Goal: Task Accomplishment & Management: Complete application form

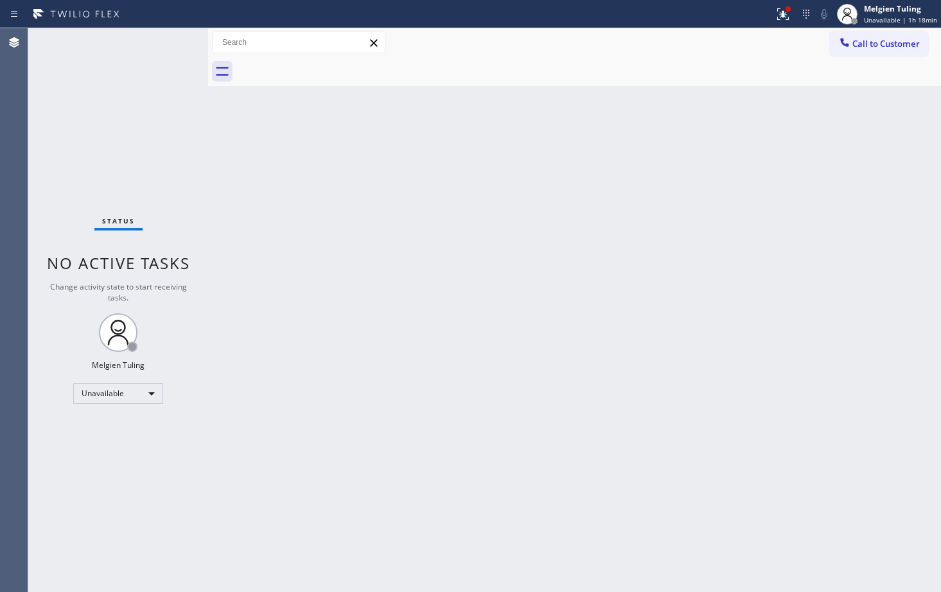
click at [349, 394] on div "Back to Dashboard Change Sender ID Customers Technicians Select a contact Outbo…" at bounding box center [574, 310] width 733 height 564
click at [690, 374] on div "Back to Dashboard Change Sender ID Customers Technicians Select a contact Outbo…" at bounding box center [574, 310] width 733 height 564
click at [408, 346] on div "Back to Dashboard Change Sender ID Customers Technicians Select a contact Outbo…" at bounding box center [574, 310] width 733 height 564
click at [787, 10] on icon at bounding box center [782, 13] width 15 height 15
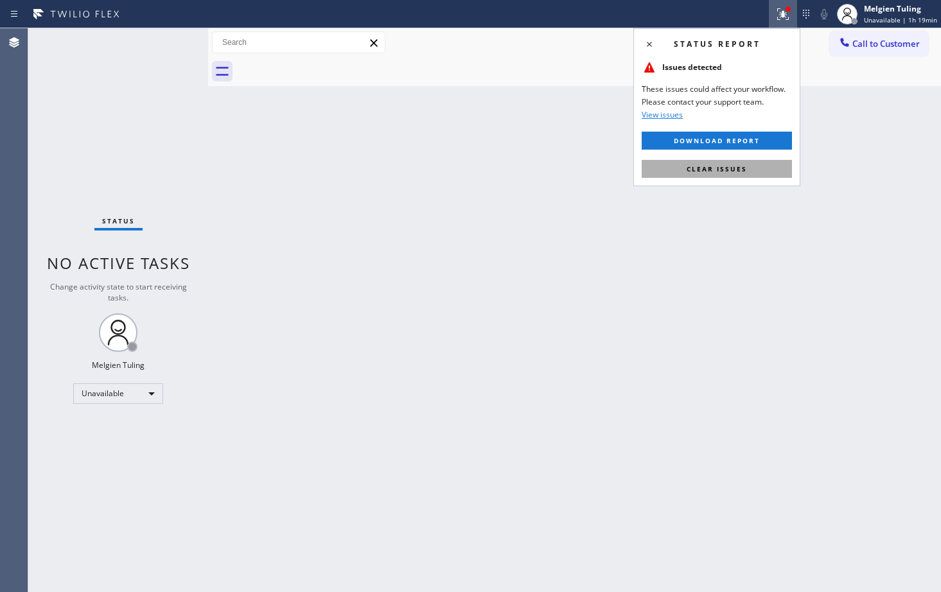
click at [719, 173] on span "Clear issues" at bounding box center [716, 168] width 60 height 9
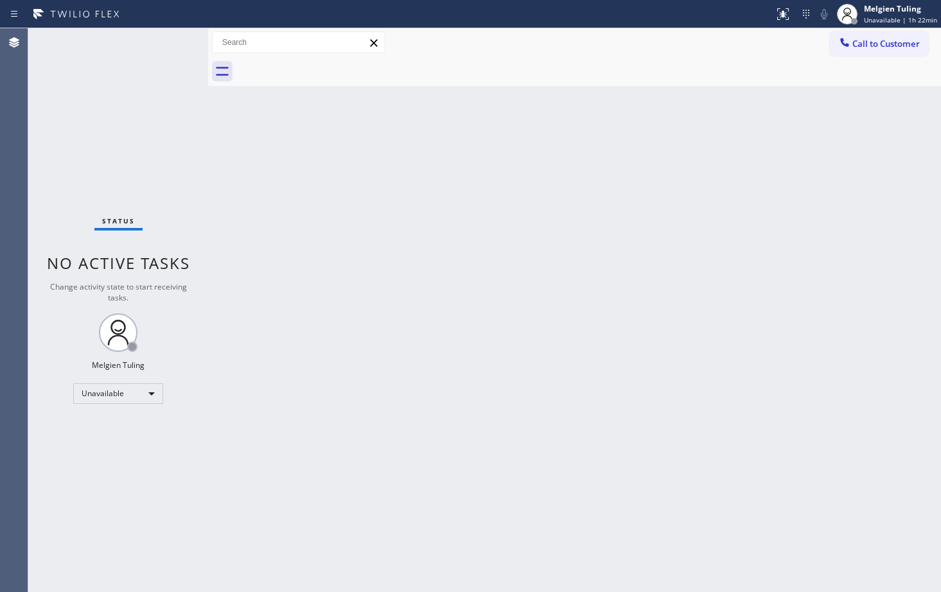
click at [480, 245] on div "Back to Dashboard Change Sender ID Customers Technicians Select a contact Outbo…" at bounding box center [574, 310] width 733 height 564
click at [513, 275] on div "Back to Dashboard Change Sender ID Customers Technicians Select a contact Outbo…" at bounding box center [574, 310] width 733 height 564
click at [436, 272] on div "Back to Dashboard Change Sender ID Customers Technicians Select a contact Outbo…" at bounding box center [574, 310] width 733 height 564
click at [575, 588] on div "Back to Dashboard Change Sender ID Customers Technicians Select a contact Outbo…" at bounding box center [574, 310] width 733 height 564
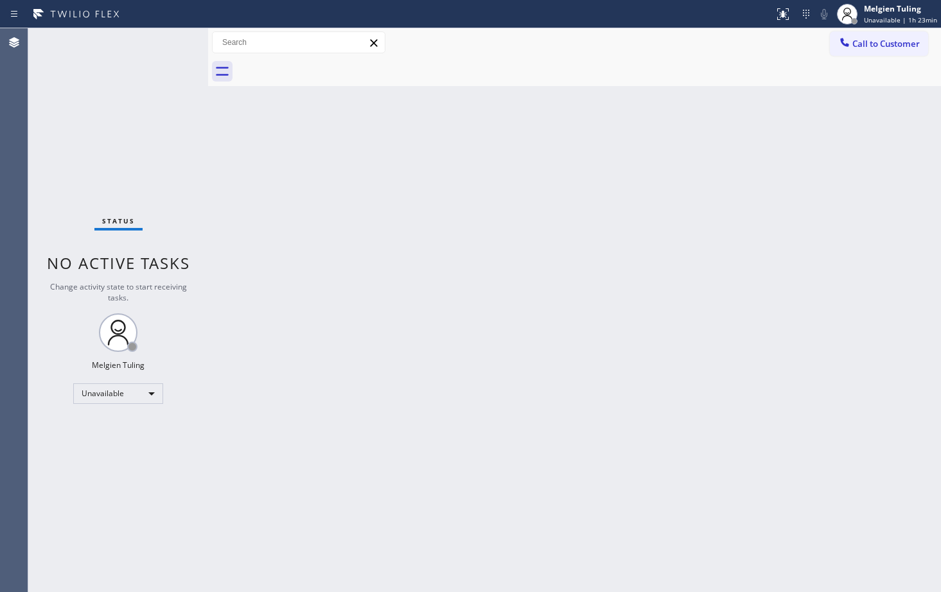
click at [377, 316] on div "Back to Dashboard Change Sender ID Customers Technicians Select a contact Outbo…" at bounding box center [574, 310] width 733 height 564
click at [439, 396] on div "Back to Dashboard Change Sender ID Customers Technicians Select a contact Outbo…" at bounding box center [574, 310] width 733 height 564
click at [151, 394] on div "Unavailable" at bounding box center [118, 393] width 90 height 21
click at [135, 425] on li "Available" at bounding box center [117, 427] width 87 height 15
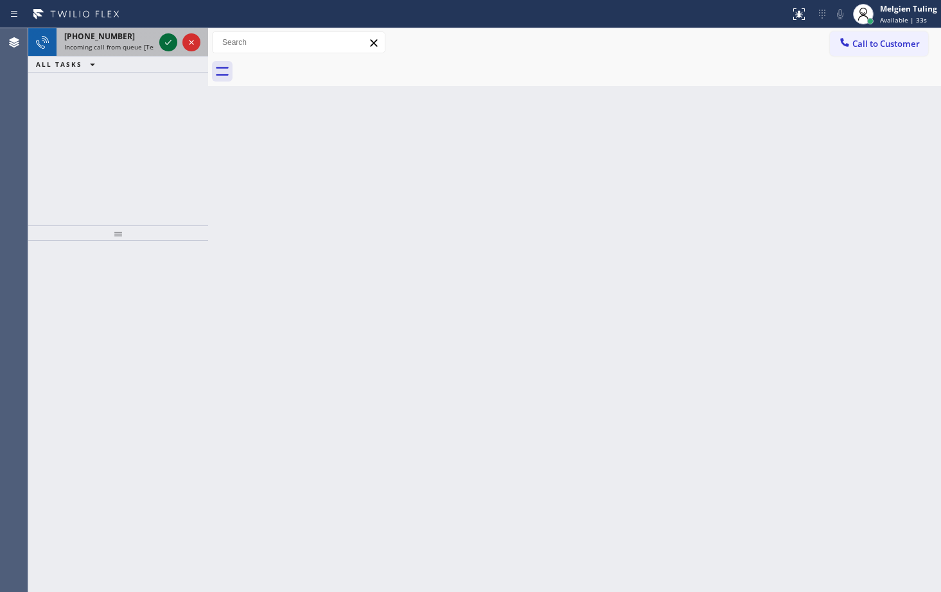
click at [164, 38] on icon at bounding box center [168, 42] width 15 height 15
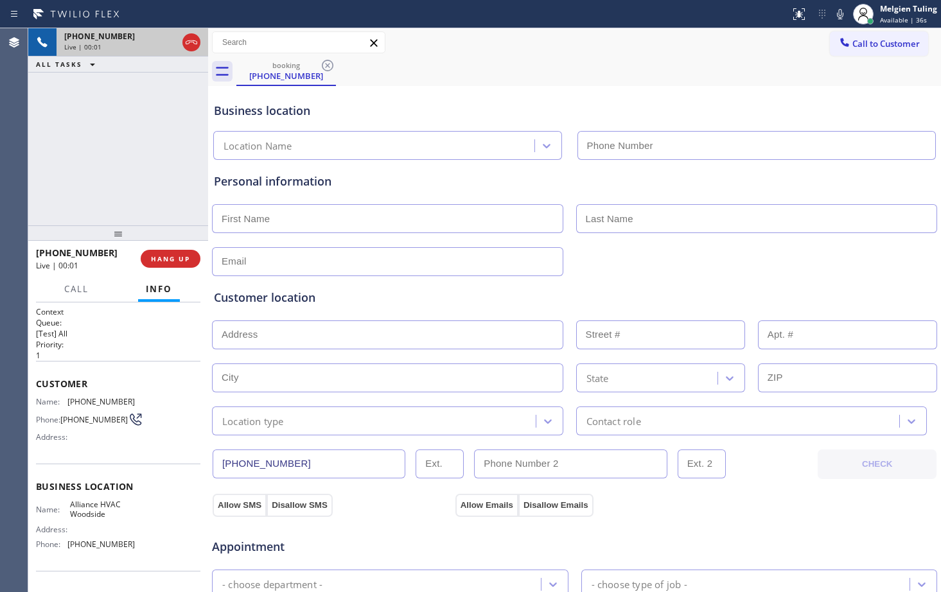
type input "[PHONE_NUMBER]"
click at [462, 65] on div "booking [PHONE_NUMBER]" at bounding box center [588, 71] width 704 height 29
click at [839, 15] on icon at bounding box center [839, 13] width 15 height 15
click at [164, 39] on icon at bounding box center [168, 42] width 15 height 15
click at [444, 117] on div "Business location" at bounding box center [574, 110] width 721 height 17
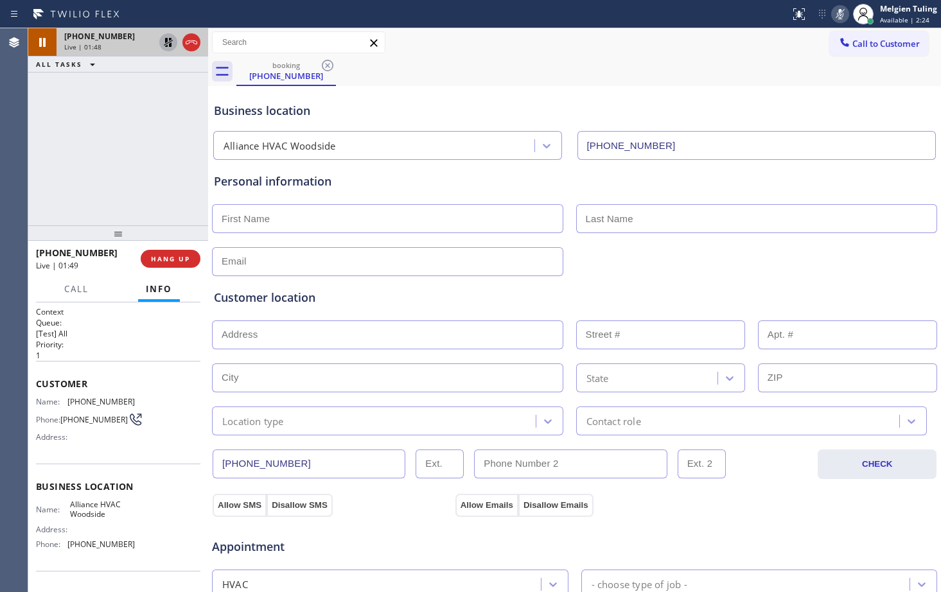
click at [455, 107] on div "Business location" at bounding box center [574, 110] width 721 height 17
click at [656, 104] on div "Business location" at bounding box center [574, 110] width 721 height 17
click at [804, 111] on div "Business location" at bounding box center [574, 110] width 721 height 17
click at [842, 18] on icon at bounding box center [839, 13] width 15 height 15
click at [170, 41] on icon at bounding box center [168, 42] width 15 height 15
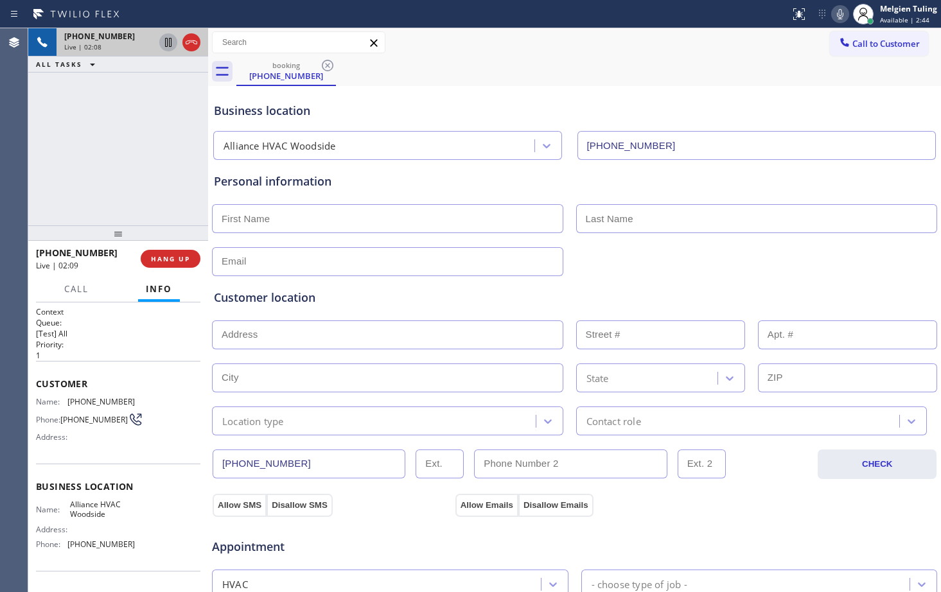
click at [802, 497] on div "Allow SMS Disallow SMS Allow Emails Disallow Emails" at bounding box center [575, 504] width 728 height 26
click at [745, 525] on div "Appointment" at bounding box center [575, 539] width 728 height 33
click at [163, 47] on icon at bounding box center [168, 42] width 15 height 15
click at [841, 16] on icon at bounding box center [839, 13] width 15 height 15
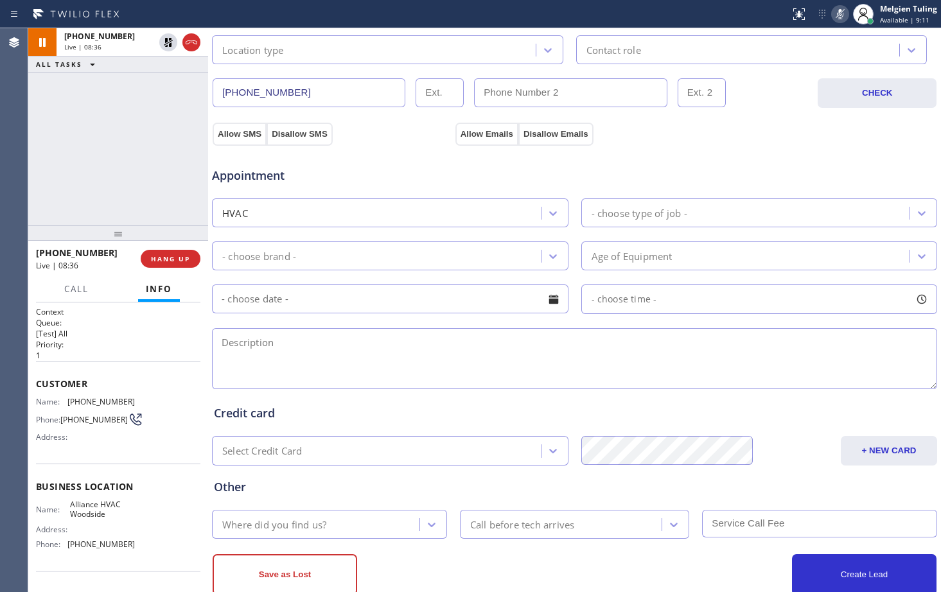
scroll to position [403, 0]
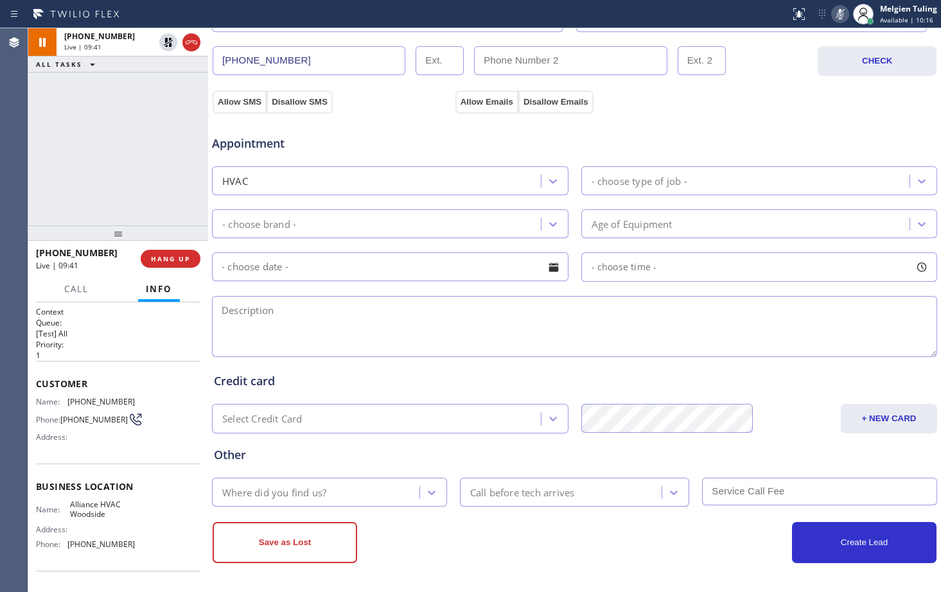
click at [841, 14] on icon at bounding box center [839, 13] width 15 height 15
click at [166, 42] on icon at bounding box center [168, 42] width 9 height 9
click at [568, 315] on textarea at bounding box center [574, 326] width 725 height 61
click at [835, 15] on icon at bounding box center [839, 13] width 15 height 15
click at [171, 48] on icon at bounding box center [168, 42] width 15 height 15
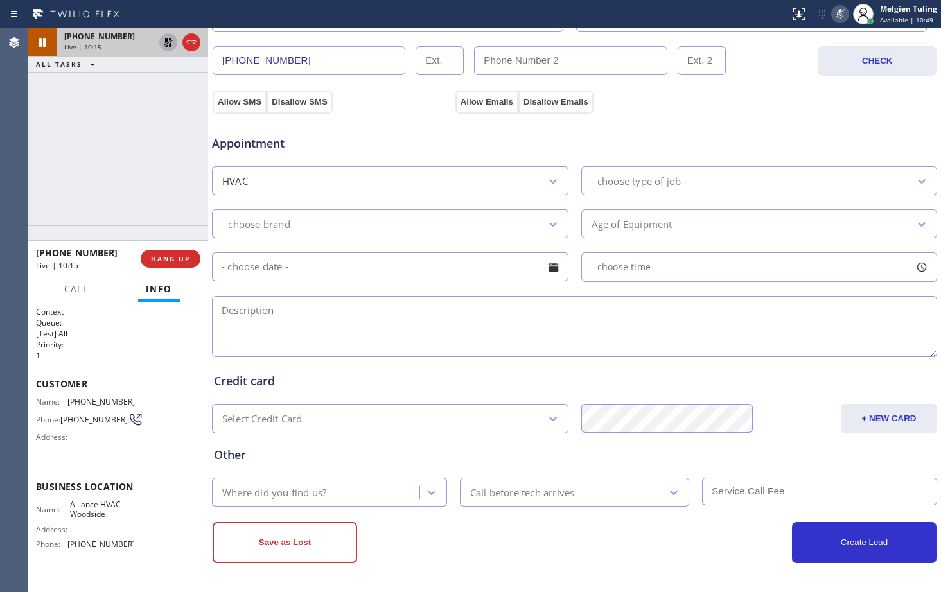
click at [168, 44] on icon at bounding box center [168, 42] width 15 height 15
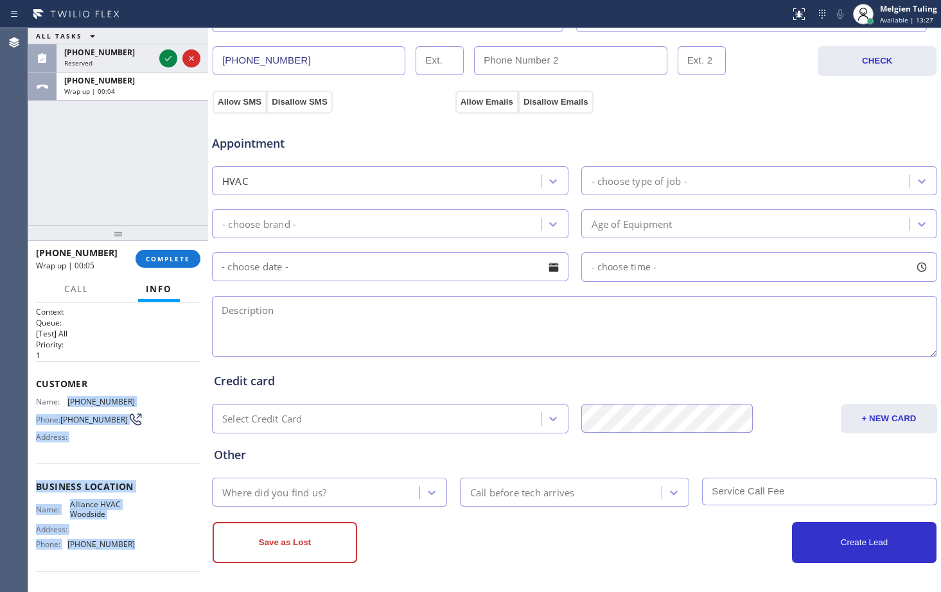
drag, startPoint x: 60, startPoint y: 395, endPoint x: 134, endPoint y: 563, distance: 184.0
click at [134, 563] on div "Context Queue: [Test] All Priority: 1 Customer Name: [PHONE_NUMBER] Phone: [PHO…" at bounding box center [118, 487] width 164 height 362
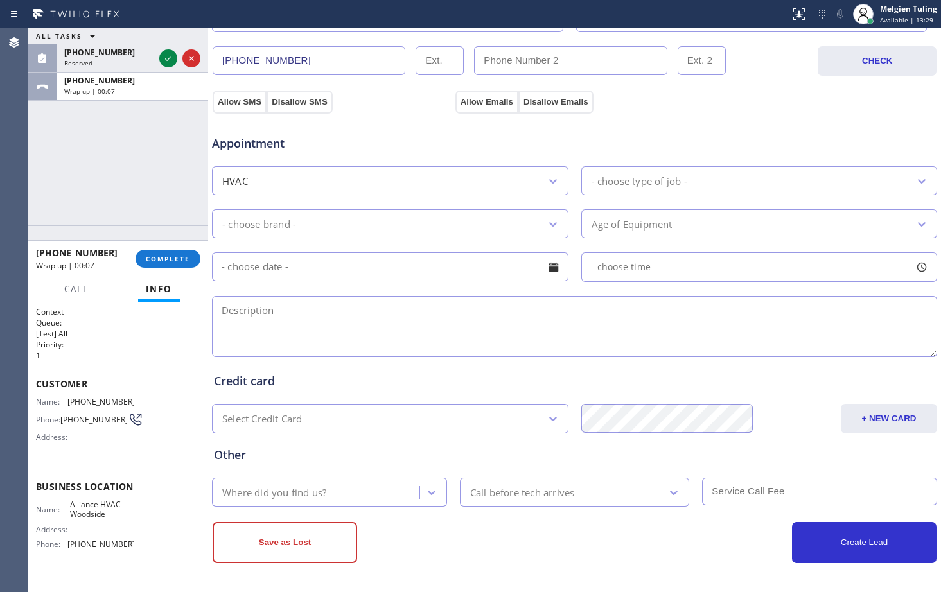
click at [73, 388] on span "Customer" at bounding box center [118, 384] width 164 height 12
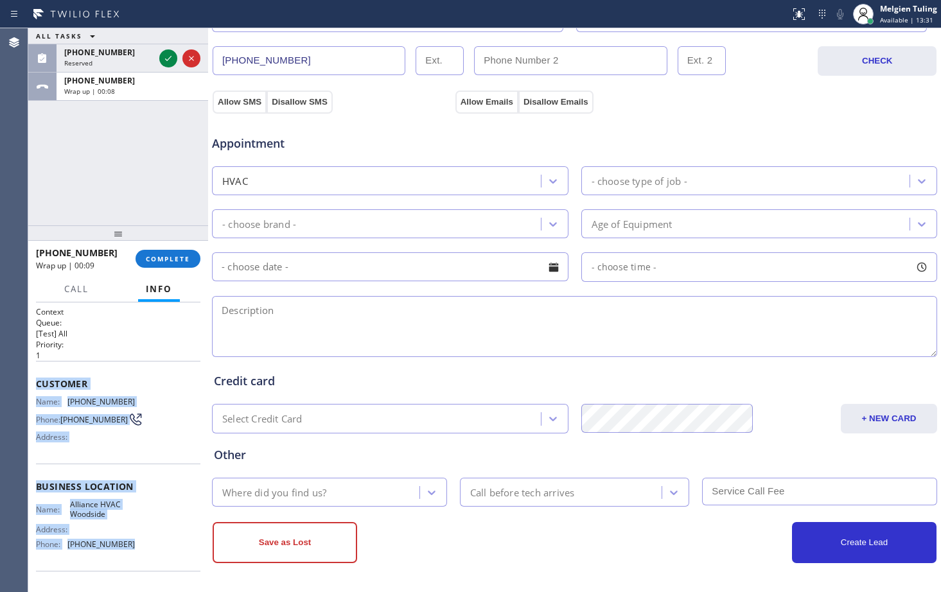
drag, startPoint x: 37, startPoint y: 383, endPoint x: 128, endPoint y: 545, distance: 185.7
click at [128, 545] on div "Context Queue: [Test] All Priority: 1 Customer Name: [PHONE_NUMBER] Phone: [PHO…" at bounding box center [118, 487] width 164 height 362
copy div "Customer Name: [PHONE_NUMBER] Phone: [PHONE_NUMBER] Address: Business location …"
click at [170, 58] on icon at bounding box center [168, 58] width 15 height 15
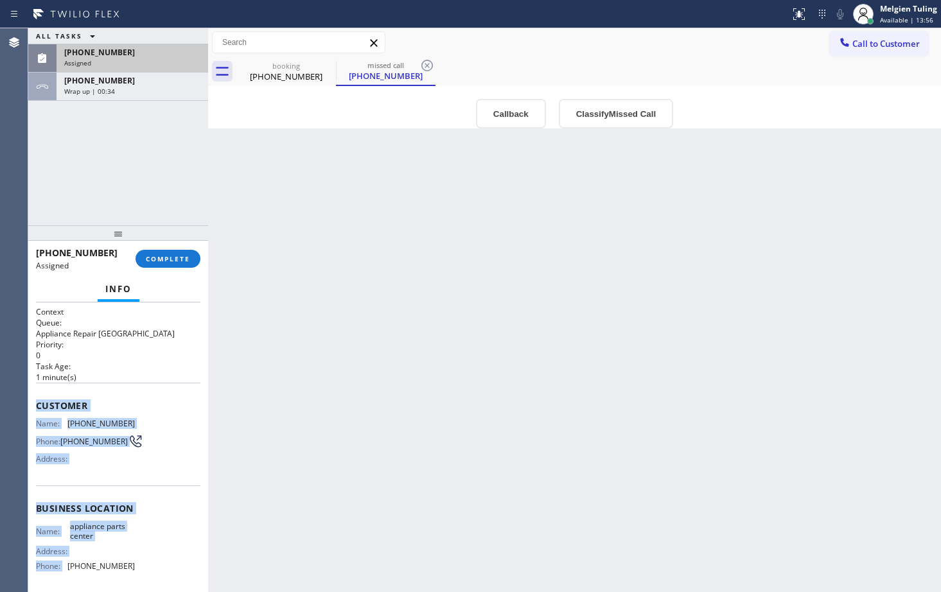
click at [161, 406] on span "Customer" at bounding box center [118, 405] width 164 height 12
drag, startPoint x: 37, startPoint y: 405, endPoint x: 128, endPoint y: 569, distance: 187.7
click at [128, 569] on div "Context Queue: Appliance Repair High End Priority: 0 Task Age: [DEMOGRAPHIC_DAT…" at bounding box center [118, 497] width 164 height 383
copy div "Customer Name: [PHONE_NUMBER] Phone: [PHONE_NUMBER] Address: Business location …"
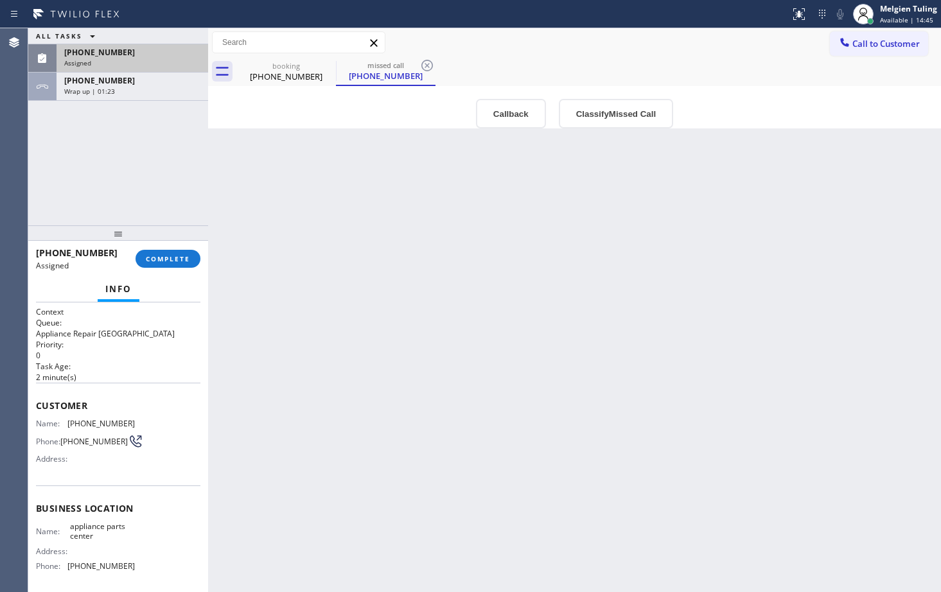
click at [440, 374] on div "Back to Dashboard Change Sender ID Customers Technicians Select a contact Outbo…" at bounding box center [574, 310] width 733 height 564
click at [180, 261] on span "COMPLETE" at bounding box center [168, 258] width 44 height 9
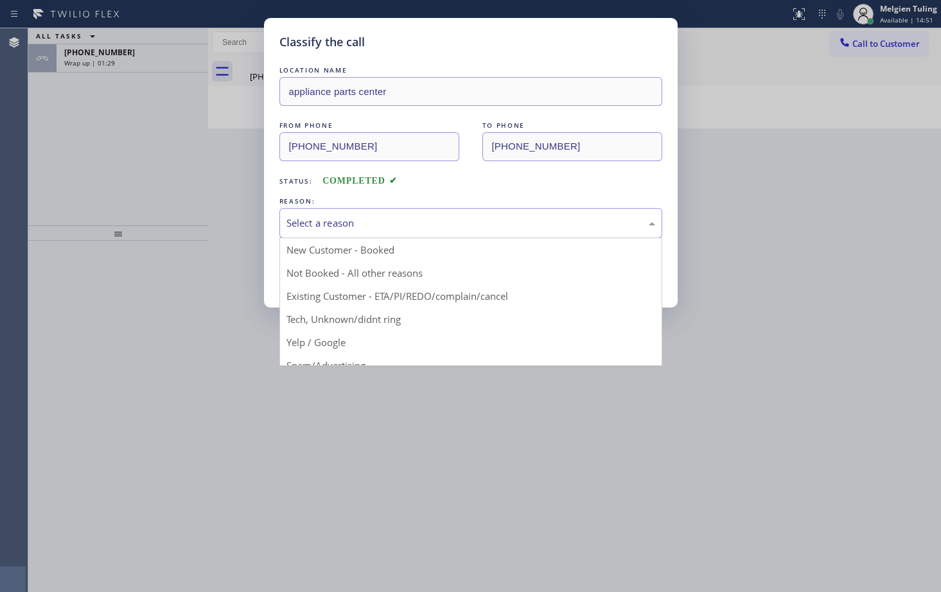
click at [371, 232] on div "Select a reason" at bounding box center [470, 223] width 383 height 30
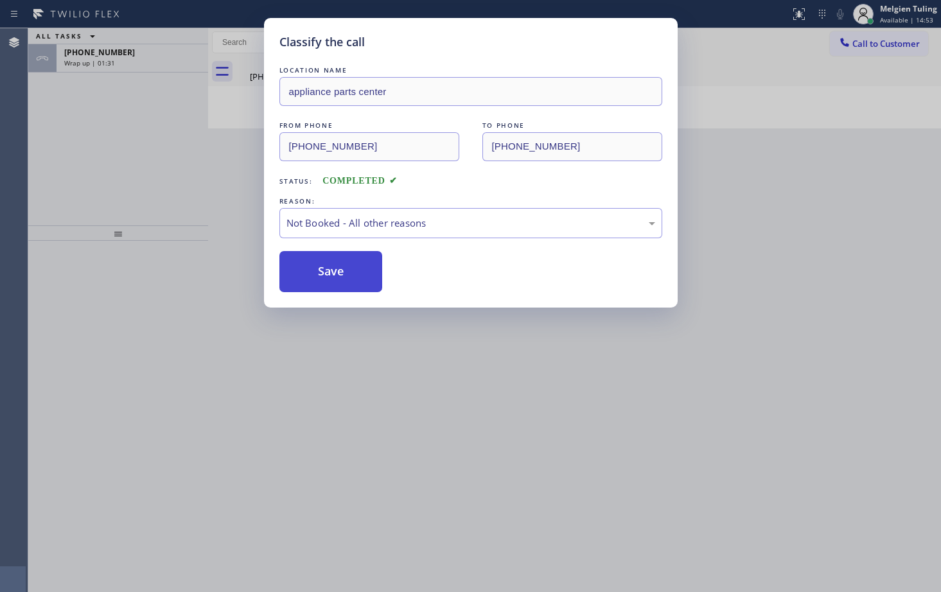
click at [327, 271] on button "Save" at bounding box center [330, 271] width 103 height 41
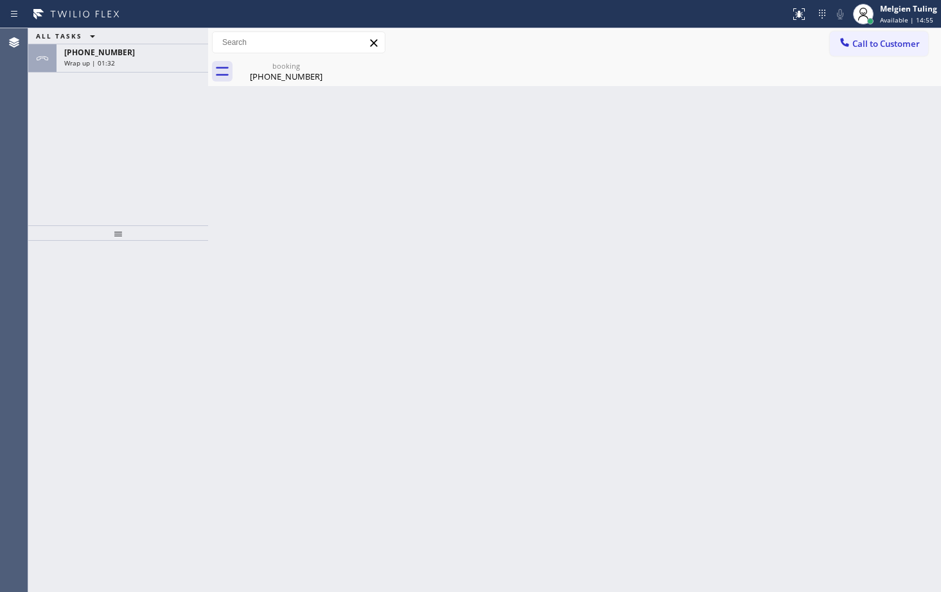
click at [200, 182] on div "ALL TASKS ALL TASKS ACTIVE TASKS TASKS IN WRAP UP [PHONE_NUMBER] Wrap up | 01:32" at bounding box center [118, 126] width 180 height 197
click at [126, 53] on div "[PHONE_NUMBER]" at bounding box center [132, 52] width 136 height 11
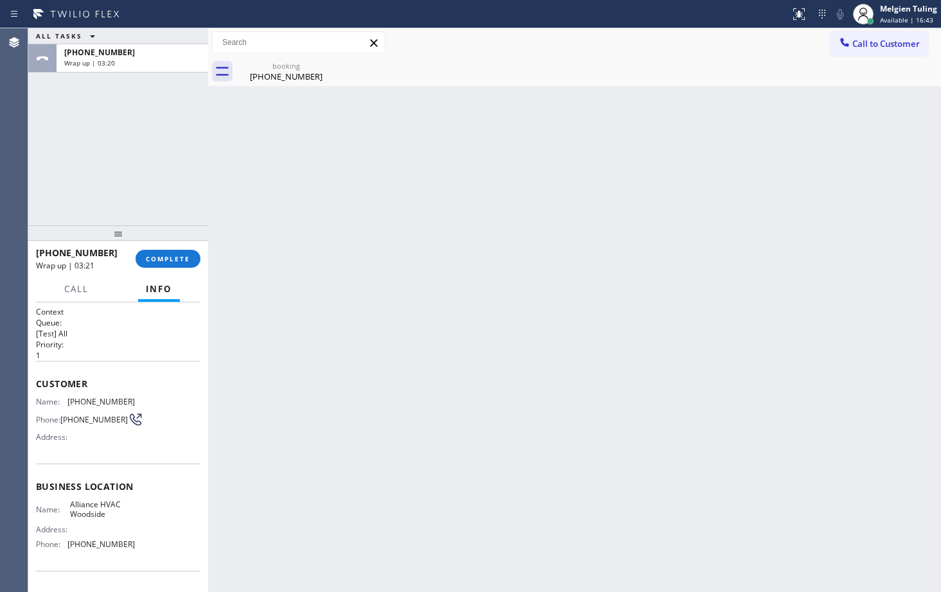
click at [401, 347] on div "Back to Dashboard Change Sender ID Customers Technicians Select a contact Outbo…" at bounding box center [574, 310] width 733 height 564
click at [164, 257] on span "COMPLETE" at bounding box center [168, 258] width 44 height 9
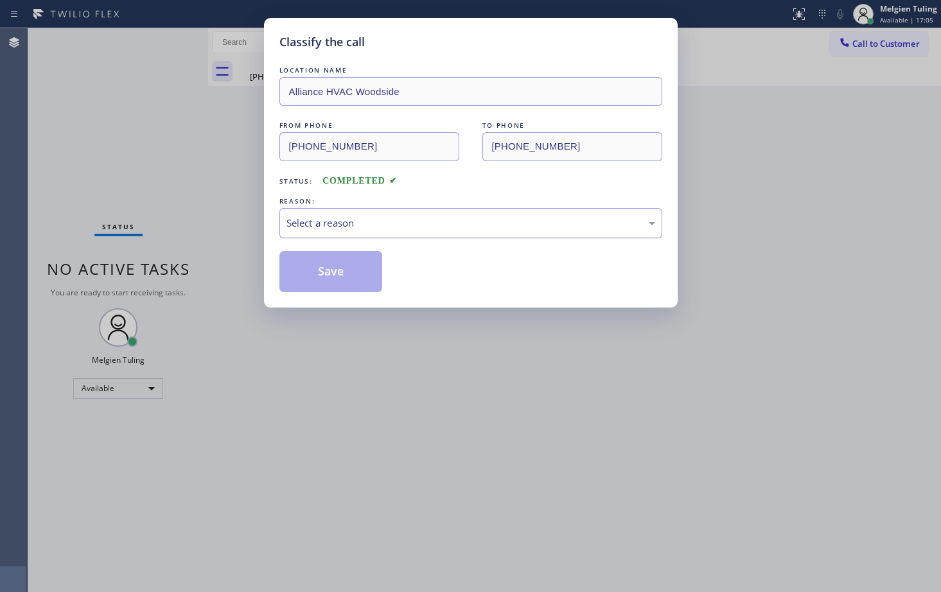
click at [311, 223] on div "Select a reason" at bounding box center [470, 223] width 369 height 15
click at [298, 284] on button "Save" at bounding box center [330, 271] width 103 height 41
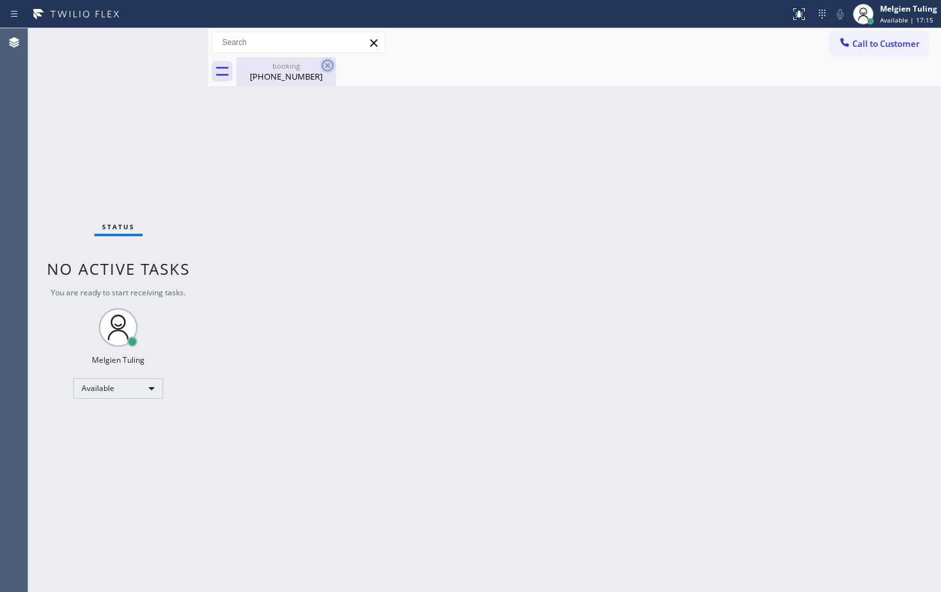
click at [328, 65] on icon at bounding box center [328, 66] width 12 height 12
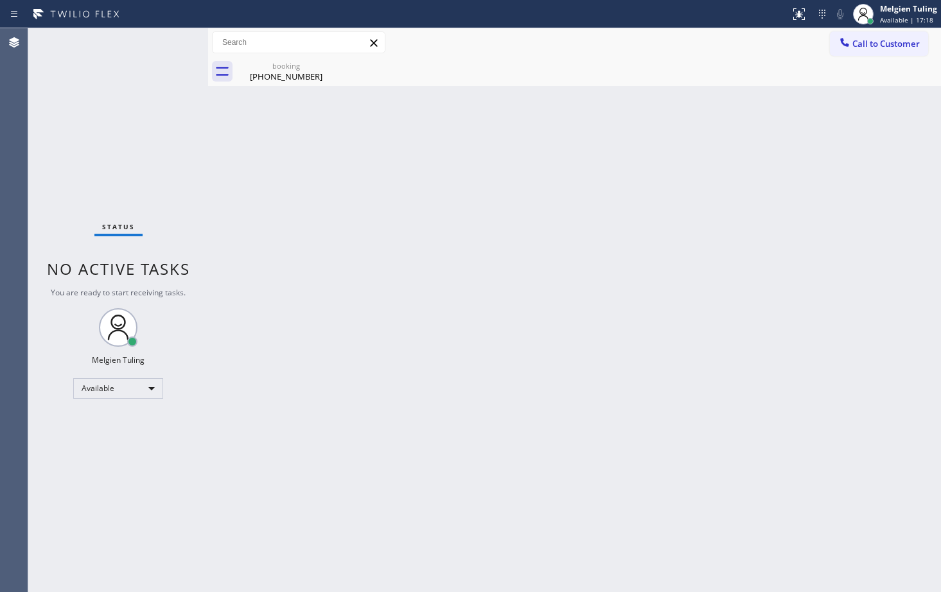
click at [308, 166] on div "Back to Dashboard Change Sender ID Customers Technicians Select a contact Outbo…" at bounding box center [574, 310] width 733 height 564
click at [329, 66] on icon at bounding box center [327, 65] width 15 height 15
click at [900, 8] on div "Melgien Tuling" at bounding box center [908, 8] width 57 height 11
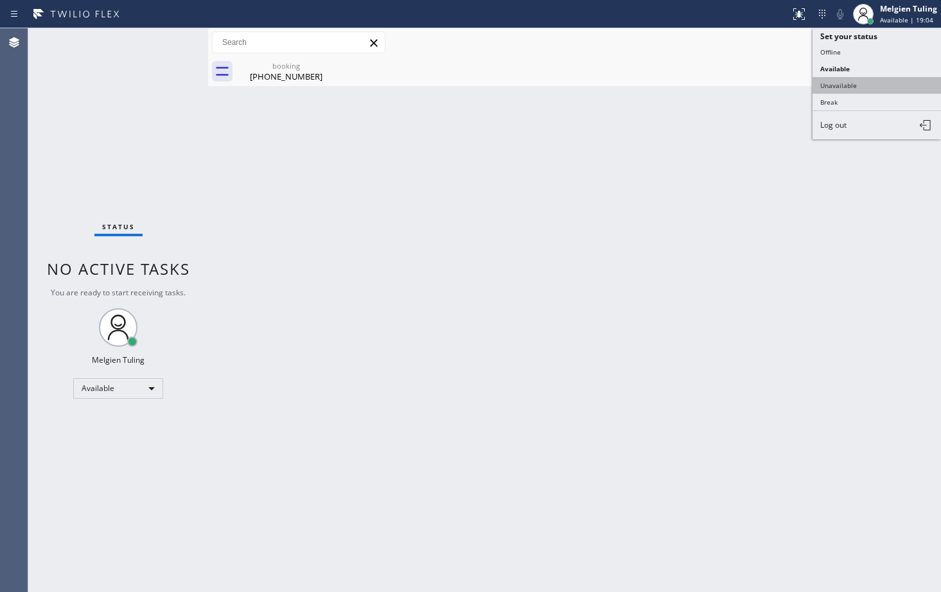
click at [832, 89] on button "Unavailable" at bounding box center [876, 85] width 128 height 17
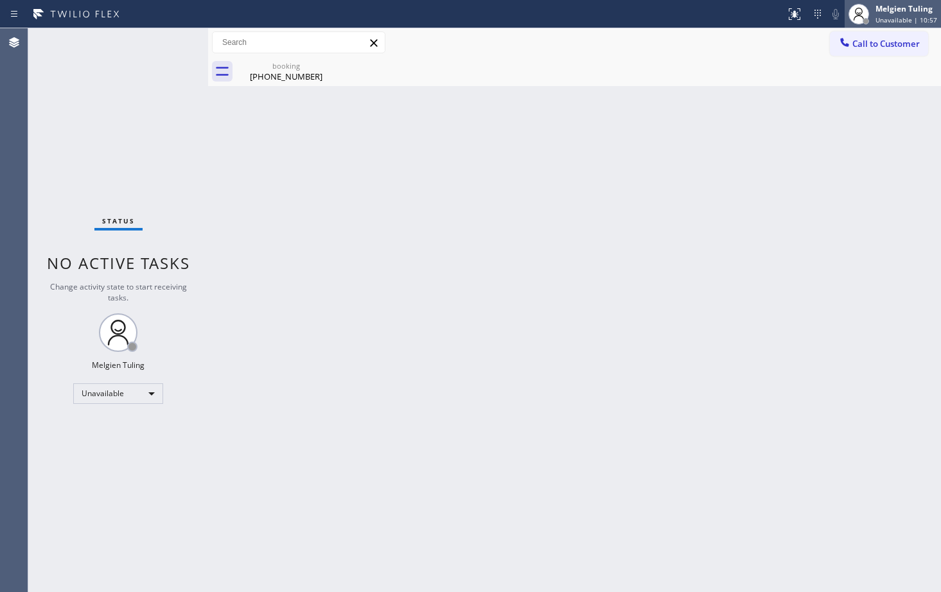
click at [892, 15] on div "Melgien Tuling Unavailable | 10:57" at bounding box center [907, 14] width 68 height 22
click at [429, 220] on div "Back to Dashboard Change Sender ID Customers Technicians Select a contact Outbo…" at bounding box center [574, 310] width 733 height 564
click at [888, 18] on span "Unavailable | 11:31" at bounding box center [906, 19] width 62 height 9
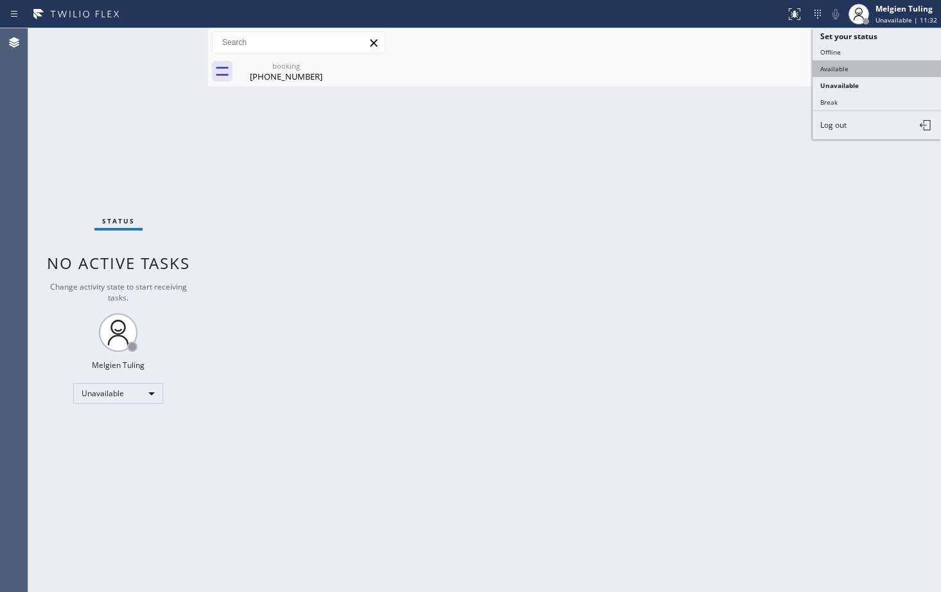
click at [828, 65] on button "Available" at bounding box center [876, 68] width 128 height 17
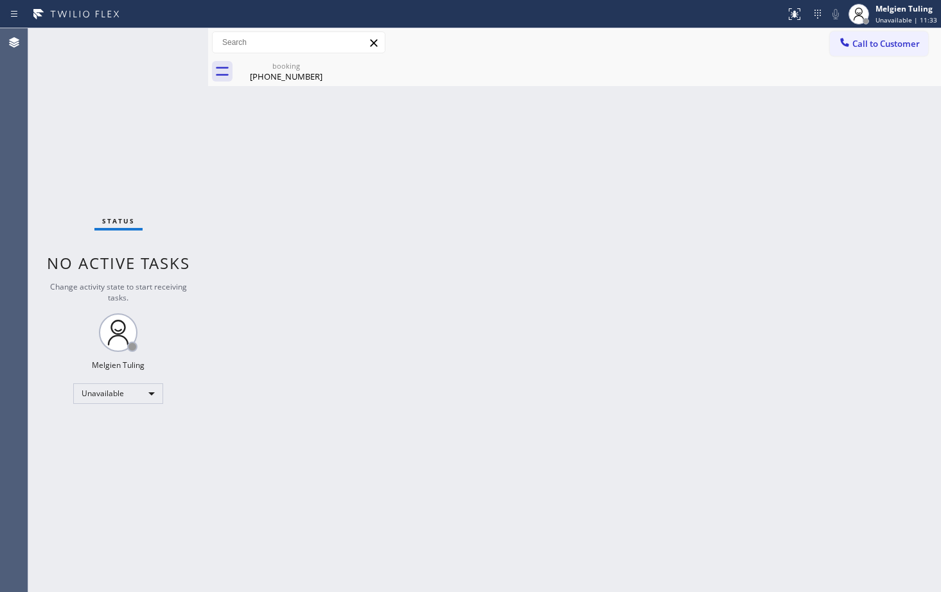
click at [522, 232] on div "Back to Dashboard Change Sender ID Customers Technicians Select a contact Outbo…" at bounding box center [574, 310] width 733 height 564
click at [570, 197] on div "Back to Dashboard Change Sender ID Customers Technicians Select a contact Outbo…" at bounding box center [574, 310] width 733 height 564
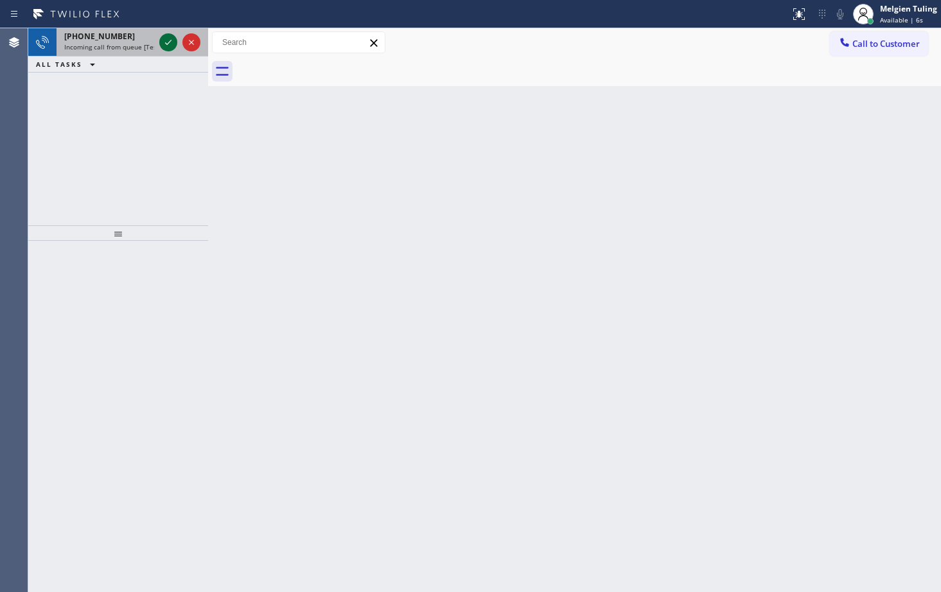
click at [170, 40] on icon at bounding box center [168, 42] width 15 height 15
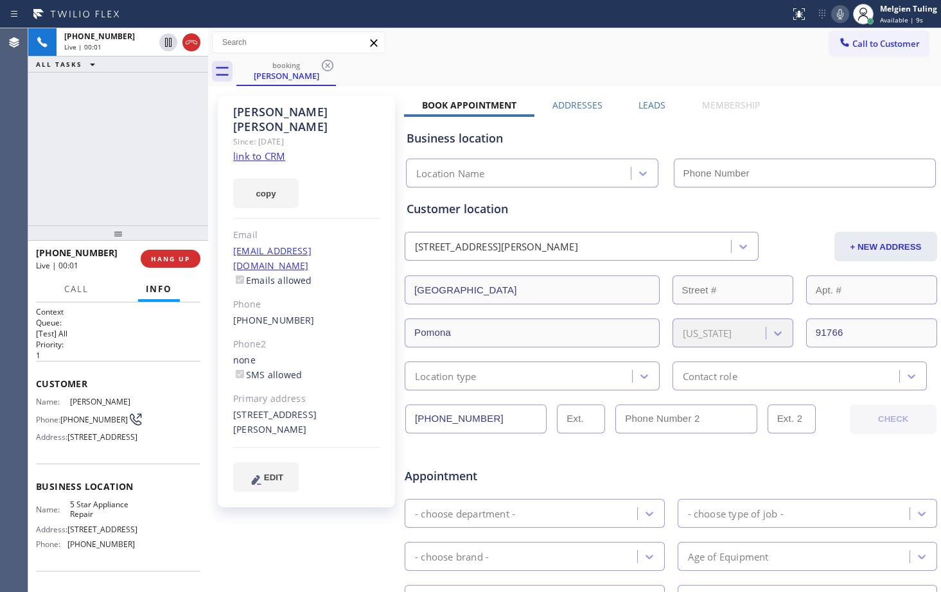
type input "[PHONE_NUMBER]"
click at [260, 150] on link "link to CRM" at bounding box center [259, 156] width 52 height 13
click at [141, 171] on div "[PHONE_NUMBER] Live | 02:25 ALL TASKS ALL TASKS ACTIVE TASKS TASKS IN WRAP UP" at bounding box center [118, 126] width 180 height 197
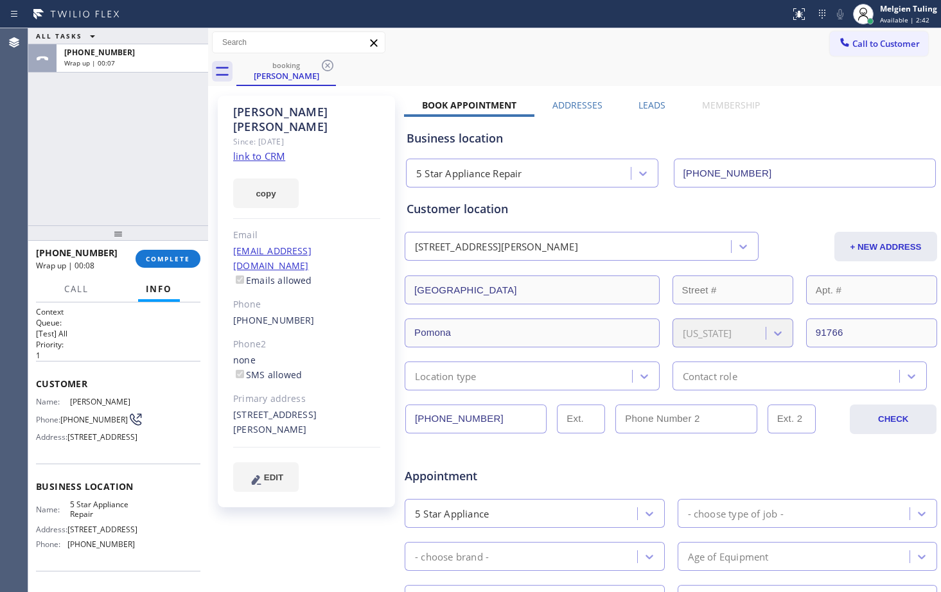
click at [198, 225] on div at bounding box center [118, 232] width 180 height 15
click at [376, 313] on div "[PHONE_NUMBER]" at bounding box center [306, 320] width 147 height 15
click at [162, 257] on span "COMPLETE" at bounding box center [168, 258] width 44 height 9
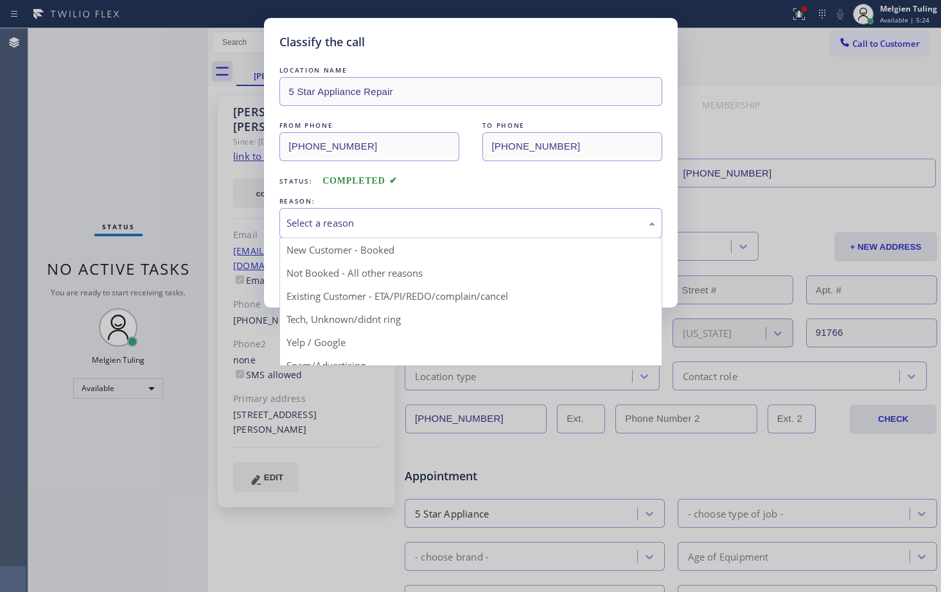
click at [309, 225] on div "Select a reason" at bounding box center [470, 223] width 369 height 15
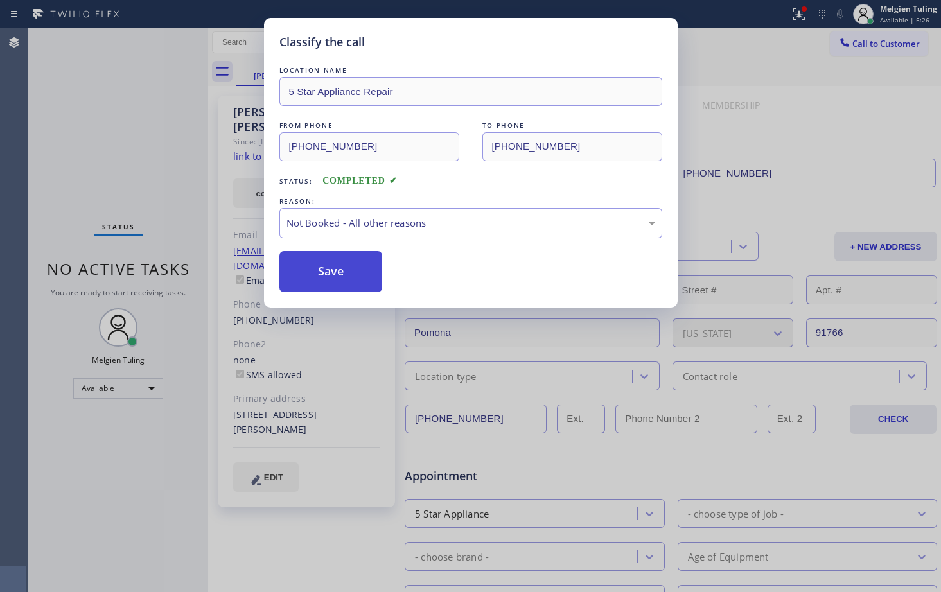
click at [308, 278] on button "Save" at bounding box center [330, 271] width 103 height 41
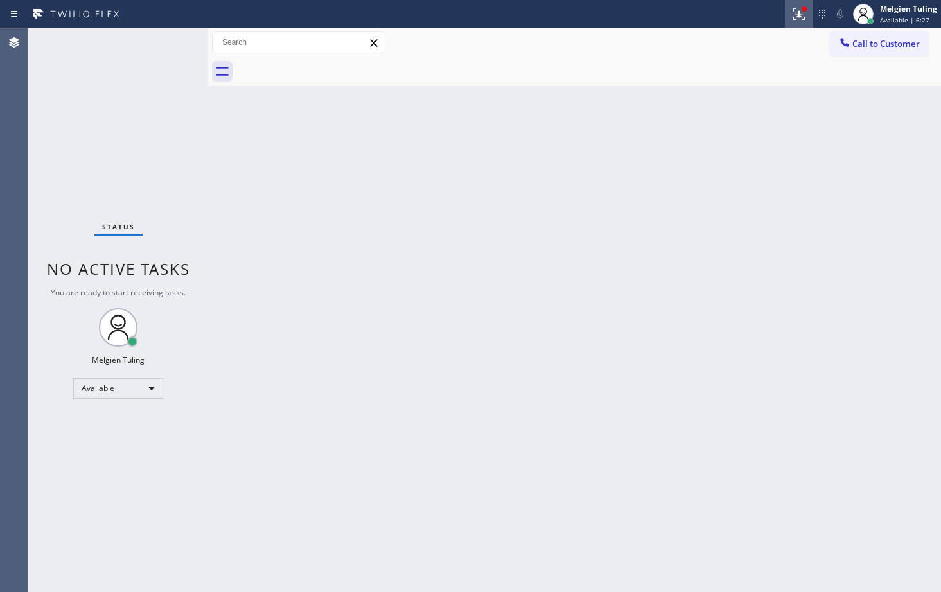
click at [799, 20] on icon at bounding box center [798, 13] width 15 height 15
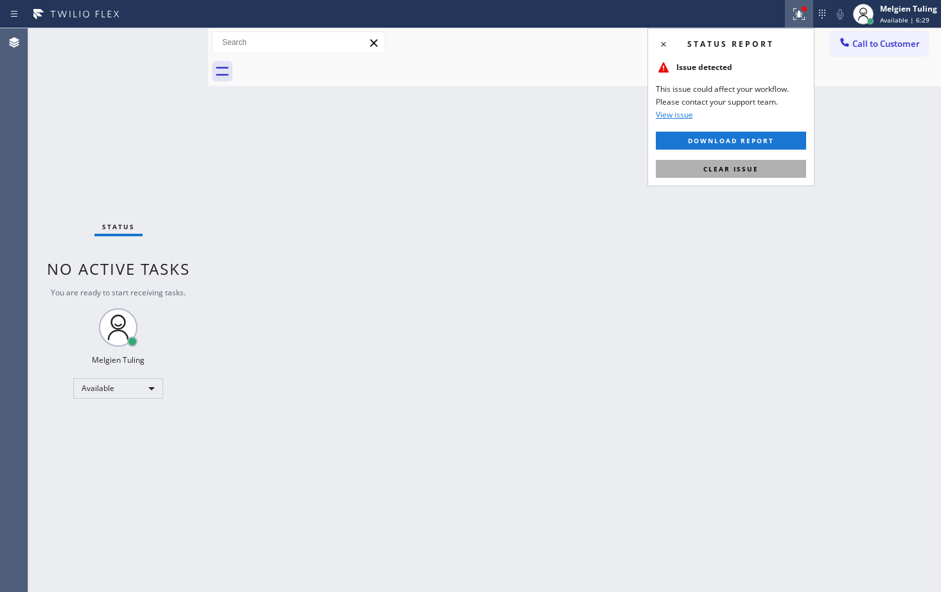
click at [708, 167] on span "Clear issue" at bounding box center [730, 168] width 55 height 9
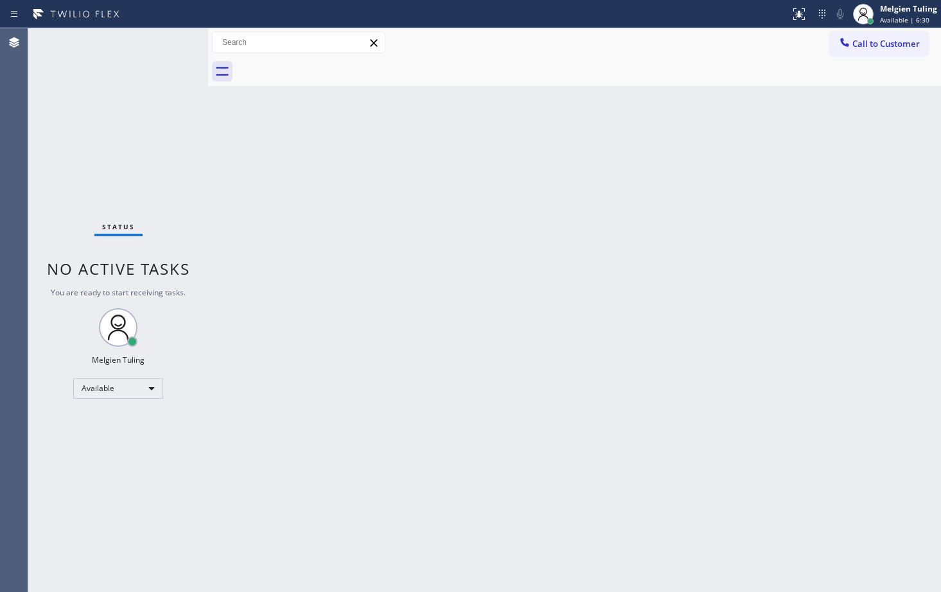
click at [468, 182] on div "Back to Dashboard Change Sender ID Customers Technicians Select a contact Outbo…" at bounding box center [574, 310] width 733 height 564
click at [541, 353] on div "Back to Dashboard Change Sender ID Customers Technicians Select a contact Outbo…" at bounding box center [574, 310] width 733 height 564
click at [448, 200] on div "Back to Dashboard Change Sender ID Customers Technicians Select a contact Outbo…" at bounding box center [574, 310] width 733 height 564
drag, startPoint x: 347, startPoint y: 573, endPoint x: 552, endPoint y: 407, distance: 263.9
click at [553, 408] on div "Back to Dashboard Change Sender ID Customers Technicians Select a contact Outbo…" at bounding box center [574, 310] width 733 height 564
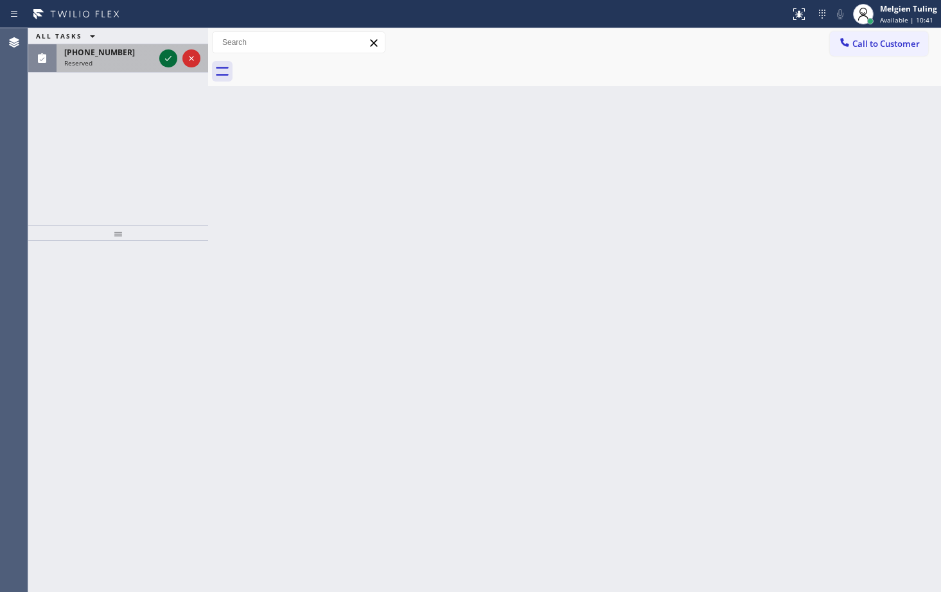
click at [165, 57] on icon at bounding box center [168, 58] width 15 height 15
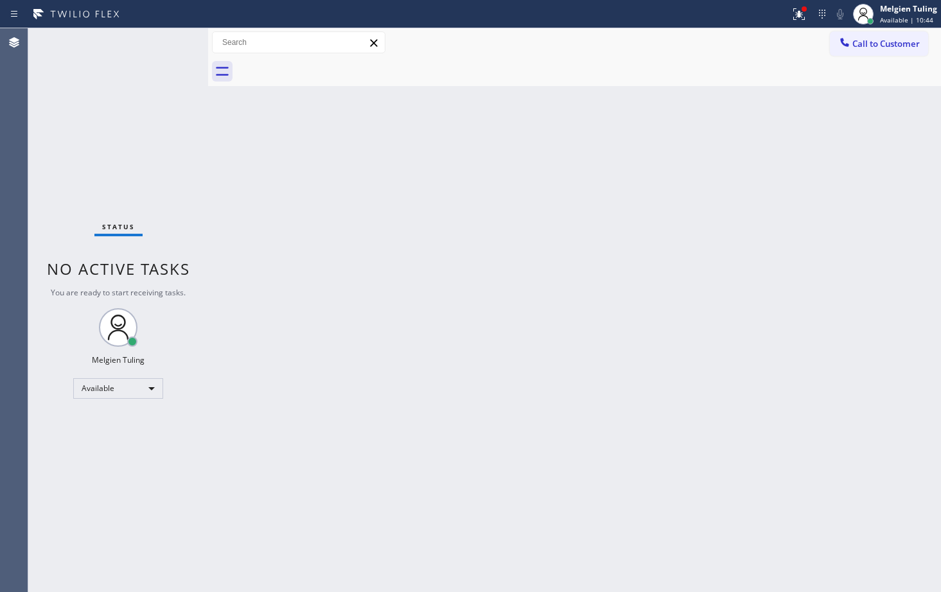
click at [432, 184] on div "Back to Dashboard Change Sender ID Customers Technicians Select a contact Outbo…" at bounding box center [574, 310] width 733 height 564
click at [151, 385] on div "Available" at bounding box center [118, 388] width 90 height 21
click at [112, 437] on li "Unavailable" at bounding box center [117, 438] width 87 height 15
click at [146, 390] on div "Unavailable" at bounding box center [118, 393] width 90 height 21
click at [152, 397] on div "Unavailable" at bounding box center [118, 393] width 90 height 21
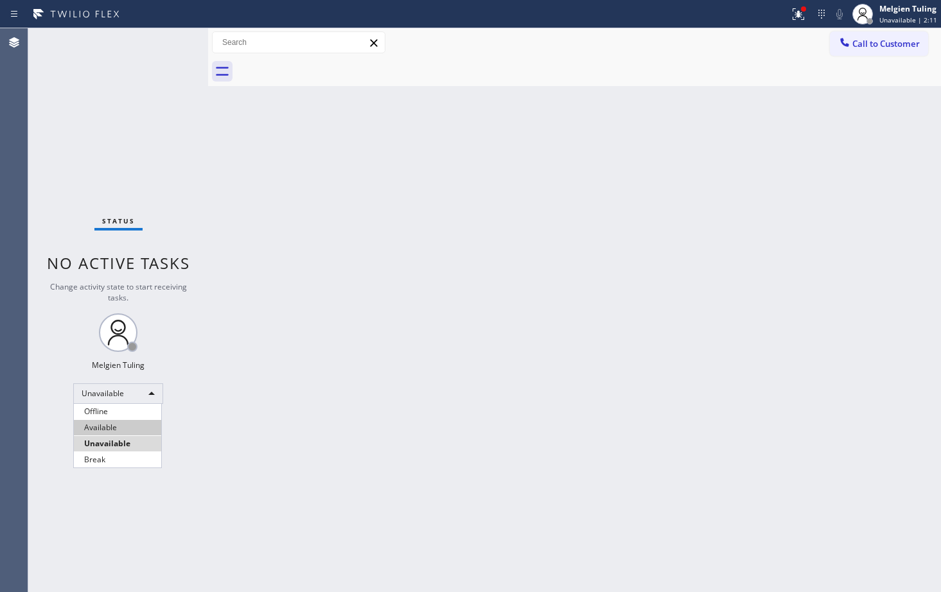
click at [95, 432] on li "Available" at bounding box center [117, 427] width 87 height 15
click at [442, 396] on div "Back to Dashboard Change Sender ID Customers Technicians Select a contact Outbo…" at bounding box center [574, 310] width 733 height 564
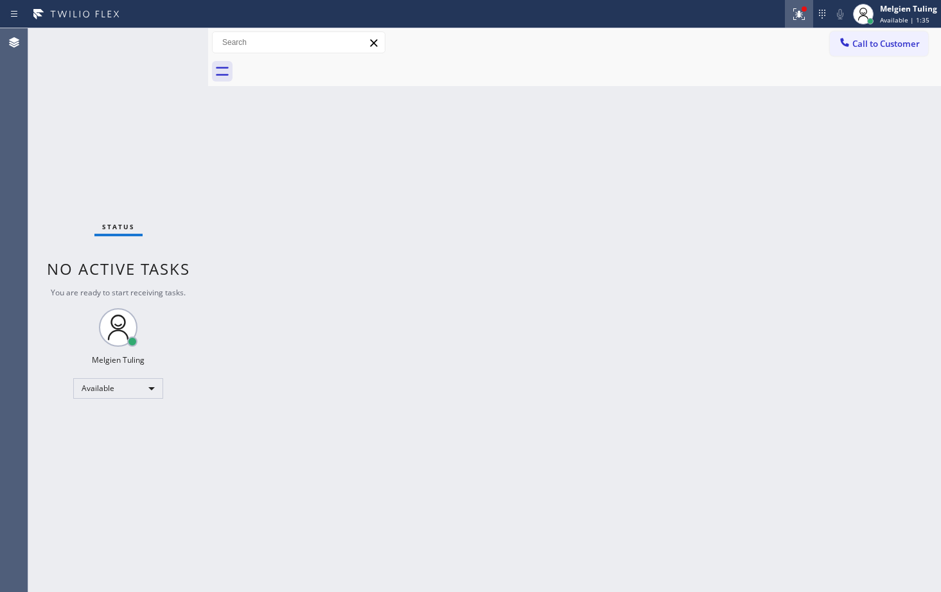
click at [795, 12] on icon at bounding box center [798, 13] width 15 height 15
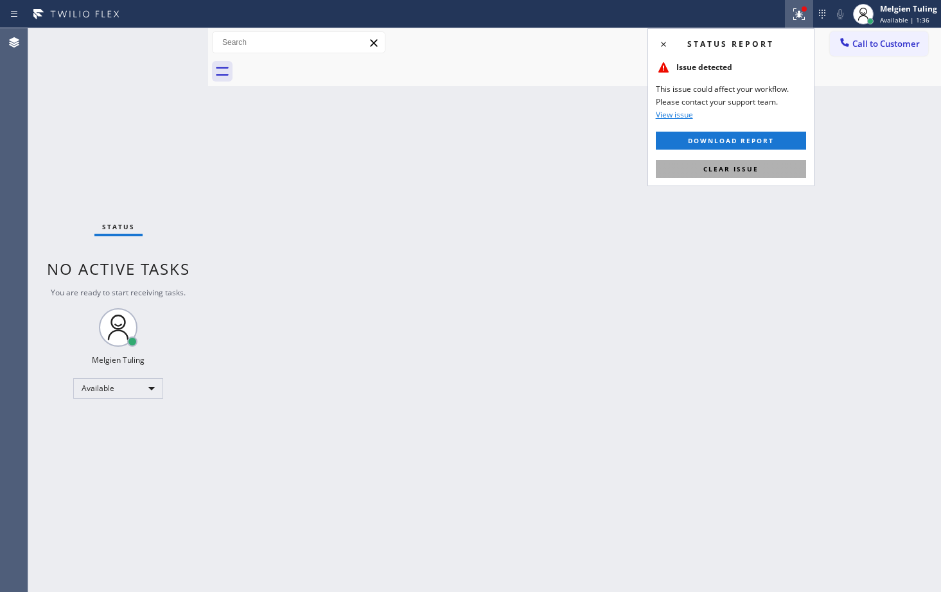
click at [745, 168] on span "Clear issue" at bounding box center [730, 168] width 55 height 9
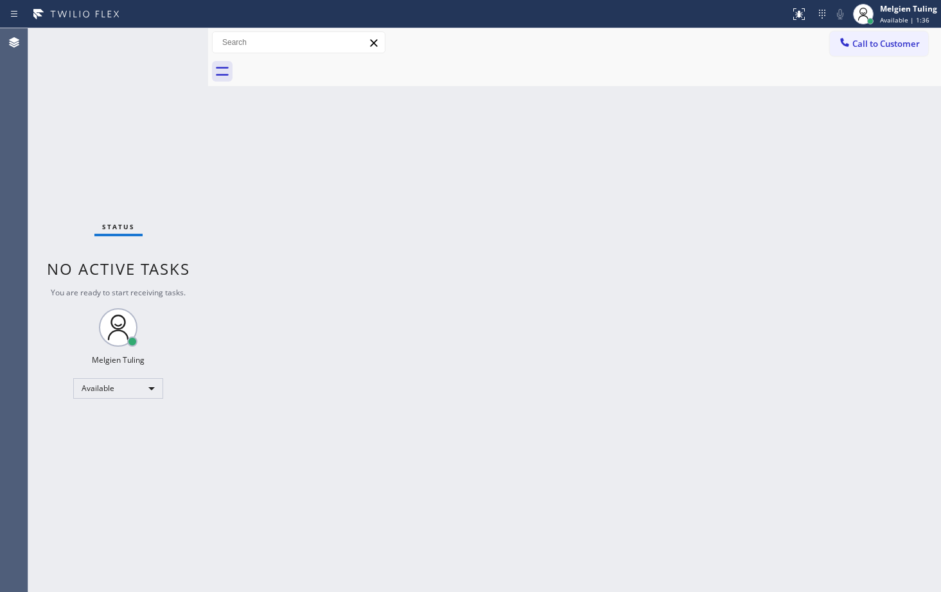
click at [692, 191] on div "Back to Dashboard Change Sender ID Customers Technicians Select a contact Outbo…" at bounding box center [574, 310] width 733 height 564
drag, startPoint x: 482, startPoint y: 380, endPoint x: 393, endPoint y: 345, distance: 96.0
click at [482, 380] on div "Back to Dashboard Change Sender ID Customers Technicians Select a contact Outbo…" at bounding box center [574, 310] width 733 height 564
click at [396, 306] on div "Back to Dashboard Change Sender ID Customers Technicians Select a contact Outbo…" at bounding box center [574, 310] width 733 height 564
click at [480, 279] on div "Back to Dashboard Change Sender ID Customers Technicians Select a contact Outbo…" at bounding box center [574, 310] width 733 height 564
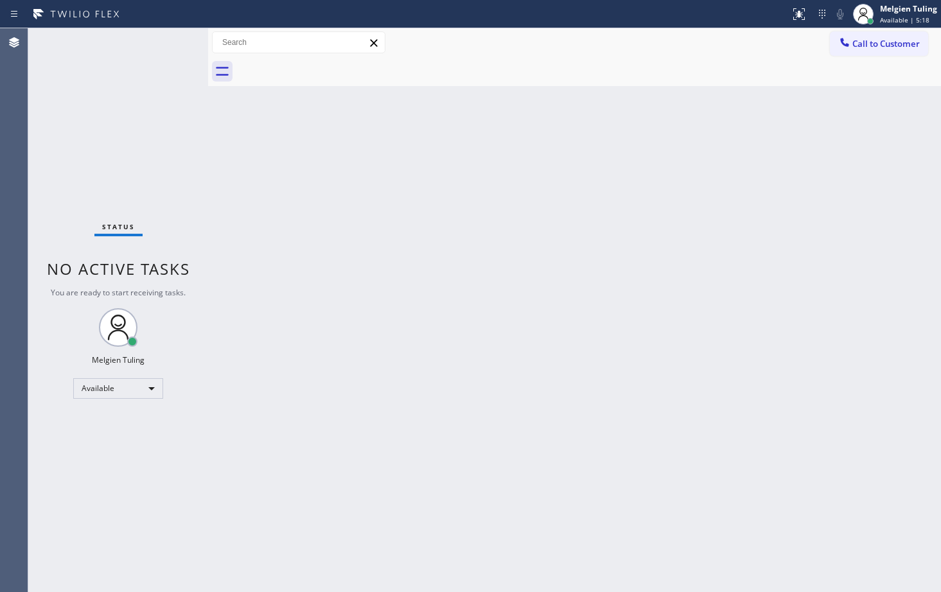
click at [179, 35] on div "Status No active tasks You are ready to start receiving tasks. Melgien Tuling A…" at bounding box center [118, 310] width 180 height 564
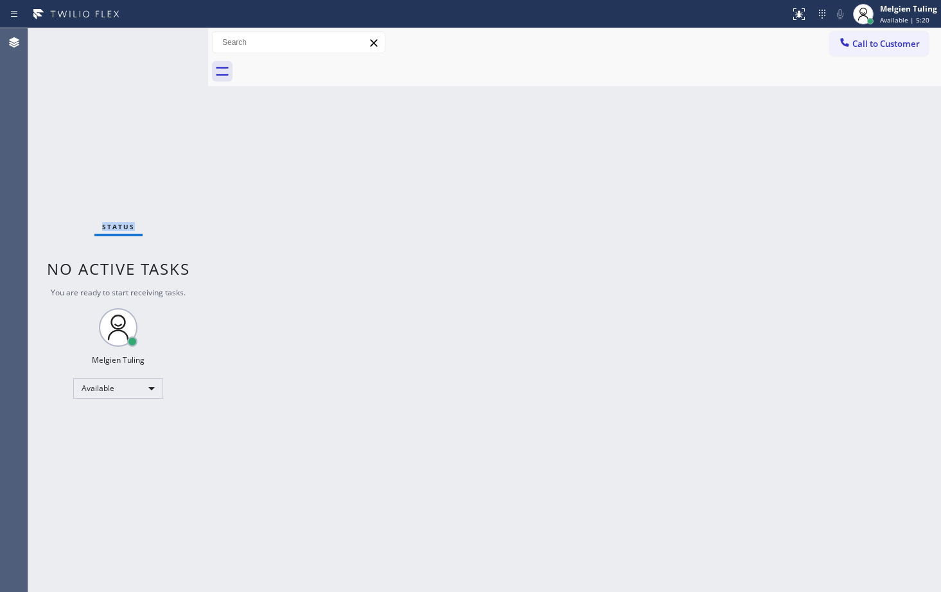
click at [172, 67] on div "Status No active tasks You are ready to start receiving tasks. Melgien Tuling A…" at bounding box center [118, 310] width 180 height 564
click at [179, 68] on div "Status No active tasks You are ready to start receiving tasks. Melgien Tuling A…" at bounding box center [118, 310] width 180 height 564
click at [176, 72] on div "Status No active tasks You are ready to start receiving tasks. Melgien Tuling A…" at bounding box center [118, 310] width 180 height 564
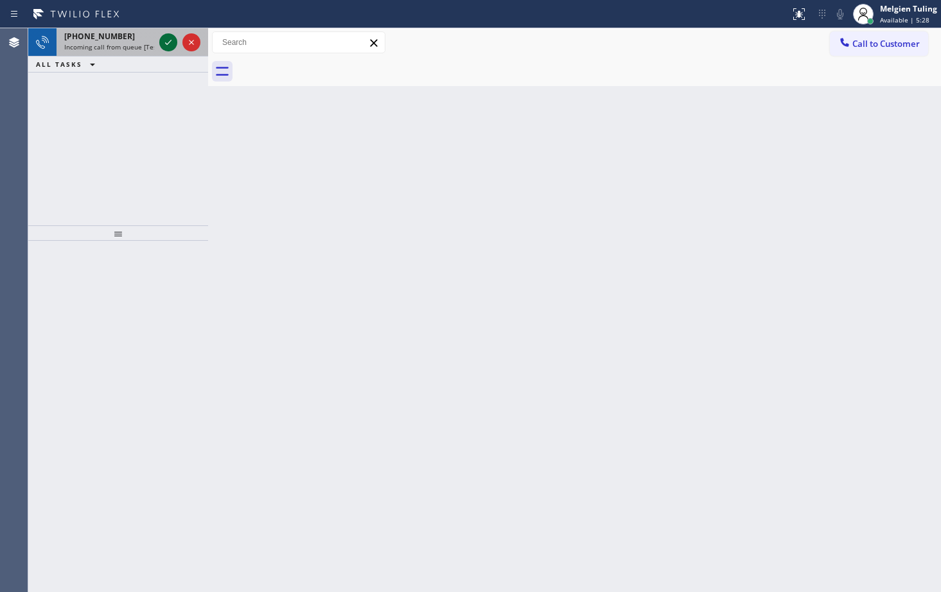
click at [166, 42] on icon at bounding box center [168, 42] width 15 height 15
click at [806, 14] on icon at bounding box center [798, 13] width 15 height 15
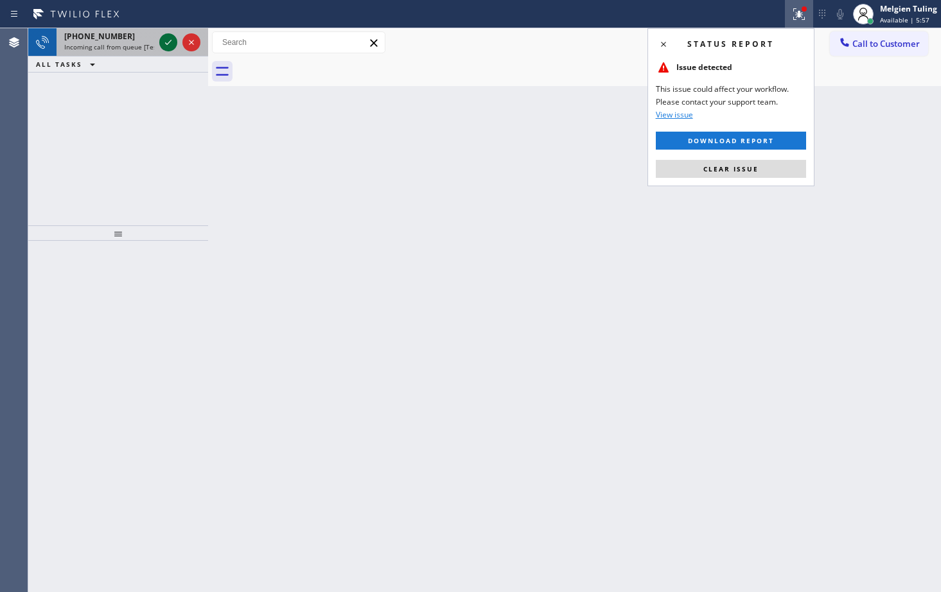
click at [170, 44] on icon at bounding box center [168, 42] width 15 height 15
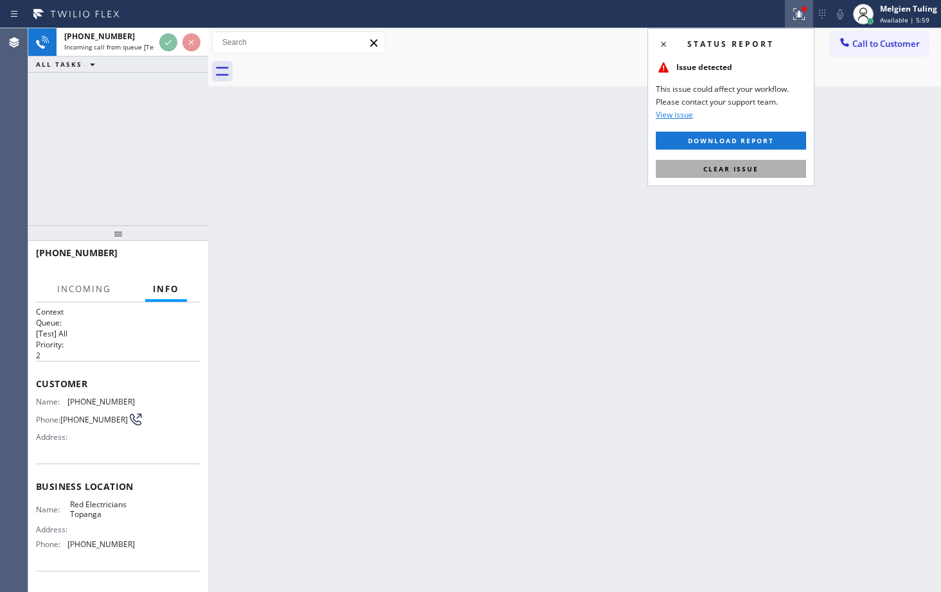
click at [701, 170] on button "Clear issue" at bounding box center [731, 169] width 150 height 18
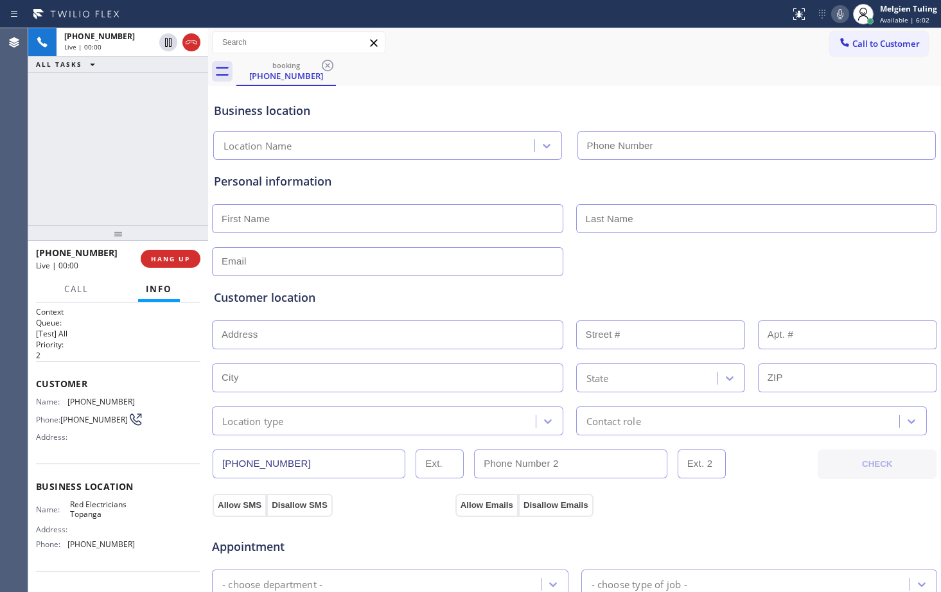
type input "[PHONE_NUMBER]"
click at [394, 115] on div "Business location" at bounding box center [574, 110] width 721 height 17
click at [155, 256] on span "HANG UP" at bounding box center [170, 258] width 39 height 9
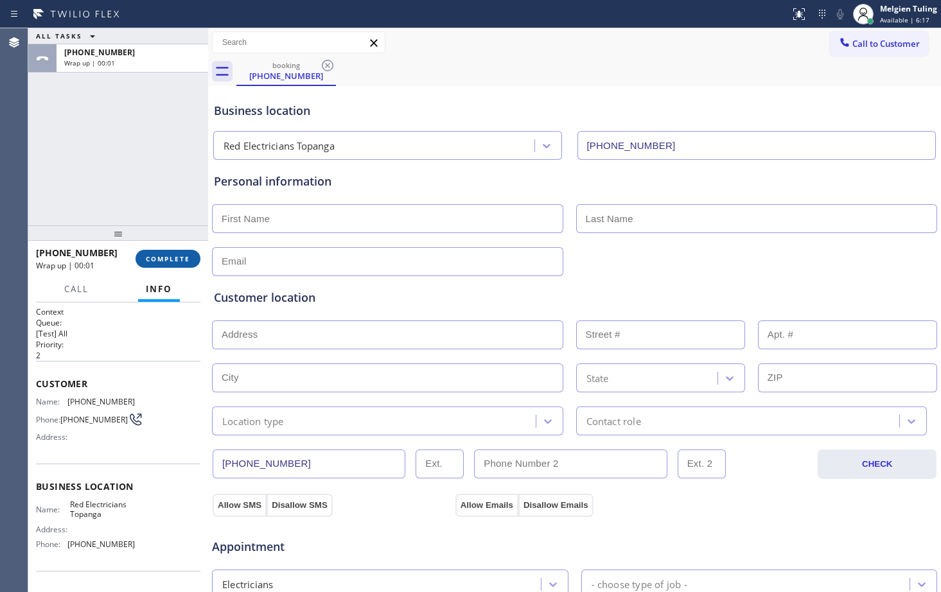
click at [155, 257] on span "COMPLETE" at bounding box center [168, 258] width 44 height 9
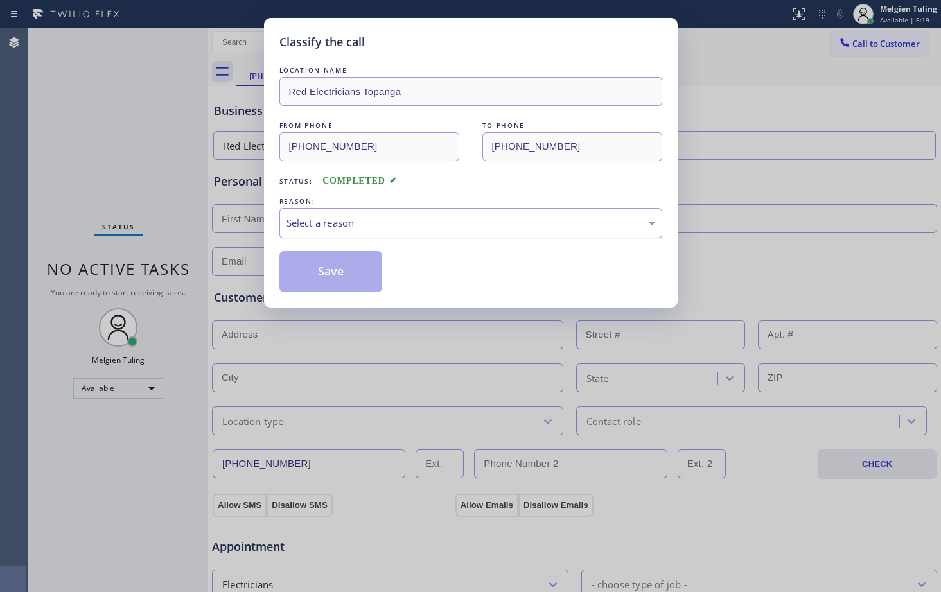
click at [297, 224] on div "Select a reason" at bounding box center [470, 223] width 369 height 15
click at [331, 274] on button "Save" at bounding box center [330, 271] width 103 height 41
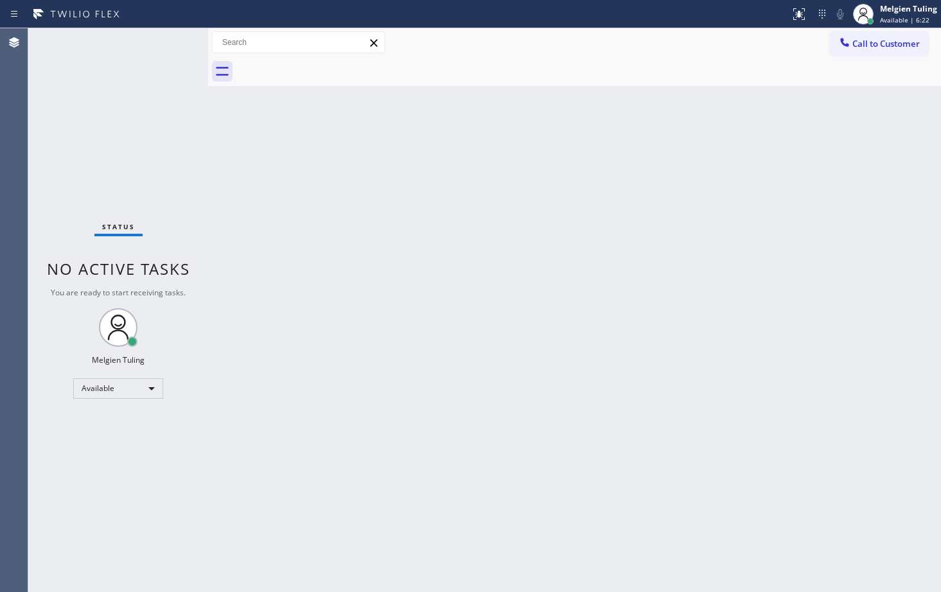
click at [548, 224] on div "Back to Dashboard Change Sender ID Customers Technicians Select a contact Outbo…" at bounding box center [574, 310] width 733 height 564
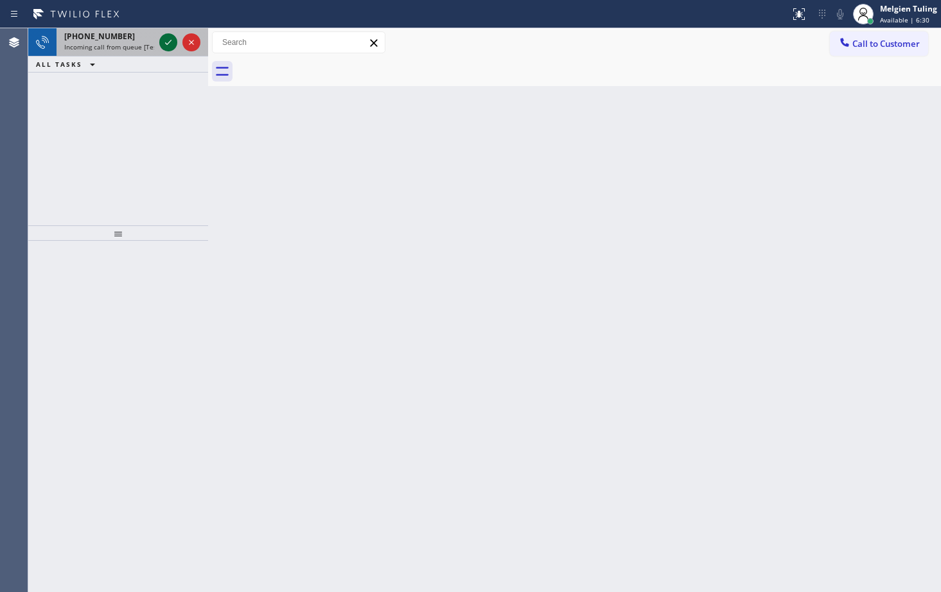
click at [159, 44] on div at bounding box center [168, 42] width 18 height 15
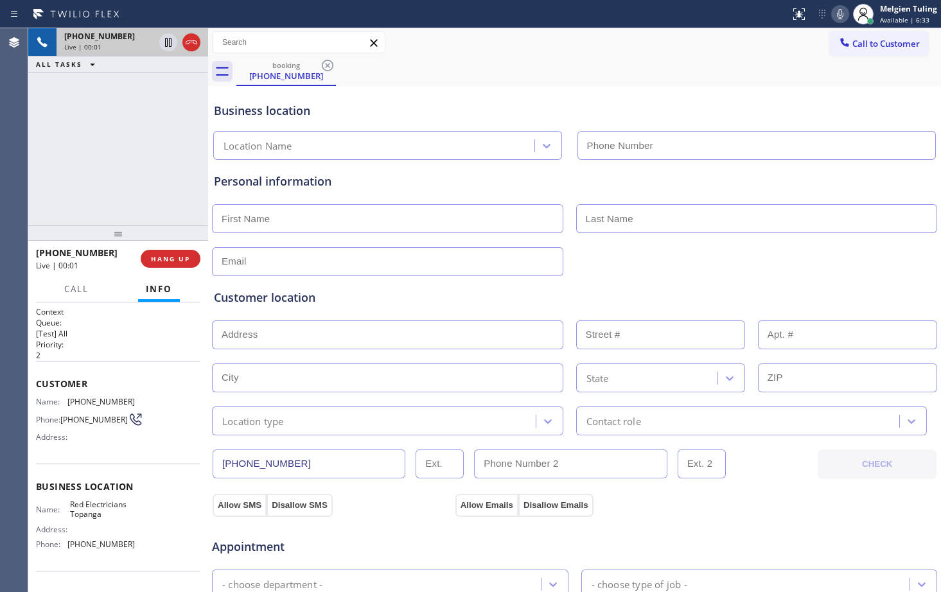
type input "[PHONE_NUMBER]"
click at [171, 260] on span "HANG UP" at bounding box center [170, 258] width 39 height 9
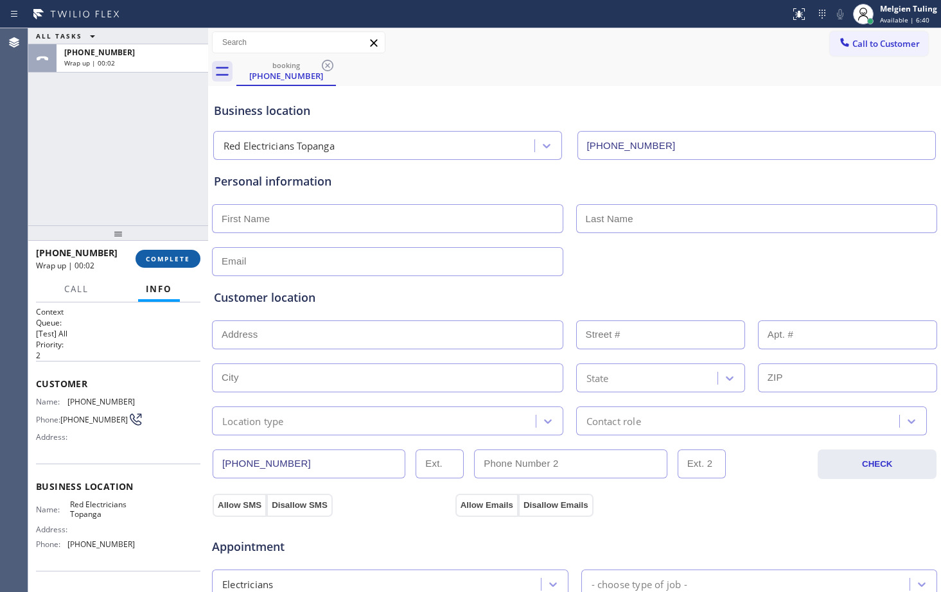
click at [173, 258] on span "COMPLETE" at bounding box center [168, 258] width 44 height 9
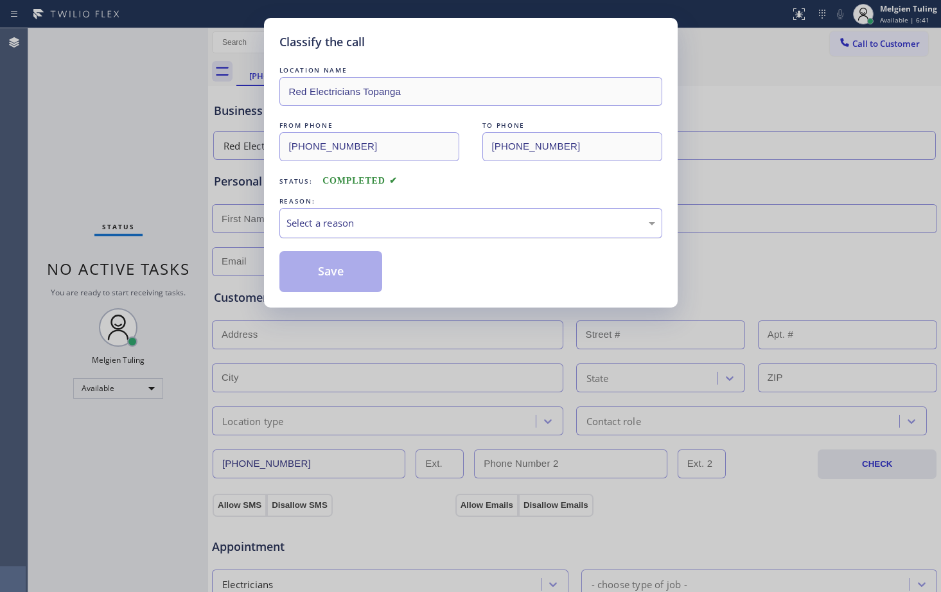
click at [359, 219] on div "Select a reason" at bounding box center [470, 223] width 369 height 15
click at [323, 265] on button "Save" at bounding box center [330, 271] width 103 height 41
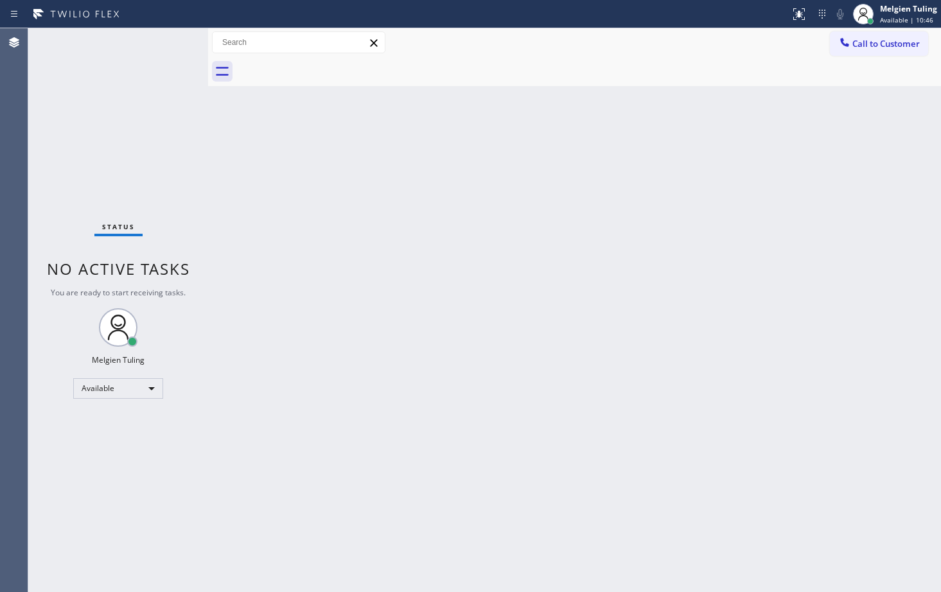
click at [164, 39] on div "Status No active tasks You are ready to start receiving tasks. Melgien Tuling A…" at bounding box center [118, 310] width 180 height 564
click at [149, 132] on div "Status No active tasks You are ready to start receiving tasks. Melgien Tuling A…" at bounding box center [118, 310] width 180 height 564
click at [562, 253] on div "Back to Dashboard Change Sender ID Customers Technicians Select a contact Outbo…" at bounding box center [574, 310] width 733 height 564
click at [390, 333] on div "Back to Dashboard Change Sender ID Customers Technicians Select a contact Outbo…" at bounding box center [574, 310] width 733 height 564
click at [152, 385] on div "Available" at bounding box center [118, 388] width 90 height 21
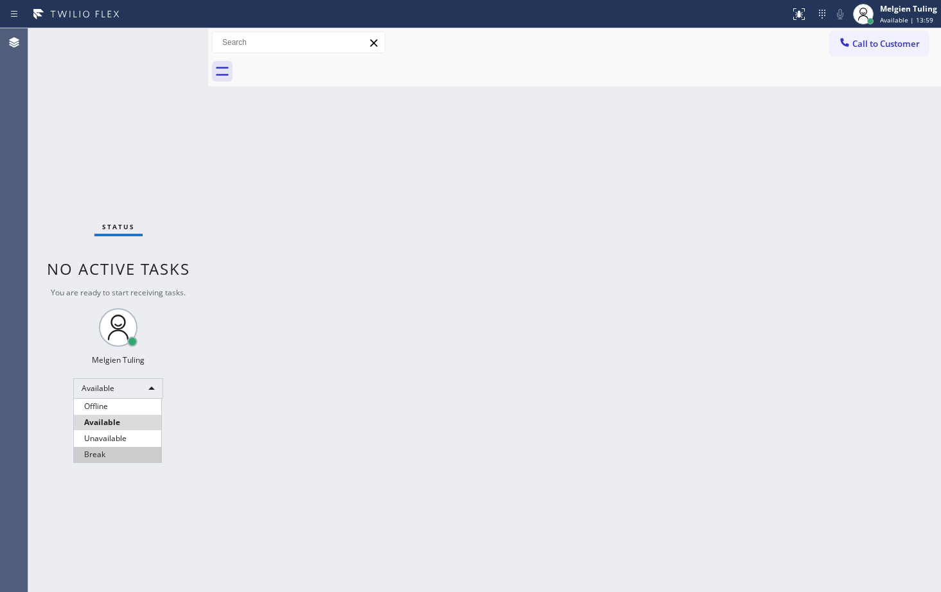
click at [90, 453] on li "Break" at bounding box center [117, 454] width 87 height 15
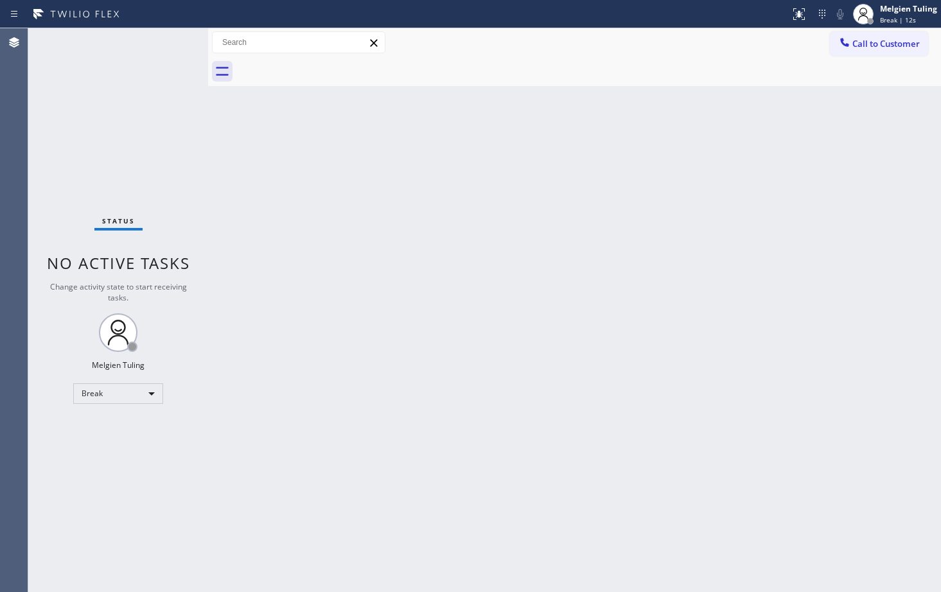
click at [591, 496] on div "Back to Dashboard Change Sender ID Customers Technicians Select a contact Outbo…" at bounding box center [574, 310] width 733 height 564
click at [545, 360] on div "Back to Dashboard Change Sender ID Customers Technicians Select a contact Outbo…" at bounding box center [574, 310] width 733 height 564
click at [589, 351] on div "Back to Dashboard Change Sender ID Customers Technicians Select a contact Outbo…" at bounding box center [574, 310] width 733 height 564
click at [378, 251] on div "Back to Dashboard Change Sender ID Customers Technicians Select a contact Outbo…" at bounding box center [574, 310] width 733 height 564
click at [432, 381] on div "Back to Dashboard Change Sender ID Customers Technicians Select a contact Outbo…" at bounding box center [574, 310] width 733 height 564
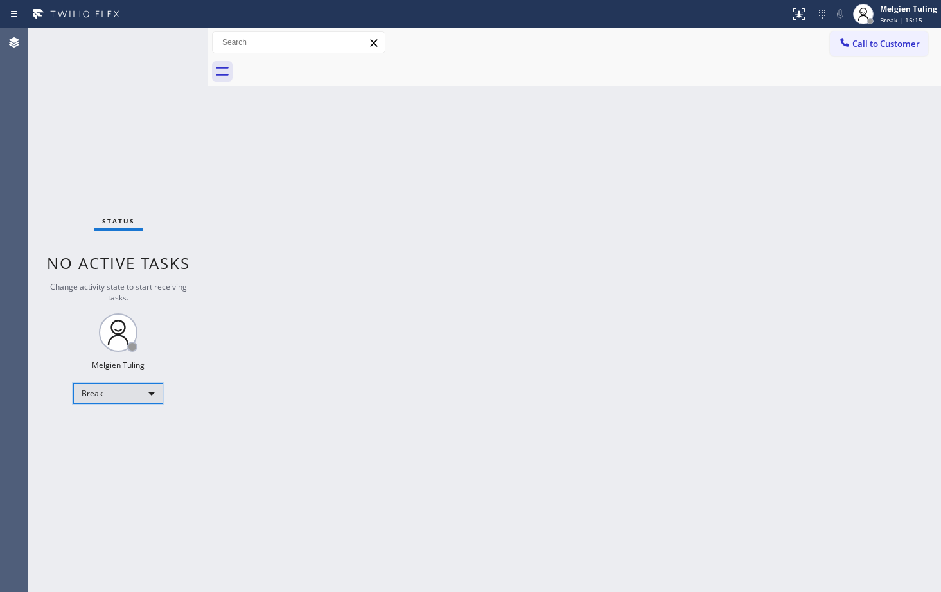
click at [152, 393] on div "Break" at bounding box center [118, 393] width 90 height 21
click at [144, 394] on div "Break" at bounding box center [118, 393] width 90 height 21
click at [144, 394] on div at bounding box center [470, 296] width 941 height 592
click at [153, 392] on div "Break" at bounding box center [118, 393] width 90 height 21
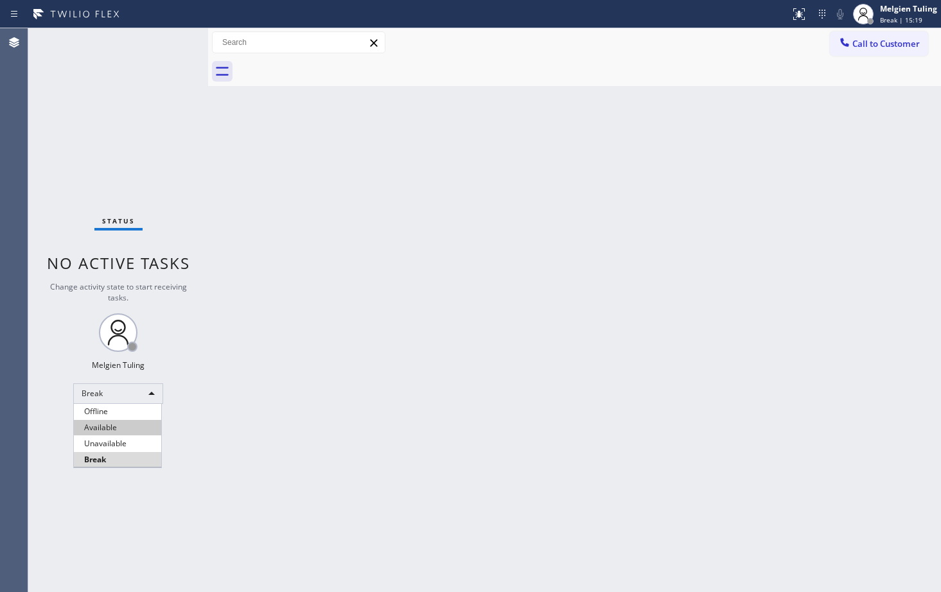
click at [107, 427] on li "Available" at bounding box center [117, 427] width 87 height 15
click at [322, 419] on div "Back to Dashboard Change Sender ID Customers Technicians Select a contact Outbo…" at bounding box center [574, 310] width 733 height 564
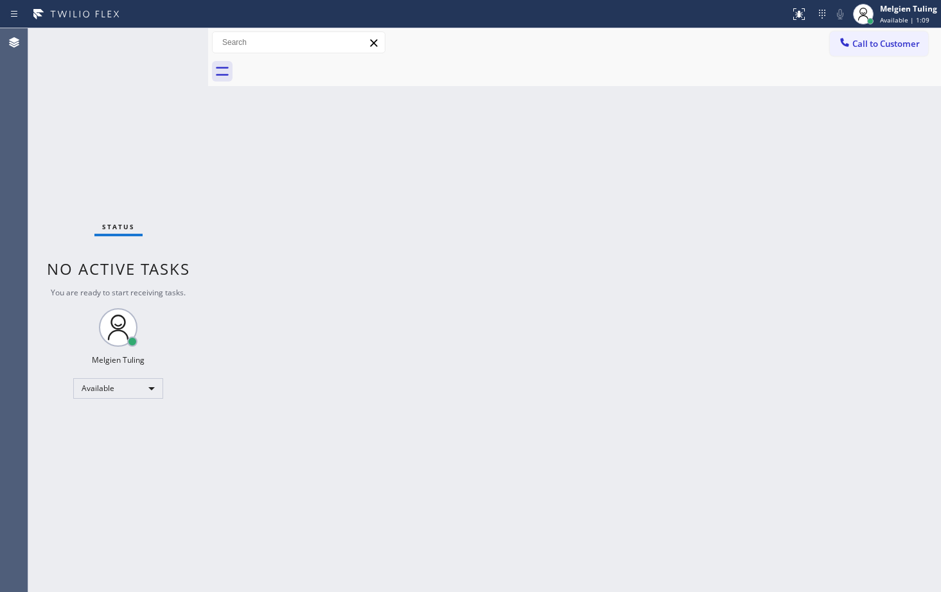
click at [171, 42] on div "Status No active tasks You are ready to start receiving tasks. Melgien Tuling A…" at bounding box center [118, 310] width 180 height 564
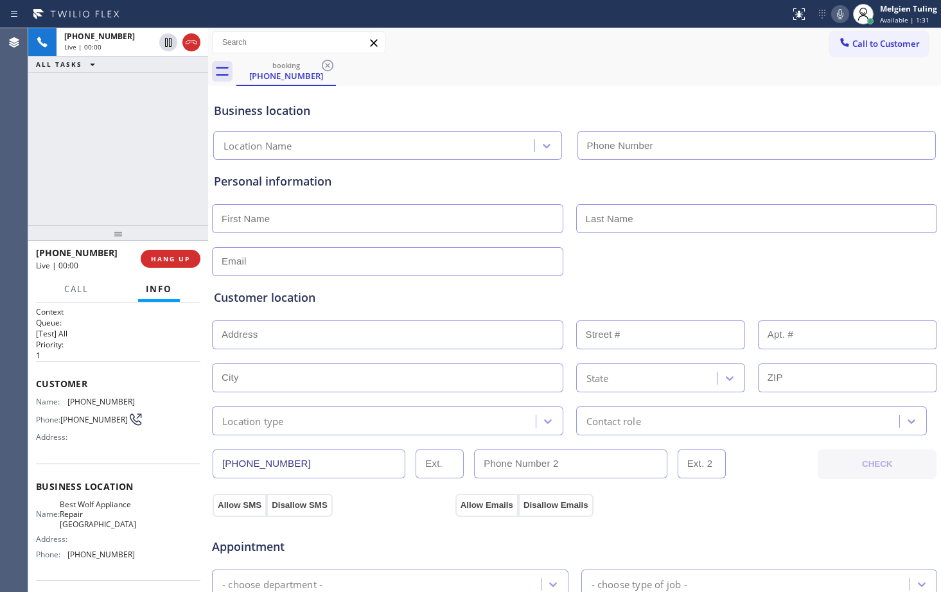
type input "[PHONE_NUMBER]"
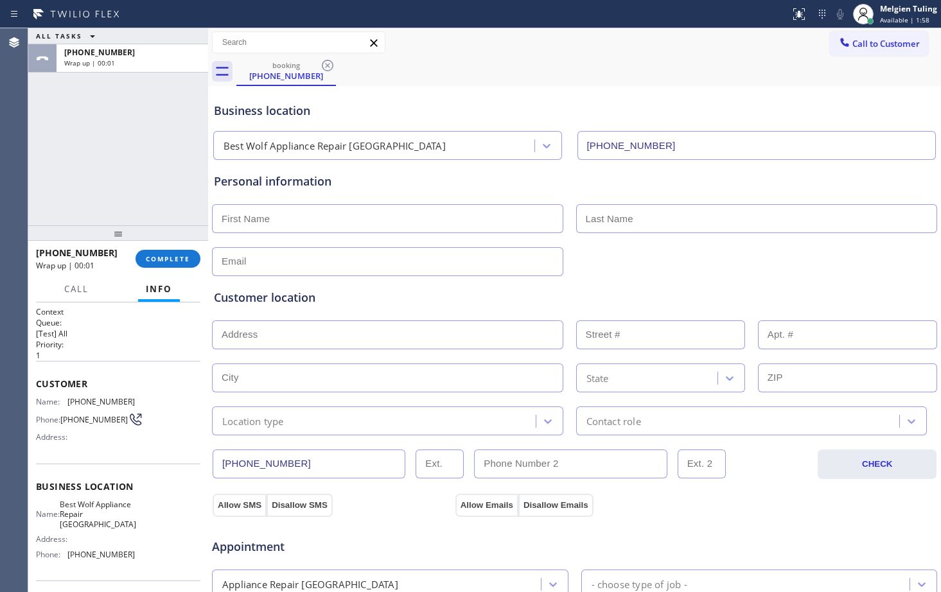
drag, startPoint x: 157, startPoint y: 258, endPoint x: 189, endPoint y: 235, distance: 39.6
click at [157, 258] on span "COMPLETE" at bounding box center [168, 258] width 44 height 9
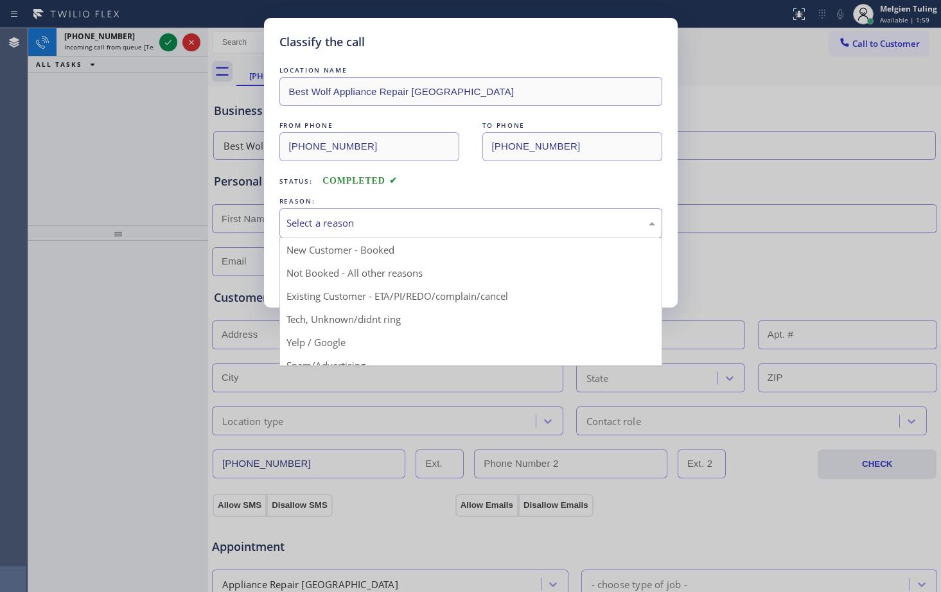
click at [334, 223] on div "Select a reason" at bounding box center [470, 223] width 369 height 15
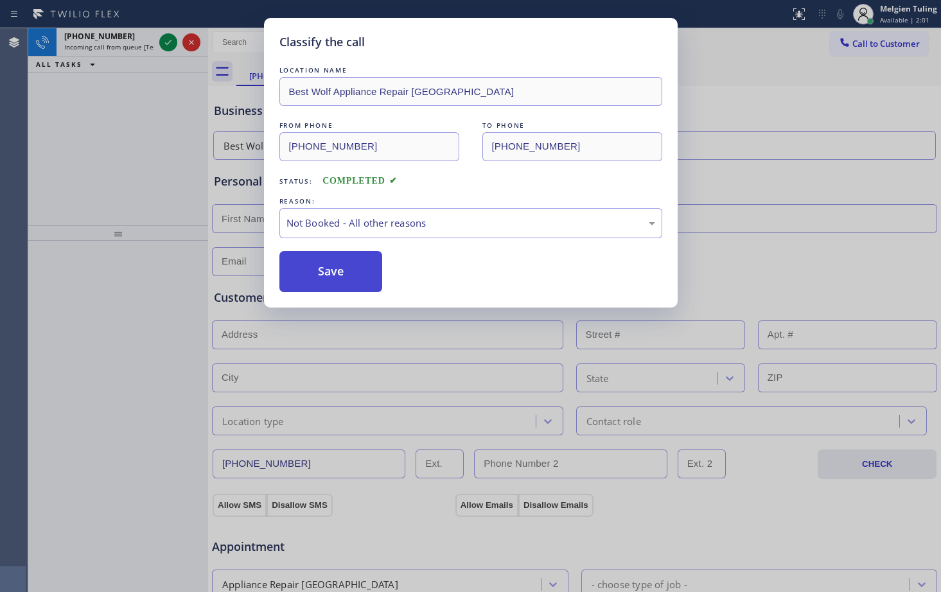
click at [320, 265] on button "Save" at bounding box center [330, 271] width 103 height 41
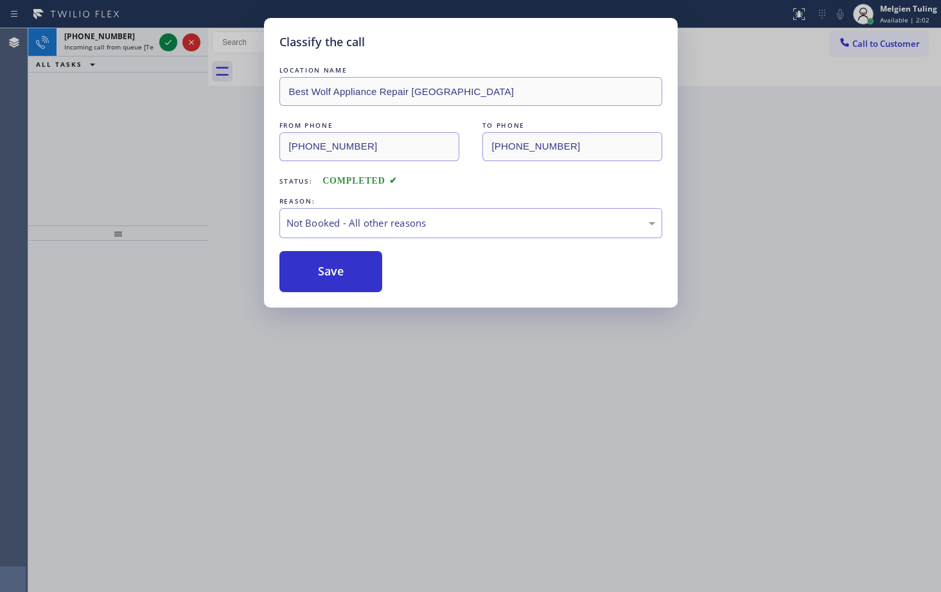
click at [163, 110] on div "Classify the call LOCATION NAME Best Wolf Appliance Repair [GEOGRAPHIC_DATA] FR…" at bounding box center [470, 296] width 941 height 592
click at [168, 38] on icon at bounding box center [168, 42] width 15 height 15
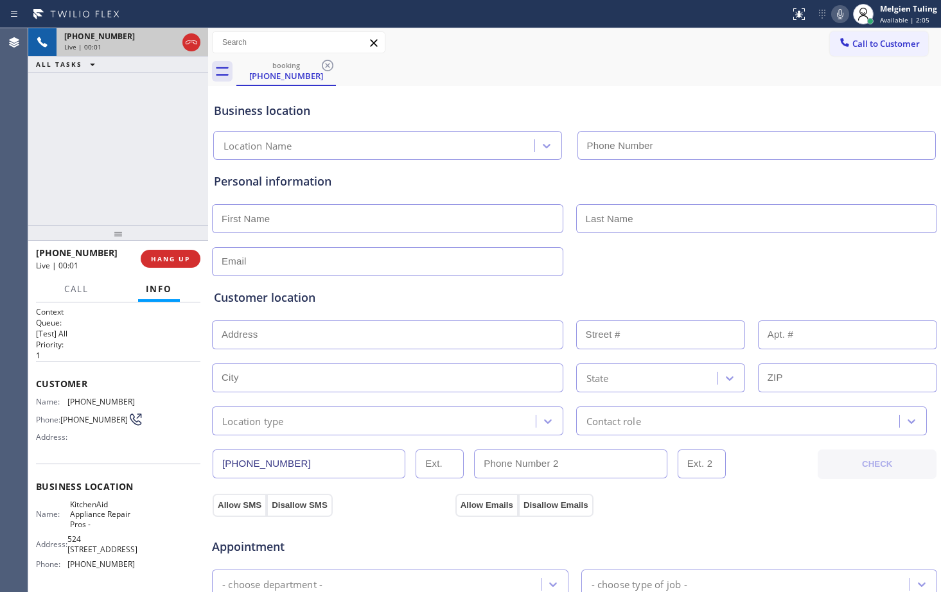
type input "[PHONE_NUMBER]"
click at [445, 168] on div "Personal information" at bounding box center [574, 218] width 726 height 116
click at [428, 304] on div "Customer location" at bounding box center [574, 297] width 721 height 17
click at [691, 302] on div "Customer location" at bounding box center [574, 297] width 721 height 17
click at [471, 78] on div "booking [PHONE_NUMBER]" at bounding box center [588, 71] width 704 height 29
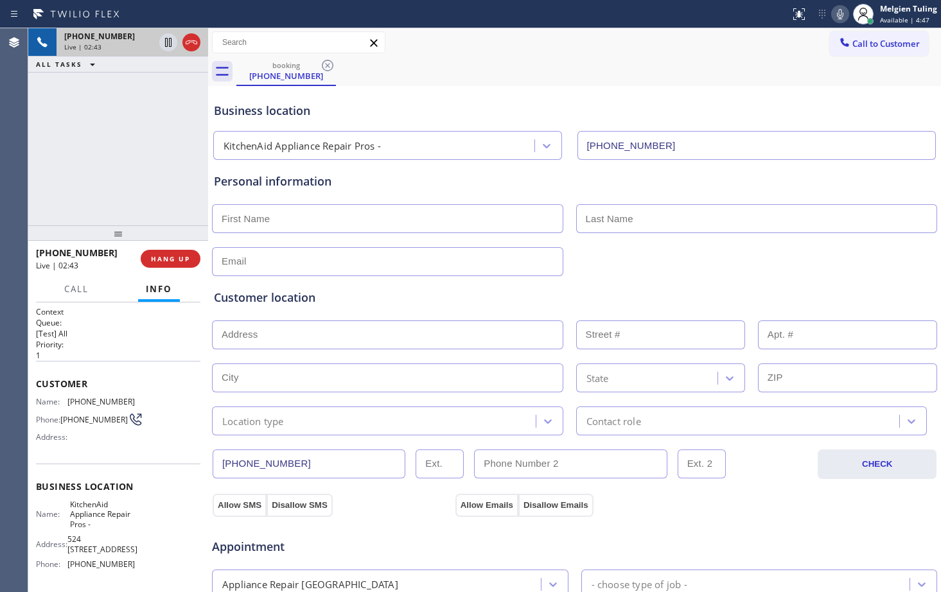
click at [684, 102] on div "Business location" at bounding box center [574, 110] width 721 height 17
click at [841, 15] on icon at bounding box center [839, 13] width 15 height 15
click at [171, 46] on icon at bounding box center [168, 42] width 6 height 9
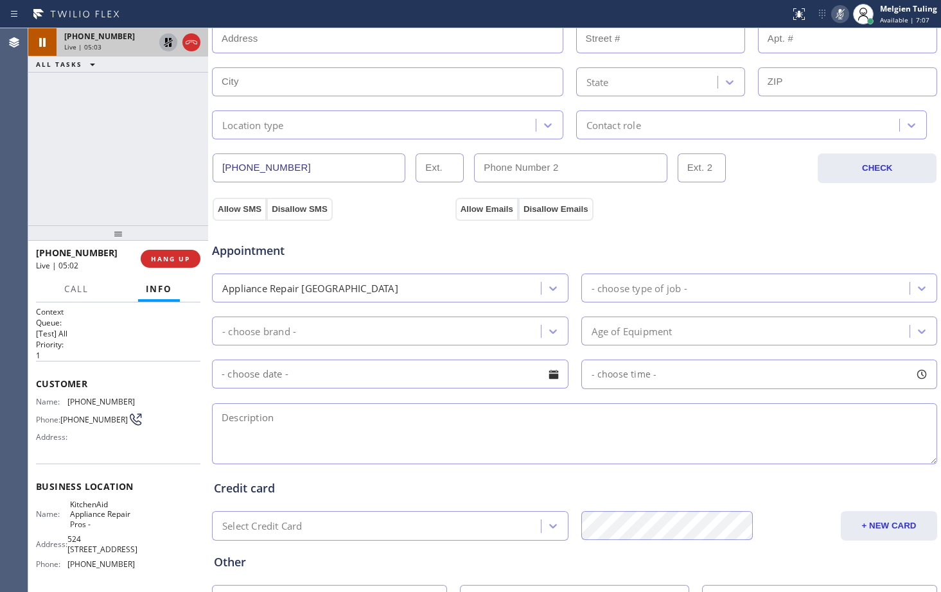
scroll to position [385, 0]
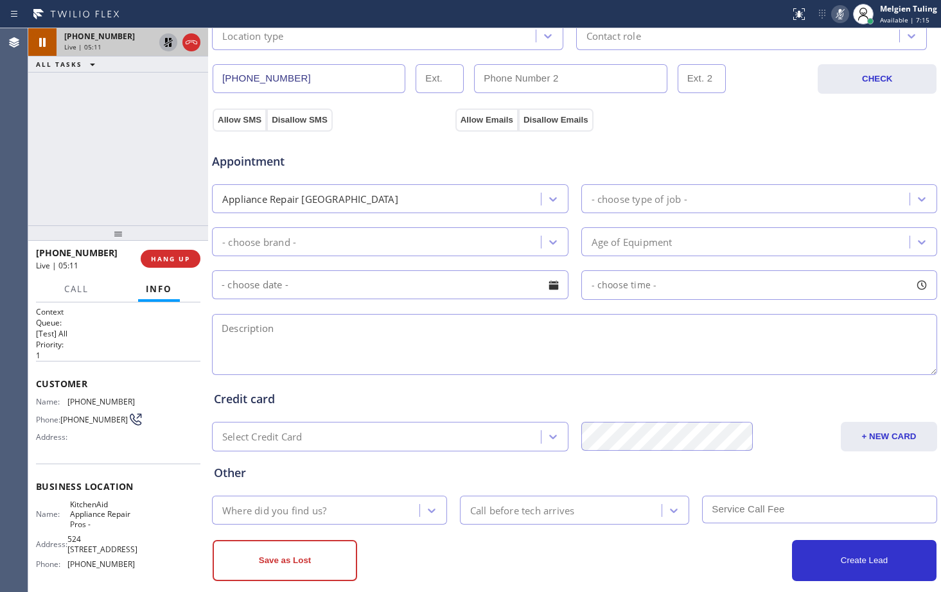
click at [842, 11] on icon at bounding box center [840, 14] width 6 height 10
click at [166, 40] on icon at bounding box center [168, 42] width 9 height 9
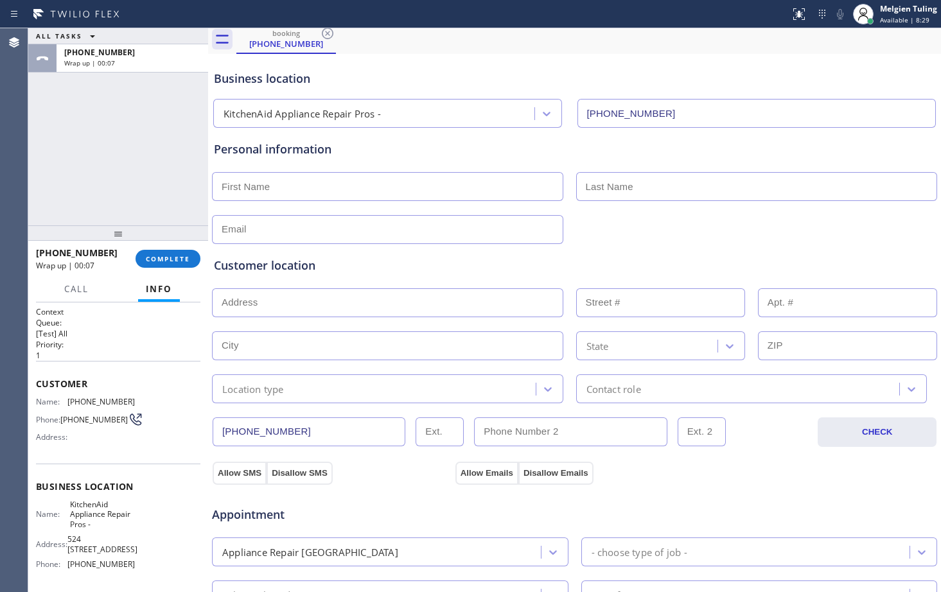
scroll to position [0, 0]
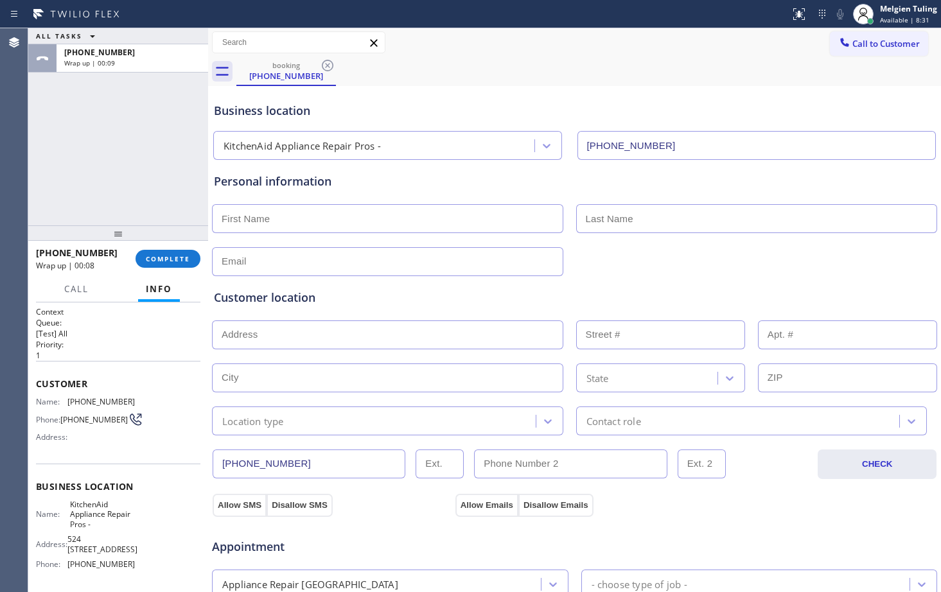
click at [313, 218] on input "text" at bounding box center [387, 218] width 351 height 29
type input "[PERSON_NAME]"
click at [282, 262] on input "text" at bounding box center [387, 261] width 351 height 29
type input "[EMAIL_ADDRESS][DOMAIN_NAME]"
click at [266, 333] on input "text" at bounding box center [387, 334] width 351 height 29
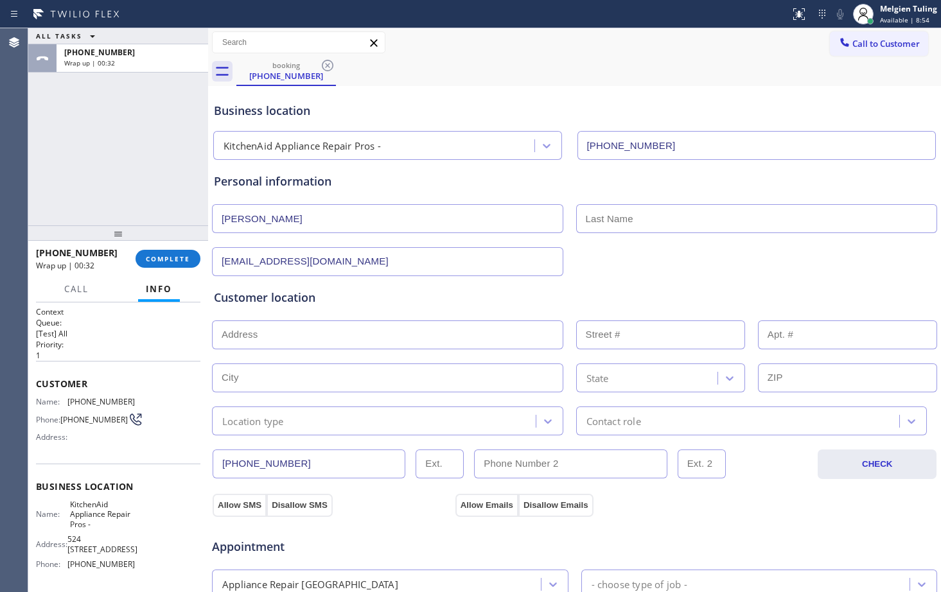
click at [234, 339] on input "text" at bounding box center [387, 334] width 351 height 29
paste input "[STREET_ADDRESS]"
click at [240, 357] on div "Customer location >> ADD NEW ADDRESS << + NEW ADDRESS [STREET_ADDRESS] State Lo…" at bounding box center [574, 362] width 721 height 146
type input "[STREET_ADDRESS]"
type input "165"
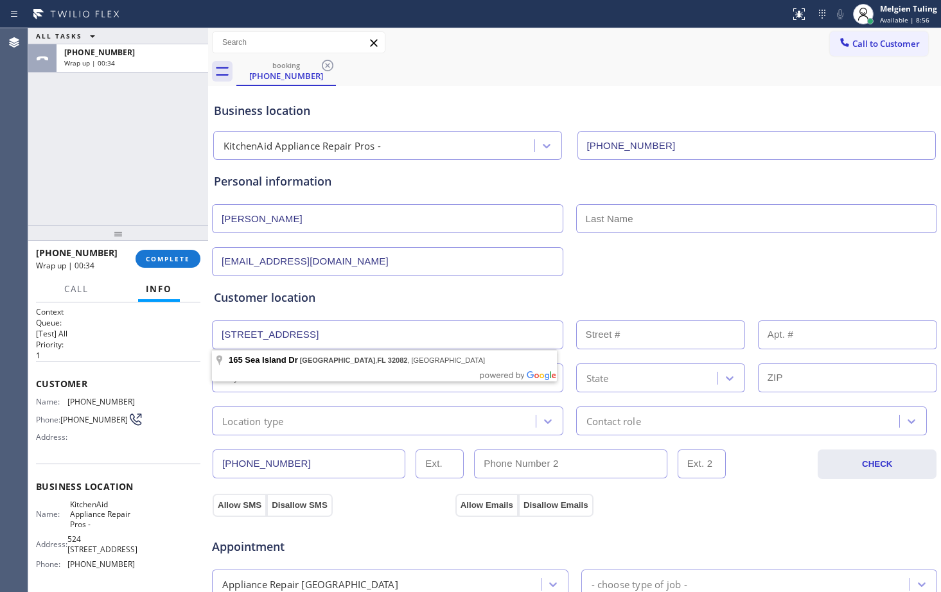
type input "Sawgrass"
type input "32082"
click at [608, 213] on input "text" at bounding box center [757, 218] width 362 height 29
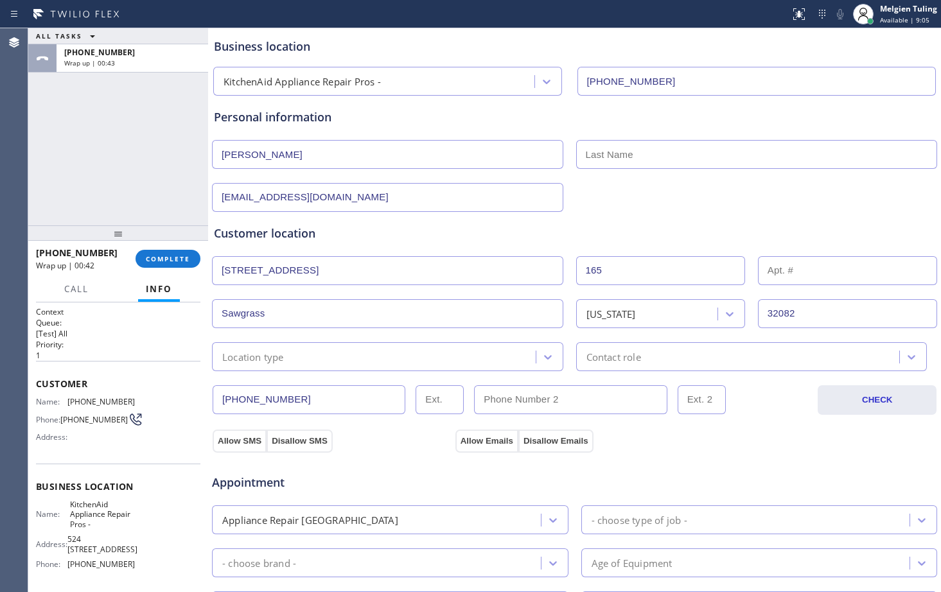
click at [354, 362] on div "Location type" at bounding box center [376, 356] width 320 height 22
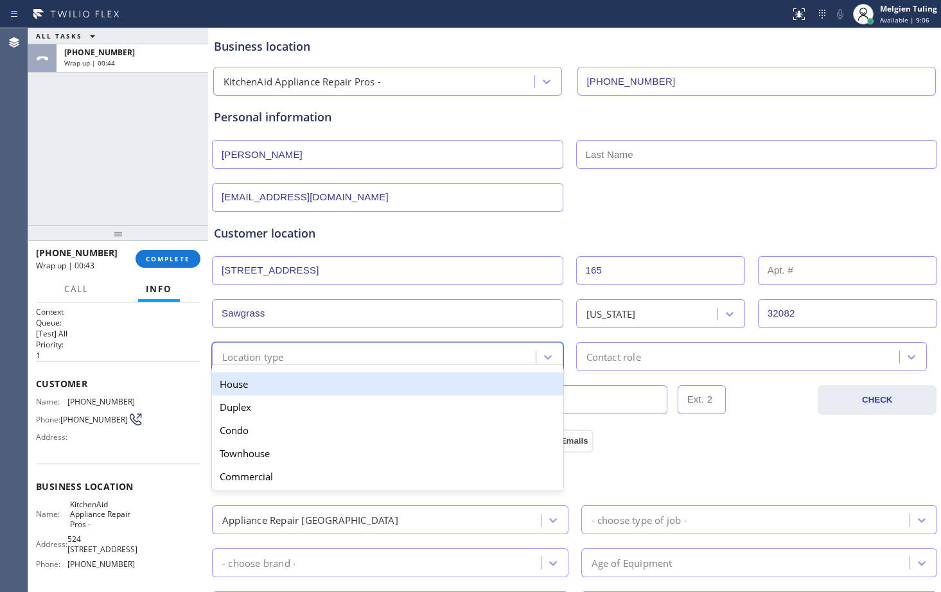
click at [319, 383] on div "House" at bounding box center [387, 383] width 351 height 23
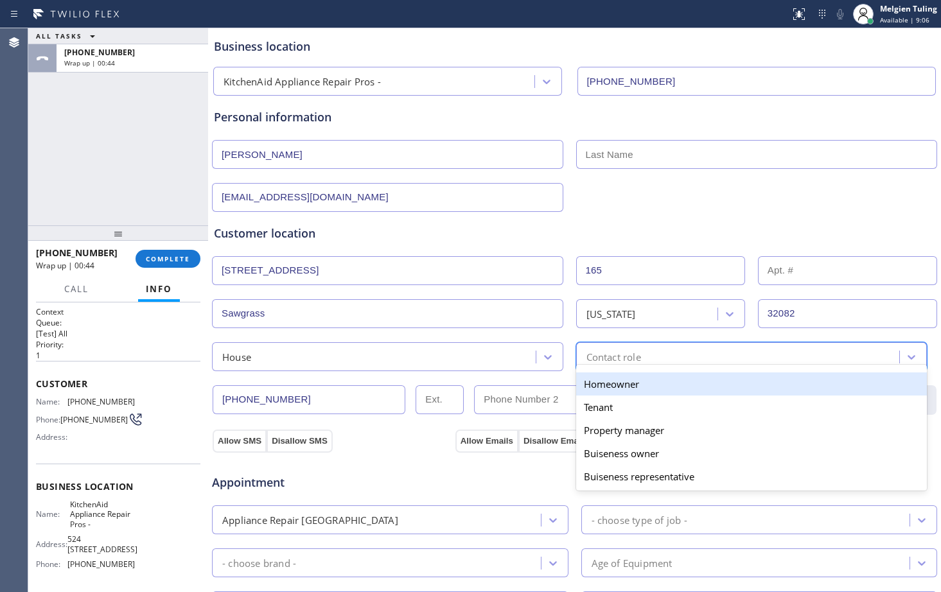
click at [649, 353] on div "Contact role" at bounding box center [740, 356] width 320 height 22
click at [612, 380] on div "Homeowner" at bounding box center [751, 383] width 351 height 23
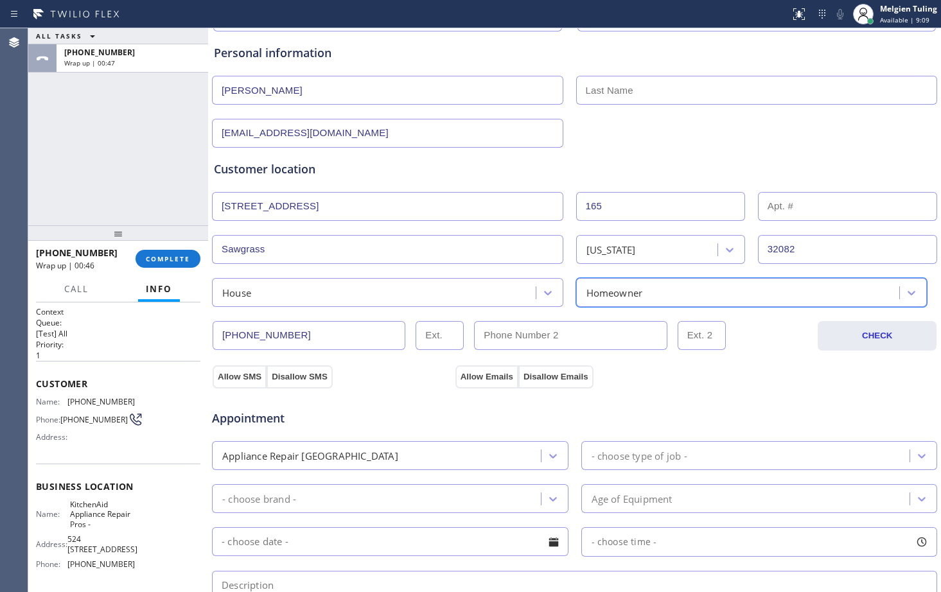
scroll to position [193, 0]
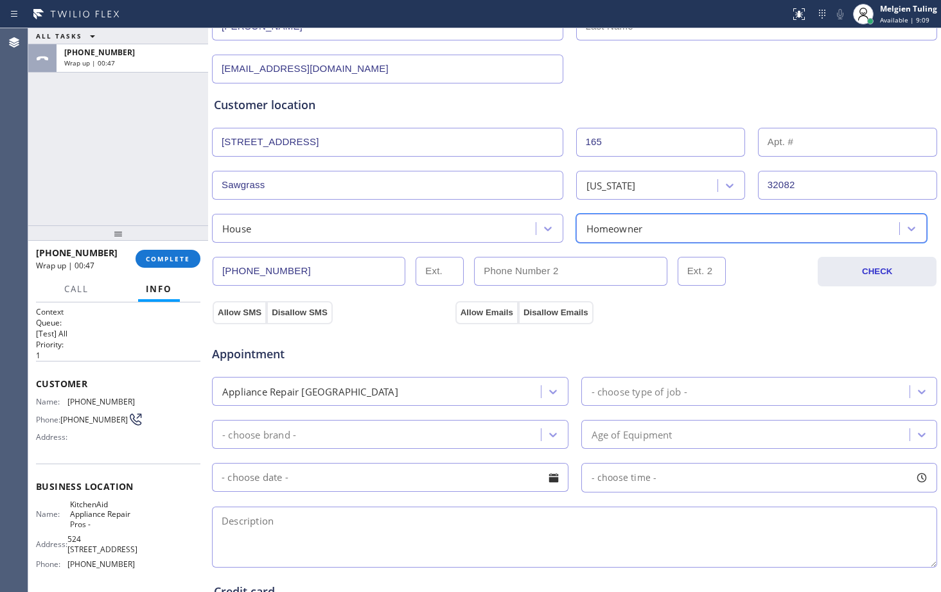
click at [442, 393] on div "Appliance Repair [GEOGRAPHIC_DATA]" at bounding box center [378, 391] width 325 height 22
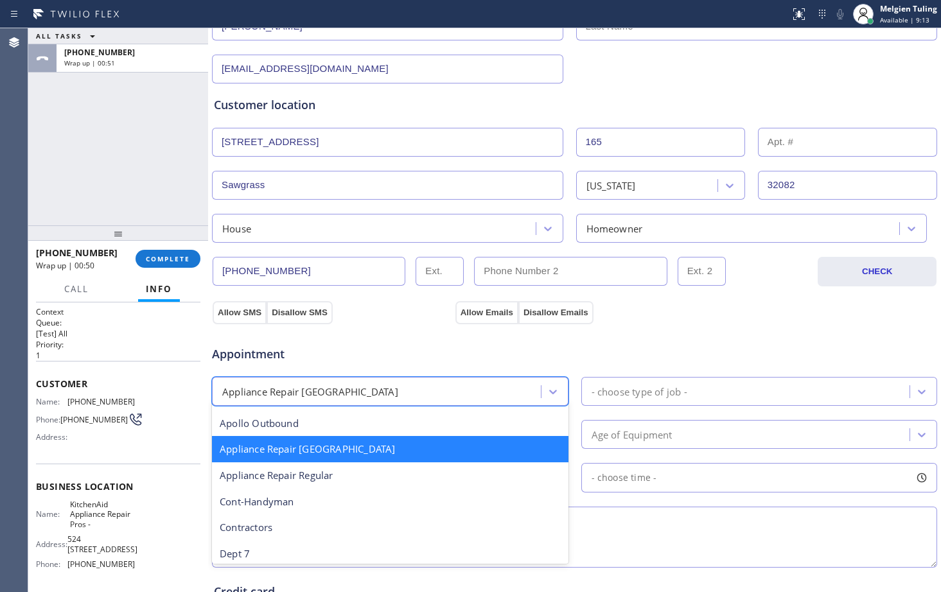
scroll to position [130, 0]
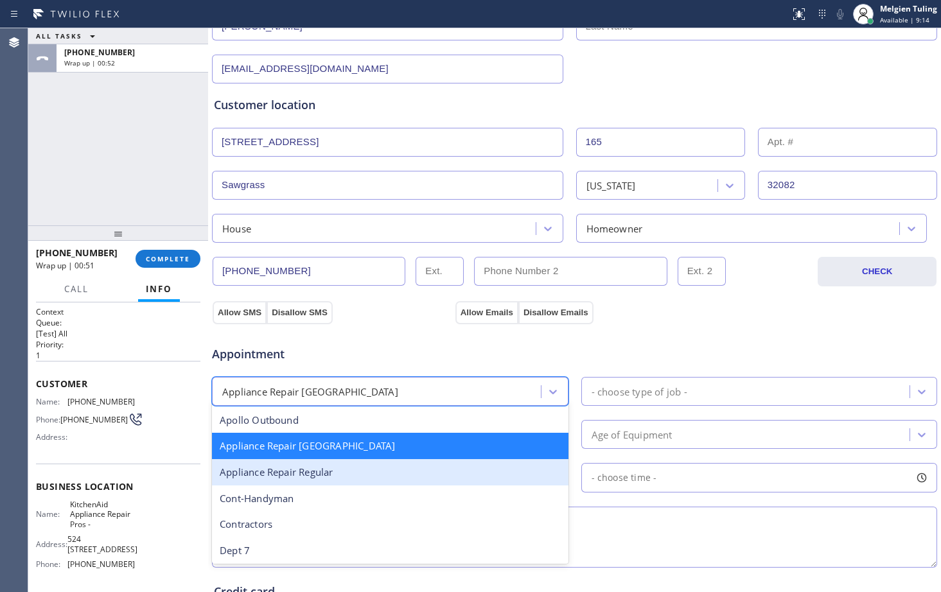
click at [348, 480] on div "Appliance Repair Regular" at bounding box center [390, 472] width 356 height 26
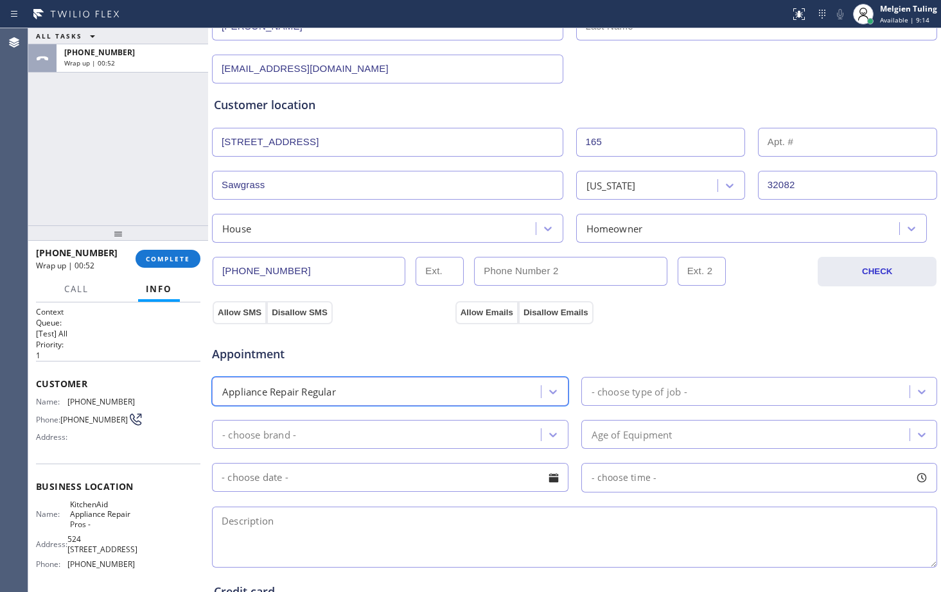
click at [478, 435] on div "- choose brand -" at bounding box center [378, 434] width 325 height 22
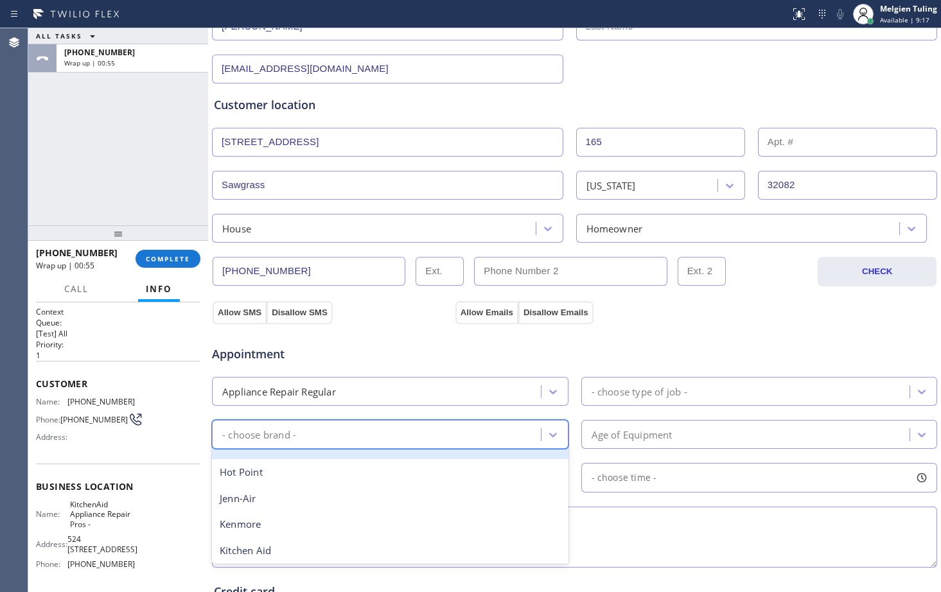
scroll to position [193, 0]
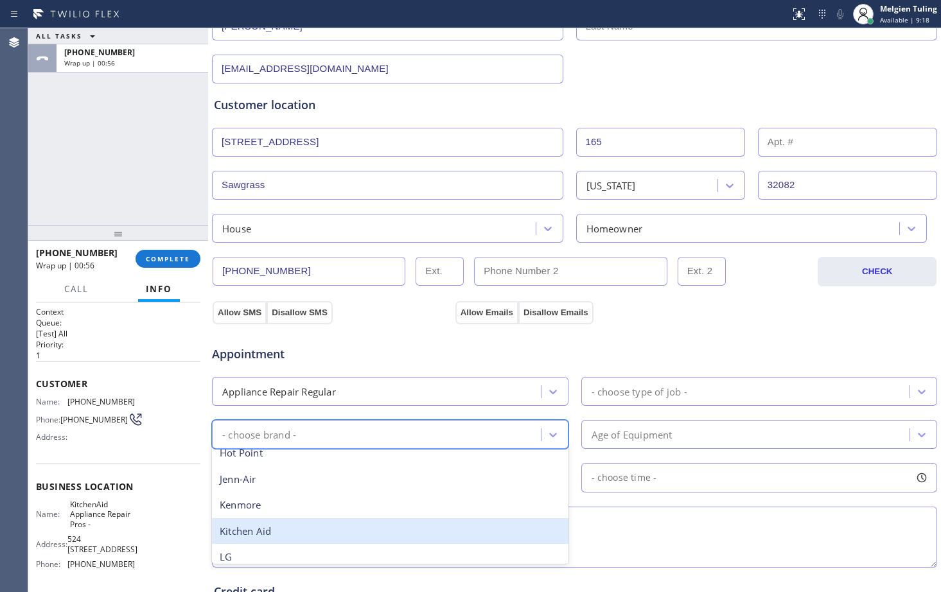
click at [308, 536] on div "Kitchen Aid" at bounding box center [390, 531] width 356 height 26
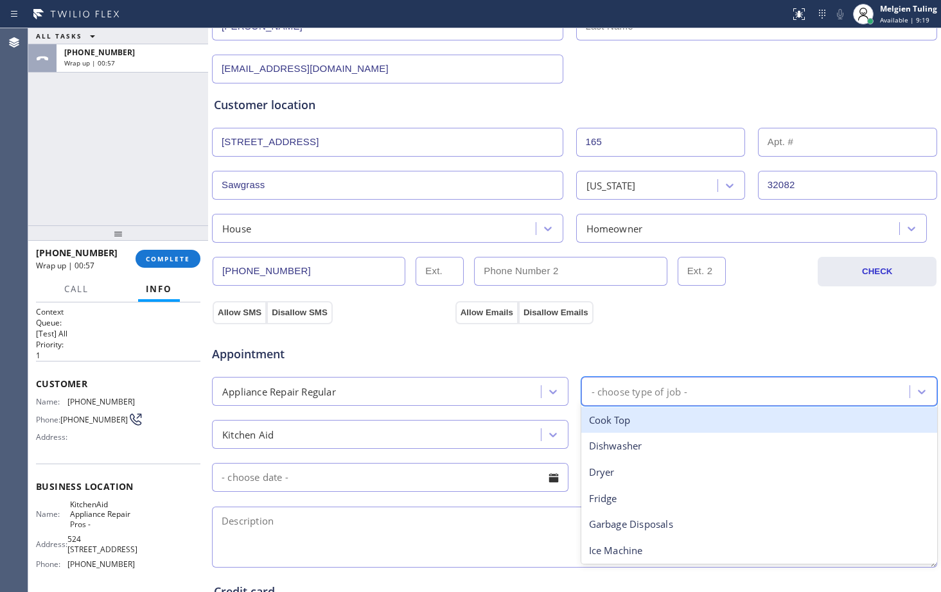
click at [641, 388] on div "- choose type of job -" at bounding box center [639, 391] width 96 height 15
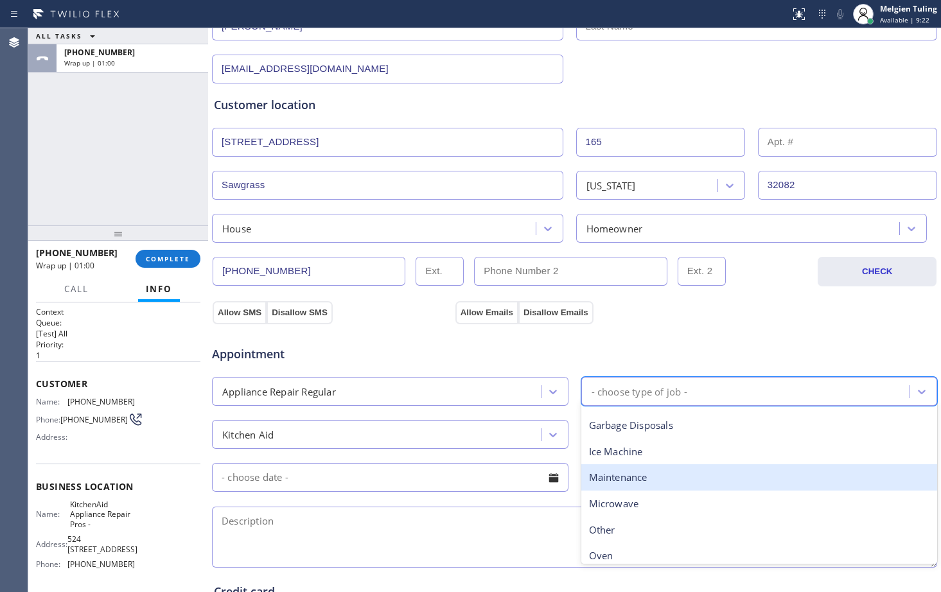
scroll to position [128, 0]
click at [612, 478] on div "Microwave" at bounding box center [759, 474] width 356 height 26
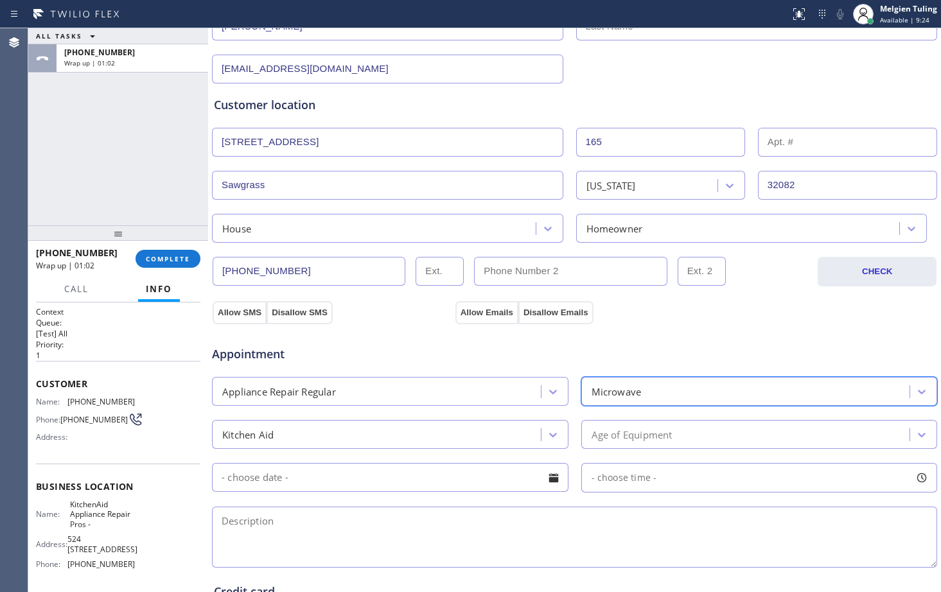
click at [677, 439] on div "Age of Equipment" at bounding box center [747, 434] width 325 height 22
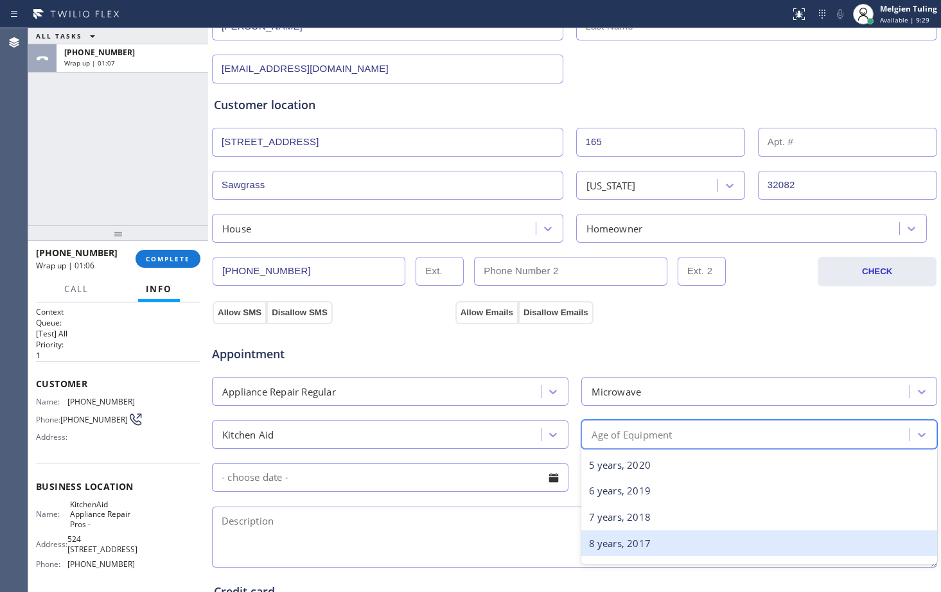
click at [608, 546] on div "8 years, 2017" at bounding box center [759, 543] width 356 height 26
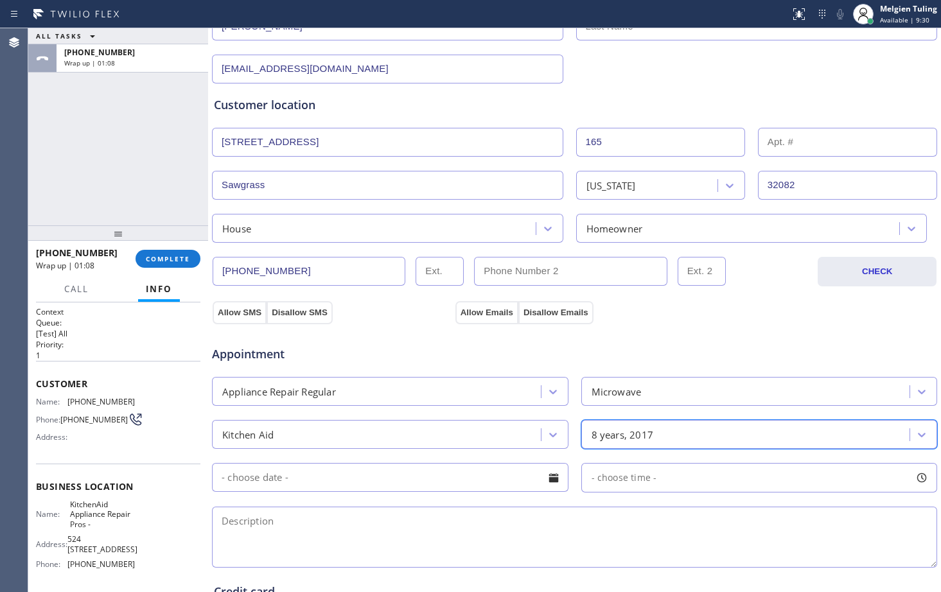
click at [314, 516] on textarea at bounding box center [574, 537] width 725 height 61
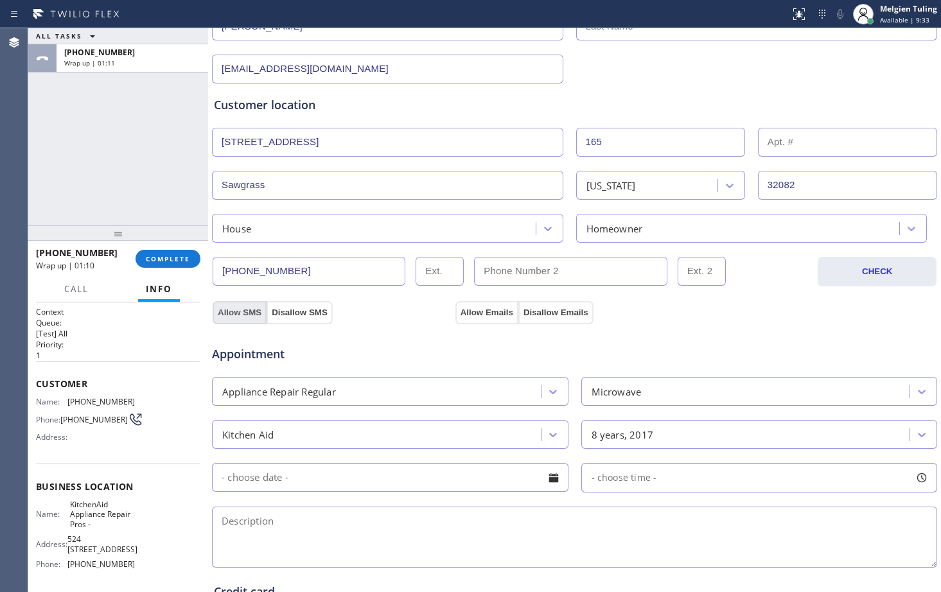
click at [229, 313] on button "Allow SMS" at bounding box center [240, 312] width 54 height 23
click at [481, 315] on button "Allow Emails" at bounding box center [486, 312] width 63 height 23
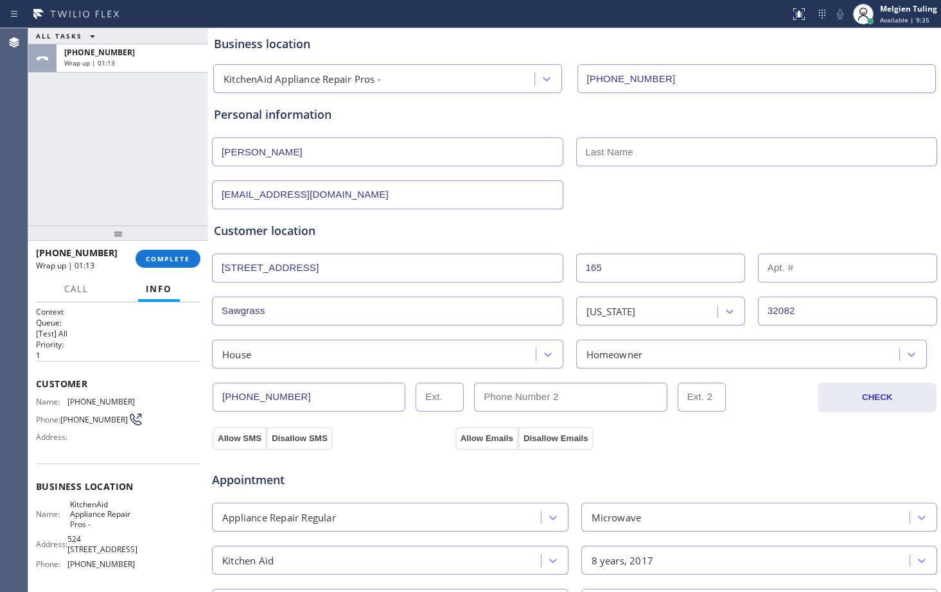
scroll to position [64, 0]
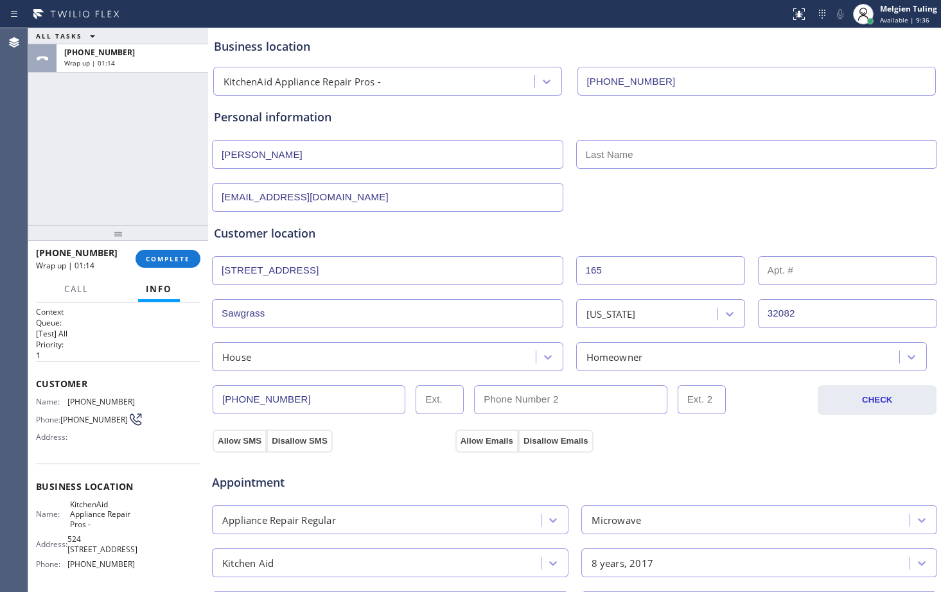
click at [627, 148] on input "text" at bounding box center [757, 154] width 362 height 29
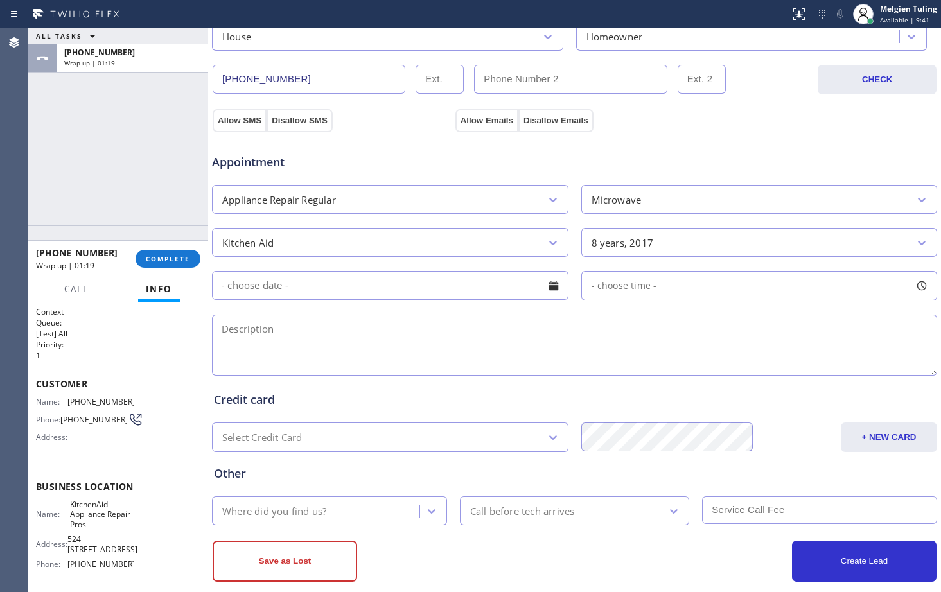
scroll to position [385, 0]
click at [244, 328] on textarea at bounding box center [574, 344] width 725 height 61
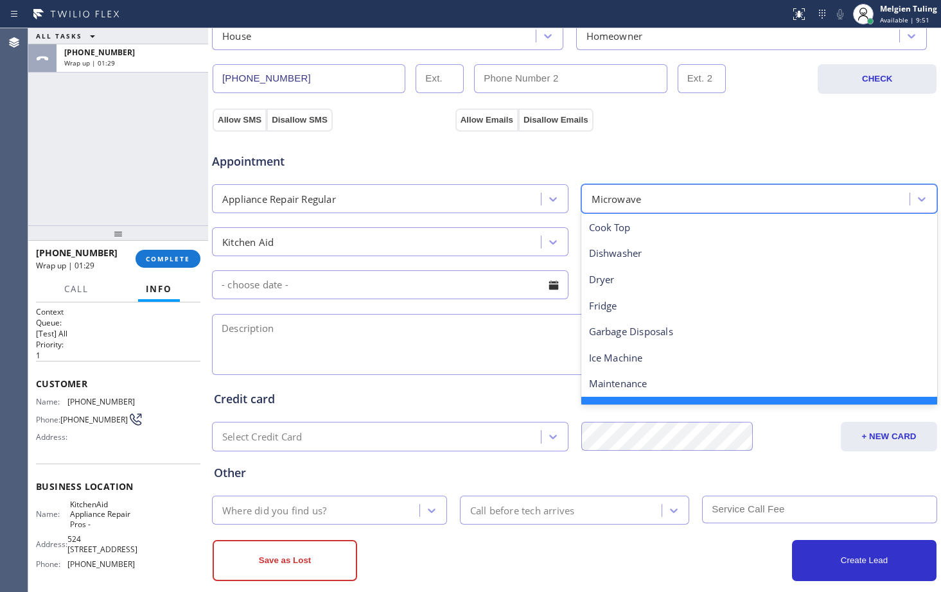
click at [693, 202] on div "Microwave" at bounding box center [747, 198] width 325 height 22
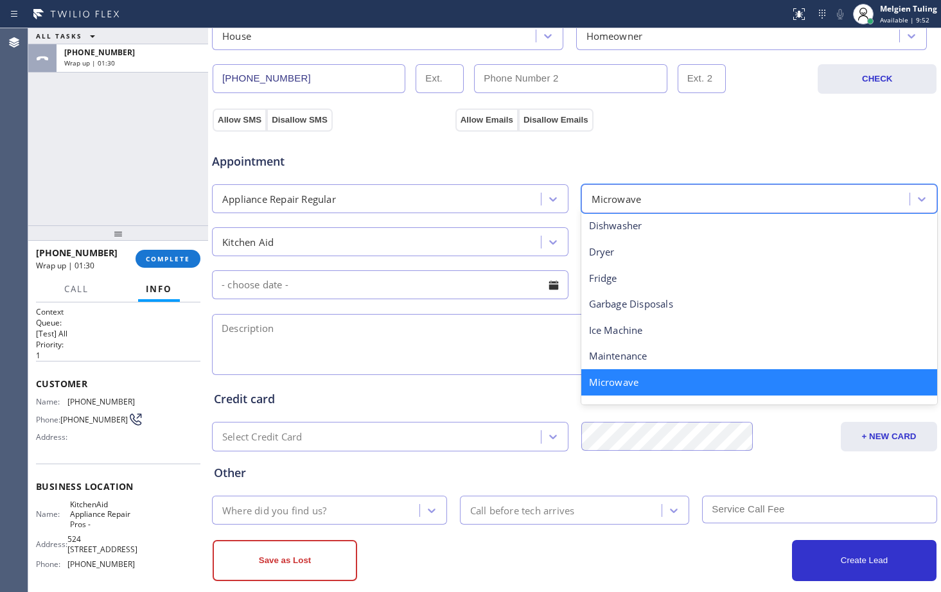
click at [668, 196] on div "Microwave" at bounding box center [747, 198] width 325 height 22
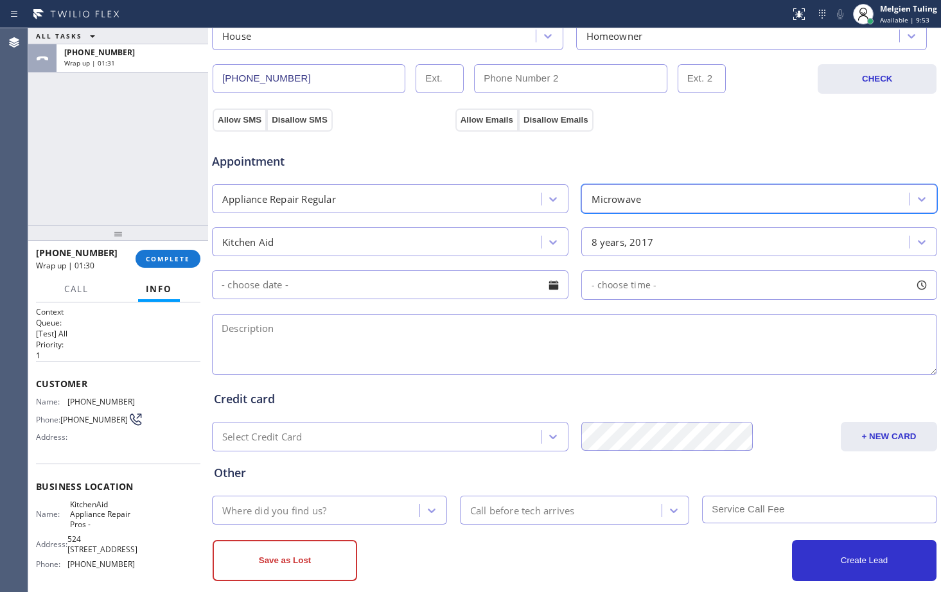
click at [651, 193] on div "Microwave" at bounding box center [747, 198] width 325 height 22
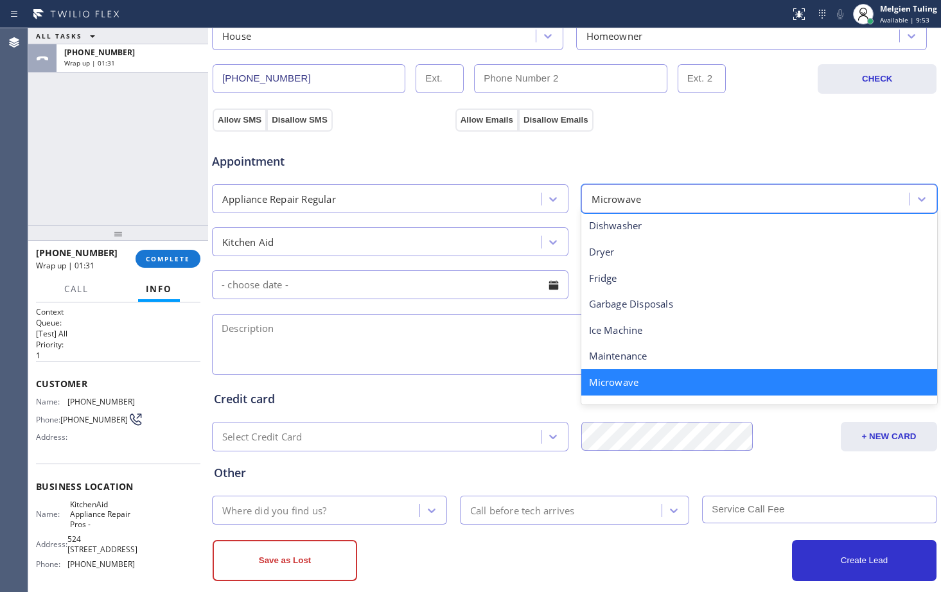
click at [637, 200] on div "Microwave" at bounding box center [747, 198] width 325 height 22
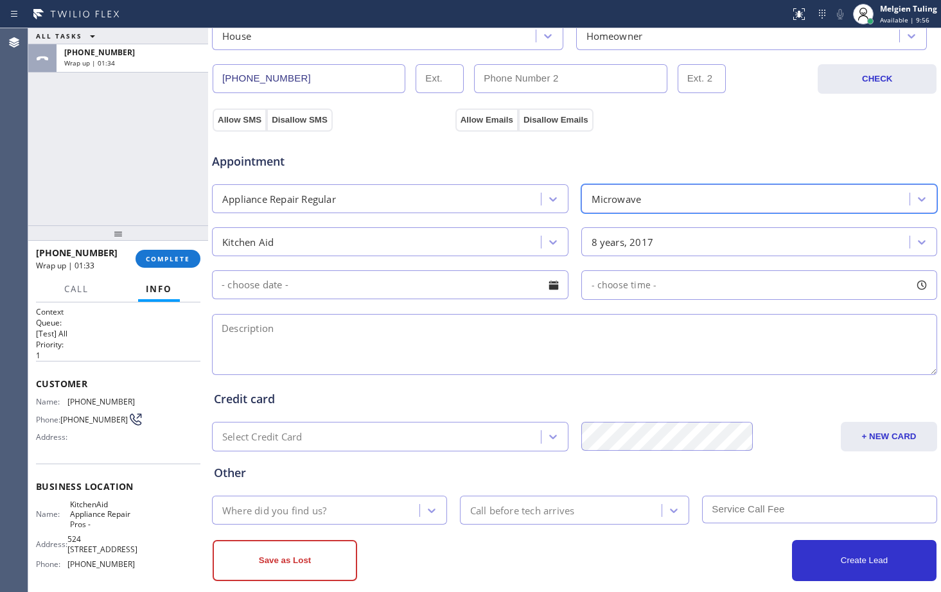
click at [250, 331] on textarea at bounding box center [574, 344] width 725 height 61
click at [302, 332] on textarea at bounding box center [574, 344] width 725 height 61
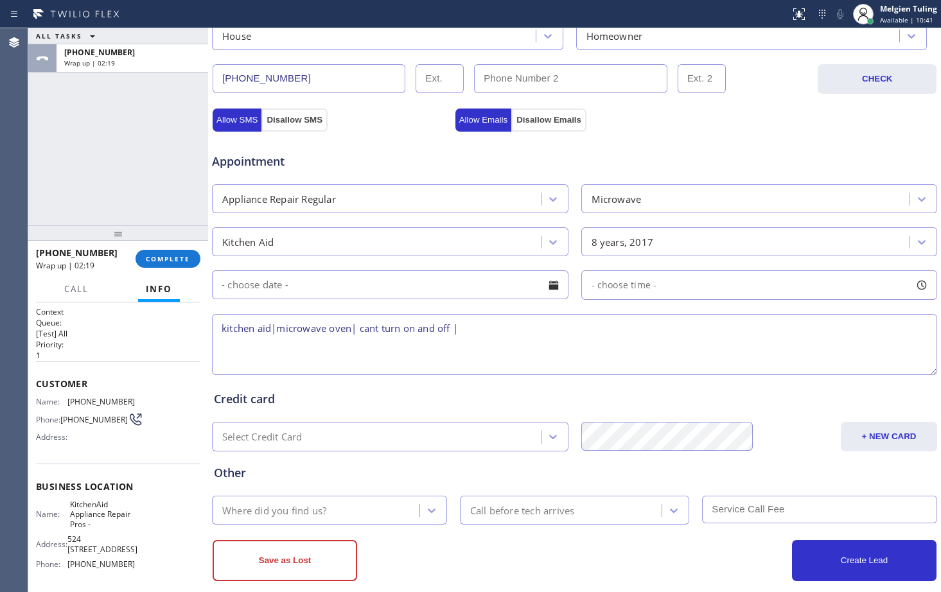
click at [466, 331] on textarea "kitchen aid|microwave oven| cant turn on and off |" at bounding box center [574, 344] width 725 height 61
paste textarea "[STREET_ADDRESS]"
drag, startPoint x: 124, startPoint y: 531, endPoint x: 63, endPoint y: 516, distance: 62.9
click at [63, 516] on div "Name: KitchenAid Appliance Repair Pros -" at bounding box center [85, 515] width 99 height 30
copy div "KitchenAid Appliance Repair Pros -"
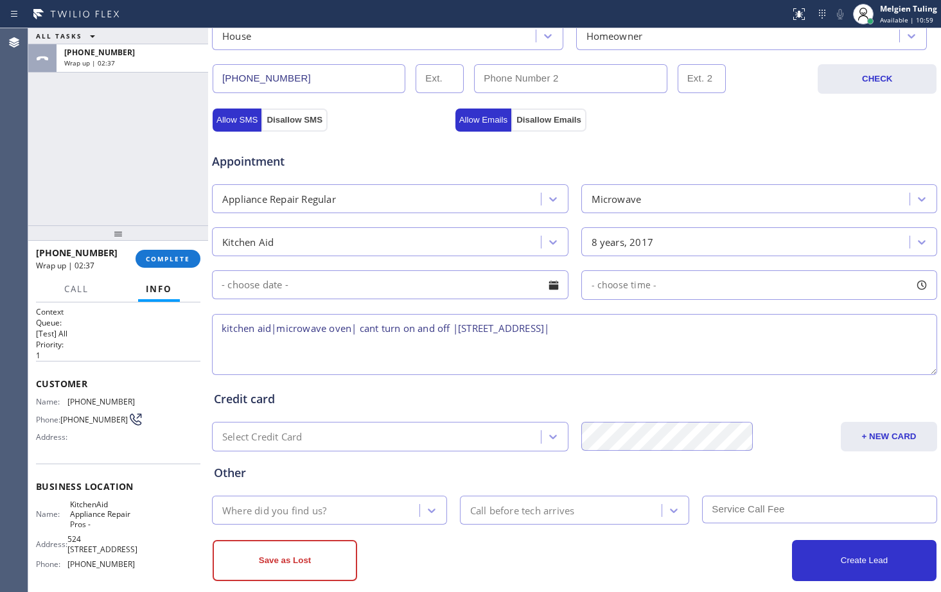
click at [693, 327] on textarea "kitchen aid|microwave oven| cant turn on and off |[STREET_ADDRESS]|" at bounding box center [574, 344] width 725 height 61
paste textarea "KitchenAid Appliance Repair Pros -"
click at [222, 342] on textarea "kitchen aid|microwave oven| cant turn on and off |[STREET_ADDRESS]| KitchenAid …" at bounding box center [574, 344] width 725 height 61
click at [862, 329] on textarea "kitchen aid|microwave oven| cant turn on and off |[STREET_ADDRESS]| KitchenAid …" at bounding box center [574, 344] width 725 height 61
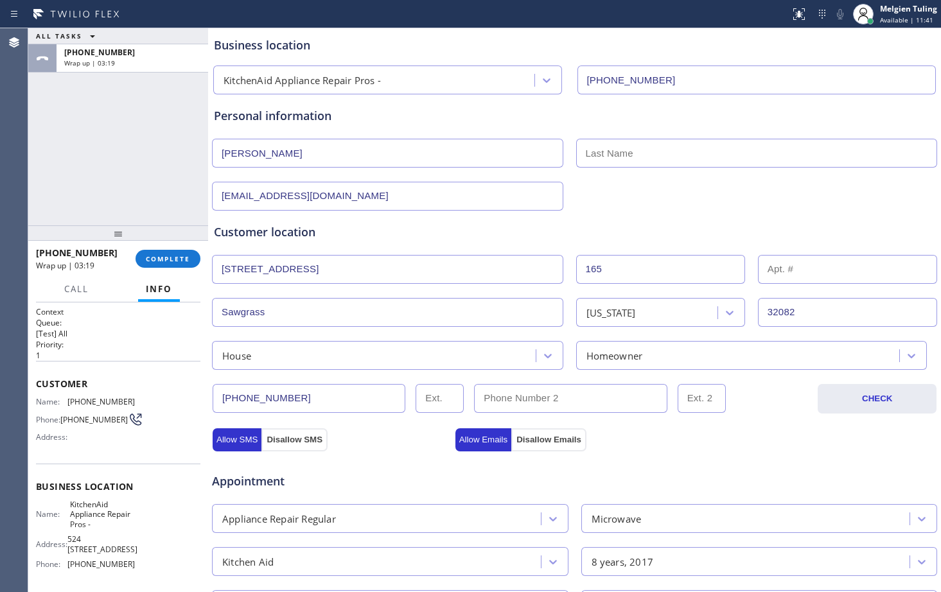
scroll to position [64, 0]
type textarea "kitchen aid|microwave oven| cant turn on and off |[STREET_ADDRESS]| KitchenAid …"
click at [599, 146] on input "text" at bounding box center [757, 154] width 362 height 29
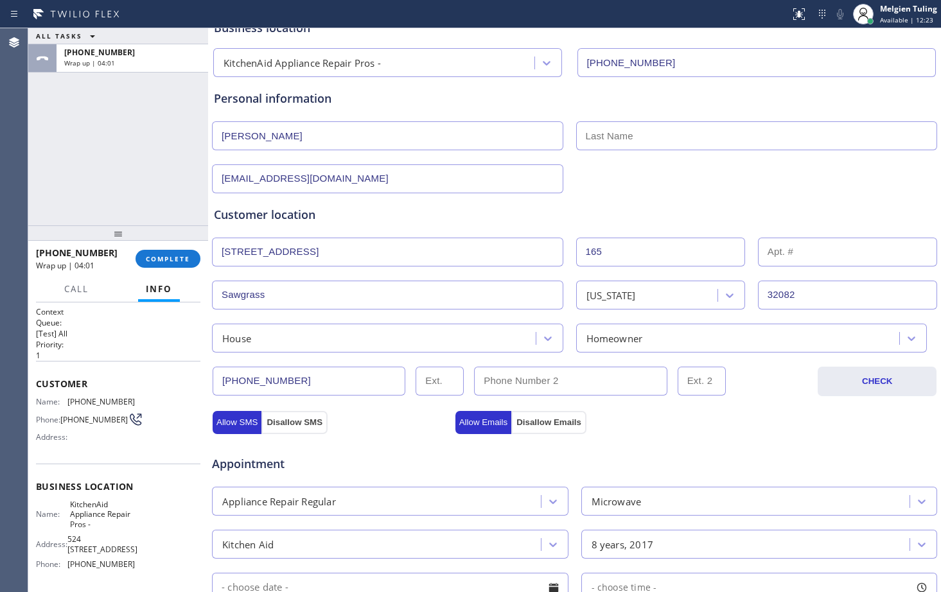
scroll to position [82, 0]
drag, startPoint x: 267, startPoint y: 134, endPoint x: 213, endPoint y: 144, distance: 54.9
click at [213, 144] on input "[PERSON_NAME]" at bounding box center [387, 136] width 351 height 29
type input "Mr."
click at [648, 134] on input "text" at bounding box center [757, 136] width 362 height 29
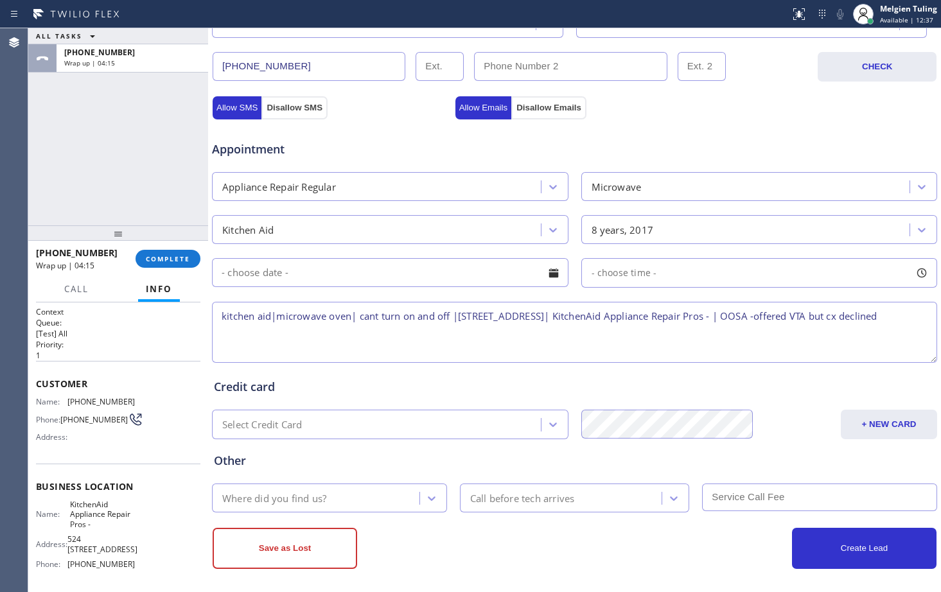
scroll to position [403, 0]
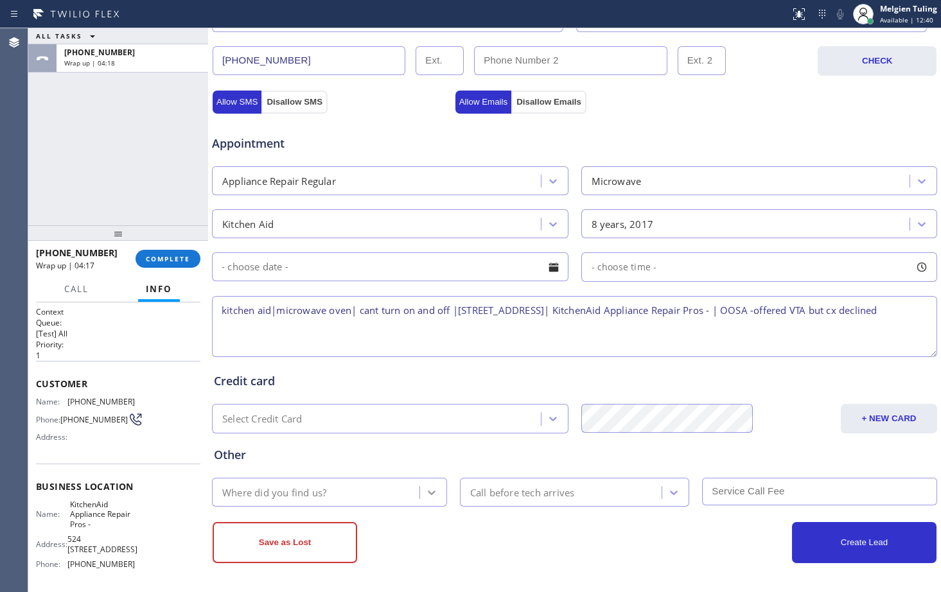
type input "[PERSON_NAME]"
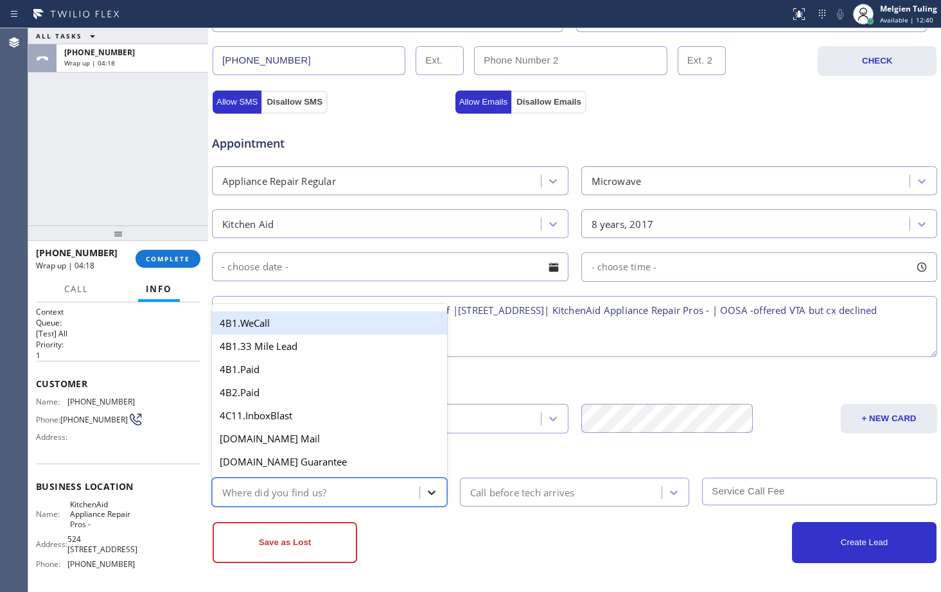
click at [425, 490] on icon at bounding box center [431, 492] width 13 height 13
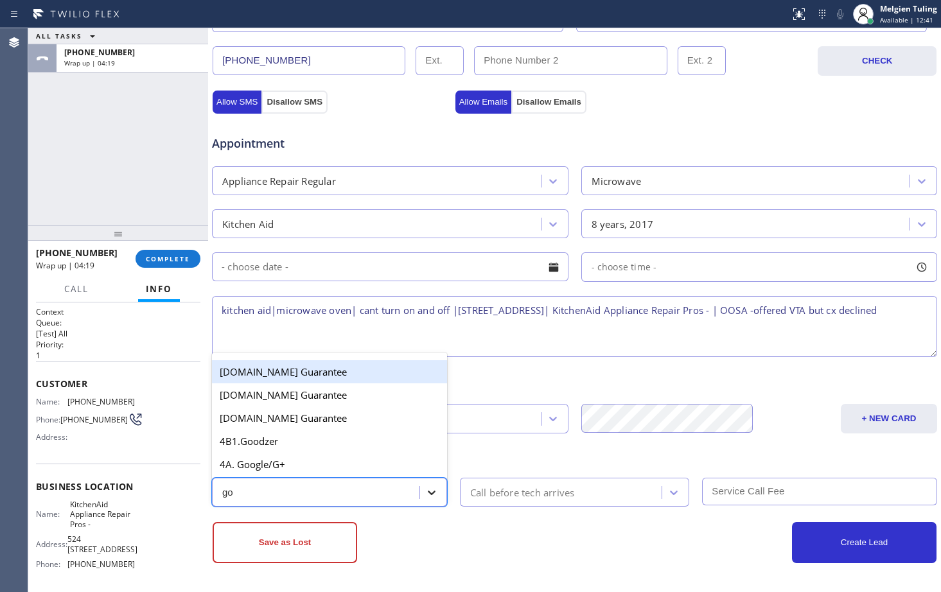
type input "goo"
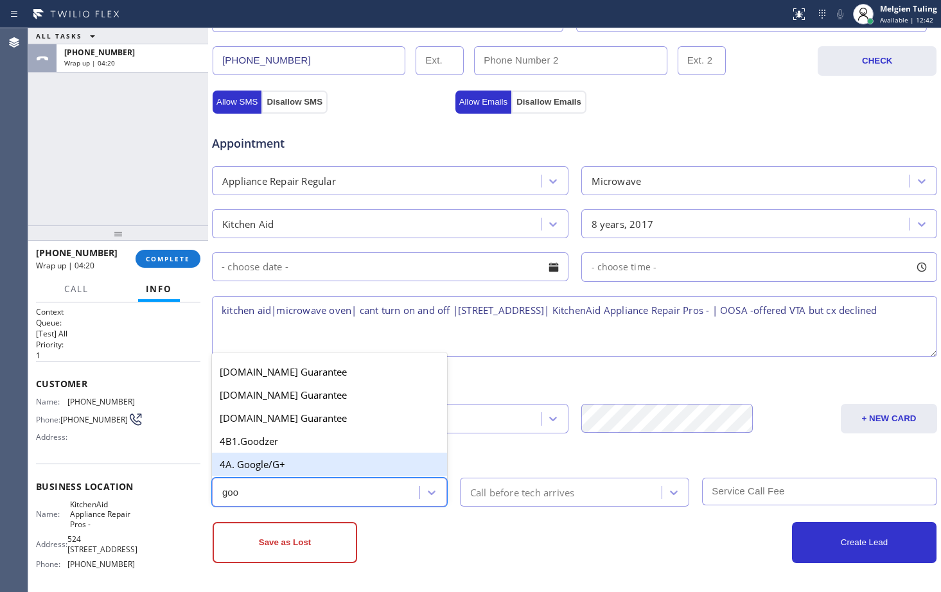
click at [309, 462] on div "4A. Google/G+" at bounding box center [329, 464] width 235 height 23
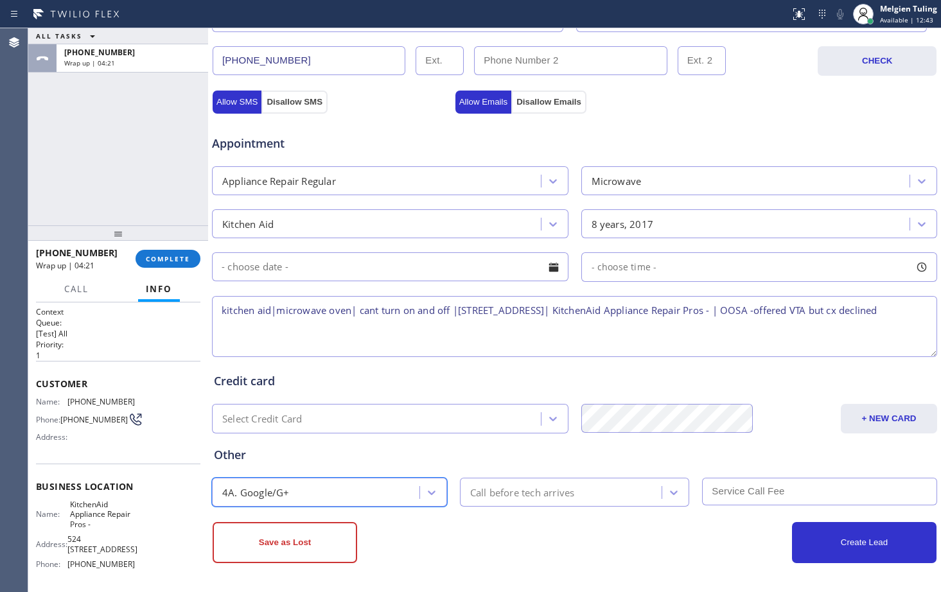
click at [534, 489] on div "Call before tech arrives" at bounding box center [522, 492] width 105 height 15
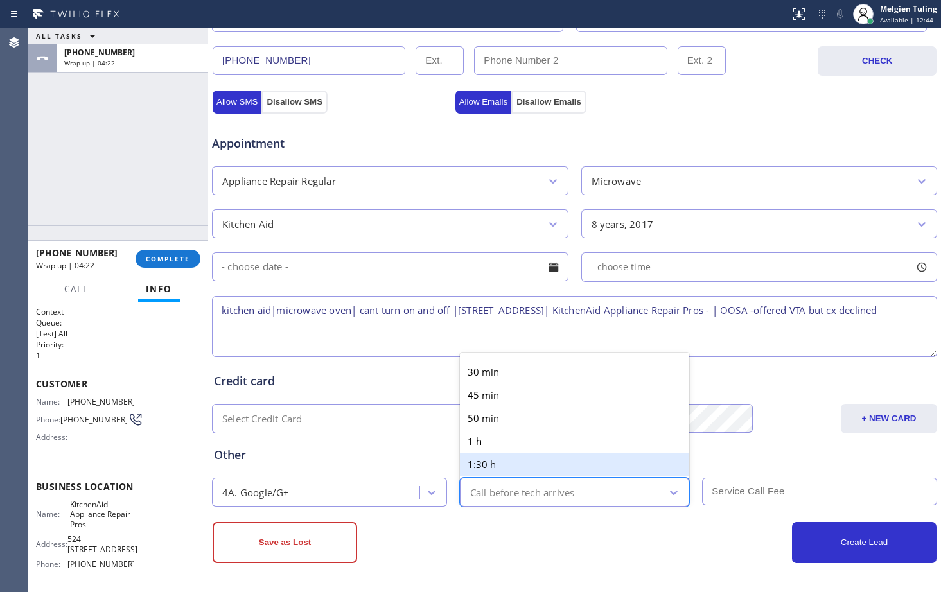
click at [381, 455] on div "Other" at bounding box center [574, 454] width 721 height 17
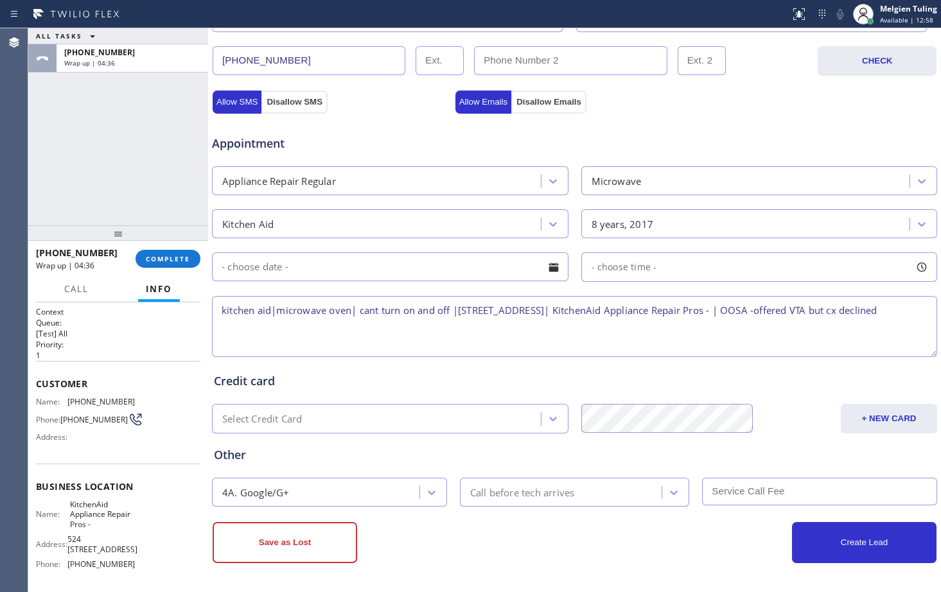
click at [372, 329] on textarea "kitchen aid|microwave oven| cant turn on and off |[STREET_ADDRESS]| KitchenAid …" at bounding box center [574, 326] width 725 height 61
type textarea "kitchen aid|microwave oven| cant turn on and off |[STREET_ADDRESS]| KitchenAid …"
click at [283, 543] on button "Save as Lost" at bounding box center [285, 542] width 144 height 41
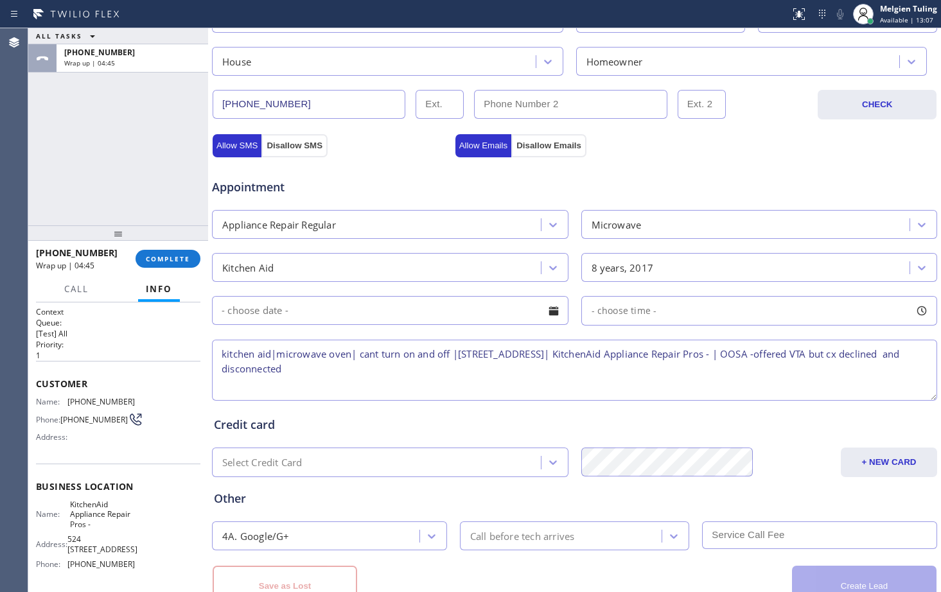
scroll to position [447, 0]
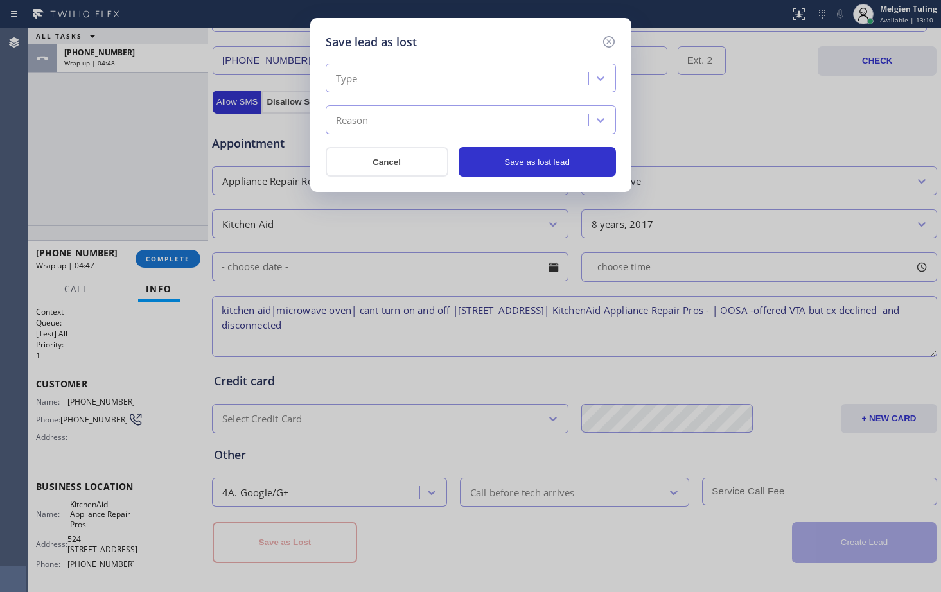
click at [370, 80] on div "Type" at bounding box center [458, 78] width 259 height 22
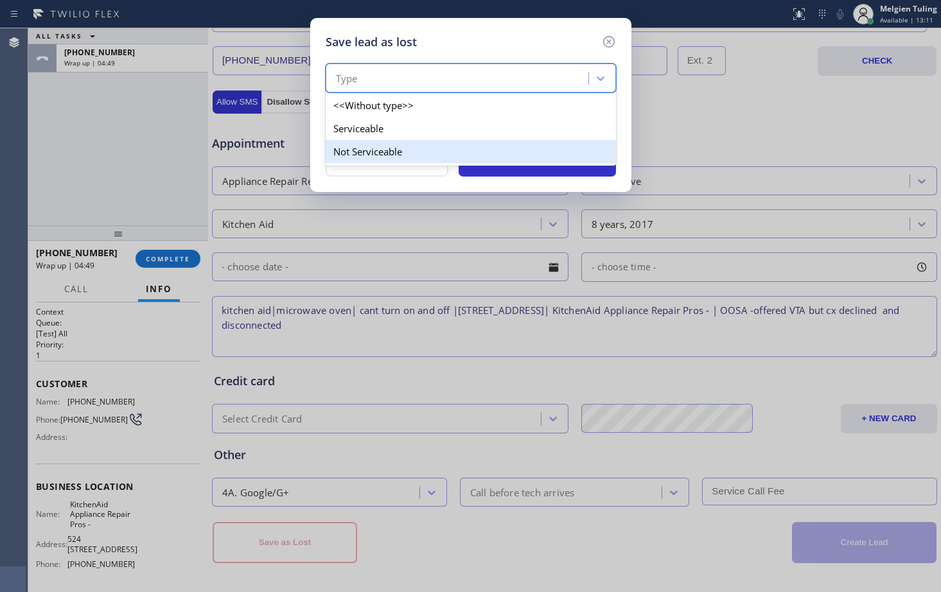
click at [356, 151] on div "Not Serviceable" at bounding box center [471, 151] width 290 height 23
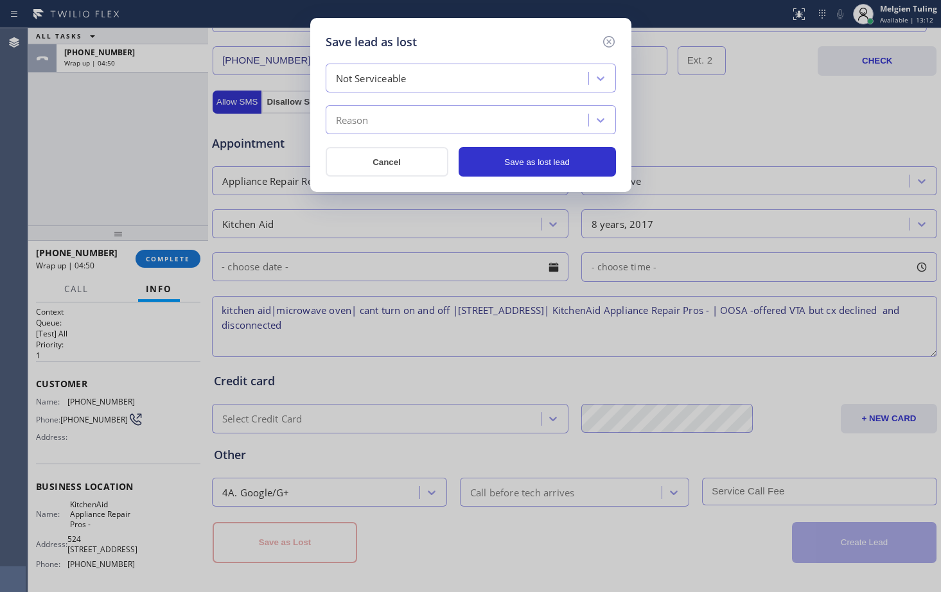
click at [378, 130] on div "Reason" at bounding box center [458, 120] width 259 height 22
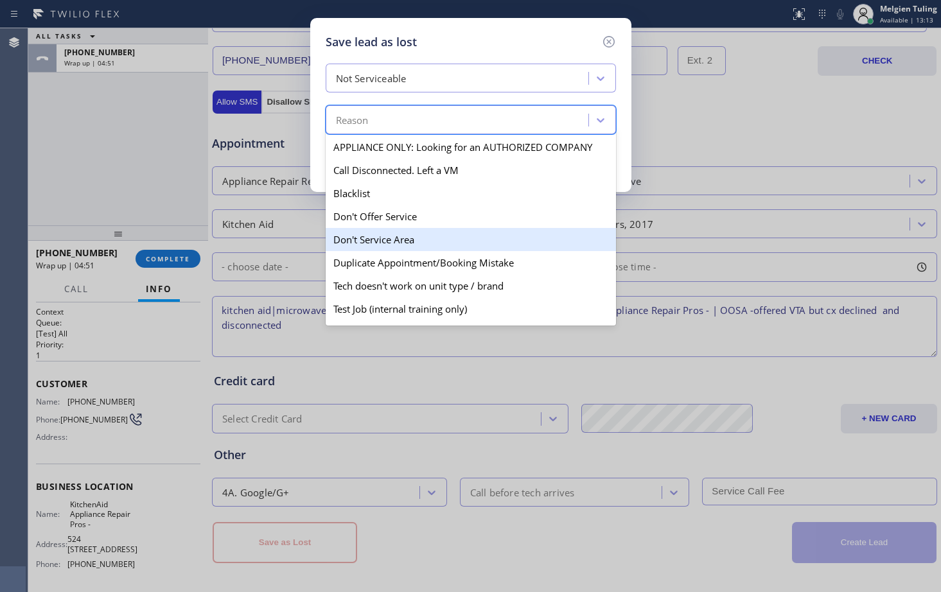
click at [375, 237] on div "Don't Service Area" at bounding box center [471, 239] width 290 height 23
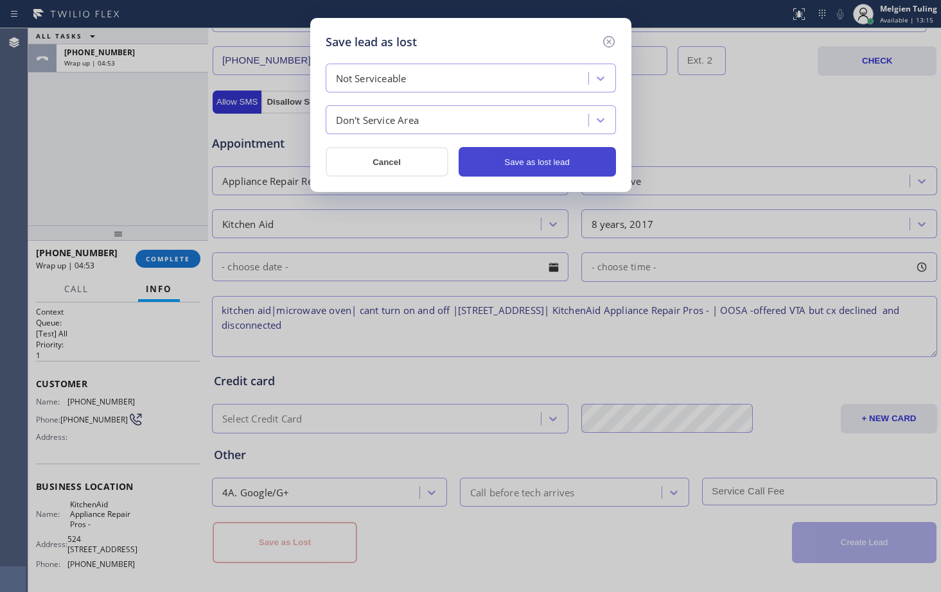
click at [527, 161] on button "Save as lost lead" at bounding box center [536, 162] width 157 height 30
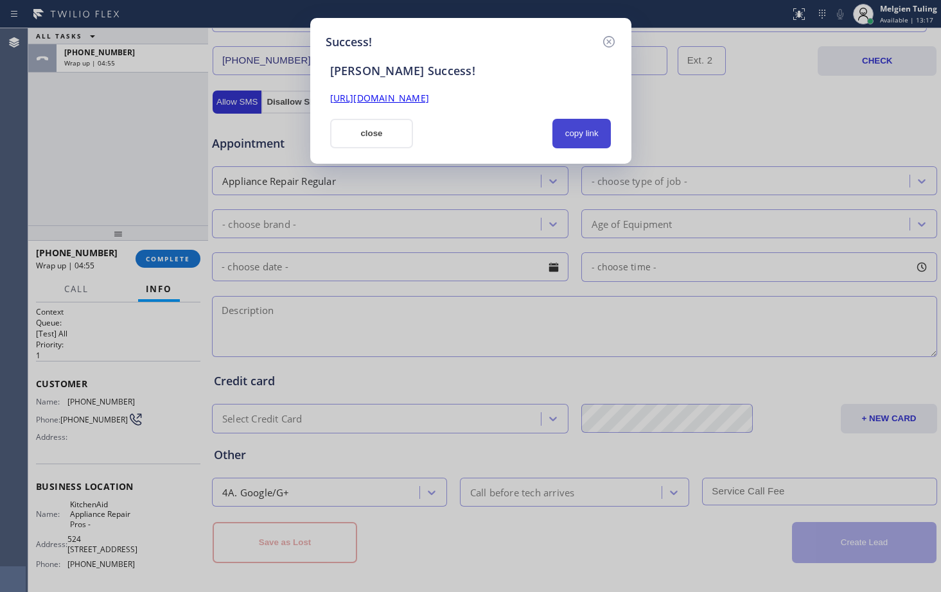
click at [589, 137] on button "copy link" at bounding box center [581, 134] width 59 height 30
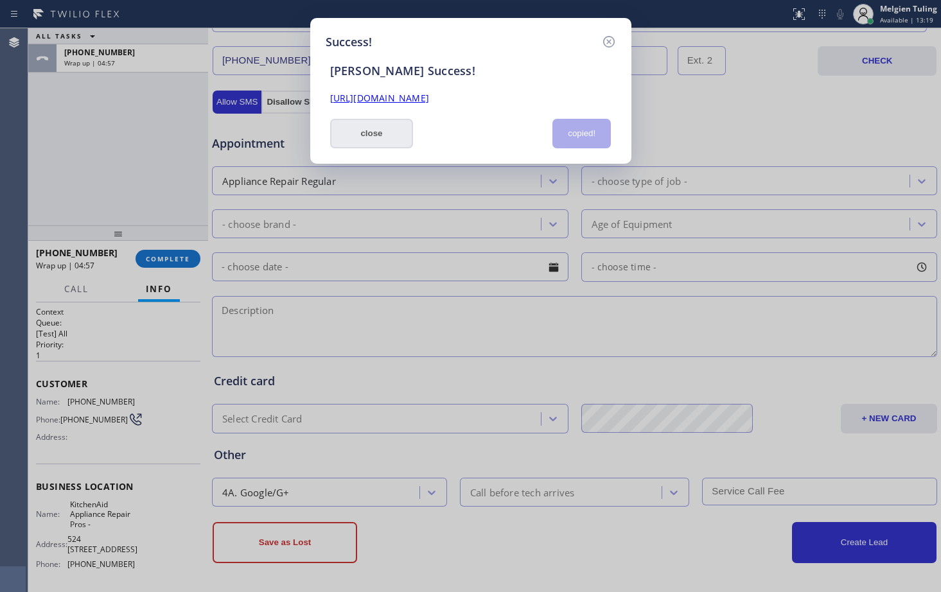
click at [370, 135] on button "close" at bounding box center [371, 134] width 83 height 30
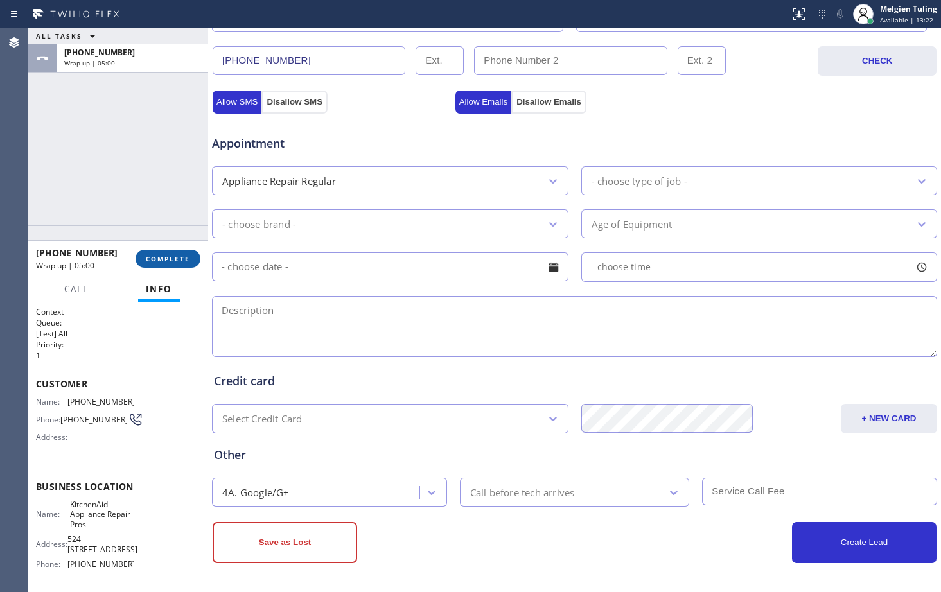
click at [169, 256] on span "COMPLETE" at bounding box center [168, 258] width 44 height 9
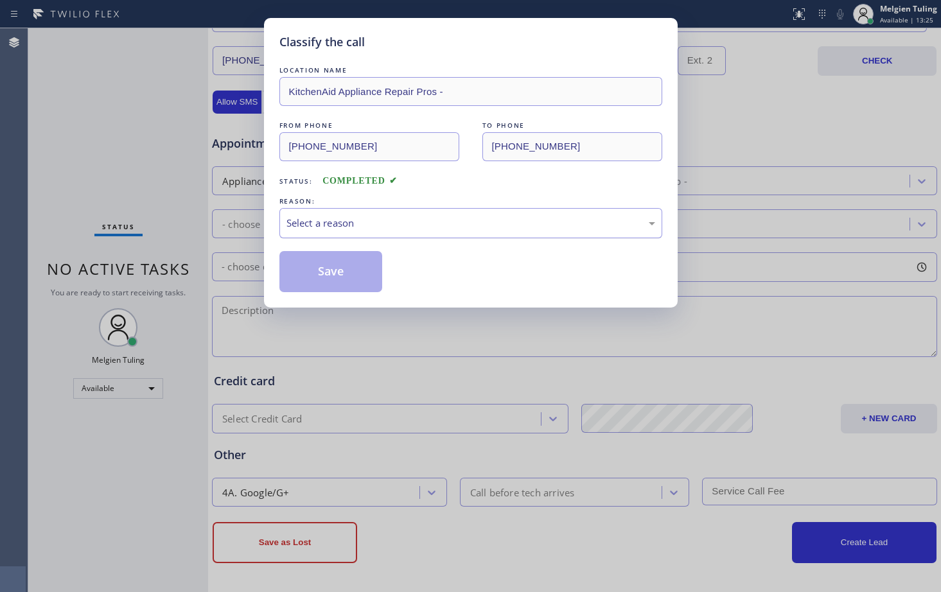
click at [327, 224] on div "Select a reason" at bounding box center [470, 223] width 369 height 15
click at [316, 275] on button "Save" at bounding box center [330, 271] width 103 height 41
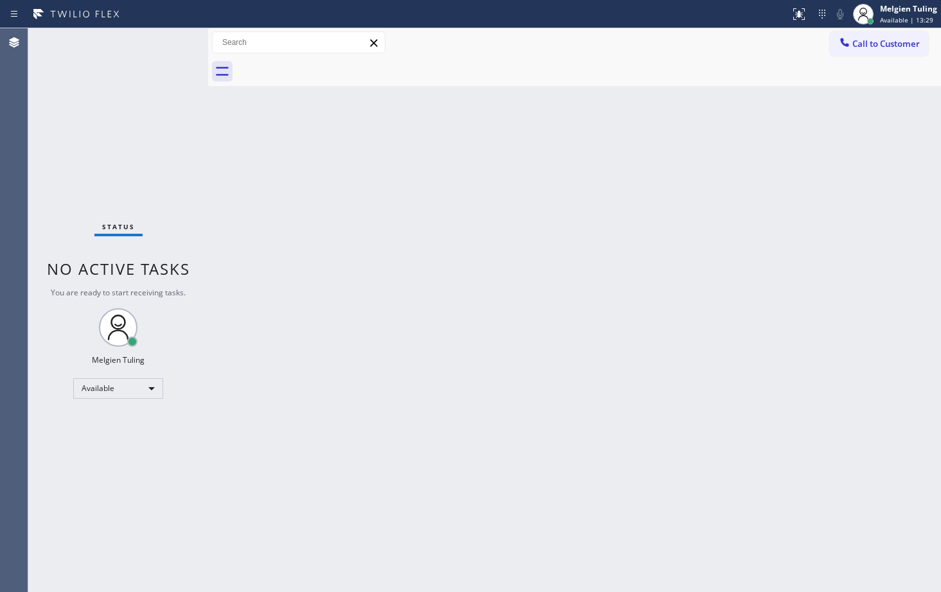
click at [439, 333] on div "Back to Dashboard Change Sender ID Customers Technicians Select a contact Outbo…" at bounding box center [574, 310] width 733 height 564
click at [523, 450] on div "Back to Dashboard Change Sender ID Customers Technicians Select a contact Outbo…" at bounding box center [574, 310] width 733 height 564
click at [542, 242] on div "Back to Dashboard Change Sender ID Customers Technicians Select a contact Outbo…" at bounding box center [574, 310] width 733 height 564
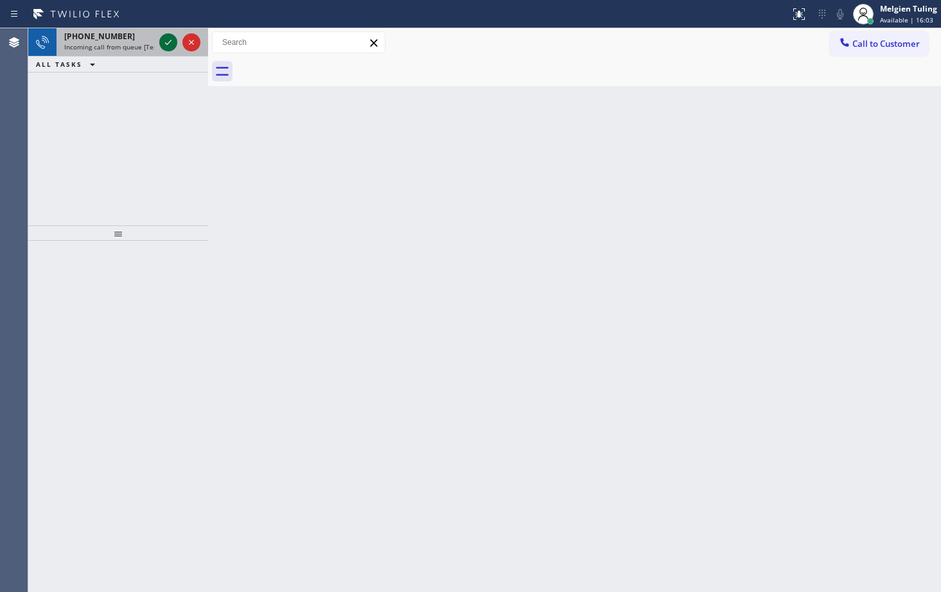
click at [168, 42] on icon at bounding box center [168, 42] width 15 height 15
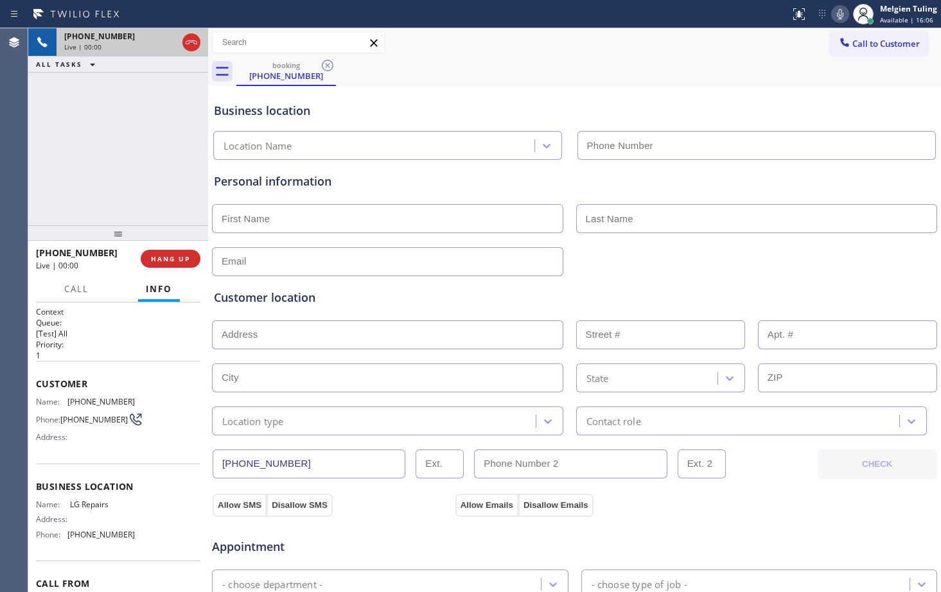
type input "[PHONE_NUMBER]"
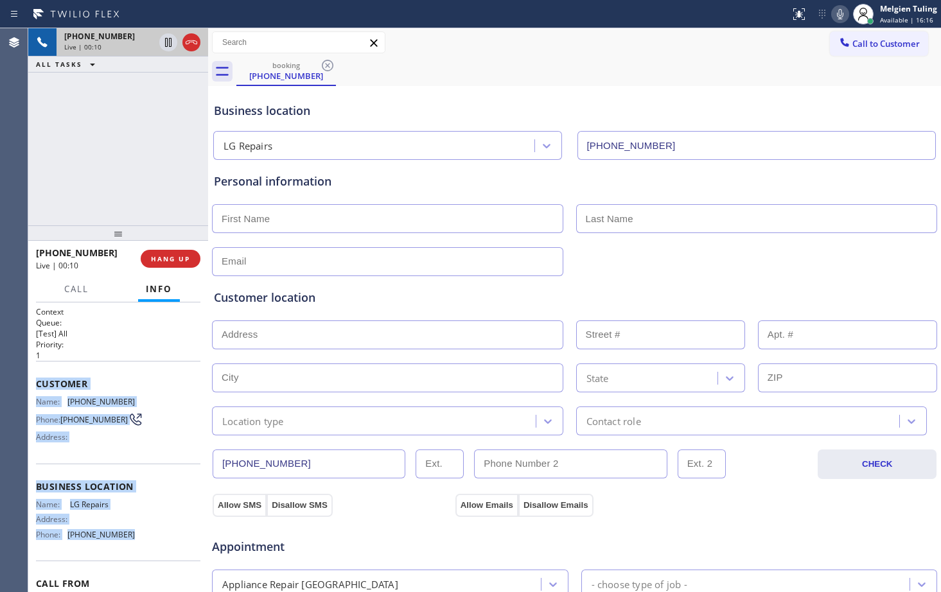
drag, startPoint x: 36, startPoint y: 385, endPoint x: 148, endPoint y: 537, distance: 189.7
click at [148, 537] on div "Context Queue: [Test] All Priority: 1 Customer Name: [PHONE_NUMBER] Phone: [PHO…" at bounding box center [118, 482] width 164 height 352
copy div "Customer Name: [PHONE_NUMBER] Phone: [PHONE_NUMBER] Address: Business location …"
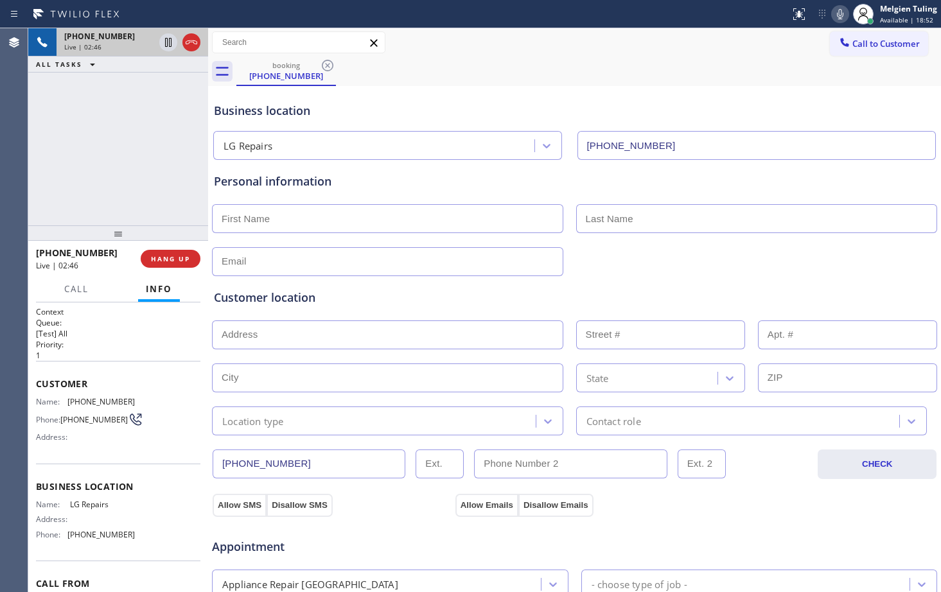
click at [624, 73] on div "booking [PHONE_NUMBER]" at bounding box center [588, 71] width 704 height 29
click at [623, 80] on div "booking [PHONE_NUMBER]" at bounding box center [588, 71] width 704 height 29
click at [629, 80] on div "booking [PHONE_NUMBER]" at bounding box center [588, 71] width 704 height 29
click at [711, 66] on div "booking [PHONE_NUMBER]" at bounding box center [588, 71] width 704 height 29
click at [840, 16] on icon at bounding box center [839, 13] width 15 height 15
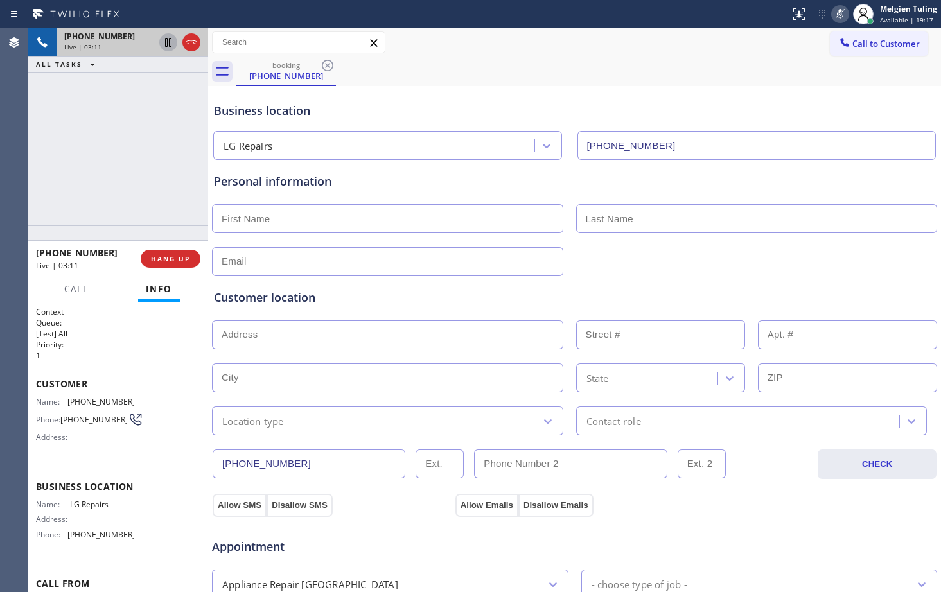
click at [170, 40] on icon at bounding box center [168, 42] width 6 height 9
click at [839, 12] on icon at bounding box center [839, 13] width 15 height 15
click at [168, 39] on icon at bounding box center [168, 42] width 9 height 9
click at [146, 143] on div "[PHONE_NUMBER] Live | 05:33 ALL TASKS ALL TASKS ACTIVE TASKS TASKS IN WRAP UP […" at bounding box center [118, 126] width 180 height 197
click at [168, 134] on div "[PHONE_NUMBER] Live | 05:34 ALL TASKS ALL TASKS ACTIVE TASKS TASKS IN WRAP UP […" at bounding box center [118, 126] width 180 height 197
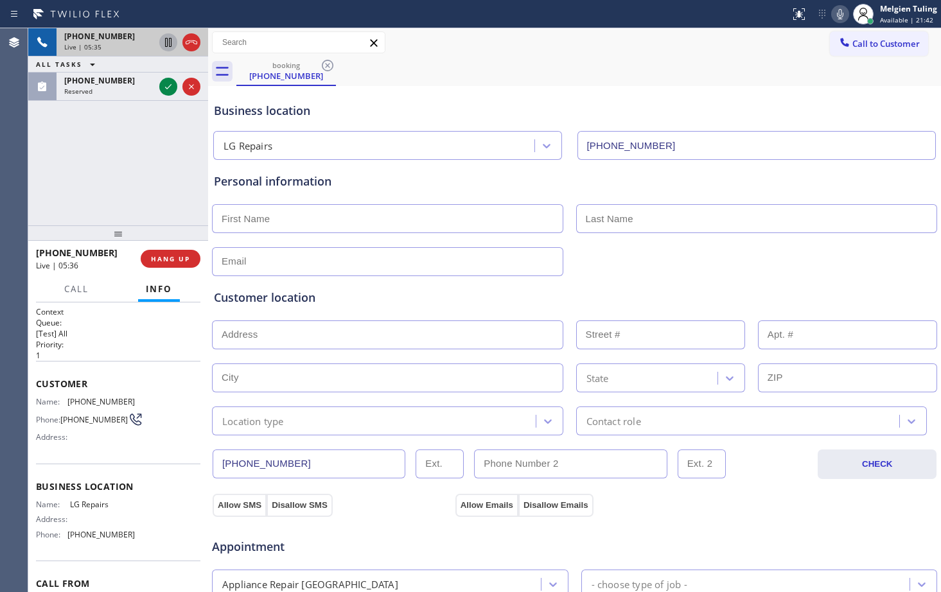
click at [491, 121] on div "Business location LG Repairs [PHONE_NUMBER]" at bounding box center [574, 124] width 726 height 71
click at [175, 129] on div "[PHONE_NUMBER] Live | 06:29 ALL TASKS ALL TASKS ACTIVE TASKS TASKS IN WRAP UP" at bounding box center [118, 126] width 180 height 197
click at [460, 101] on div "Business location LG Repairs [PHONE_NUMBER]" at bounding box center [574, 124] width 726 height 71
click at [153, 173] on div "[PHONE_NUMBER] Live | 06:31 ALL TASKS ALL TASKS ACTIVE TASKS TASKS IN WRAP UP" at bounding box center [118, 126] width 180 height 197
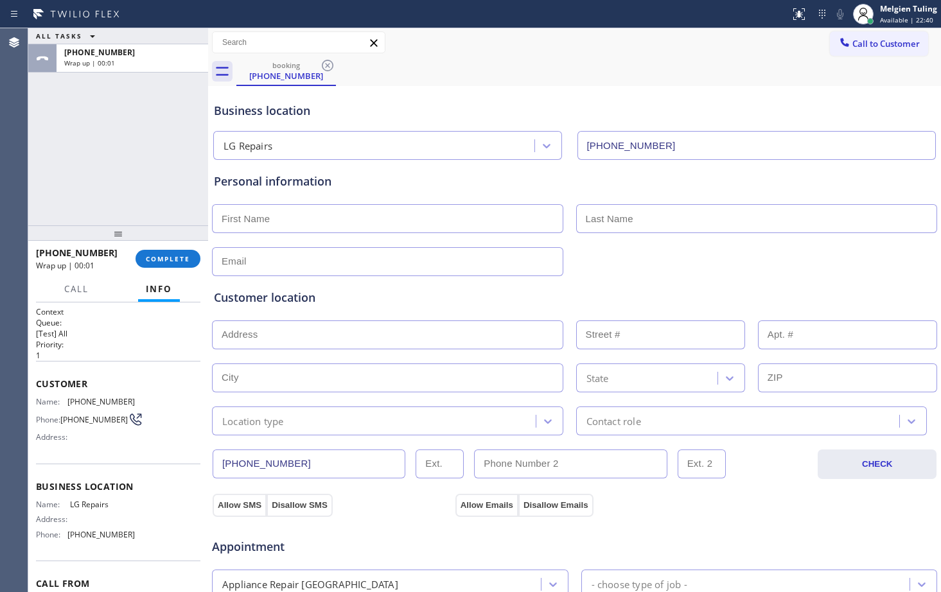
click at [403, 289] on div "Customer location" at bounding box center [574, 297] width 721 height 17
click at [577, 281] on div "Customer location >> ADD NEW ADDRESS << + NEW ADDRESS State Location type Conta…" at bounding box center [574, 355] width 726 height 159
click at [504, 286] on div "Customer location >> ADD NEW ADDRESS << + NEW ADDRESS State Location type Conta…" at bounding box center [574, 355] width 726 height 159
drag, startPoint x: 433, startPoint y: 536, endPoint x: 439, endPoint y: 530, distance: 7.7
click at [433, 536] on div "Appointment" at bounding box center [332, 540] width 243 height 30
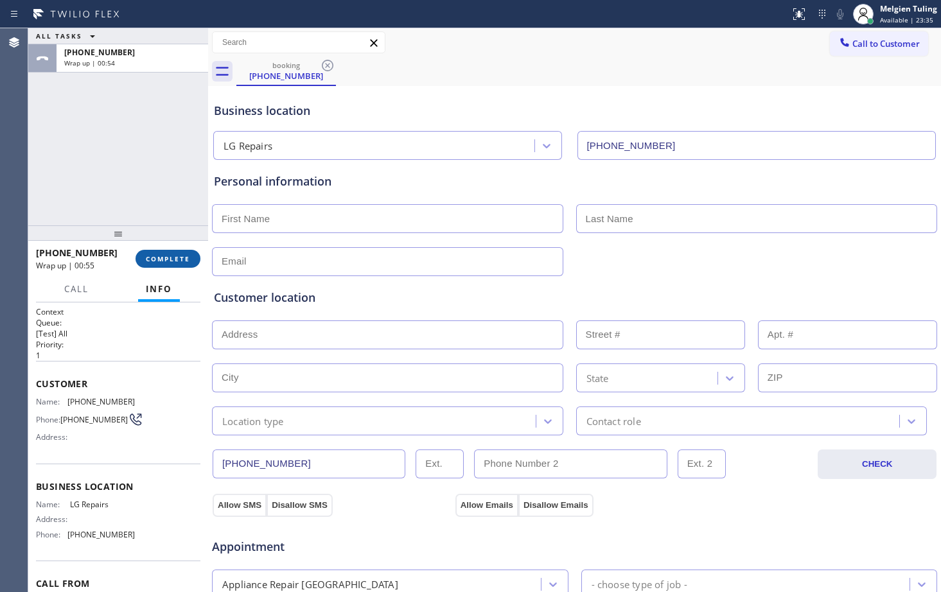
click at [174, 257] on span "COMPLETE" at bounding box center [168, 258] width 44 height 9
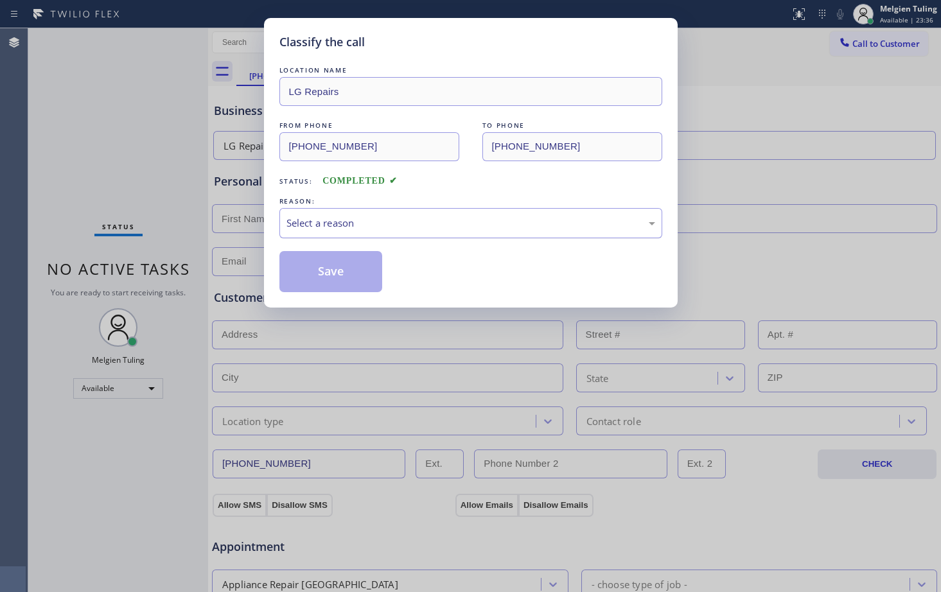
click at [355, 220] on div "Select a reason" at bounding box center [470, 223] width 369 height 15
click at [326, 281] on button "Save" at bounding box center [330, 271] width 103 height 41
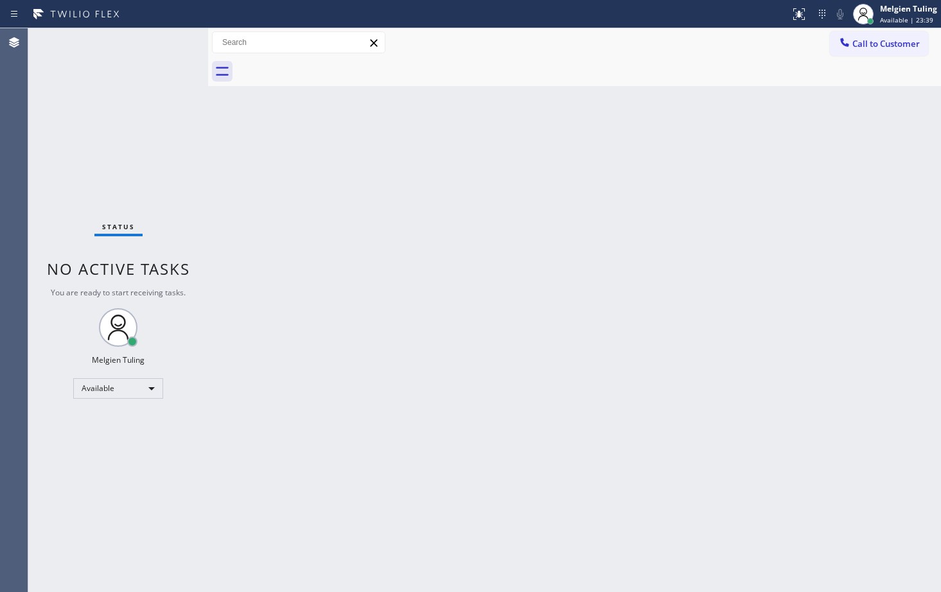
click at [587, 240] on div "Back to Dashboard Change Sender ID Customers Technicians Select a contact Outbo…" at bounding box center [574, 310] width 733 height 564
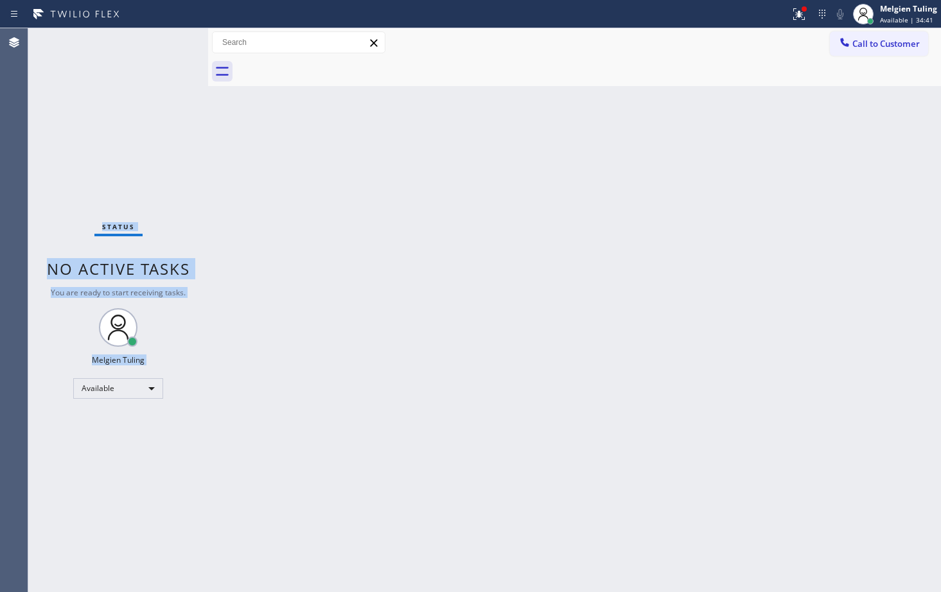
click at [166, 44] on div "Status No active tasks You are ready to start receiving tasks. Melgien Tuling A…" at bounding box center [118, 310] width 180 height 564
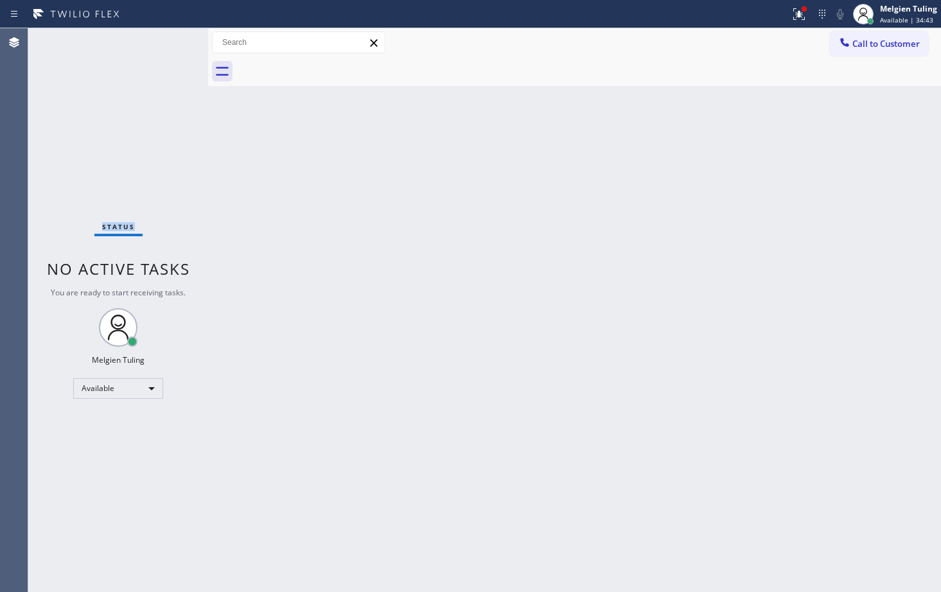
click at [165, 44] on div "Status No active tasks You are ready to start receiving tasks. Melgien Tuling A…" at bounding box center [118, 310] width 180 height 564
drag, startPoint x: 165, startPoint y: 44, endPoint x: 161, endPoint y: 57, distance: 13.6
click at [165, 45] on div "Status No active tasks You are ready to start receiving tasks. Melgien Tuling A…" at bounding box center [118, 310] width 180 height 564
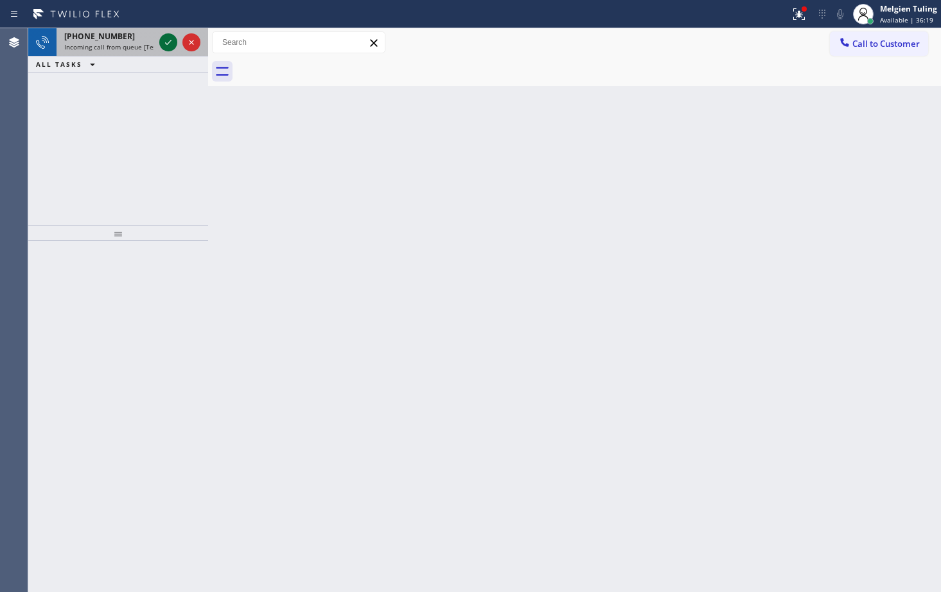
click at [169, 41] on icon at bounding box center [168, 42] width 15 height 15
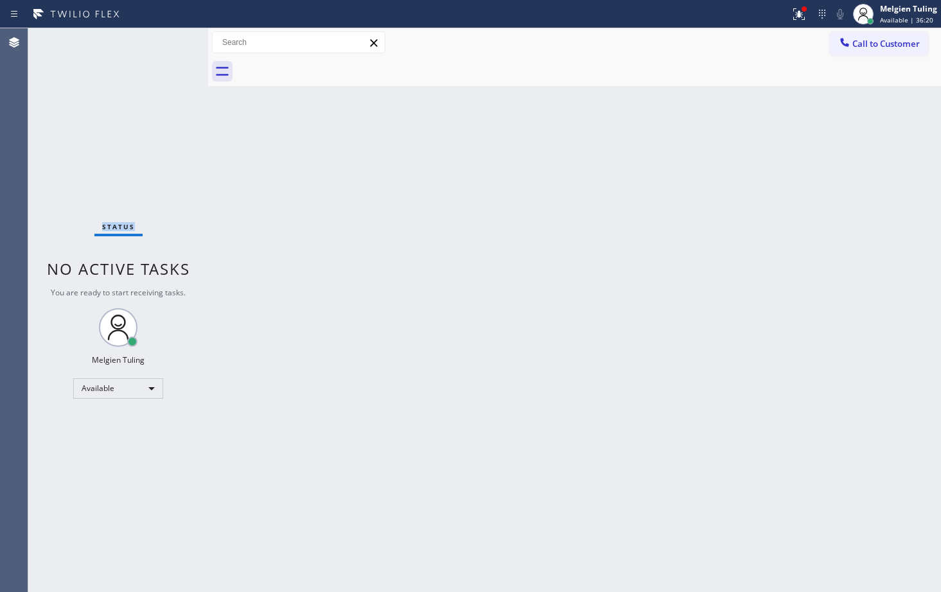
click at [169, 41] on div "Status No active tasks You are ready to start receiving tasks. Melgien Tuling A…" at bounding box center [118, 310] width 180 height 564
click at [168, 40] on div "Status No active tasks You are ready to start receiving tasks. Melgien Tuling A…" at bounding box center [118, 310] width 180 height 564
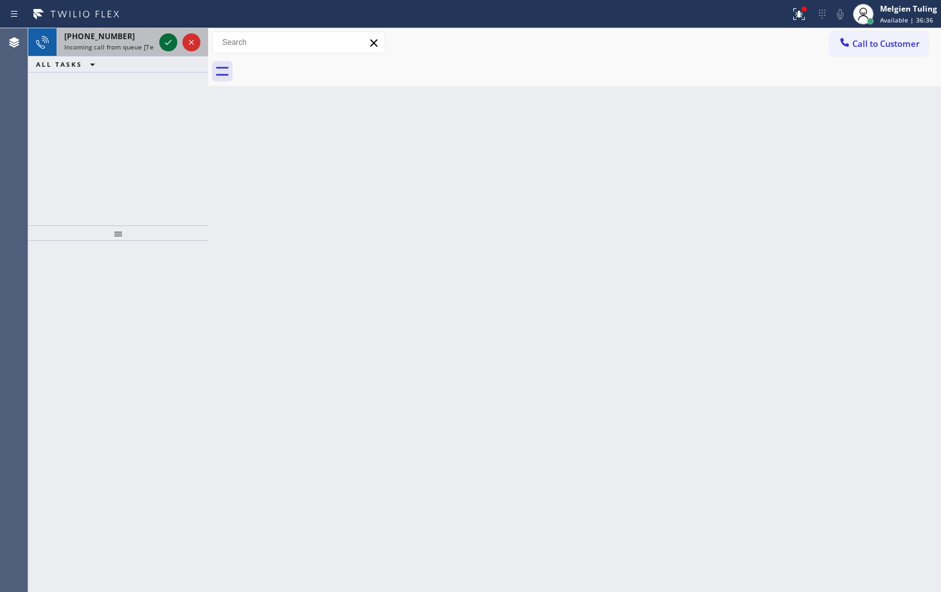
click at [165, 40] on icon at bounding box center [168, 42] width 15 height 15
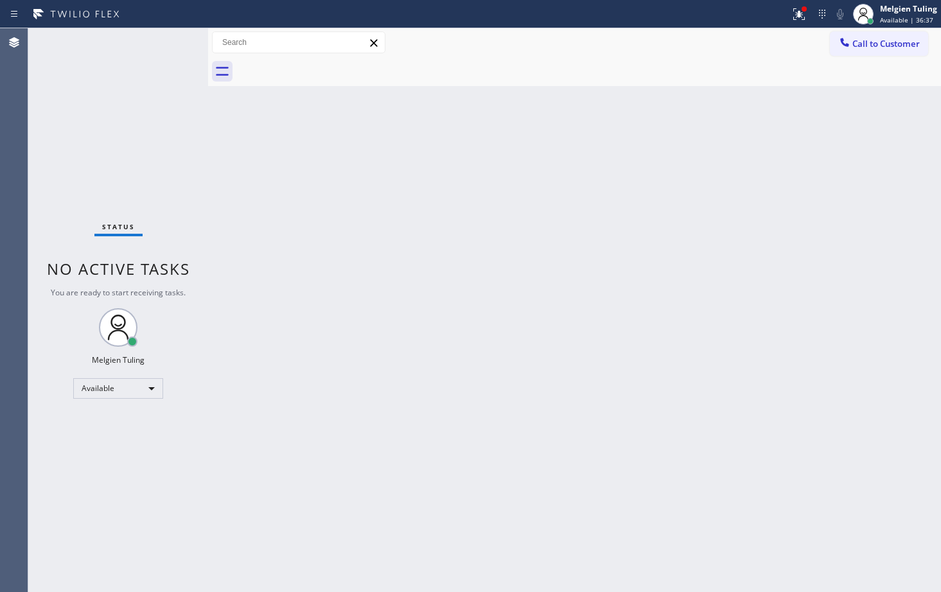
click at [165, 39] on div "Status No active tasks You are ready to start receiving tasks. Melgien Tuling A…" at bounding box center [118, 310] width 180 height 564
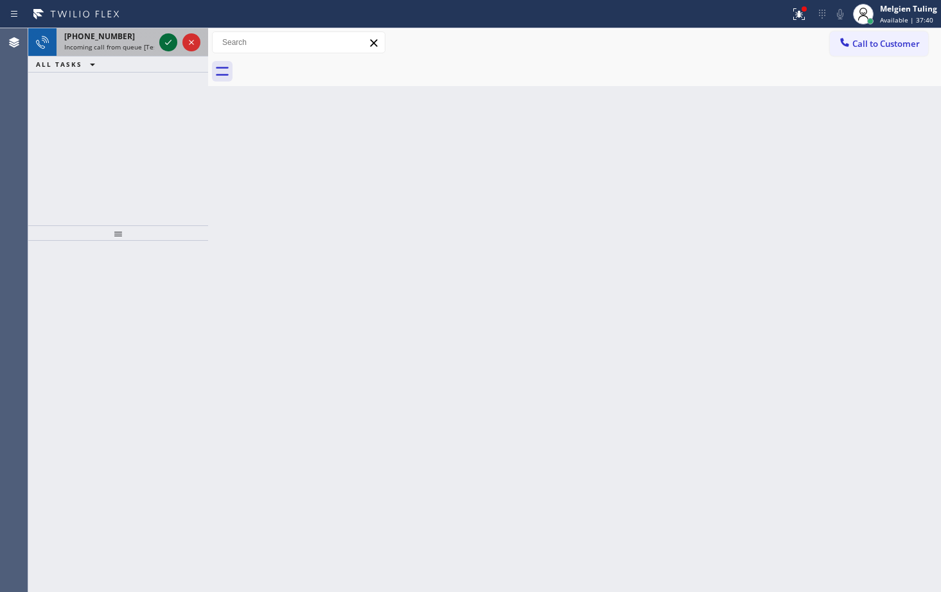
click at [171, 37] on icon at bounding box center [168, 42] width 15 height 15
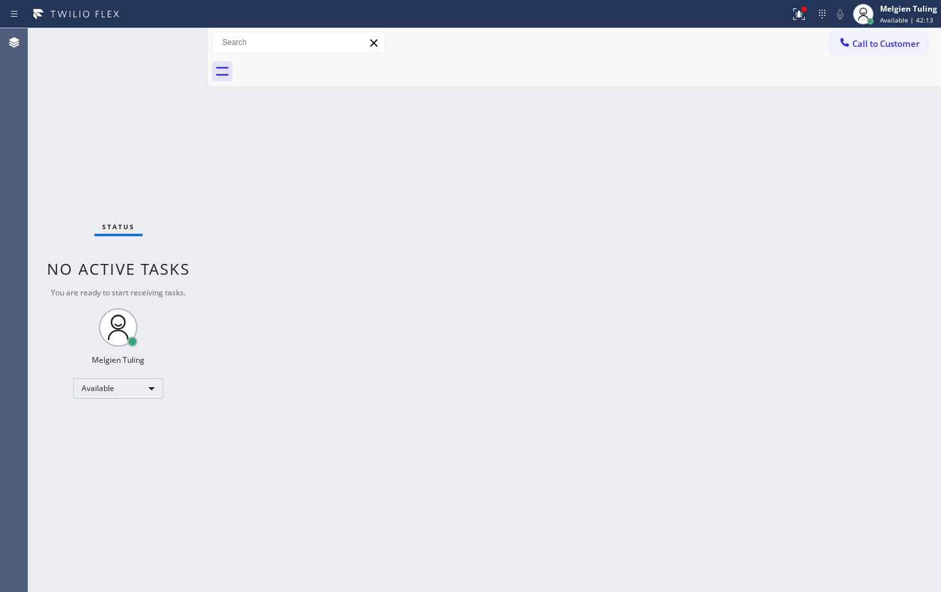
click at [170, 52] on div "Status No active tasks You are ready to start receiving tasks. Melgien Tuling A…" at bounding box center [118, 310] width 180 height 564
click at [169, 40] on div "Status No active tasks You are ready to start receiving tasks. Melgien Tuling A…" at bounding box center [118, 310] width 180 height 564
click at [159, 42] on div "Status No active tasks You are ready to start receiving tasks. Melgien Tuling A…" at bounding box center [118, 310] width 180 height 564
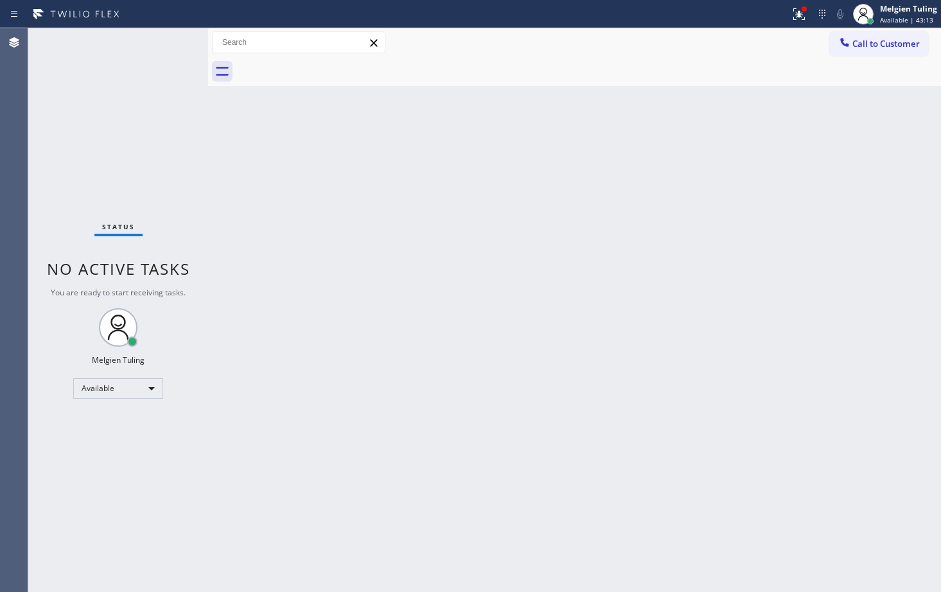
click at [180, 53] on div "Status No active tasks You are ready to start receiving tasks. Melgien Tuling A…" at bounding box center [118, 310] width 180 height 564
click at [797, 8] on icon at bounding box center [798, 13] width 15 height 15
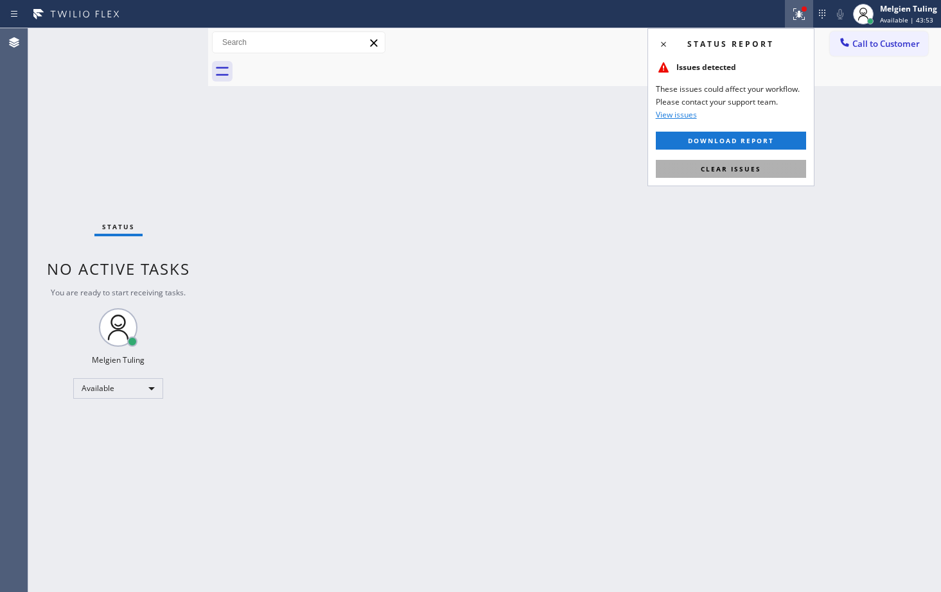
click at [729, 170] on span "Clear issues" at bounding box center [731, 168] width 60 height 9
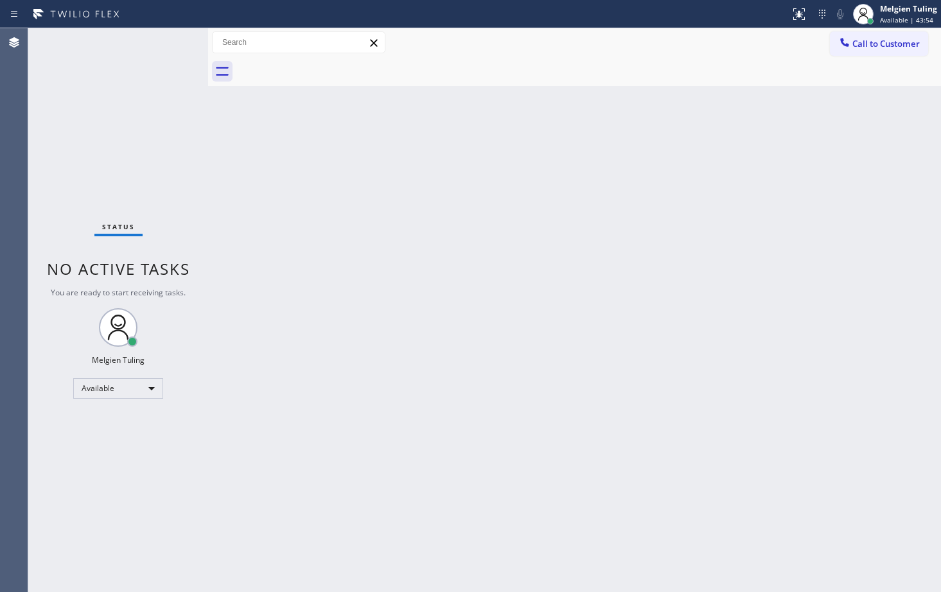
click at [730, 168] on div "Back to Dashboard Change Sender ID Customers Technicians Select a contact Outbo…" at bounding box center [574, 310] width 733 height 564
click at [555, 259] on div "Back to Dashboard Change Sender ID Customers Technicians Select a contact Outbo…" at bounding box center [574, 310] width 733 height 564
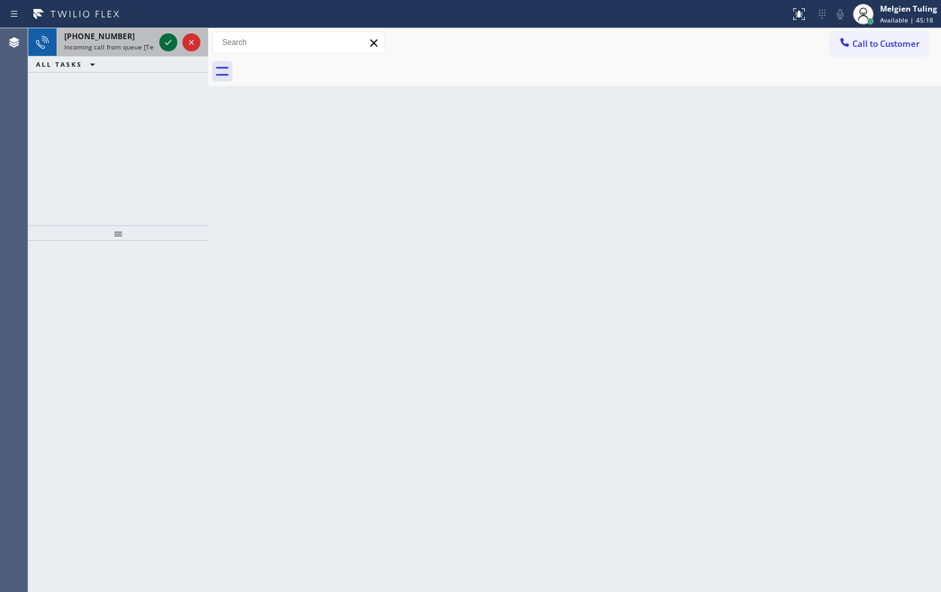
click at [167, 41] on icon at bounding box center [168, 42] width 15 height 15
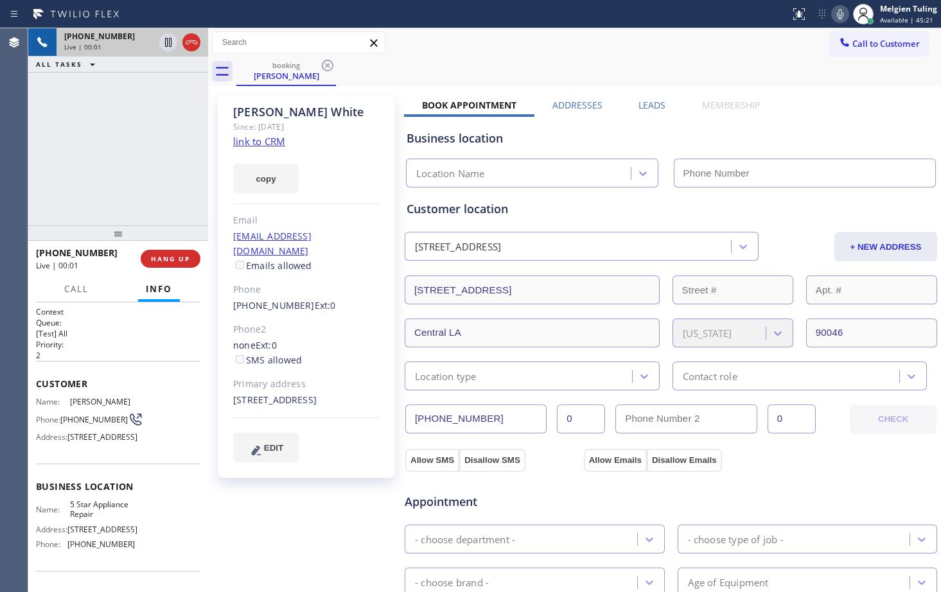
type input "[PHONE_NUMBER]"
click at [268, 140] on link "link to CRM" at bounding box center [259, 141] width 52 height 13
click at [841, 10] on icon at bounding box center [839, 13] width 15 height 15
click at [170, 42] on icon at bounding box center [168, 42] width 15 height 15
click at [162, 42] on icon at bounding box center [168, 42] width 15 height 15
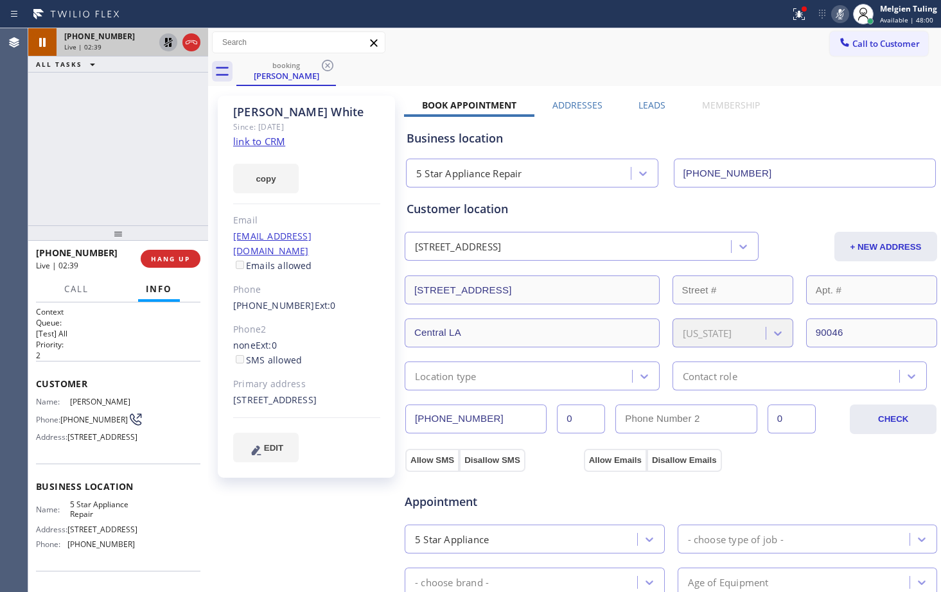
click at [637, 218] on div "Customer location [STREET_ADDRESS] + NEW ADDRESS [STREET_ADDRESS][US_STATE] Loc…" at bounding box center [670, 295] width 528 height 190
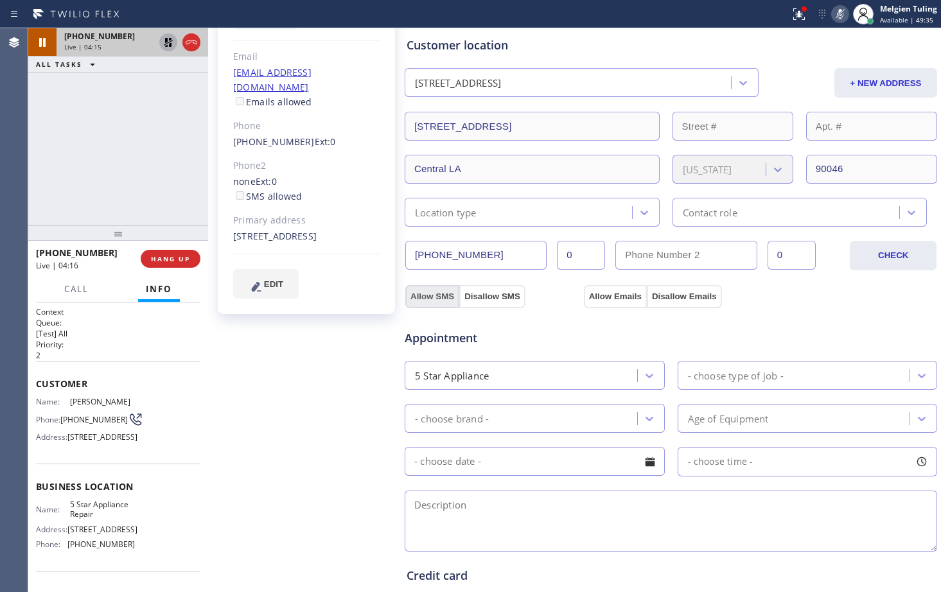
scroll to position [193, 0]
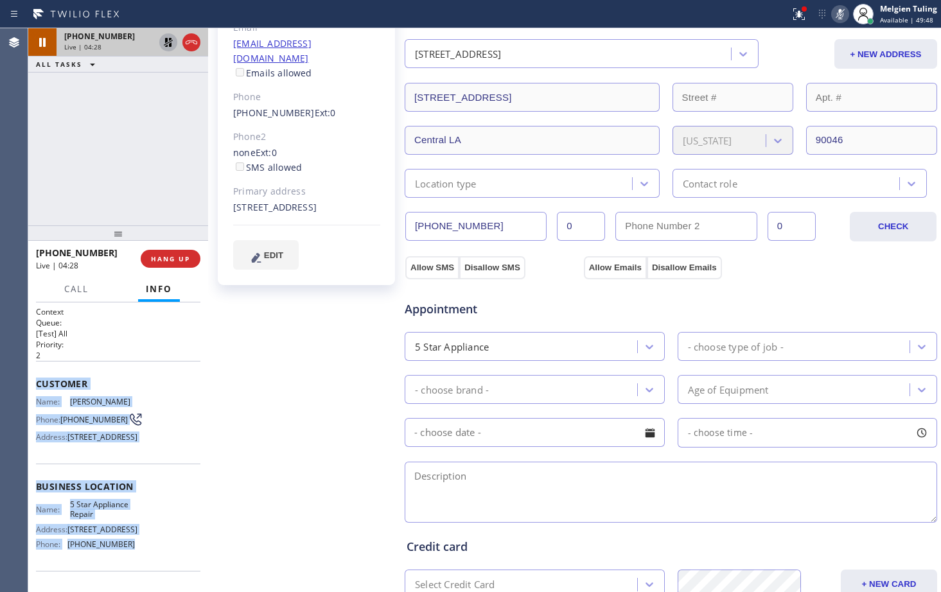
drag, startPoint x: 35, startPoint y: 382, endPoint x: 146, endPoint y: 575, distance: 222.6
click at [146, 575] on div "Context Queue: [Test] All Priority: 2 Customer Name: [PERSON_NAME] Phone: [PHON…" at bounding box center [118, 447] width 180 height 290
copy div "Customer Name: [PERSON_NAME] Phone: [PHONE_NUMBER] Address: [STREET_ADDRESS] Bu…"
click at [153, 155] on div "[PHONE_NUMBER] Live | 05:15 ALL TASKS ALL TASKS ACTIVE TASKS TASKS IN WRAP UP" at bounding box center [118, 126] width 180 height 197
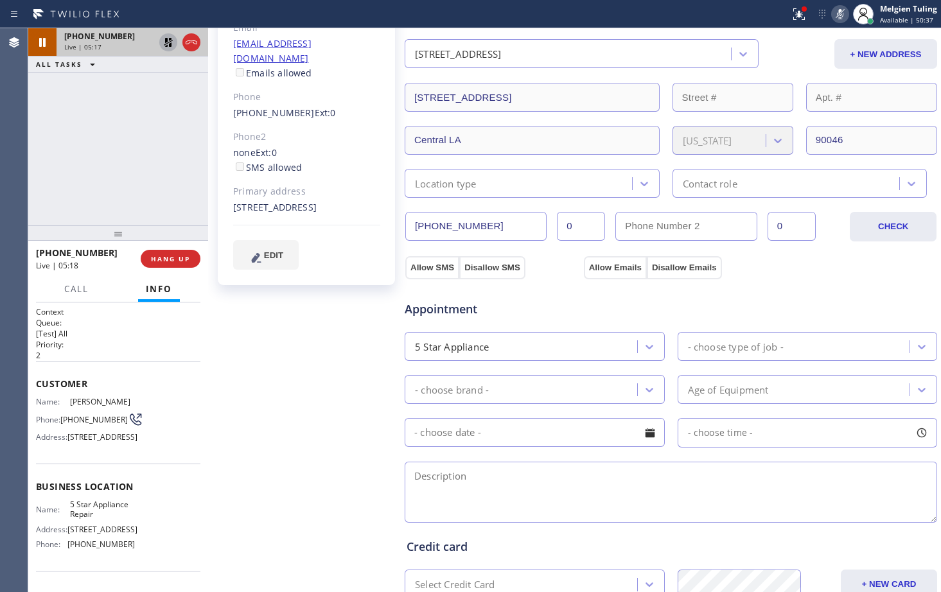
click at [842, 14] on icon at bounding box center [840, 14] width 6 height 10
click at [171, 43] on icon at bounding box center [168, 42] width 9 height 9
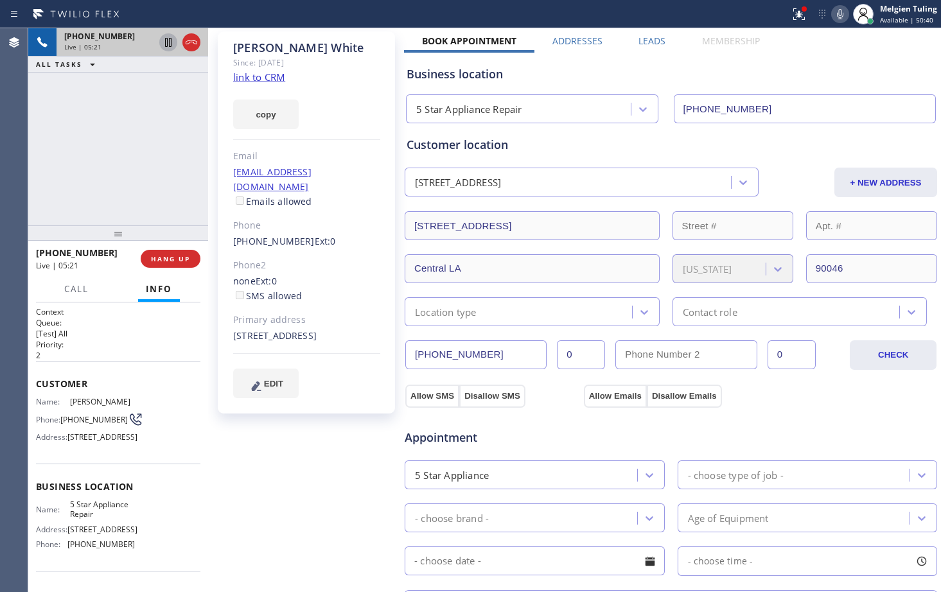
scroll to position [0, 0]
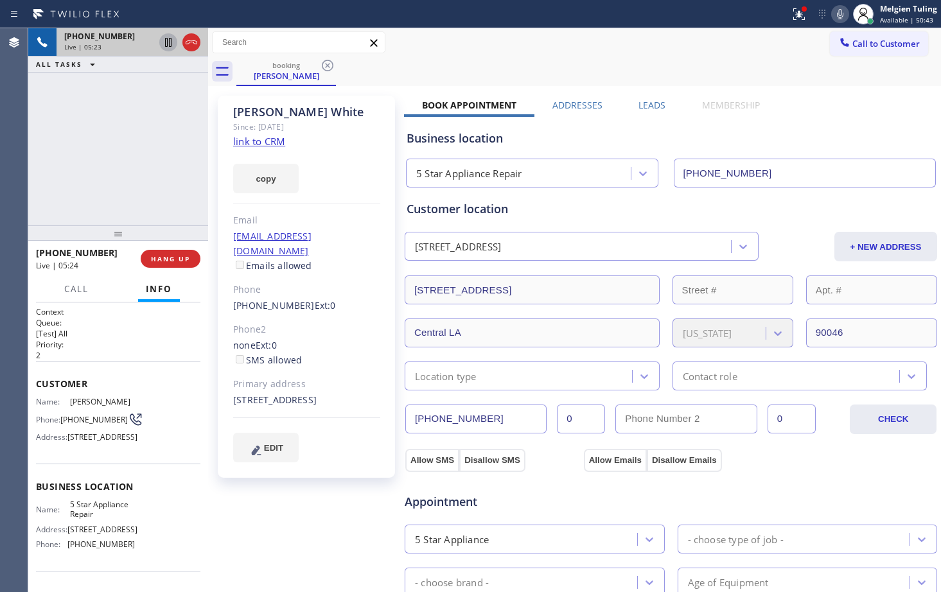
click at [814, 138] on div "Business location" at bounding box center [670, 138] width 528 height 17
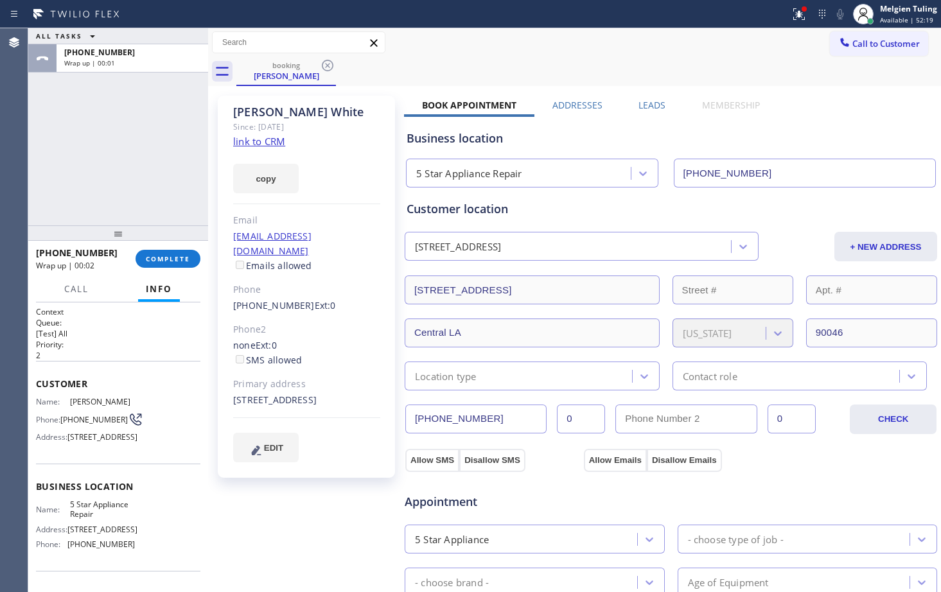
click at [356, 187] on div "copy" at bounding box center [306, 171] width 147 height 44
click at [170, 258] on span "COMPLETE" at bounding box center [168, 258] width 44 height 9
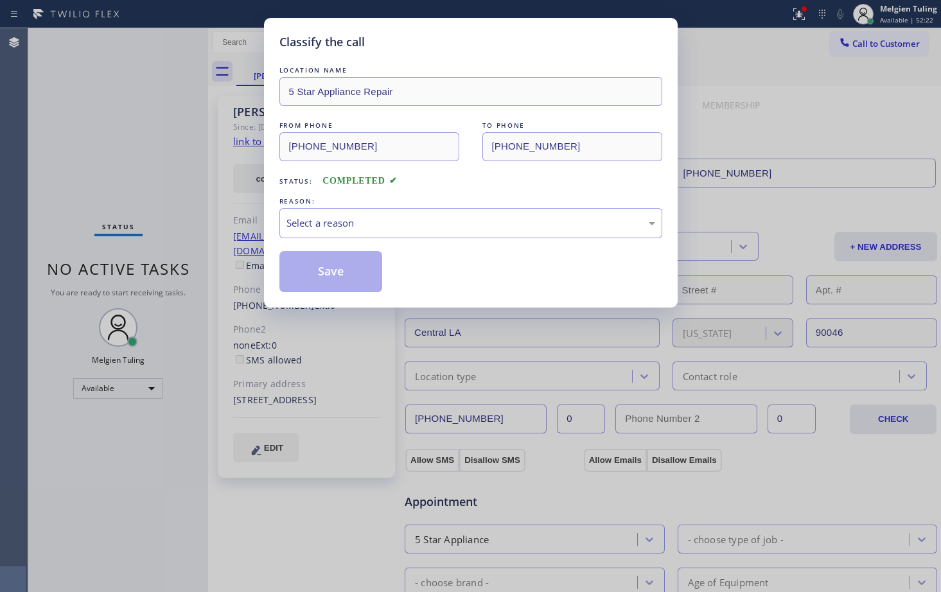
click at [801, 6] on div "Classify the call LOCATION NAME 5 Star Appliance Repair FROM PHONE [PHONE_NUMBE…" at bounding box center [470, 296] width 941 height 592
click at [318, 222] on div "Select a reason" at bounding box center [470, 223] width 369 height 15
click at [318, 273] on button "Save" at bounding box center [330, 271] width 103 height 41
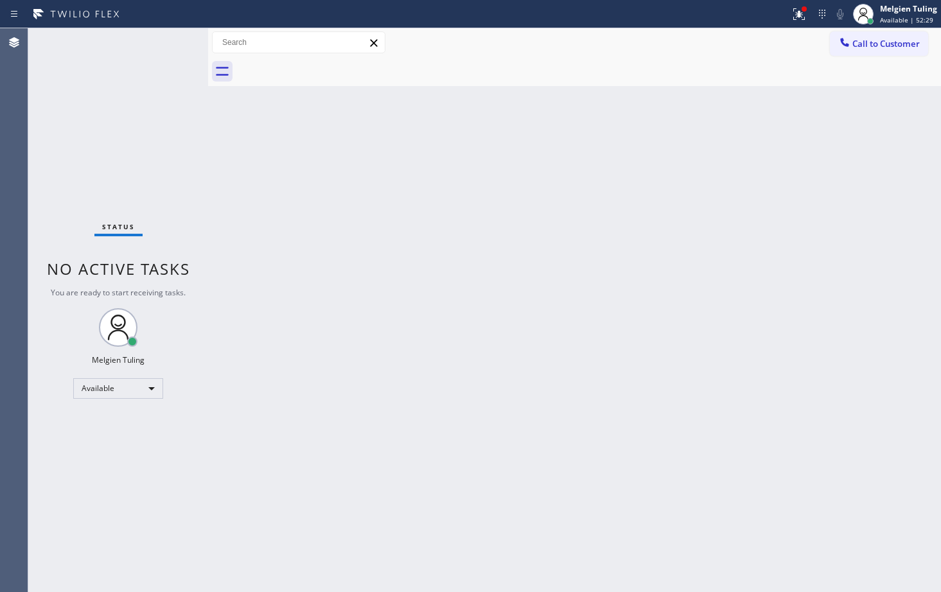
click at [816, 272] on div "Classify the call LOCATION NAME High Level Electric Works FROM PHONE [PHONE_NUM…" at bounding box center [484, 310] width 912 height 564
click at [797, 11] on icon at bounding box center [798, 13] width 15 height 15
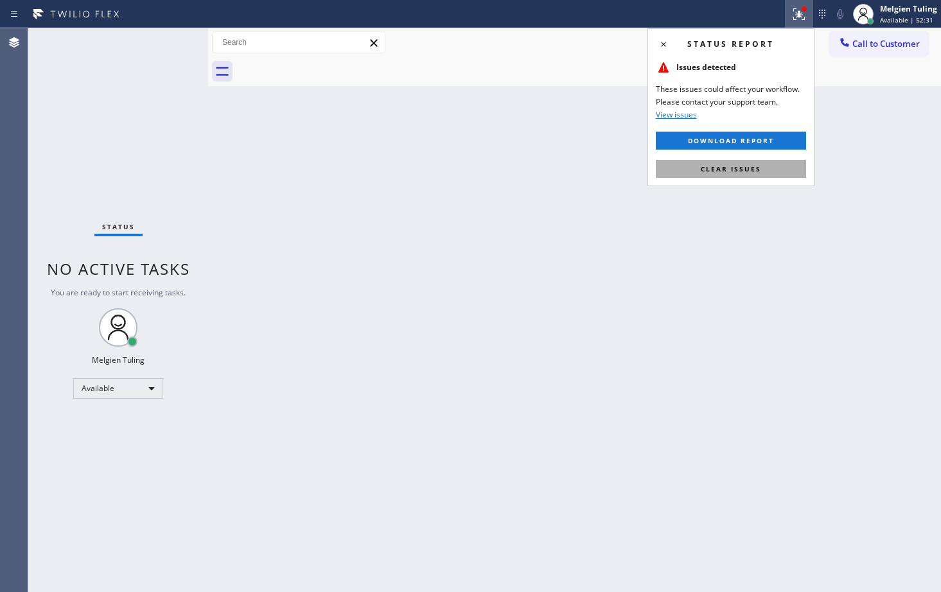
click at [720, 174] on button "Clear issues" at bounding box center [731, 169] width 150 height 18
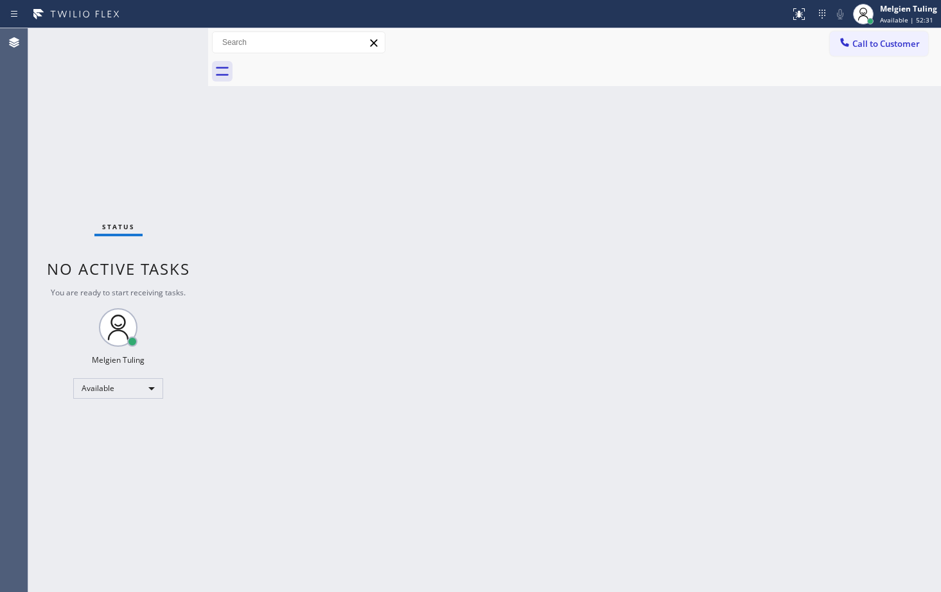
click at [554, 243] on div "Back to Dashboard Change Sender ID Customers Technicians Select a contact Outbo…" at bounding box center [574, 310] width 733 height 564
click at [450, 331] on div "Back to Dashboard Change Sender ID Customers Technicians Select a contact Outbo…" at bounding box center [574, 310] width 733 height 564
click at [478, 272] on div "Back to Dashboard Change Sender ID Customers Technicians Select a contact Outbo…" at bounding box center [574, 310] width 733 height 564
click at [478, 277] on div "Back to Dashboard Change Sender ID Customers Technicians Select a contact Outbo…" at bounding box center [574, 310] width 733 height 564
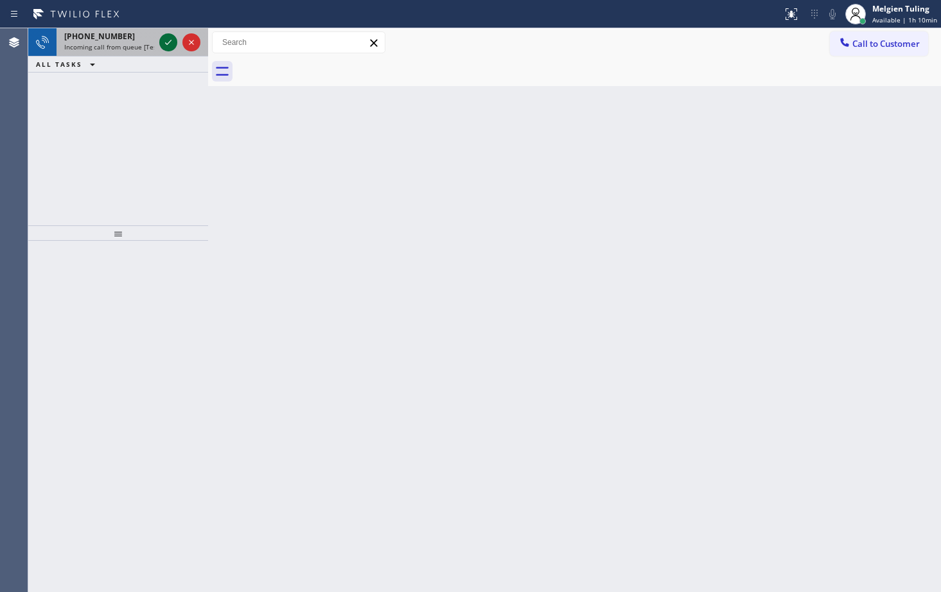
click at [164, 40] on icon at bounding box center [168, 42] width 15 height 15
click at [164, 39] on icon at bounding box center [168, 42] width 15 height 15
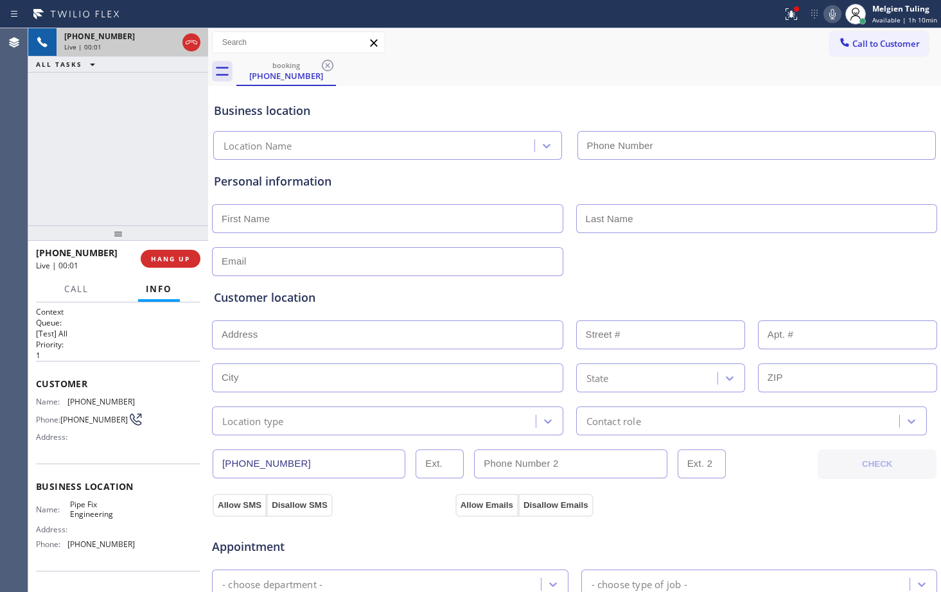
type input "[PHONE_NUMBER]"
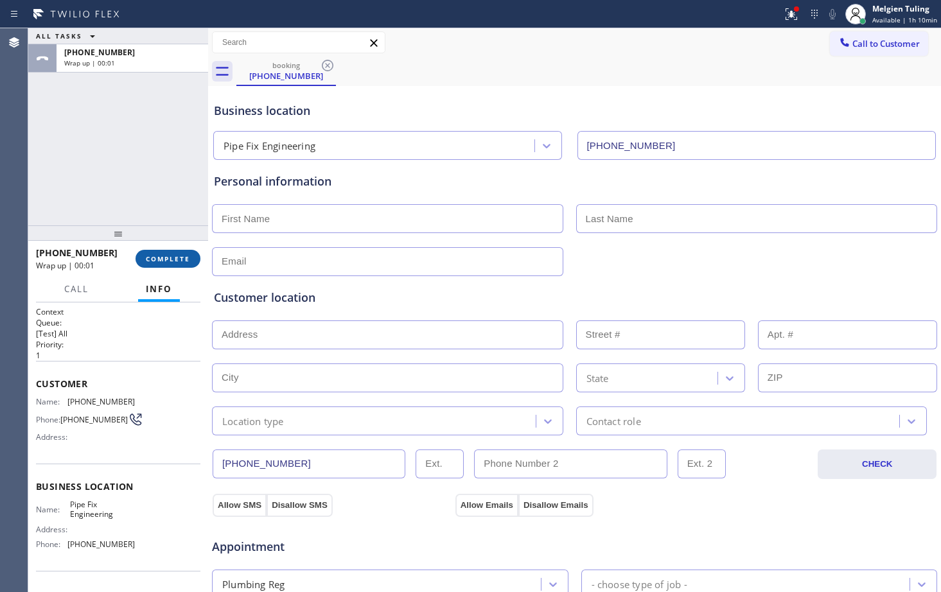
click at [176, 263] on span "COMPLETE" at bounding box center [168, 258] width 44 height 9
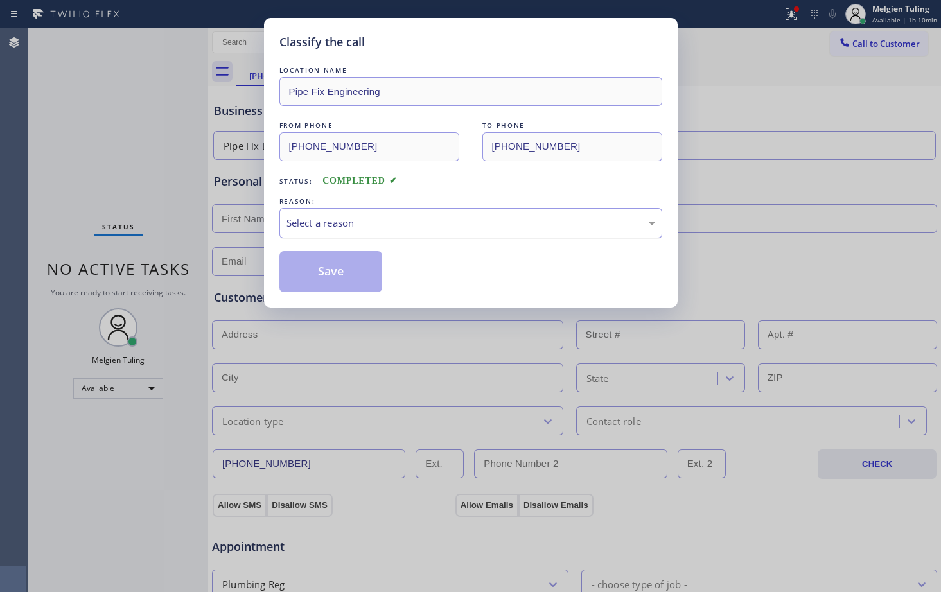
click at [331, 223] on div "Select a reason" at bounding box center [470, 223] width 369 height 15
click at [297, 269] on button "Save" at bounding box center [330, 271] width 103 height 41
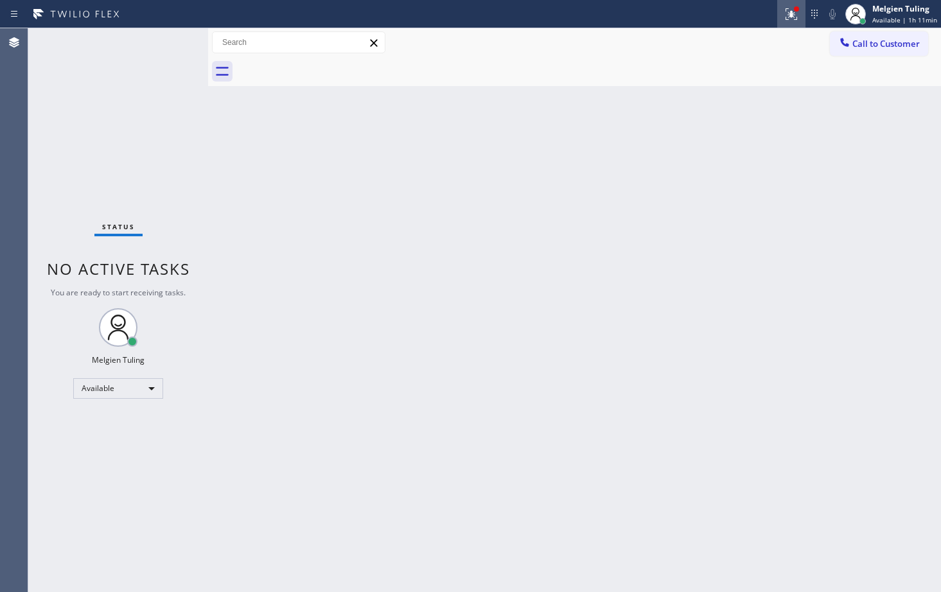
click at [785, 15] on div at bounding box center [791, 13] width 28 height 15
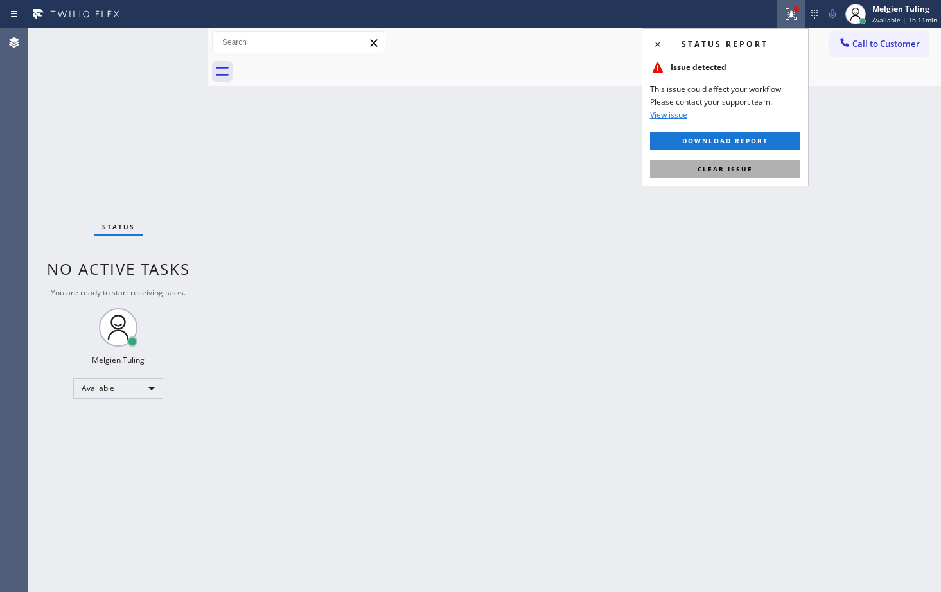
click at [706, 175] on button "Clear issue" at bounding box center [725, 169] width 150 height 18
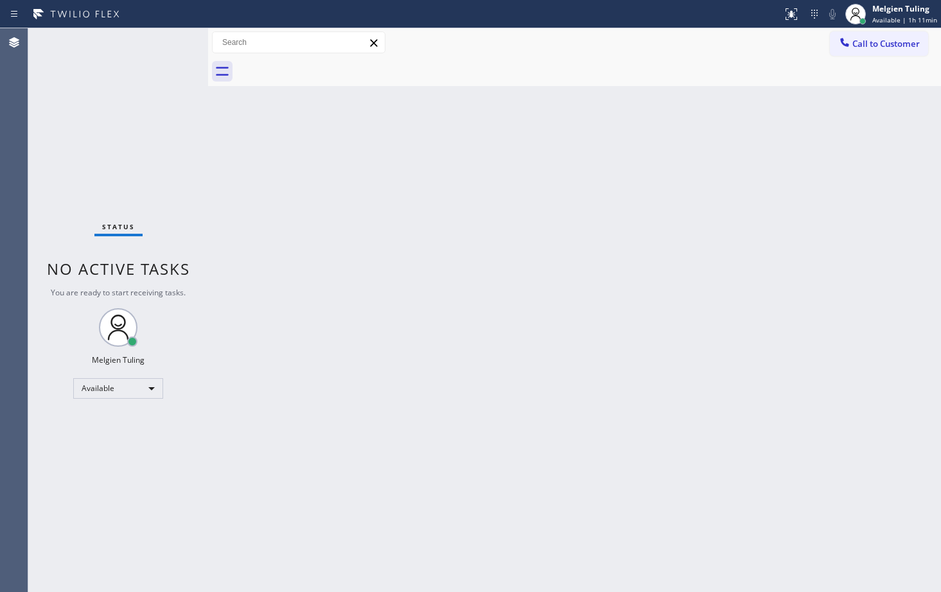
click at [706, 175] on div "Back to Dashboard Change Sender ID Customers Technicians Select a contact Outbo…" at bounding box center [574, 310] width 733 height 564
click at [177, 53] on div "Status No active tasks You are ready to start receiving tasks. Melgien Tuling A…" at bounding box center [118, 310] width 180 height 564
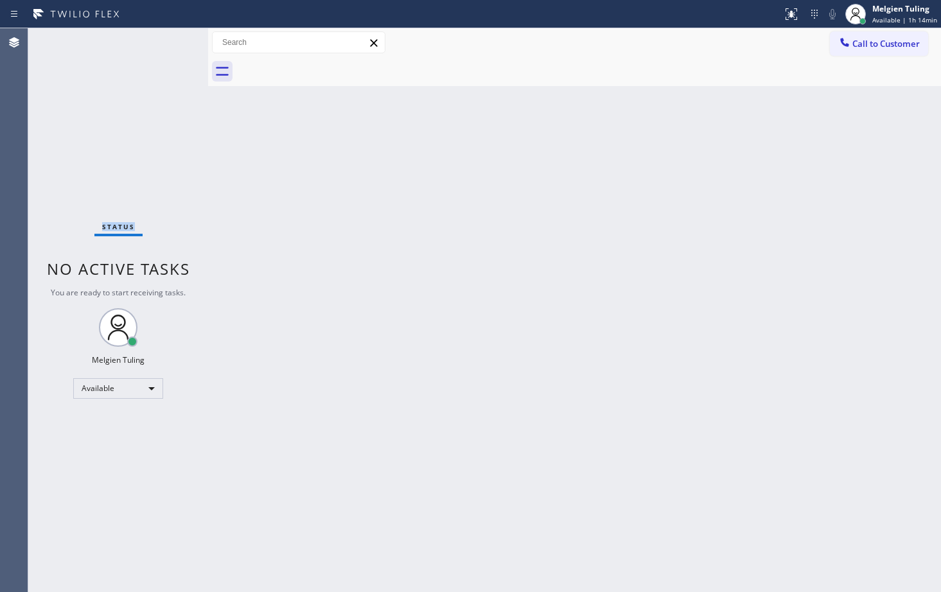
click at [177, 53] on div "Status No active tasks You are ready to start receiving tasks. Melgien Tuling A…" at bounding box center [118, 310] width 180 height 564
click at [176, 53] on div "Status No active tasks You are ready to start receiving tasks. Melgien Tuling A…" at bounding box center [118, 310] width 180 height 564
click at [173, 55] on div "Status No active tasks You are ready to start receiving tasks. Melgien Tuling A…" at bounding box center [118, 310] width 180 height 564
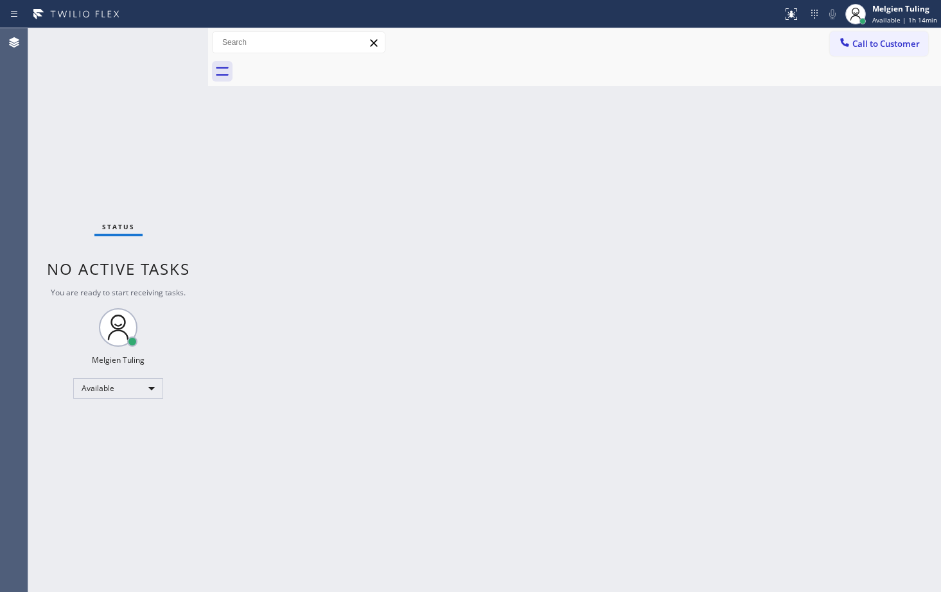
click at [173, 55] on div "Status No active tasks You are ready to start receiving tasks. Melgien Tuling A…" at bounding box center [118, 310] width 180 height 564
click at [180, 57] on div "Status No active tasks You are ready to start receiving tasks. Melgien Tuling A…" at bounding box center [118, 310] width 180 height 564
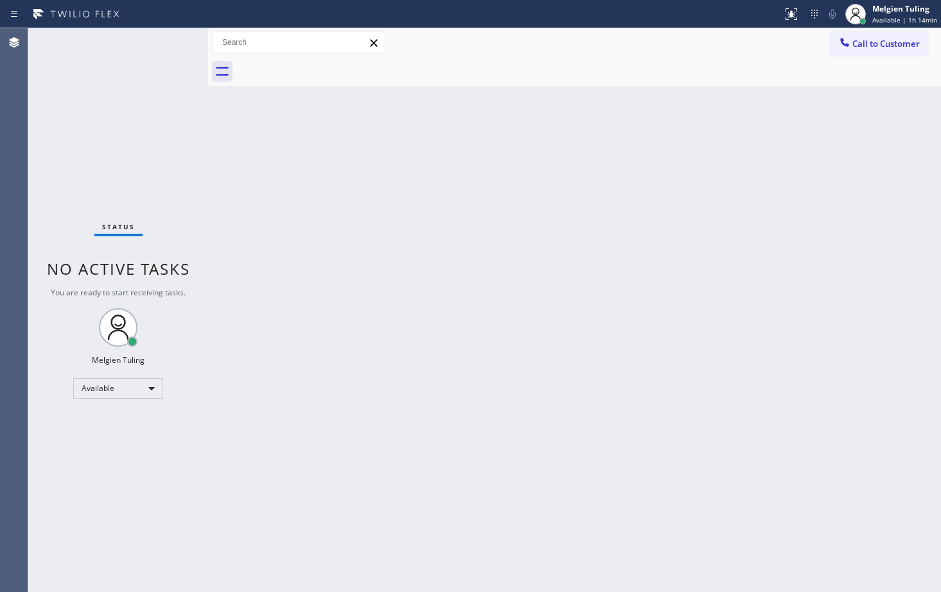
click at [180, 57] on div "Status No active tasks You are ready to start receiving tasks. Melgien Tuling A…" at bounding box center [118, 310] width 180 height 564
click at [180, 59] on div "Status No active tasks You are ready to start receiving tasks. Melgien Tuling A…" at bounding box center [118, 310] width 180 height 564
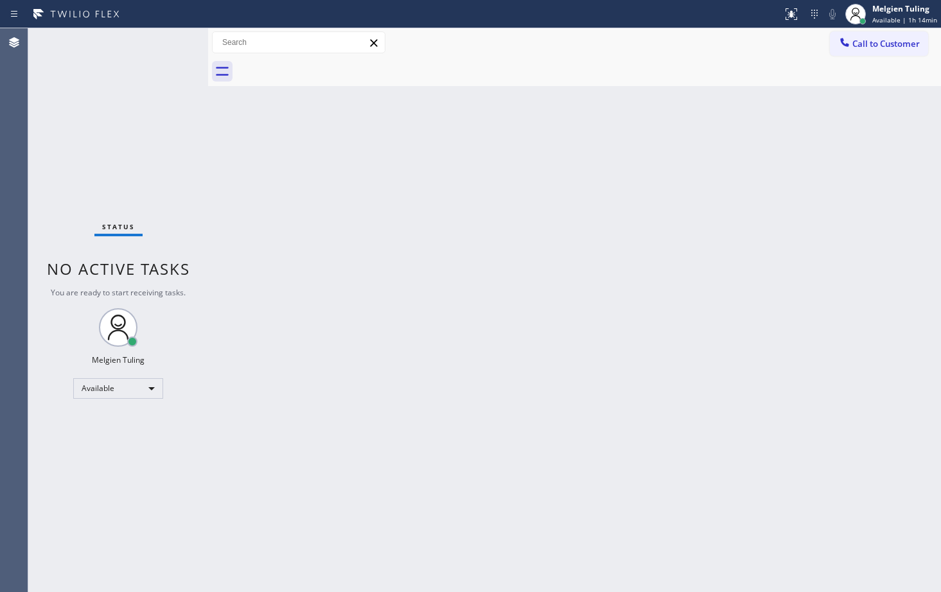
click at [180, 59] on div "Status No active tasks You are ready to start receiving tasks. Melgien Tuling A…" at bounding box center [118, 310] width 180 height 564
click at [154, 390] on div "Available" at bounding box center [118, 388] width 90 height 21
click at [91, 453] on li "Break" at bounding box center [117, 454] width 87 height 15
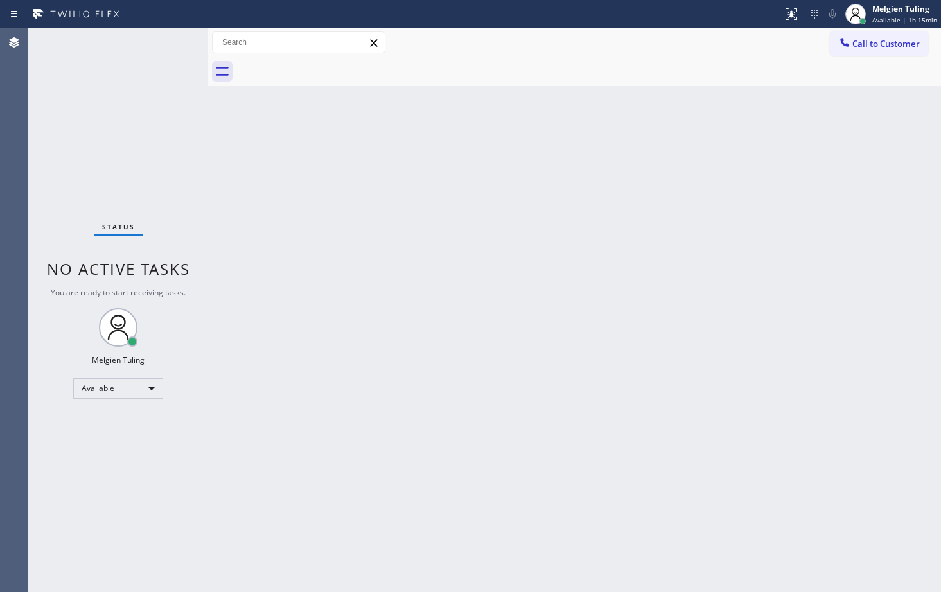
click at [340, 341] on div "Back to Dashboard Change Sender ID Customers Technicians Select a contact Outbo…" at bounding box center [574, 310] width 733 height 564
click at [237, 397] on div "Back to Dashboard Change Sender ID Customers Technicians Select a contact Outbo…" at bounding box center [574, 310] width 733 height 564
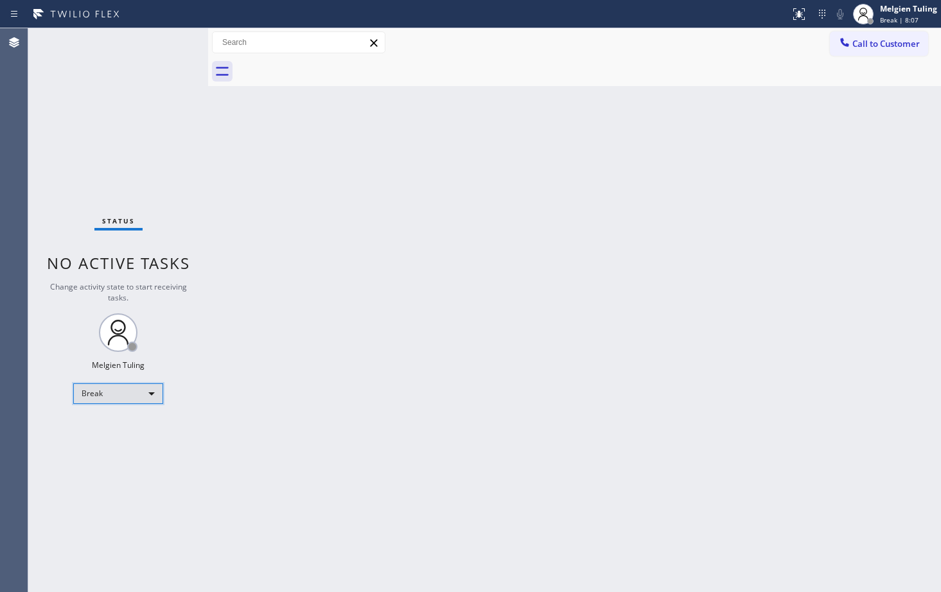
click at [152, 393] on div "Break" at bounding box center [118, 393] width 90 height 21
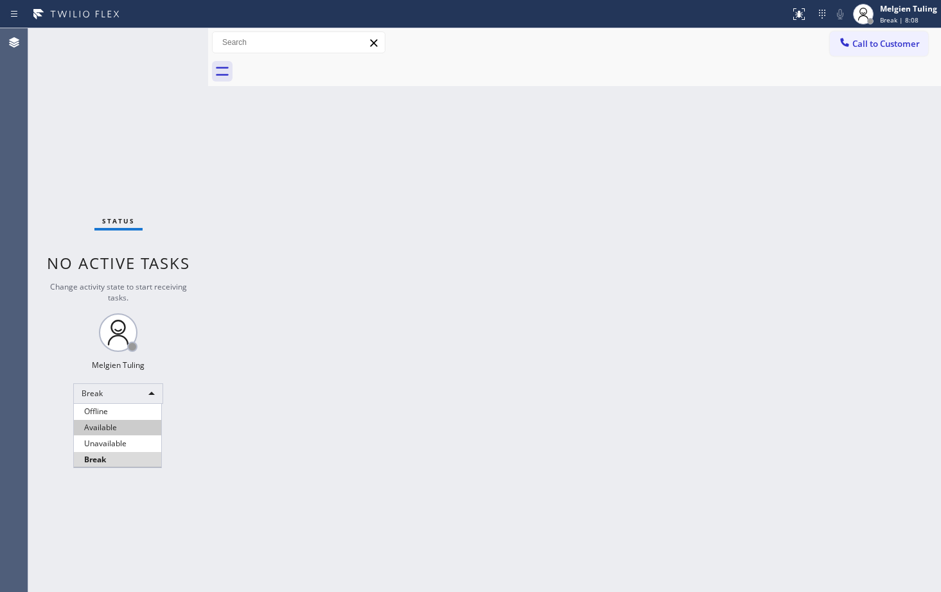
click at [111, 428] on li "Available" at bounding box center [117, 427] width 87 height 15
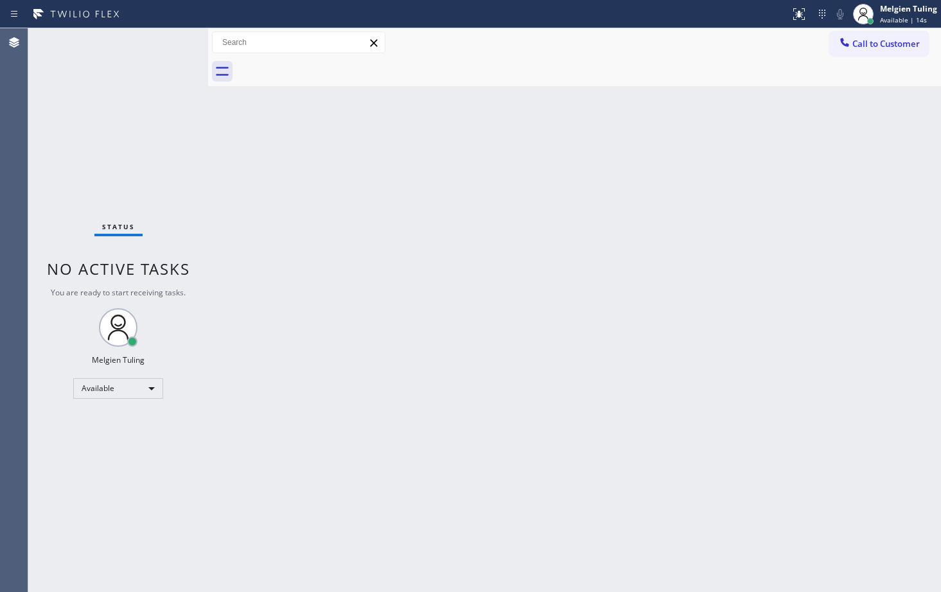
drag, startPoint x: 418, startPoint y: 302, endPoint x: 443, endPoint y: 311, distance: 26.6
click at [419, 302] on div "Back to Dashboard Change Sender ID Customers Technicians Select a contact Outbo…" at bounding box center [574, 310] width 733 height 564
click at [291, 209] on div "Back to Dashboard Change Sender ID Customers Technicians Select a contact Outbo…" at bounding box center [574, 310] width 733 height 564
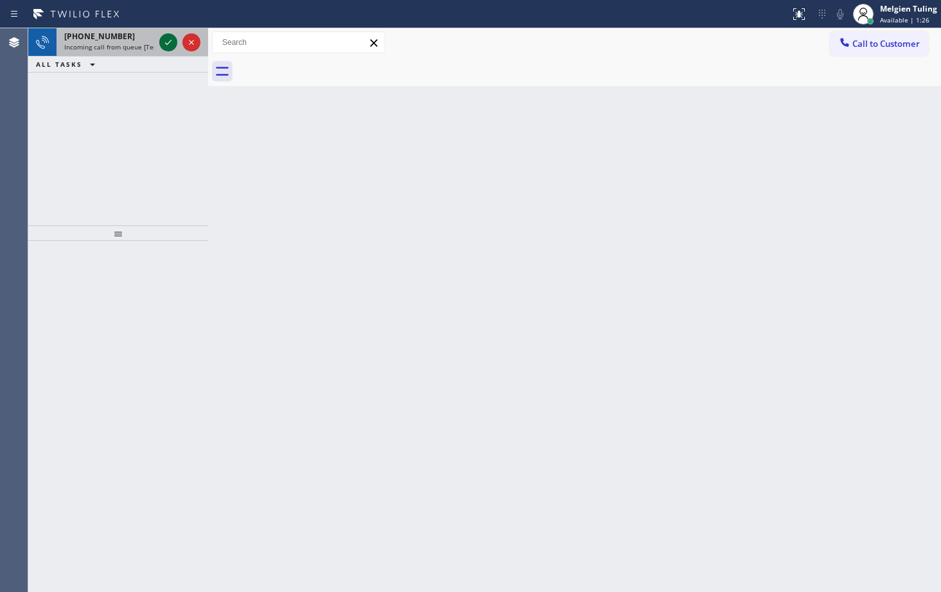
click at [172, 40] on icon at bounding box center [168, 42] width 15 height 15
click at [166, 48] on icon at bounding box center [168, 42] width 15 height 15
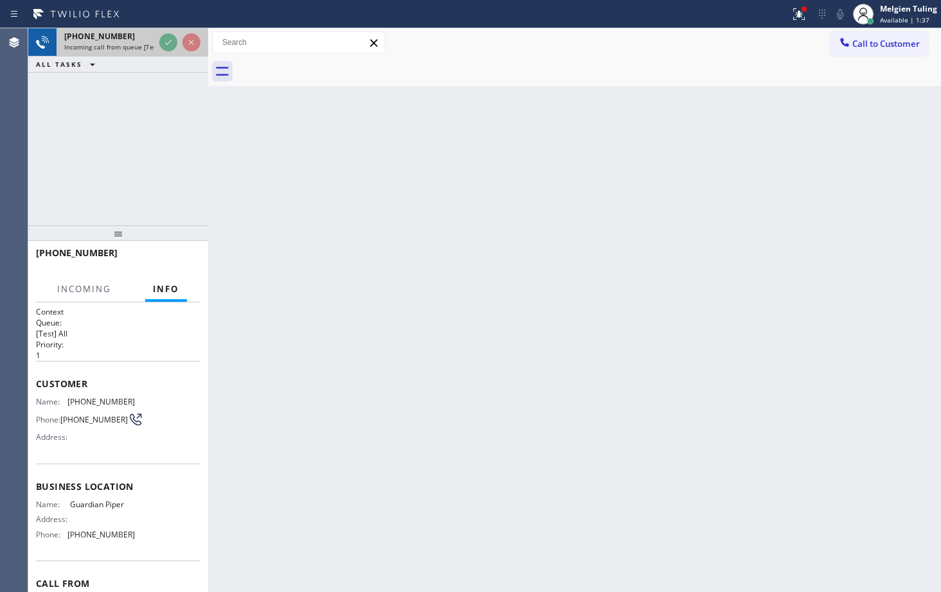
click at [181, 35] on div at bounding box center [180, 42] width 46 height 28
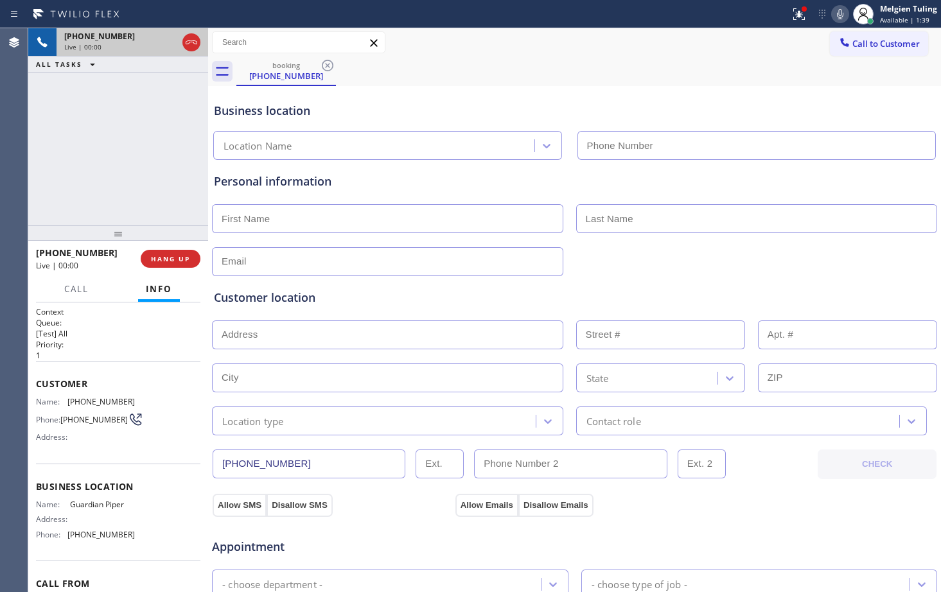
type input "[PHONE_NUMBER]"
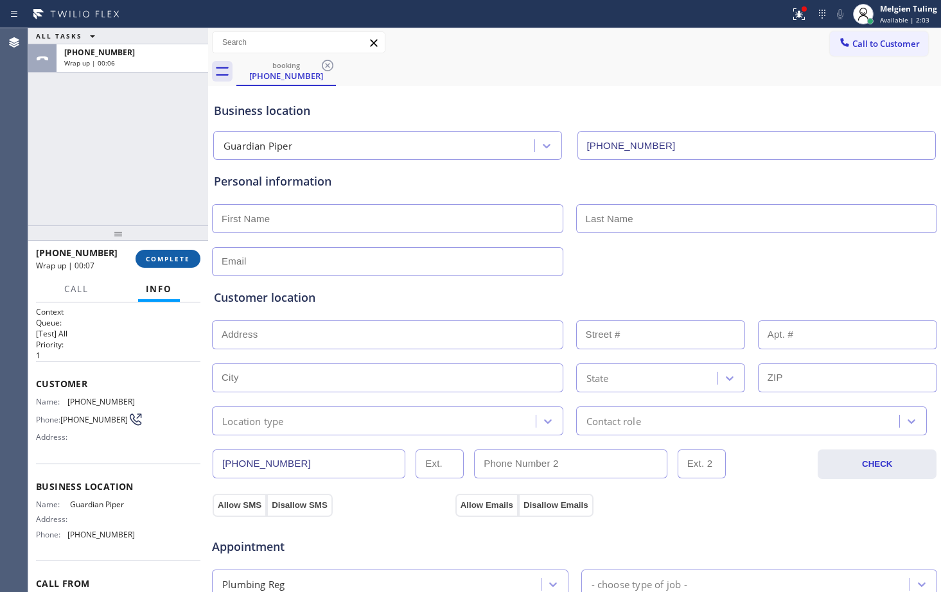
click at [173, 263] on span "COMPLETE" at bounding box center [168, 258] width 44 height 9
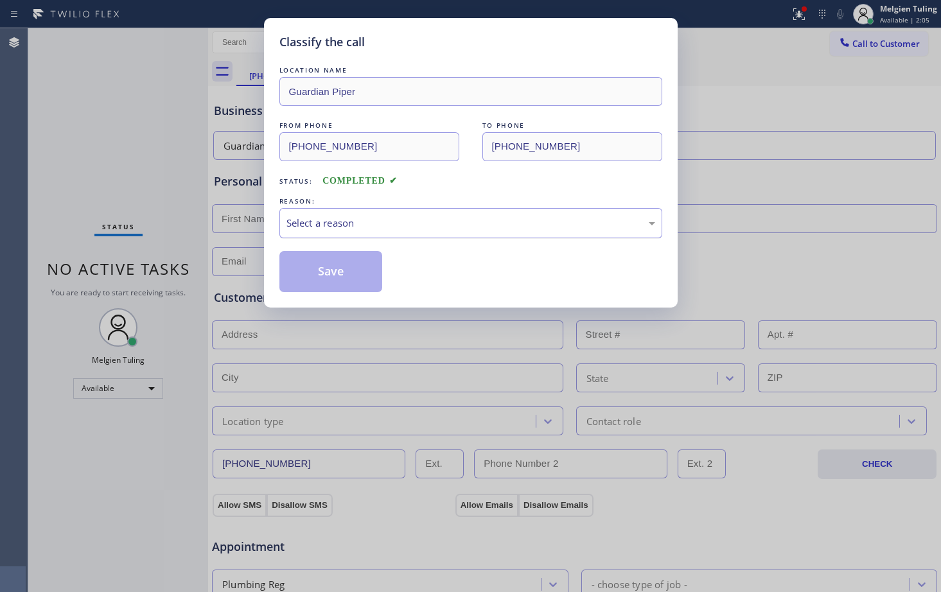
click at [380, 220] on div "Select a reason" at bounding box center [470, 223] width 369 height 15
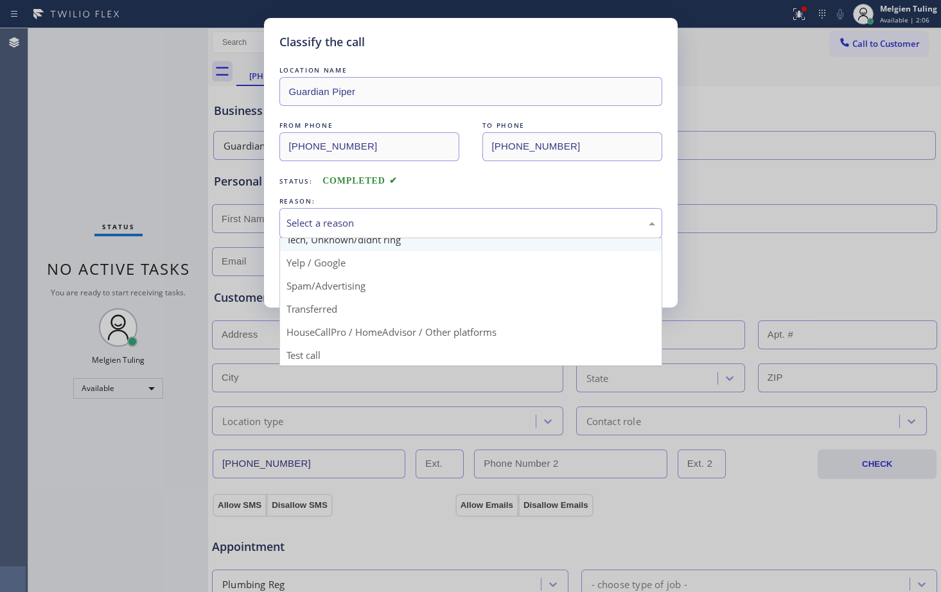
scroll to position [81, 0]
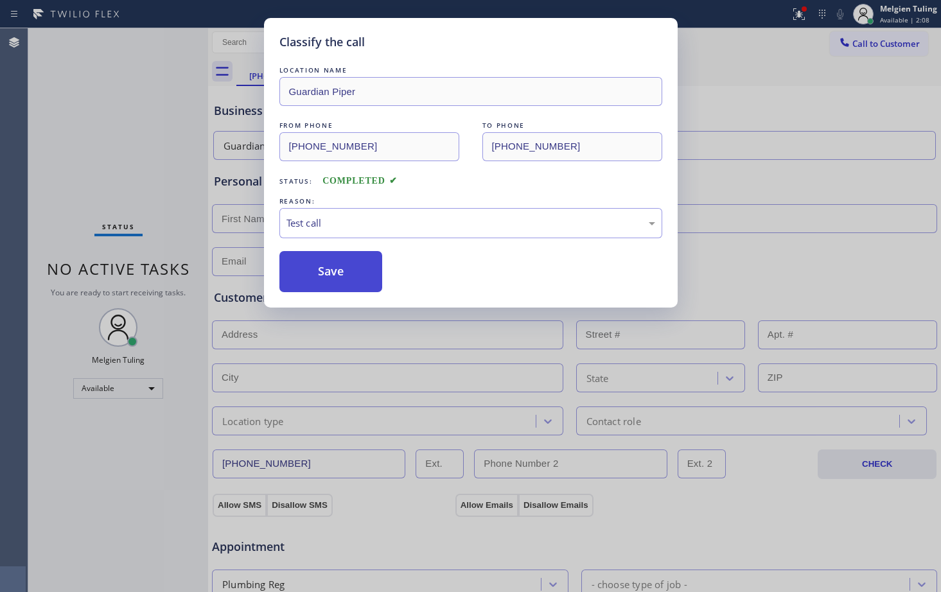
click at [337, 274] on button "Save" at bounding box center [330, 271] width 103 height 41
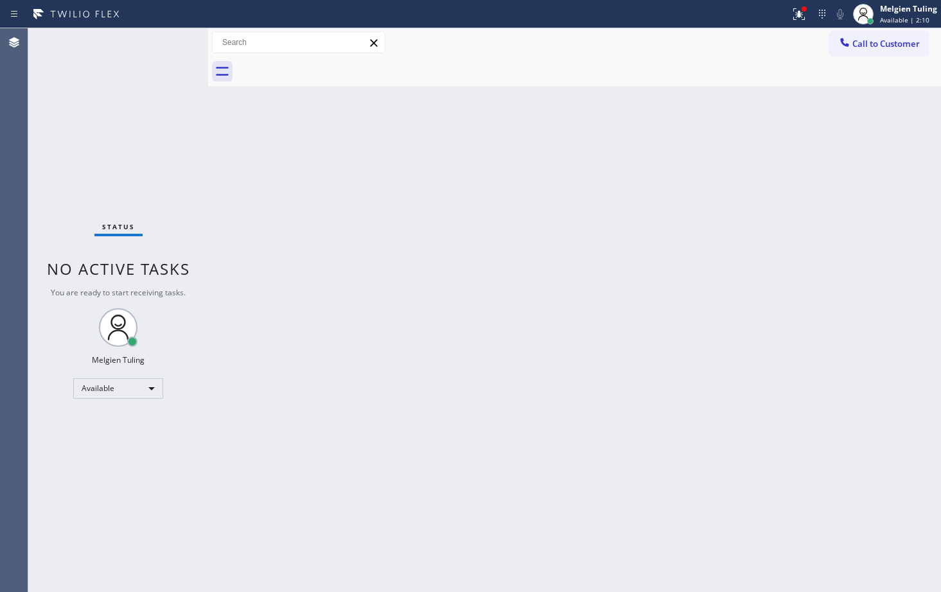
click at [336, 221] on div "Back to Dashboard Change Sender ID Customers Technicians Select a contact Outbo…" at bounding box center [574, 310] width 733 height 564
click at [164, 55] on div "Status No active tasks You are ready to start receiving tasks. Melgien Tuling A…" at bounding box center [118, 310] width 180 height 564
click at [800, 16] on icon at bounding box center [797, 12] width 8 height 9
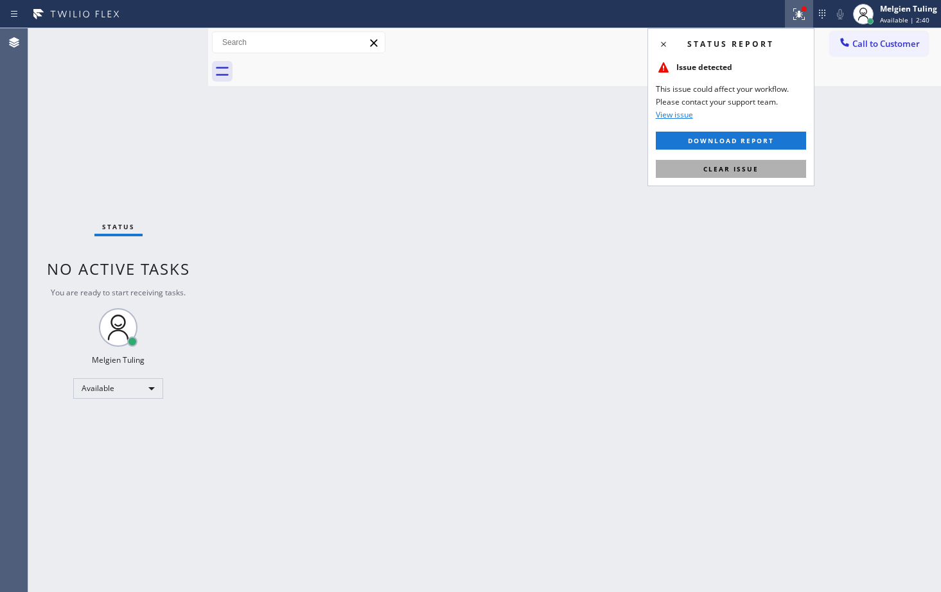
click at [712, 168] on span "Clear issue" at bounding box center [730, 168] width 55 height 9
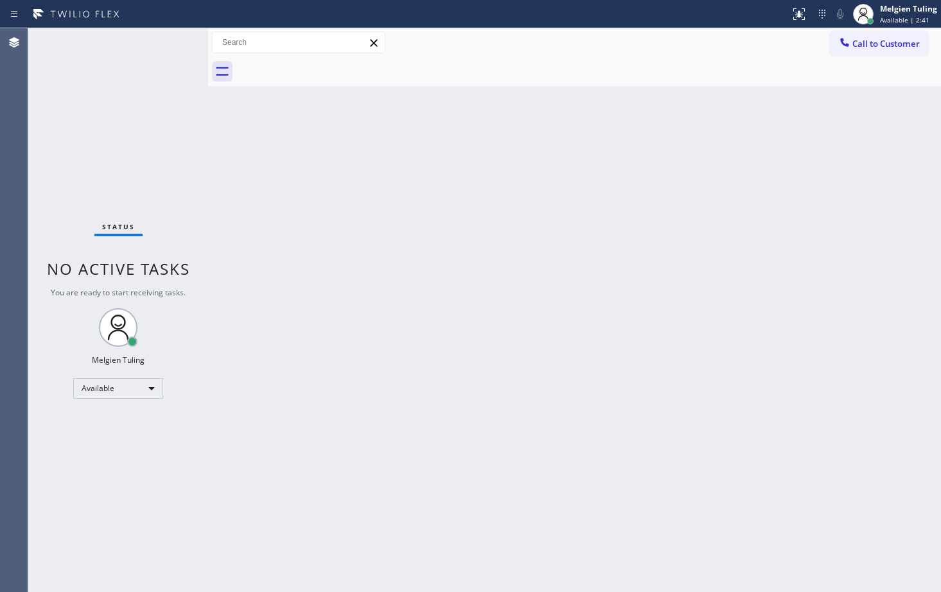
click at [449, 153] on div "Back to Dashboard Change Sender ID Customers Technicians Select a contact Outbo…" at bounding box center [574, 310] width 733 height 564
drag, startPoint x: 449, startPoint y: 153, endPoint x: 376, endPoint y: 184, distance: 80.0
click at [376, 184] on div "Back to Dashboard Change Sender ID Customers Technicians Select a contact Outbo…" at bounding box center [574, 310] width 733 height 564
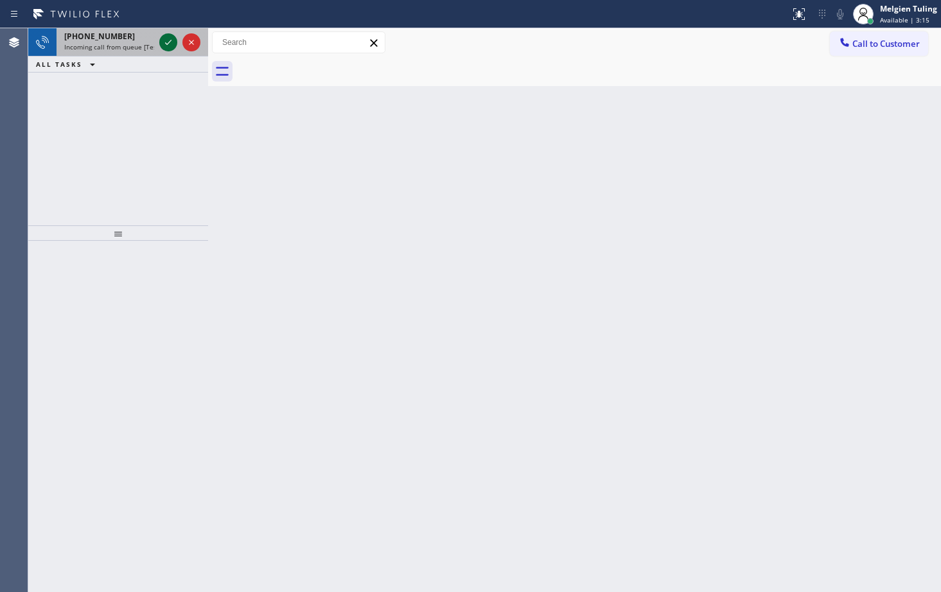
click at [166, 43] on icon at bounding box center [168, 42] width 6 height 5
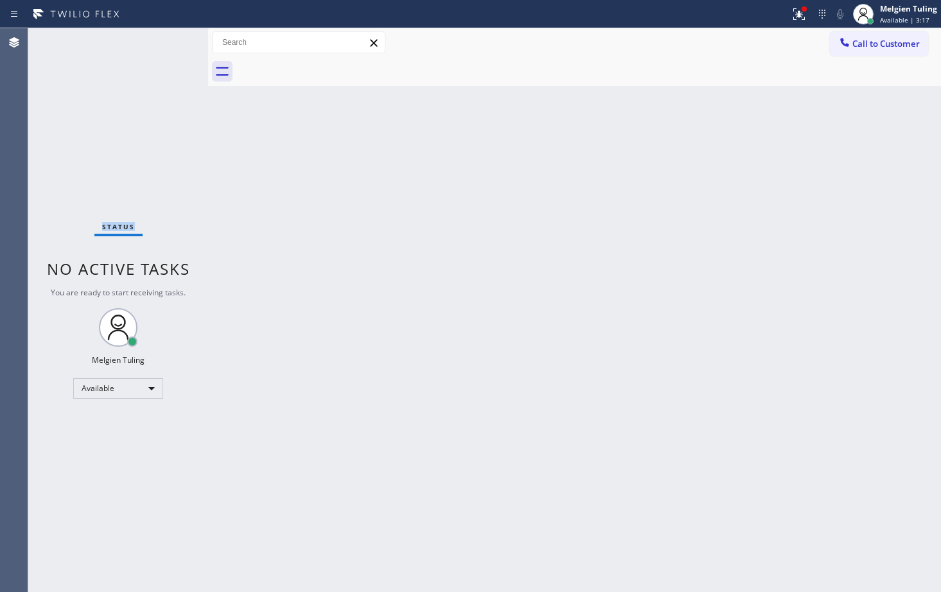
click at [166, 42] on div "Status No active tasks You are ready to start receiving tasks. Melgien Tuling A…" at bounding box center [118, 310] width 180 height 564
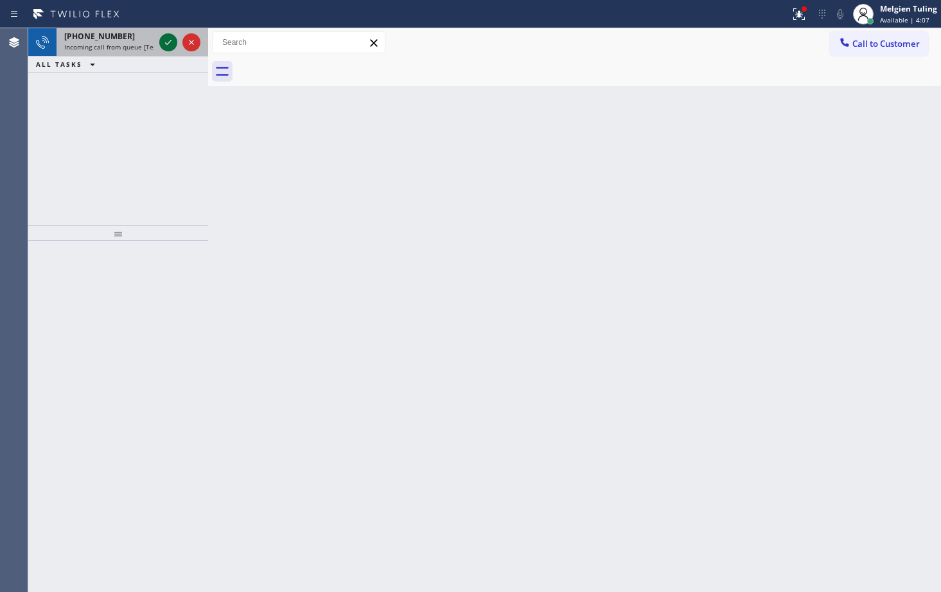
click at [164, 42] on icon at bounding box center [168, 42] width 15 height 15
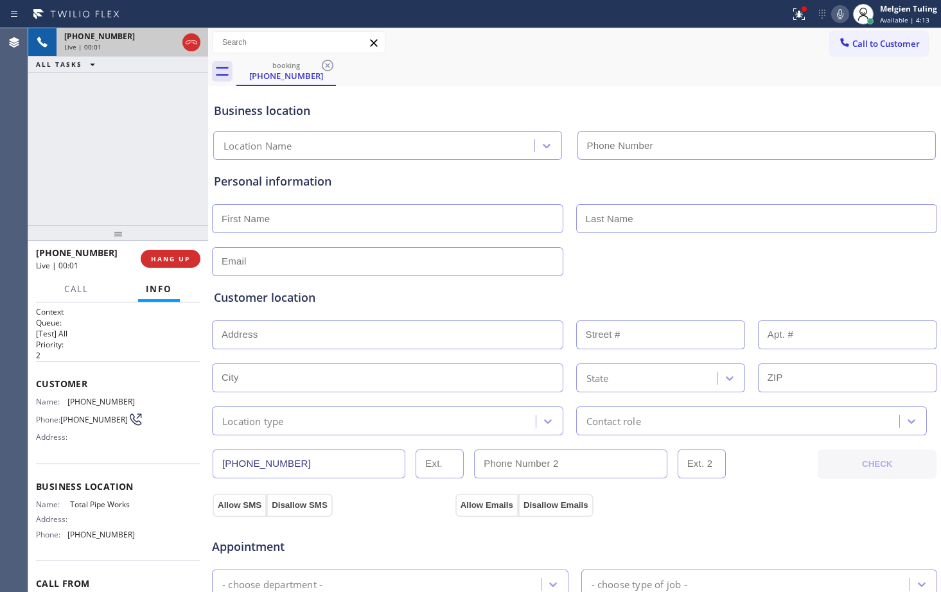
type input "[PHONE_NUMBER]"
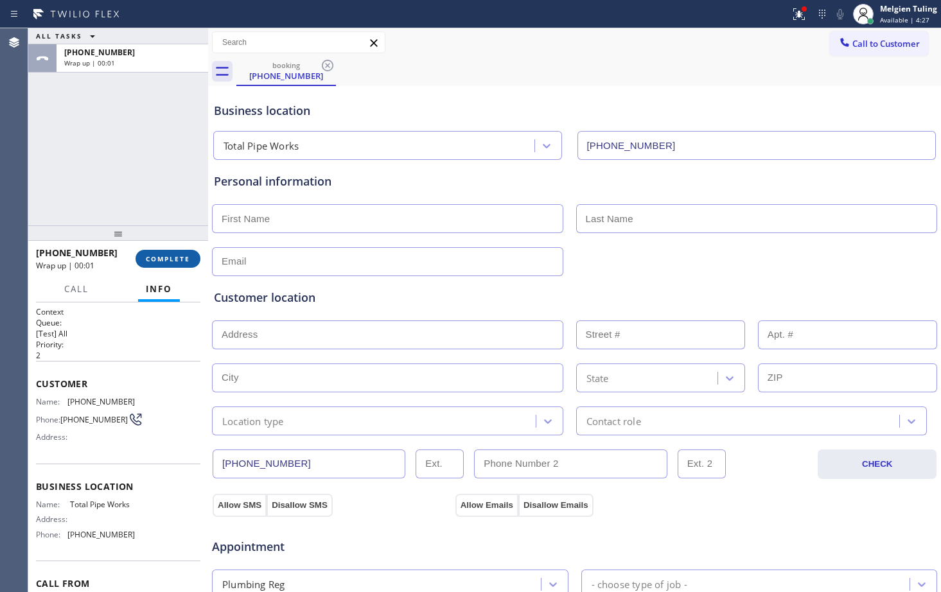
click at [179, 256] on span "COMPLETE" at bounding box center [168, 258] width 44 height 9
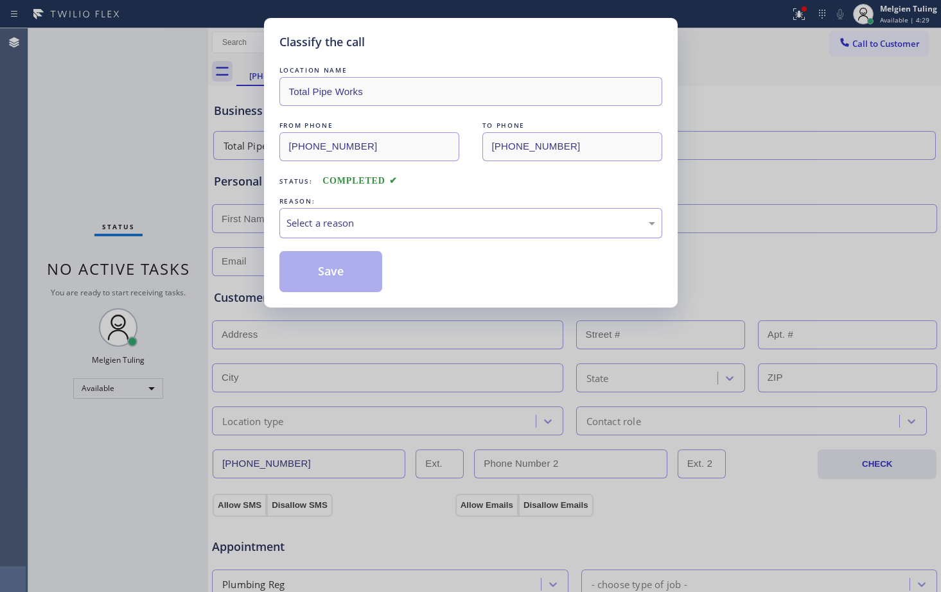
click at [364, 213] on div "Select a reason" at bounding box center [470, 223] width 383 height 30
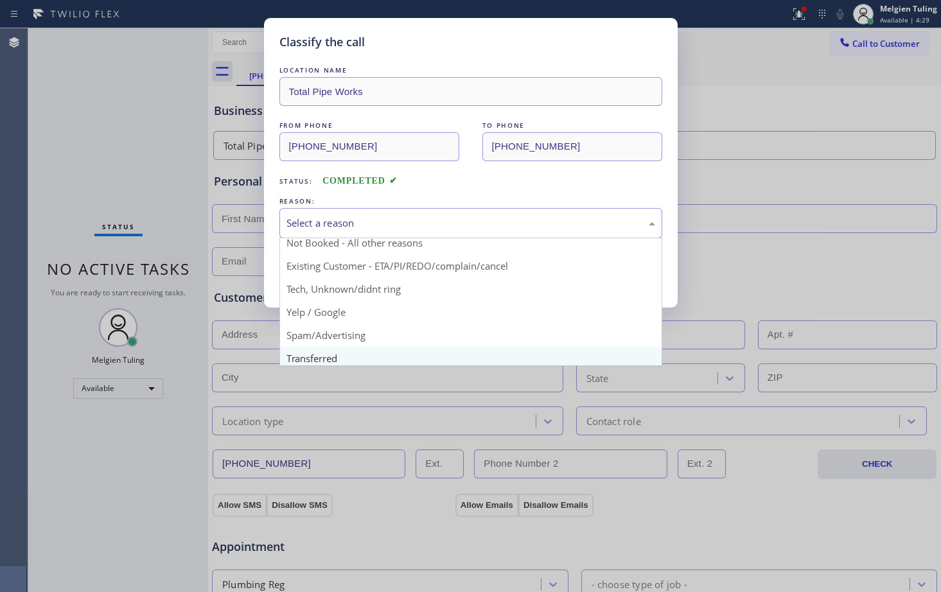
scroll to position [81, 0]
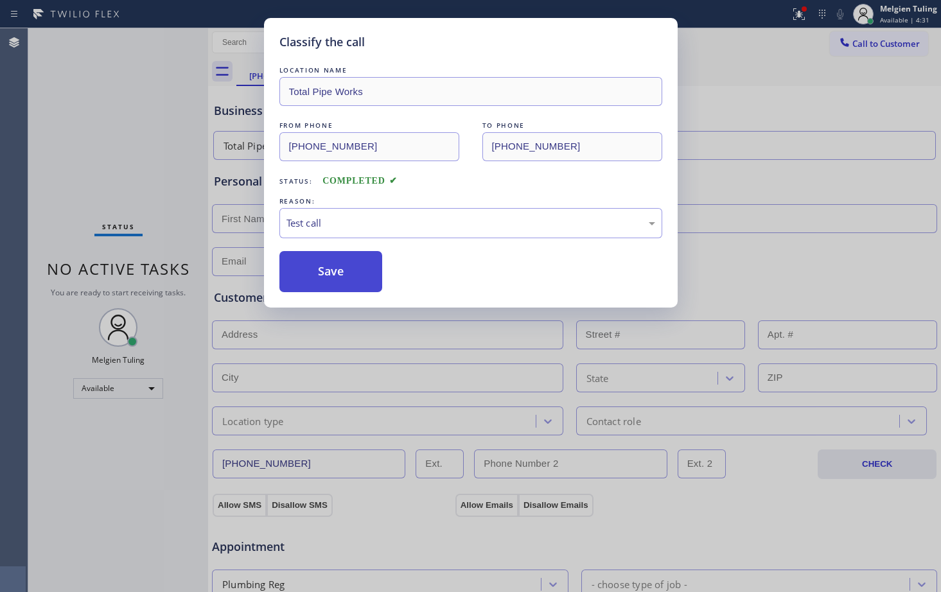
click at [331, 274] on button "Save" at bounding box center [330, 271] width 103 height 41
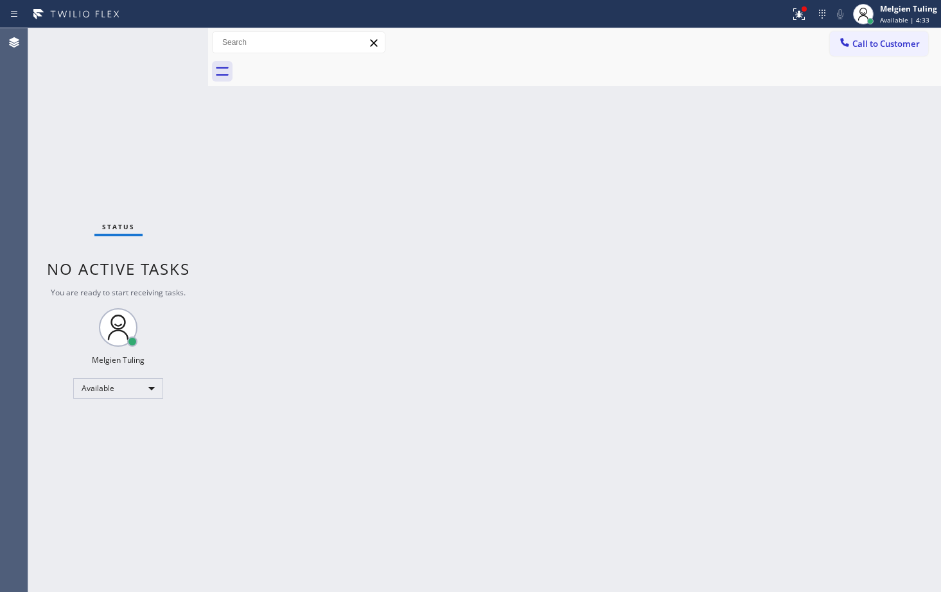
click at [454, 248] on div "Back to Dashboard Change Sender ID Customers Technicians Select a contact Outbo…" at bounding box center [574, 310] width 733 height 564
click at [805, 15] on icon at bounding box center [798, 13] width 15 height 15
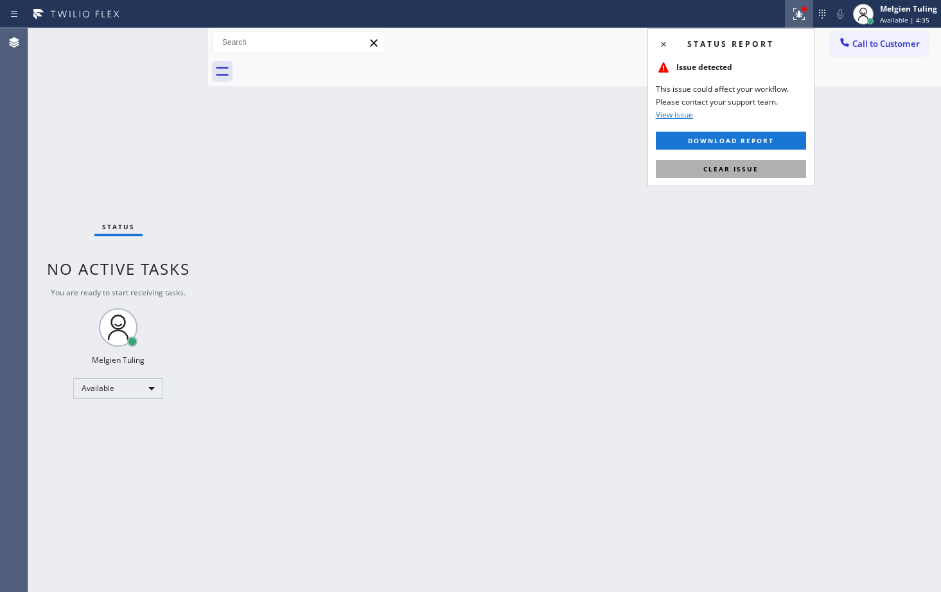
click at [712, 170] on span "Clear issue" at bounding box center [730, 168] width 55 height 9
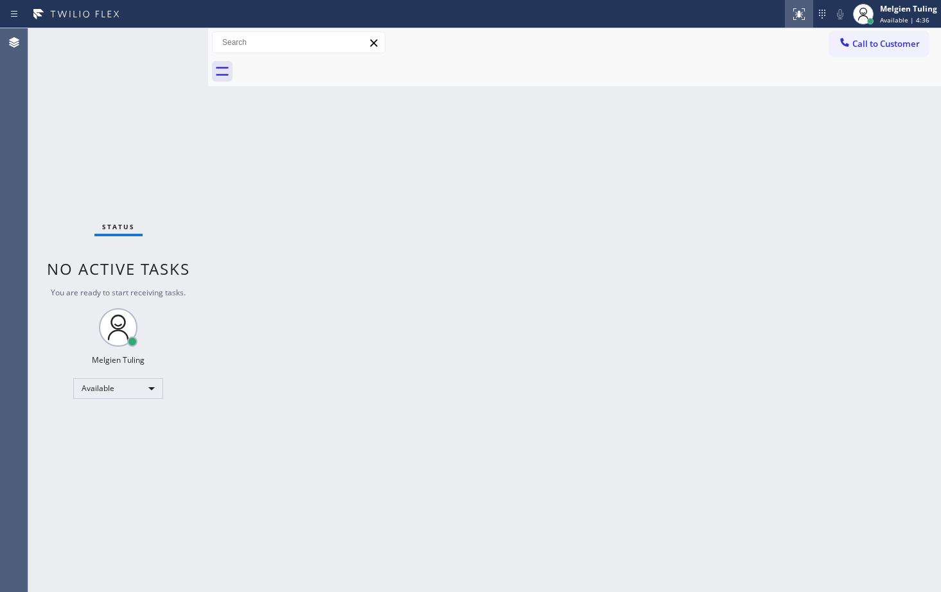
click at [816, 6] on icon at bounding box center [821, 13] width 15 height 15
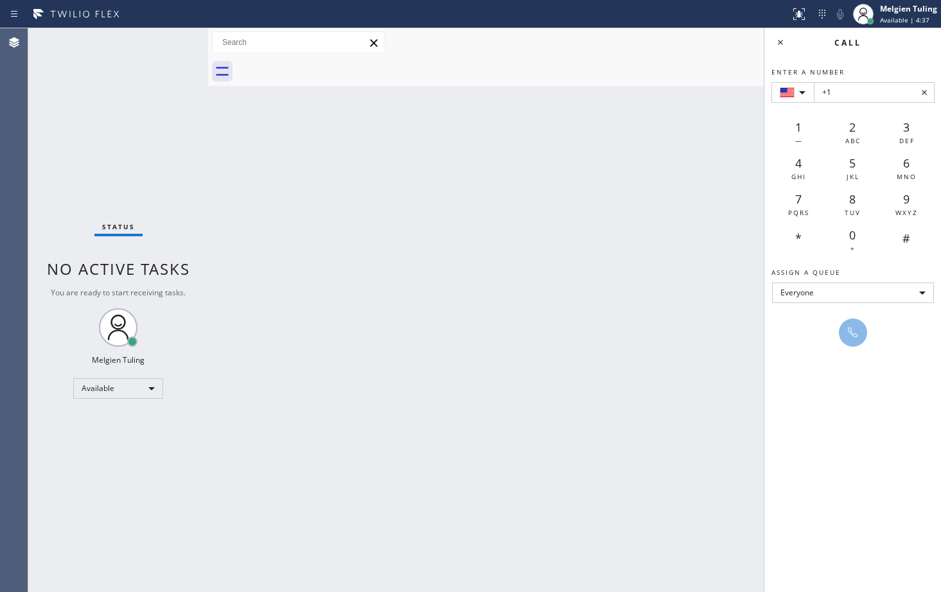
click at [693, 23] on div at bounding box center [395, 14] width 780 height 21
click at [685, 24] on div at bounding box center [395, 14] width 780 height 21
click at [707, 132] on div "Back to Dashboard Change Sender ID Customers Technicians Select a contact Outbo…" at bounding box center [574, 310] width 733 height 564
click at [774, 42] on icon at bounding box center [779, 42] width 15 height 15
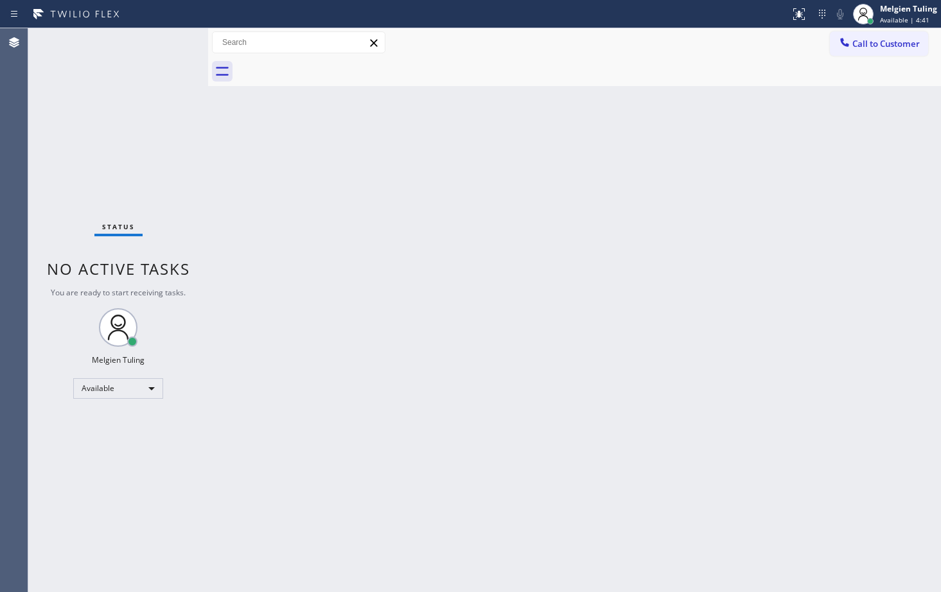
click at [663, 79] on div at bounding box center [588, 71] width 704 height 29
click at [166, 50] on div "Status No active tasks You are ready to start receiving tasks. Melgien Tuling A…" at bounding box center [118, 310] width 180 height 564
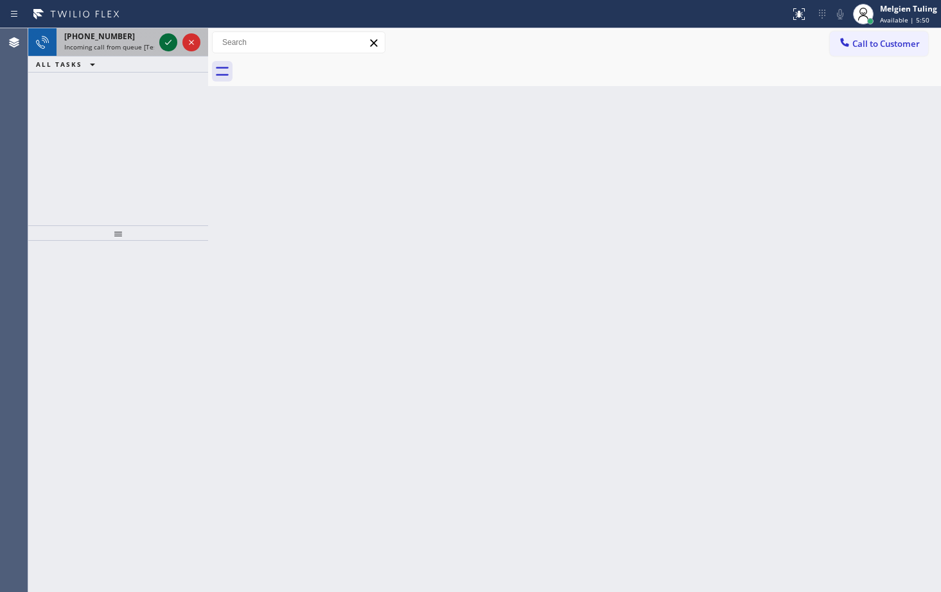
click at [170, 46] on icon at bounding box center [168, 42] width 15 height 15
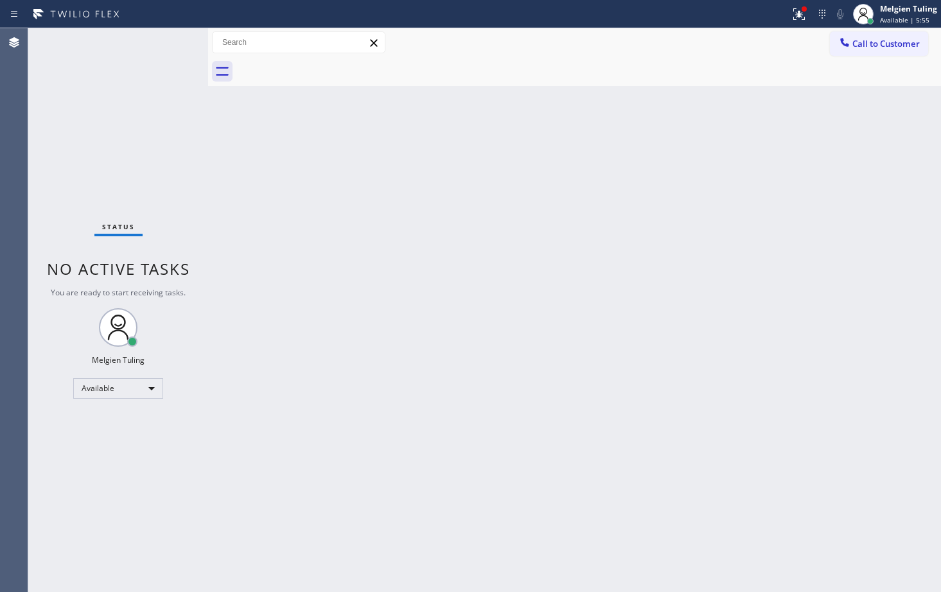
click at [152, 57] on div "Status No active tasks You are ready to start receiving tasks. Melgien Tuling A…" at bounding box center [118, 310] width 180 height 564
click at [800, 18] on icon at bounding box center [798, 13] width 15 height 15
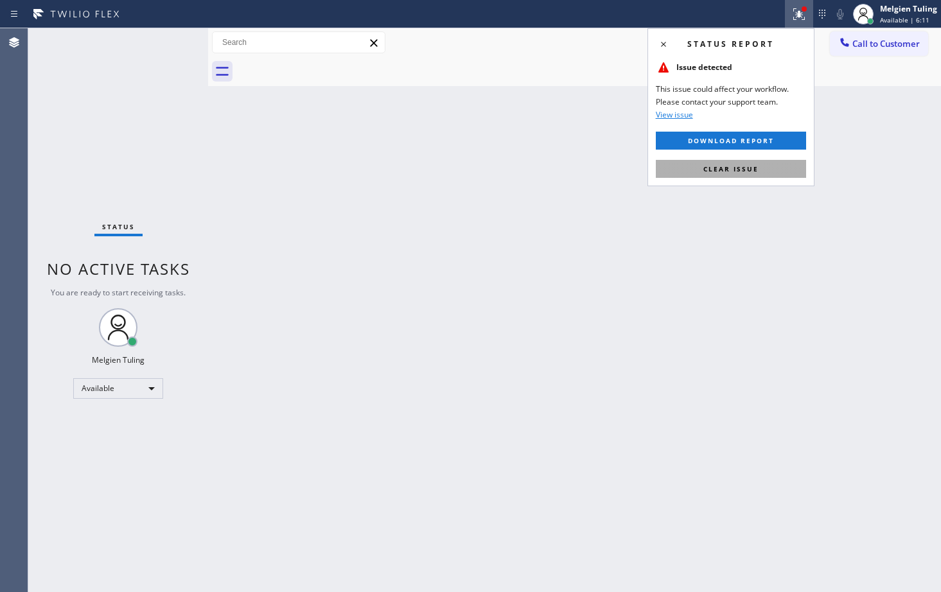
click at [734, 165] on span "Clear issue" at bounding box center [730, 168] width 55 height 9
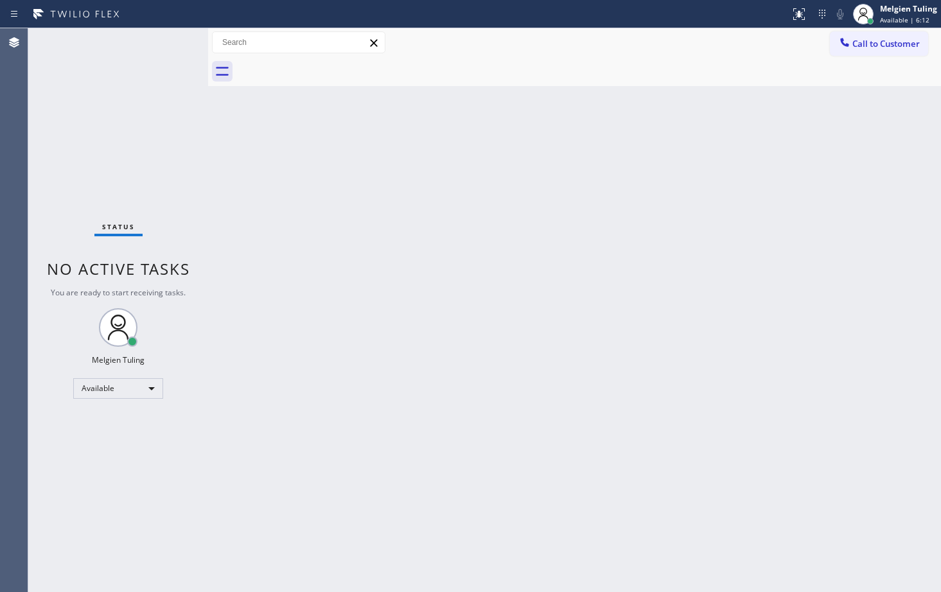
click at [570, 161] on div "Back to Dashboard Change Sender ID Customers Technicians Select a contact Outbo…" at bounding box center [574, 310] width 733 height 564
click at [474, 204] on div "Back to Dashboard Change Sender ID Customers Technicians Select a contact Outbo…" at bounding box center [574, 310] width 733 height 564
click at [294, 196] on div "Back to Dashboard Change Sender ID Customers Technicians Select a contact Outbo…" at bounding box center [574, 310] width 733 height 564
click at [360, 213] on div "Back to Dashboard Change Sender ID Customers Technicians Select a contact Outbo…" at bounding box center [574, 310] width 733 height 564
click at [379, 200] on div "Back to Dashboard Change Sender ID Customers Technicians Select a contact Outbo…" at bounding box center [574, 310] width 733 height 564
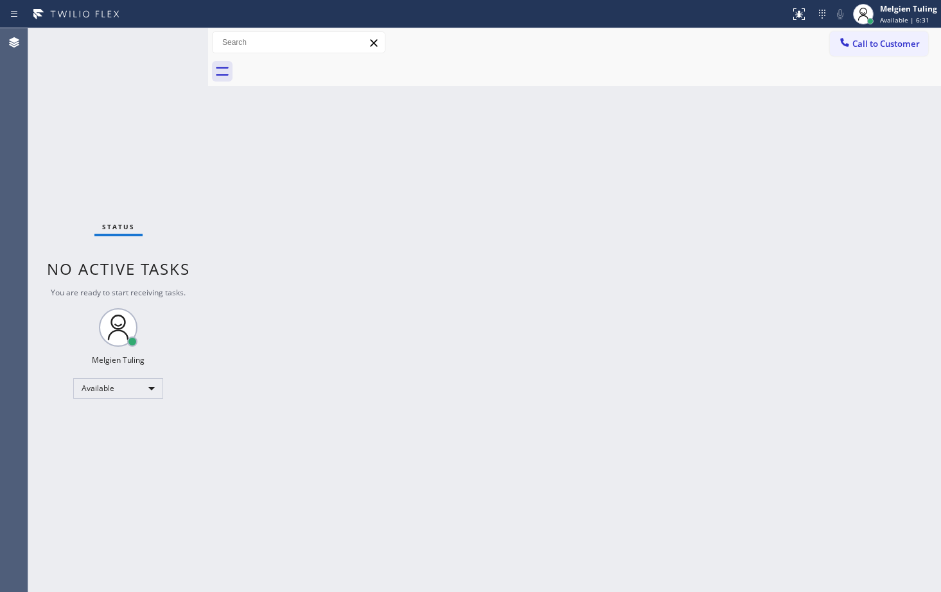
click at [257, 213] on div "Back to Dashboard Change Sender ID Customers Technicians Select a contact Outbo…" at bounding box center [574, 310] width 733 height 564
click at [161, 38] on div "Status No active tasks You are ready to start receiving tasks. Melgien Tuling A…" at bounding box center [118, 310] width 180 height 564
click at [142, 51] on div "Status No active tasks You are ready to start receiving tasks. Melgien Tuling A…" at bounding box center [118, 310] width 180 height 564
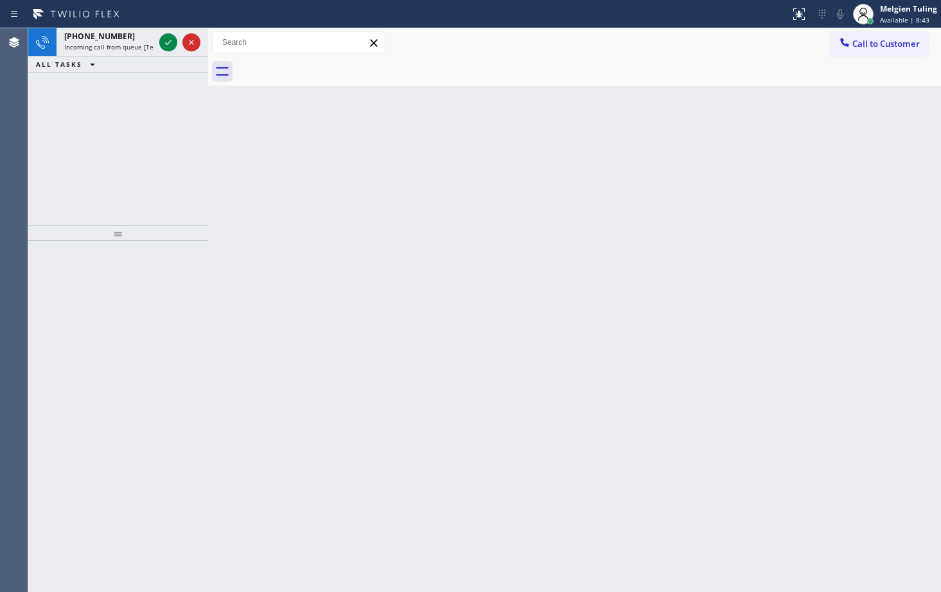
click at [223, 135] on div "Back to Dashboard Change Sender ID Customers Technicians Select a contact Outbo…" at bounding box center [574, 310] width 733 height 564
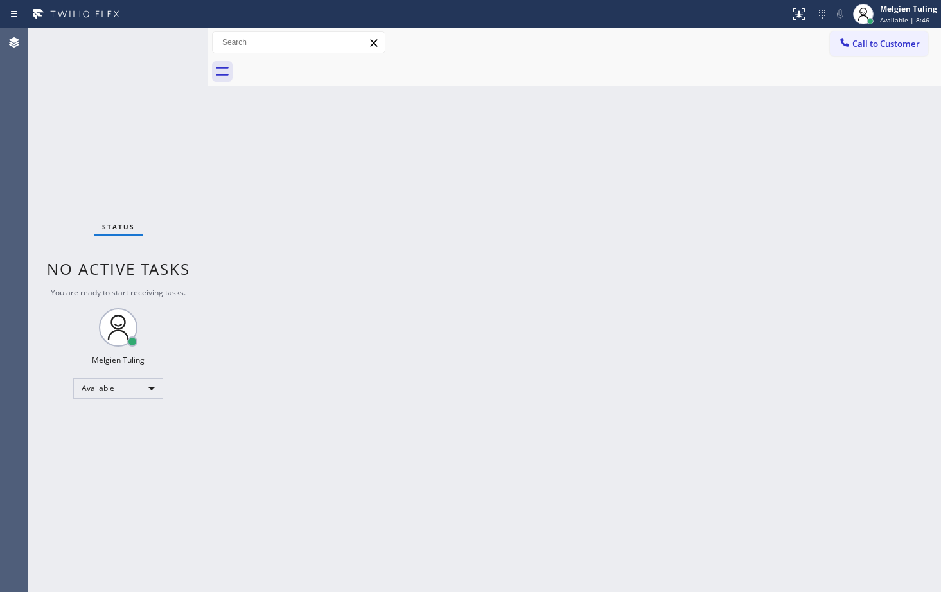
click at [315, 155] on div "Back to Dashboard Change Sender ID Customers Technicians Select a contact Outbo…" at bounding box center [574, 310] width 733 height 564
click at [423, 169] on div "Back to Dashboard Change Sender ID Customers Technicians Select a contact Outbo…" at bounding box center [574, 310] width 733 height 564
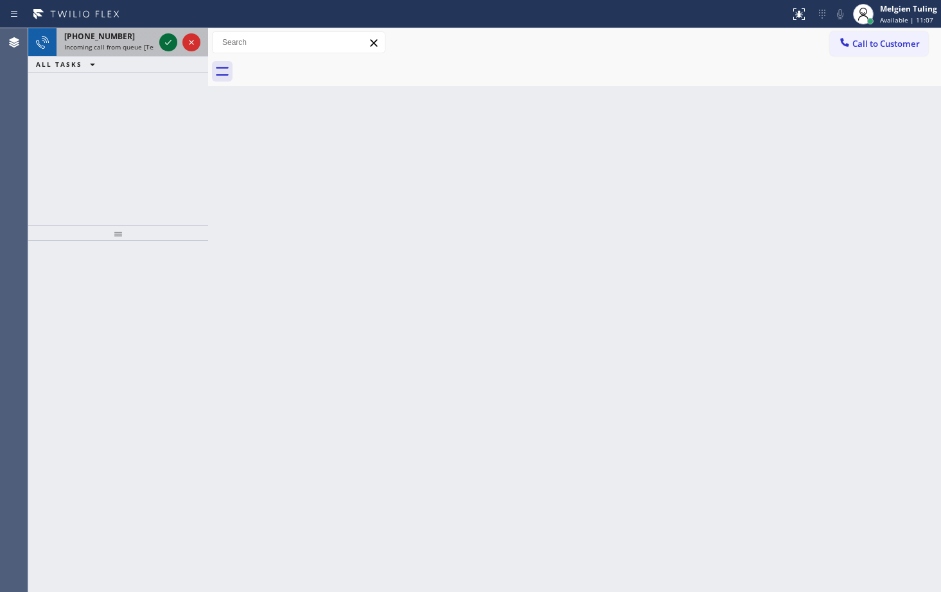
click at [166, 42] on icon at bounding box center [168, 42] width 15 height 15
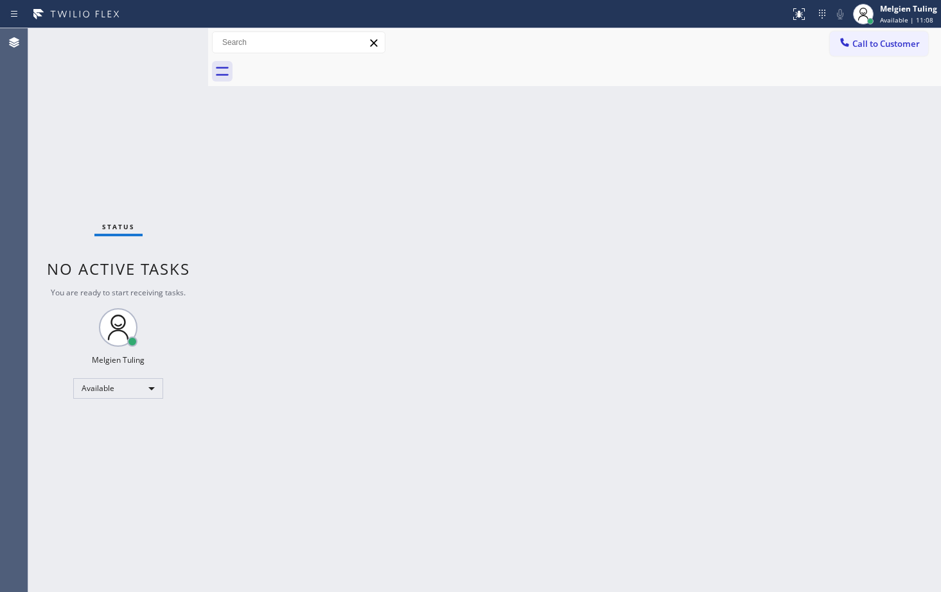
click at [166, 42] on div "Status No active tasks You are ready to start receiving tasks. Melgien Tuling A…" at bounding box center [118, 310] width 180 height 564
click at [225, 161] on div "Back to Dashboard Change Sender ID Customers Technicians Select a contact Outbo…" at bounding box center [574, 310] width 733 height 564
click at [304, 257] on div "Back to Dashboard Change Sender ID Customers Technicians Select a contact Outbo…" at bounding box center [574, 310] width 733 height 564
click at [264, 117] on div "Back to Dashboard Change Sender ID Customers Technicians Select a contact Outbo…" at bounding box center [574, 310] width 733 height 564
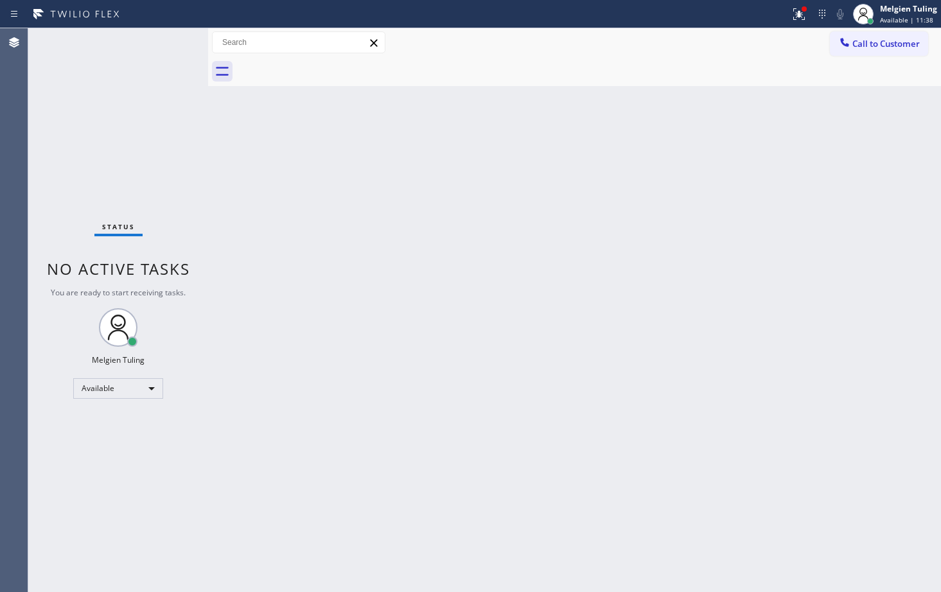
click at [166, 42] on div "Status No active tasks You are ready to start receiving tasks. Melgien Tuling A…" at bounding box center [118, 310] width 180 height 564
click at [175, 44] on div "Status No active tasks You are ready to start receiving tasks. Melgien Tuling A…" at bounding box center [118, 310] width 180 height 564
click at [182, 71] on div "Status No active tasks You are ready to start receiving tasks. Melgien Tuling A…" at bounding box center [118, 310] width 180 height 564
click at [177, 74] on div "Status No active tasks You are ready to start receiving tasks. Melgien Tuling A…" at bounding box center [118, 310] width 180 height 564
click at [180, 69] on div "Status No active tasks You are ready to start receiving tasks. Melgien Tuling A…" at bounding box center [118, 310] width 180 height 564
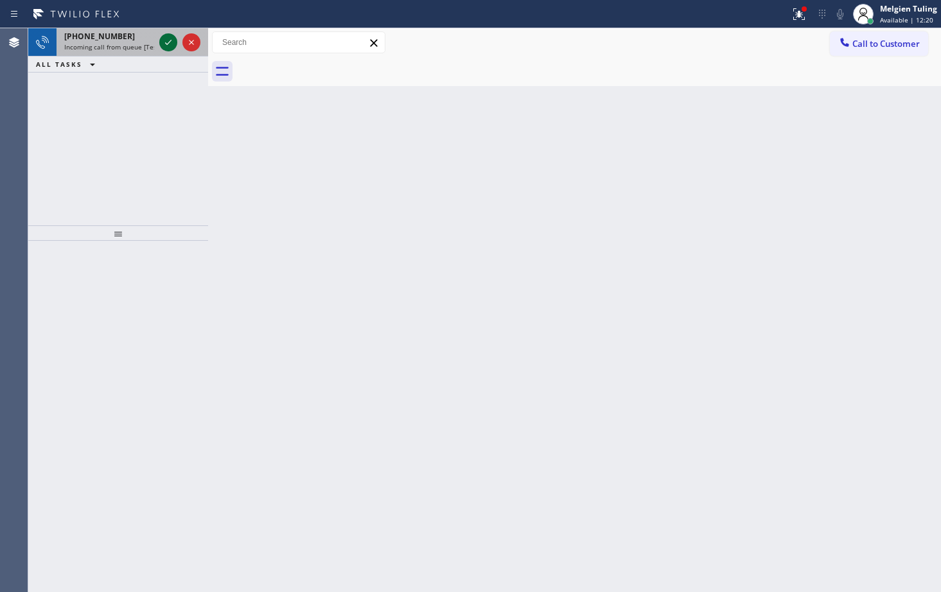
click at [169, 46] on icon at bounding box center [168, 42] width 15 height 15
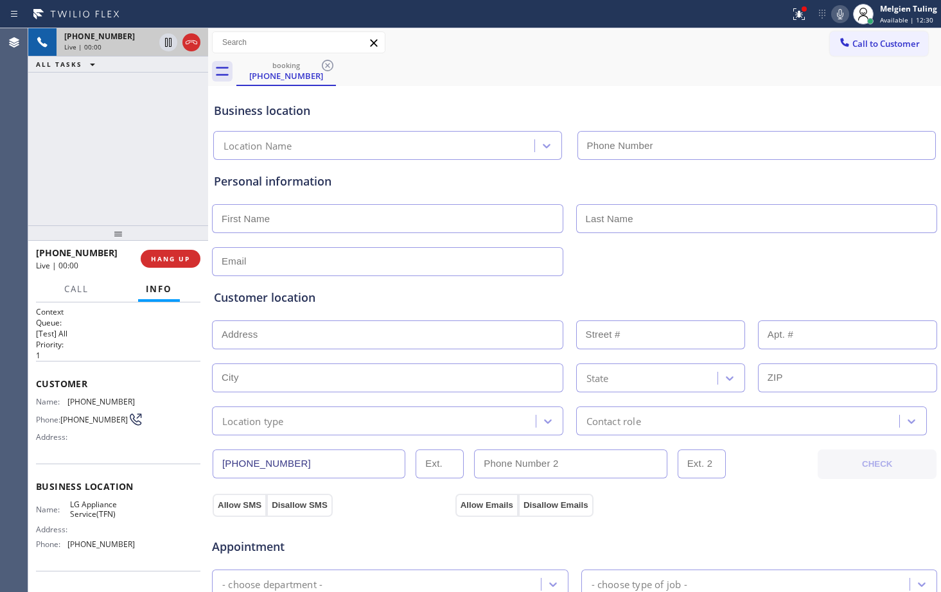
type input "[PHONE_NUMBER]"
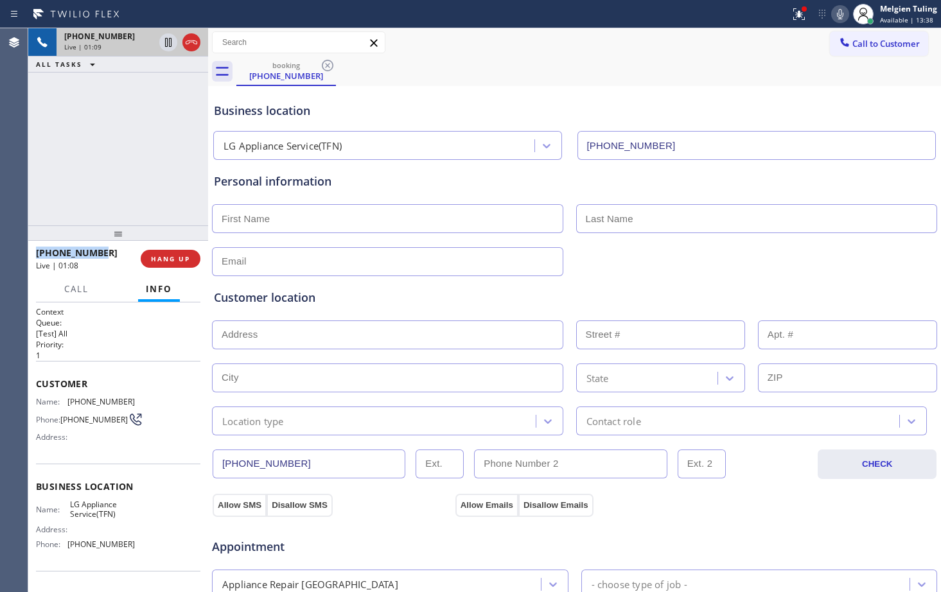
drag, startPoint x: 107, startPoint y: 250, endPoint x: 37, endPoint y: 247, distance: 70.0
click at [37, 247] on div "[PHONE_NUMBER]" at bounding box center [84, 253] width 96 height 12
copy span "[PHONE_NUMBER]"
drag, startPoint x: 842, startPoint y: 17, endPoint x: 771, endPoint y: 31, distance: 73.4
click at [792, 26] on div "Status report Issue detected This issue could affect your workflow. Please cont…" at bounding box center [863, 14] width 156 height 28
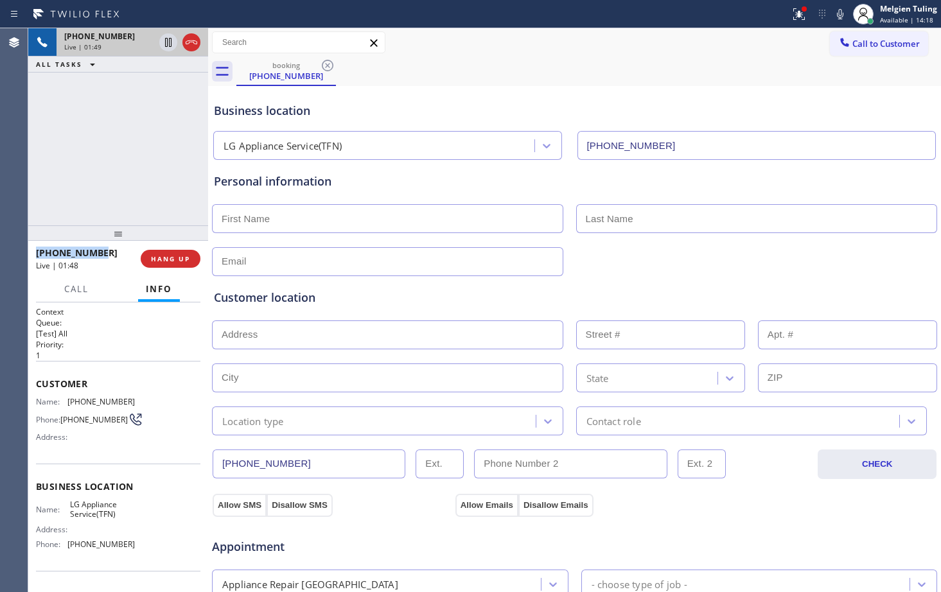
click at [775, 30] on div "Status report Issue detected This issue could affect your workflow. Please cont…" at bounding box center [470, 296] width 941 height 592
click at [736, 44] on div "Call to Customer Outbound call Location Electrical Land [GEOGRAPHIC_DATA] Your …" at bounding box center [574, 42] width 733 height 22
click at [839, 15] on icon at bounding box center [839, 13] width 15 height 15
click at [168, 42] on icon at bounding box center [168, 42] width 6 height 9
click at [414, 150] on div "LG Appliance Service(TFN)" at bounding box center [375, 146] width 317 height 22
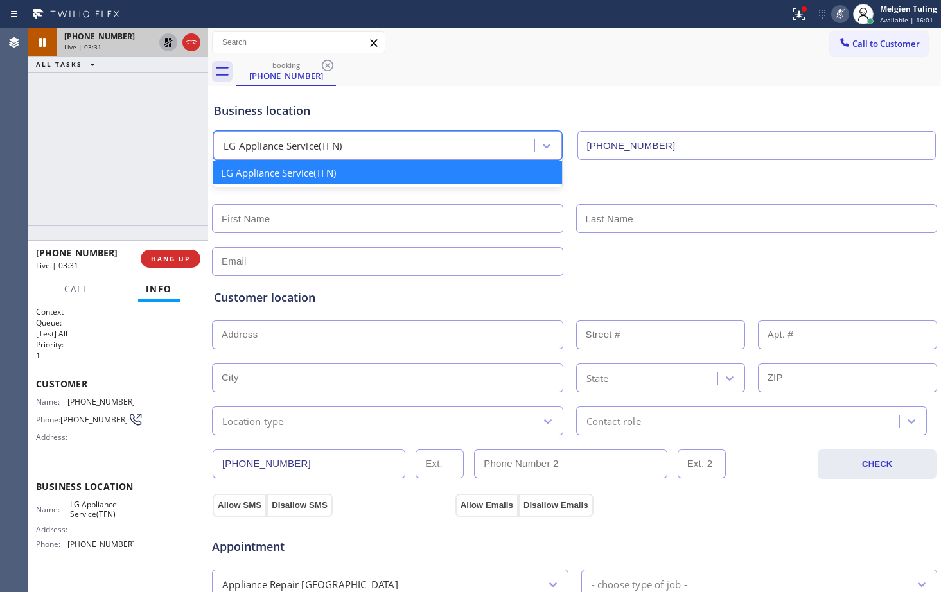
click at [712, 180] on div "Personal information" at bounding box center [574, 181] width 721 height 17
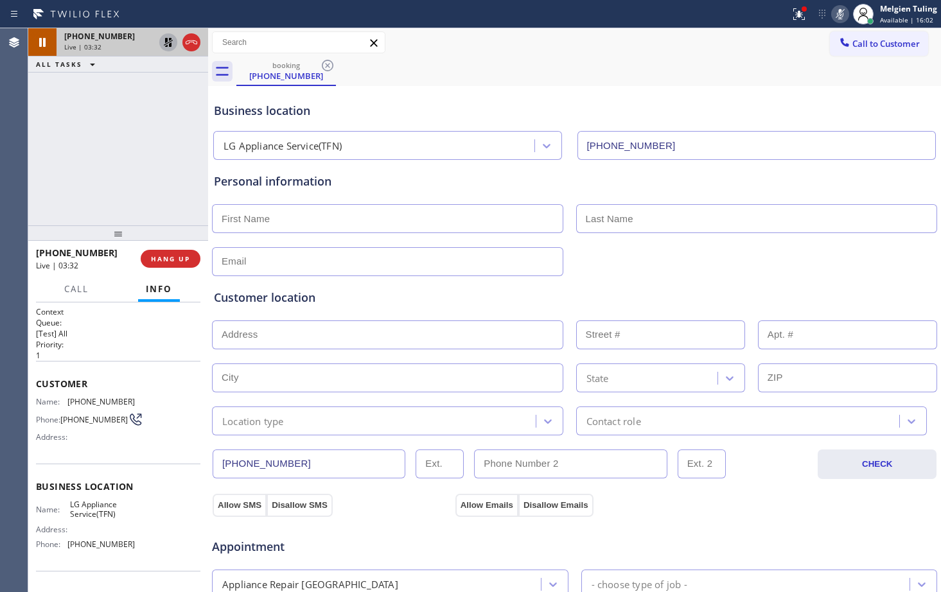
click at [838, 15] on icon at bounding box center [839, 13] width 15 height 15
click at [166, 40] on icon at bounding box center [168, 42] width 9 height 9
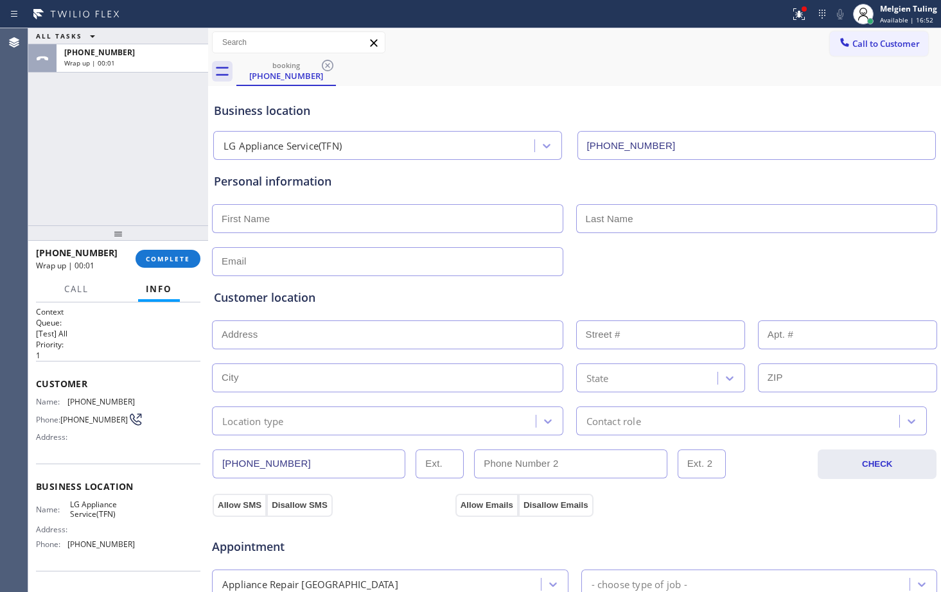
click at [179, 157] on div "ALL TASKS ALL TASKS ACTIVE TASKS TASKS IN WRAP UP [PHONE_NUMBER] Wrap up | 00:01" at bounding box center [118, 126] width 180 height 197
click at [470, 172] on div "Personal information" at bounding box center [574, 218] width 726 height 116
click at [261, 225] on input "text" at bounding box center [387, 218] width 351 height 29
type input "d"
type input "[PERSON_NAME]"
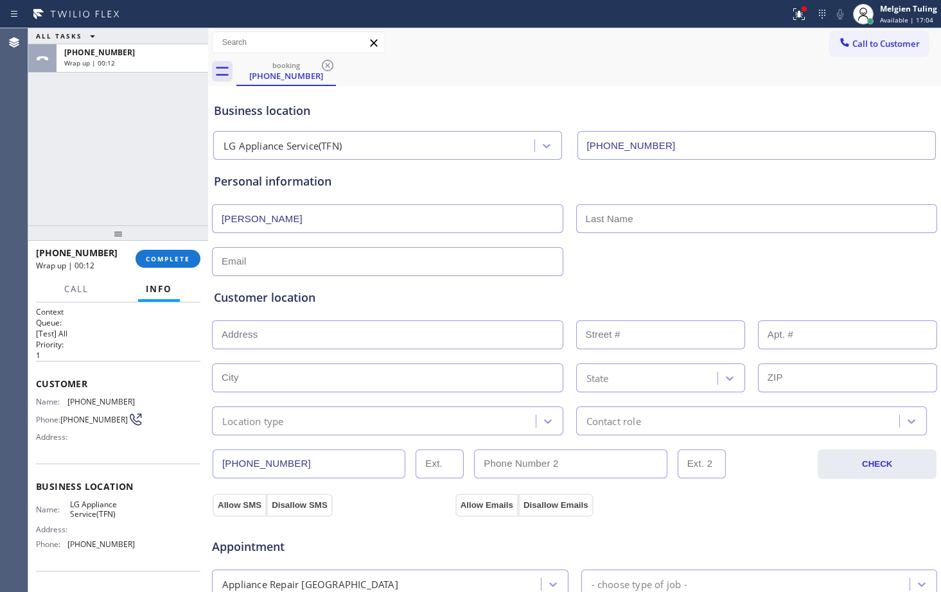
click at [603, 213] on input "text" at bounding box center [757, 218] width 362 height 29
type input "[PERSON_NAME]"
click at [244, 263] on input "text" at bounding box center [387, 261] width 351 height 29
click at [234, 266] on input "text" at bounding box center [387, 261] width 351 height 29
type input "[EMAIL_ADDRESS][DOMAIN_NAME]"
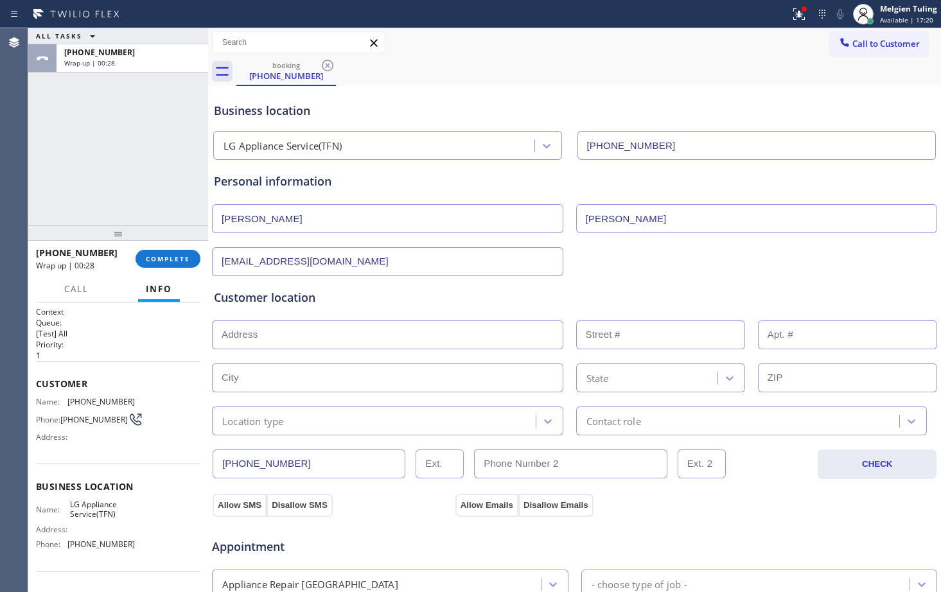
click at [240, 329] on input "text" at bounding box center [387, 334] width 351 height 29
paste input "92154"
type input "9"
click at [283, 333] on input "text" at bounding box center [387, 334] width 351 height 29
paste input "[STREET_ADDRESS][PERSON_NAME]"
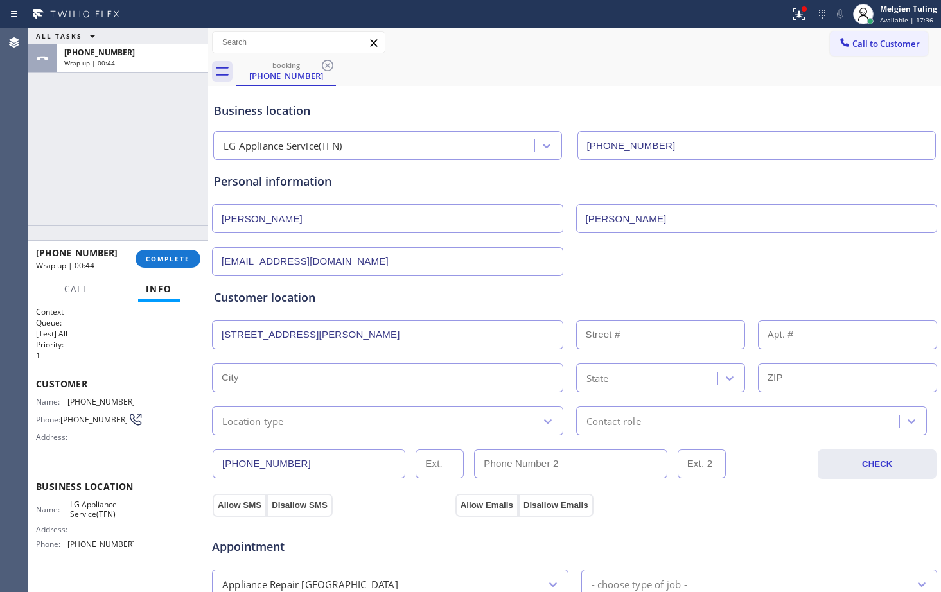
click at [358, 334] on input "[STREET_ADDRESS][PERSON_NAME]" at bounding box center [387, 334] width 351 height 29
click at [413, 332] on input "[STREET_ADDRESS][PERSON_NAME]" at bounding box center [387, 334] width 351 height 29
type input "[STREET_ADDRESS][PERSON_NAME]"
drag, startPoint x: 410, startPoint y: 329, endPoint x: 196, endPoint y: 338, distance: 214.0
click at [196, 338] on div "ALL TASKS ALL TASKS ACTIVE TASKS TASKS IN WRAP UP [PHONE_NUMBER] Wrap up | 00:5…" at bounding box center [484, 310] width 912 height 564
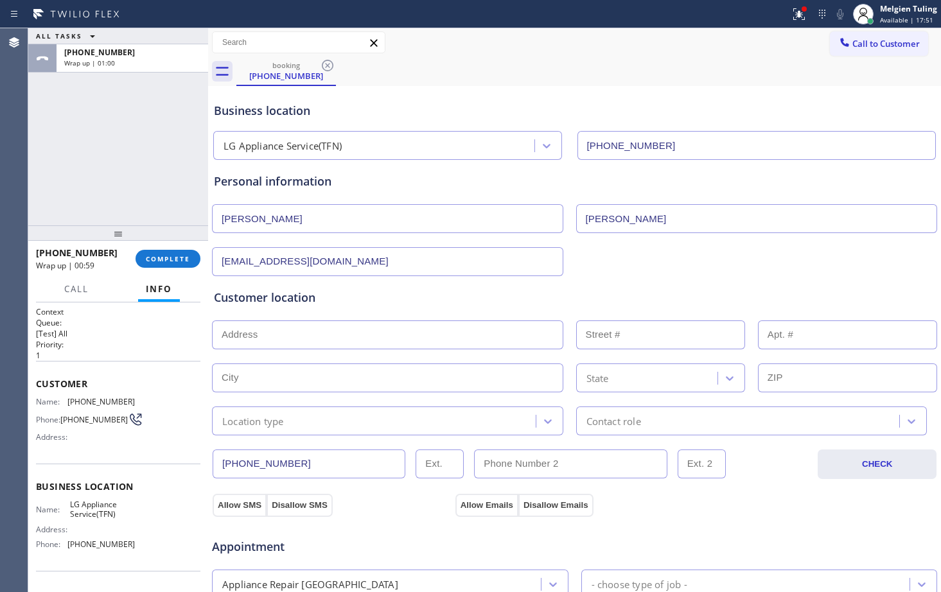
paste input "[STREET_ADDRESS][PERSON_NAME]"
type input "5508 [GEOGRAPHIC_DATA][PERSON_NAME]"
type input "5508"
type input "[GEOGRAPHIC_DATA]"
type input "92154"
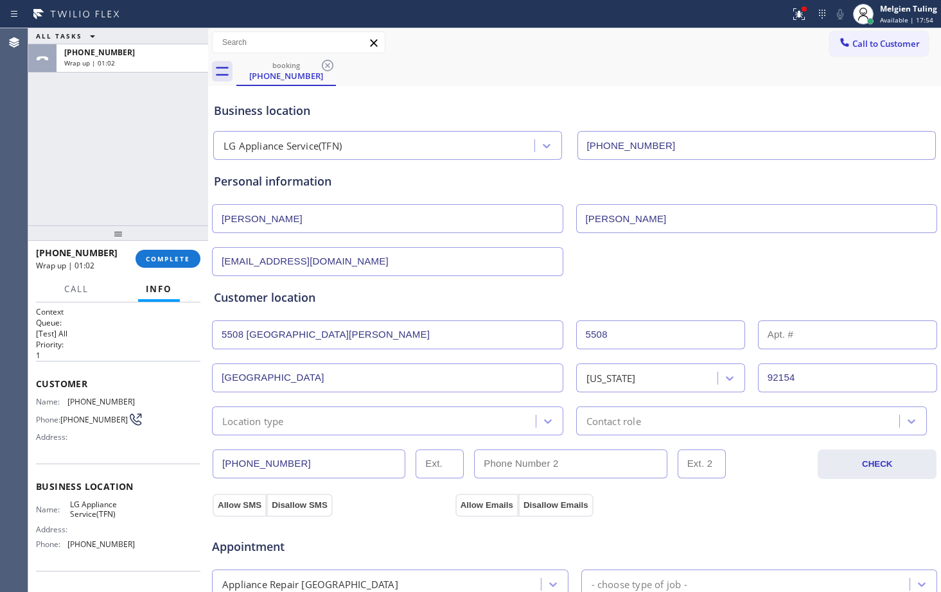
scroll to position [64, 0]
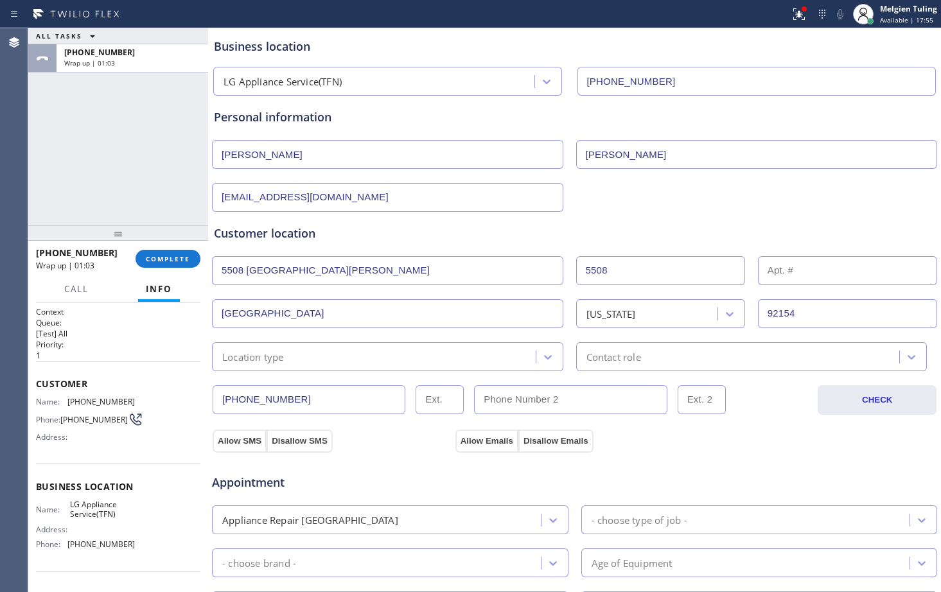
click at [438, 354] on div "Location type" at bounding box center [376, 356] width 320 height 22
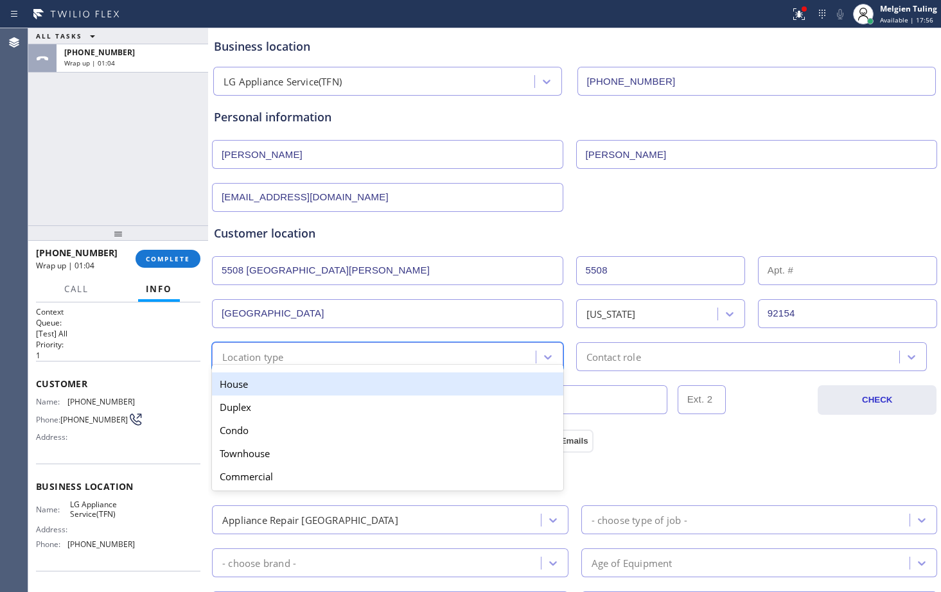
click at [309, 388] on div "House" at bounding box center [387, 383] width 351 height 23
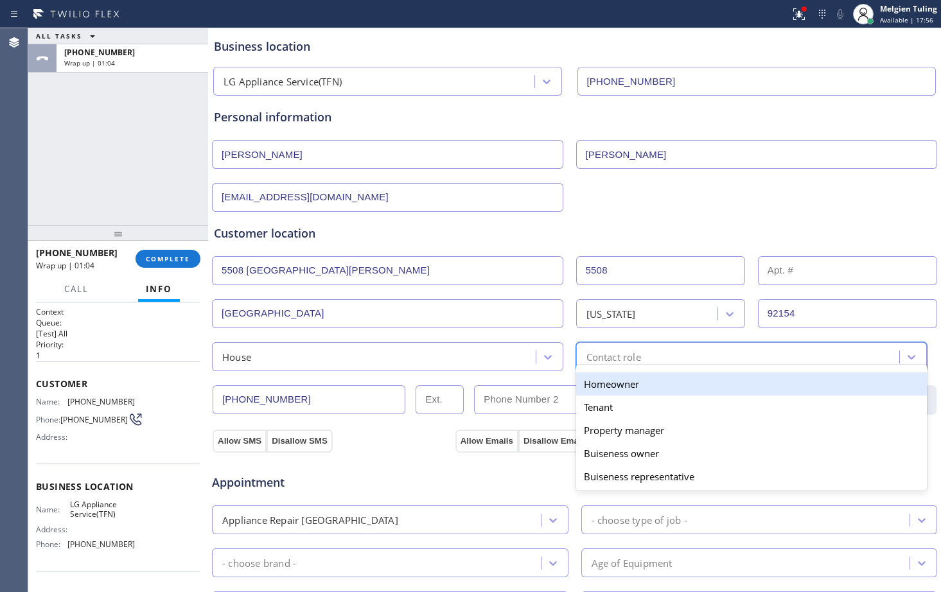
click at [730, 351] on div "Contact role" at bounding box center [740, 356] width 320 height 22
click at [635, 387] on div "Homeowner" at bounding box center [751, 383] width 351 height 23
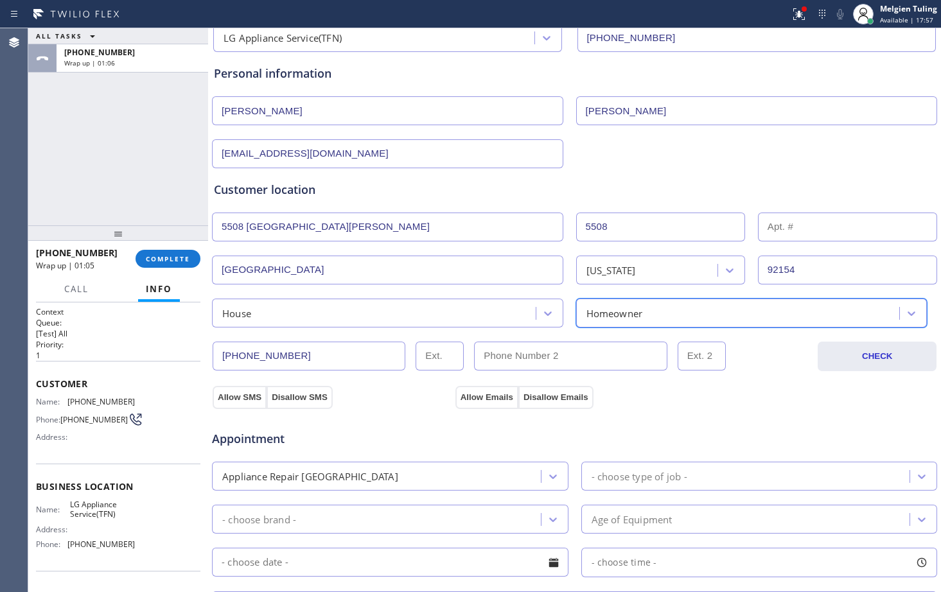
scroll to position [128, 0]
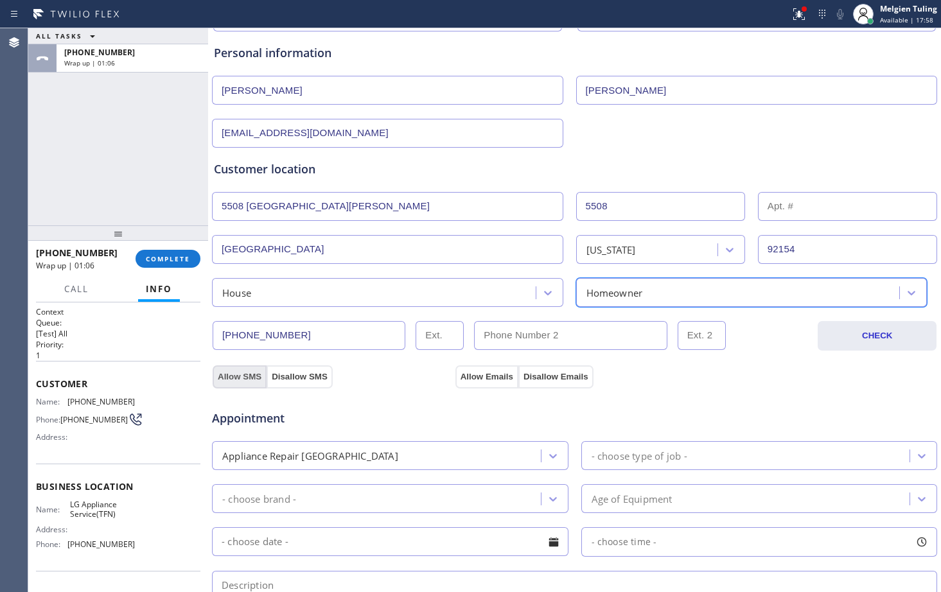
click at [247, 379] on button "Allow SMS" at bounding box center [240, 376] width 54 height 23
click at [470, 377] on button "Allow Emails" at bounding box center [486, 376] width 63 height 23
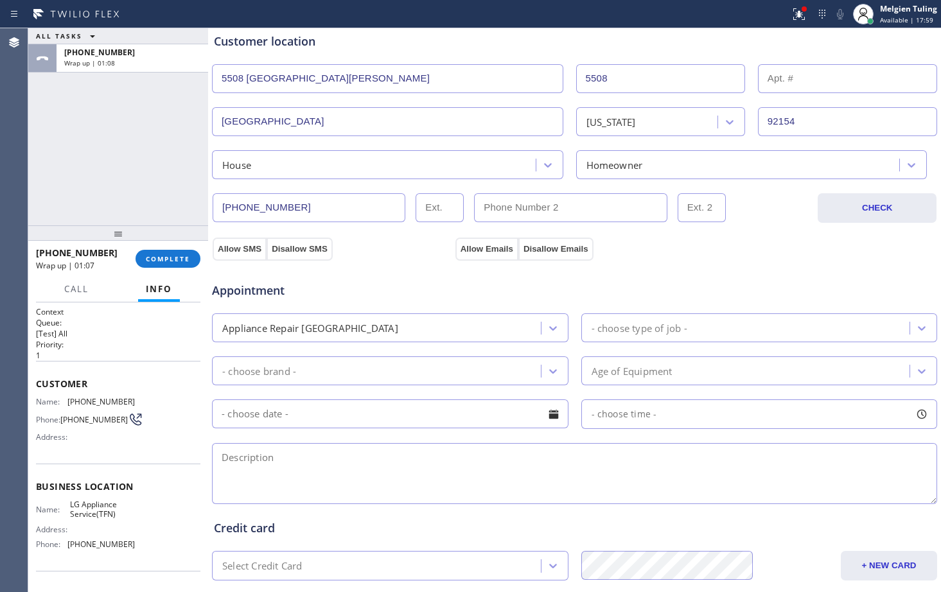
scroll to position [257, 0]
click at [548, 326] on icon at bounding box center [552, 327] width 13 height 13
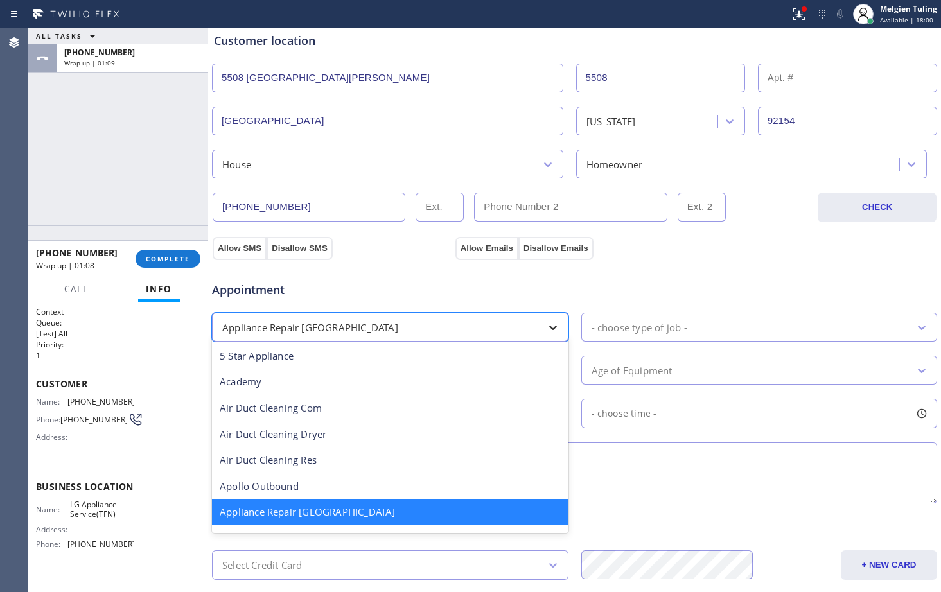
scroll to position [2, 0]
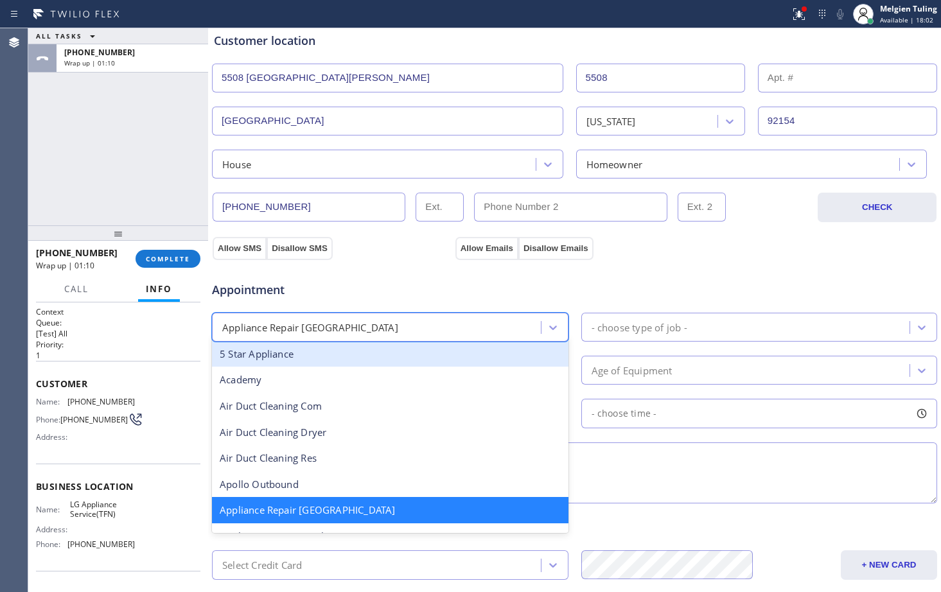
click at [362, 333] on div "Appliance Repair [GEOGRAPHIC_DATA]" at bounding box center [378, 327] width 325 height 22
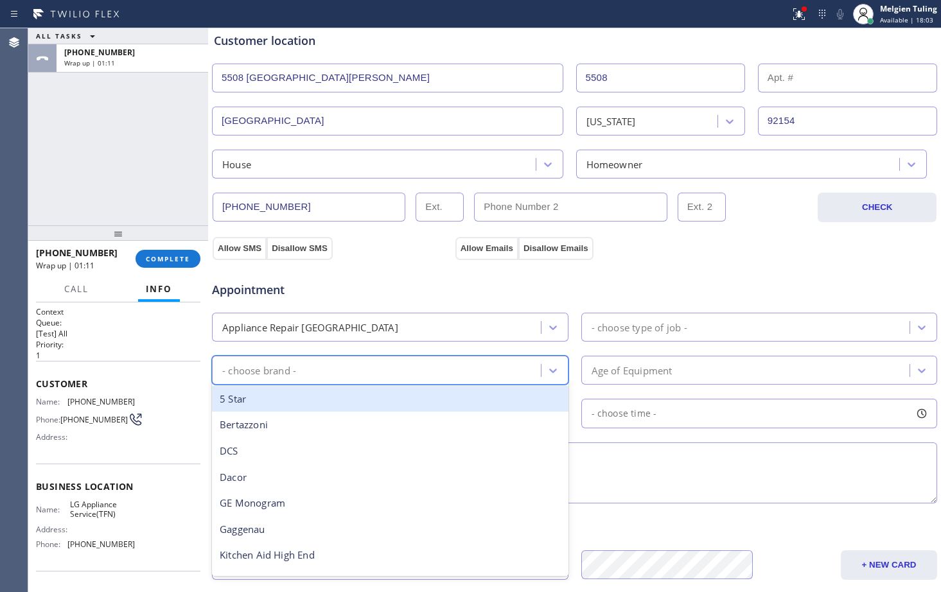
click at [336, 369] on div "- choose brand -" at bounding box center [378, 370] width 325 height 22
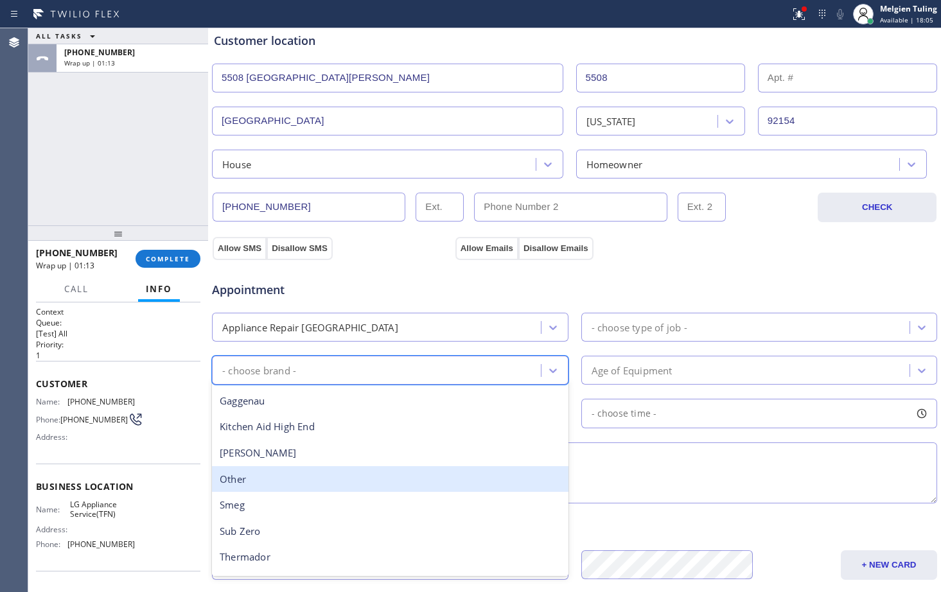
scroll to position [177, 0]
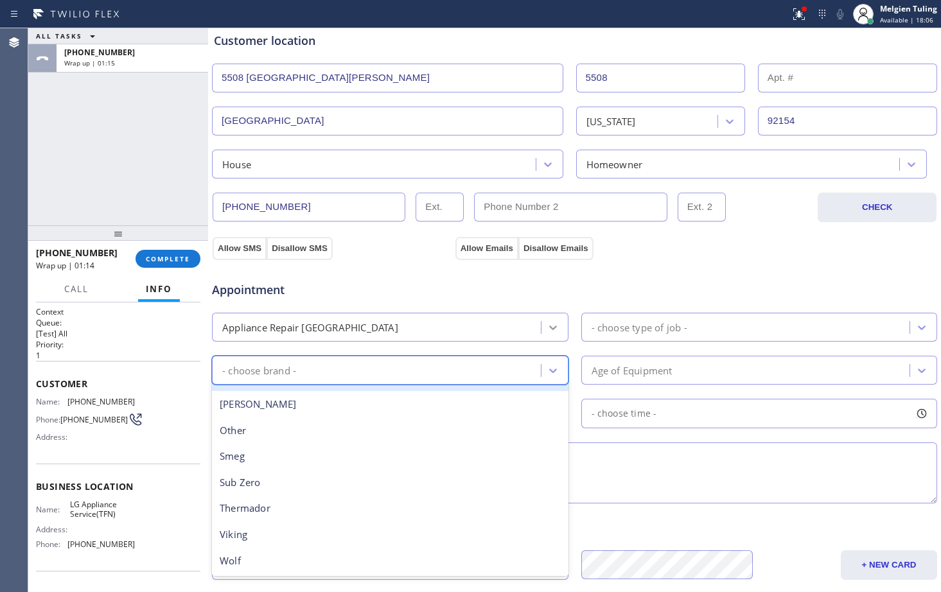
click at [550, 329] on icon at bounding box center [552, 327] width 13 height 13
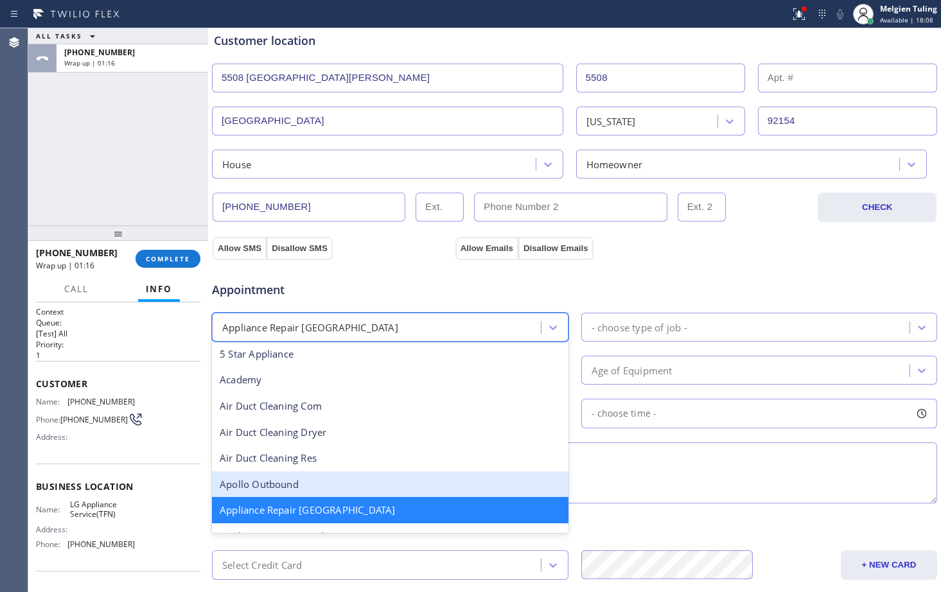
scroll to position [66, 0]
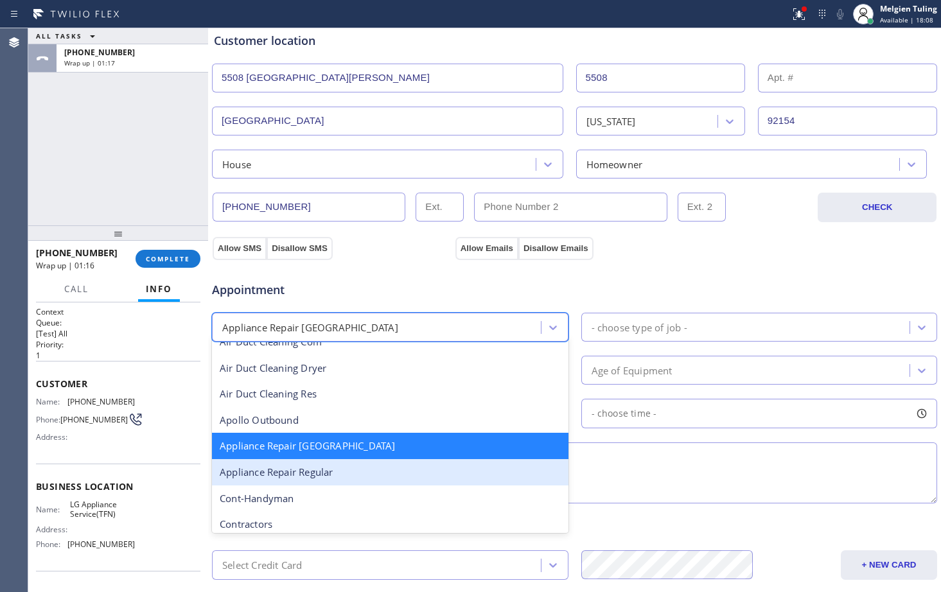
click at [351, 473] on div "Appliance Repair Regular" at bounding box center [390, 472] width 356 height 26
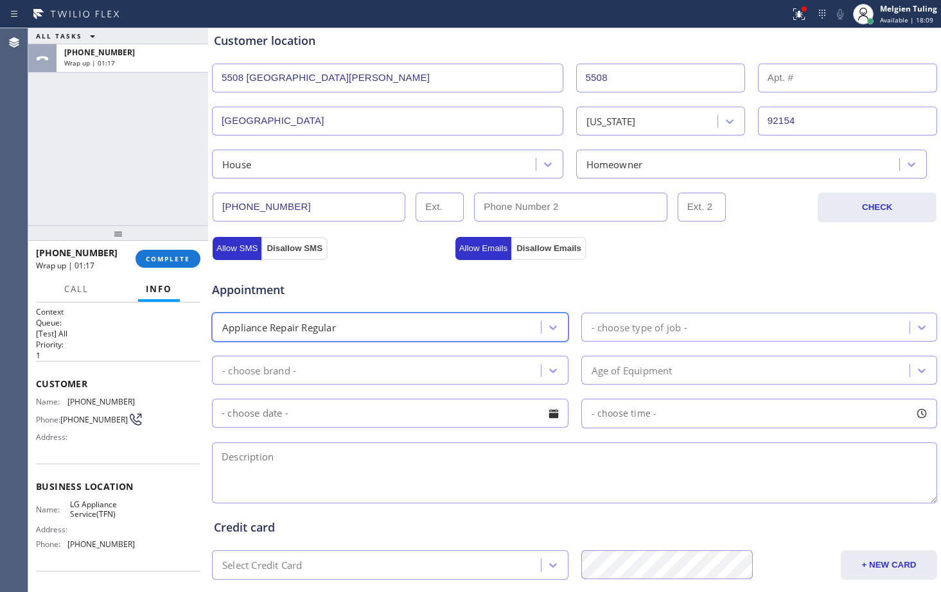
click at [477, 372] on div "- choose brand -" at bounding box center [378, 370] width 325 height 22
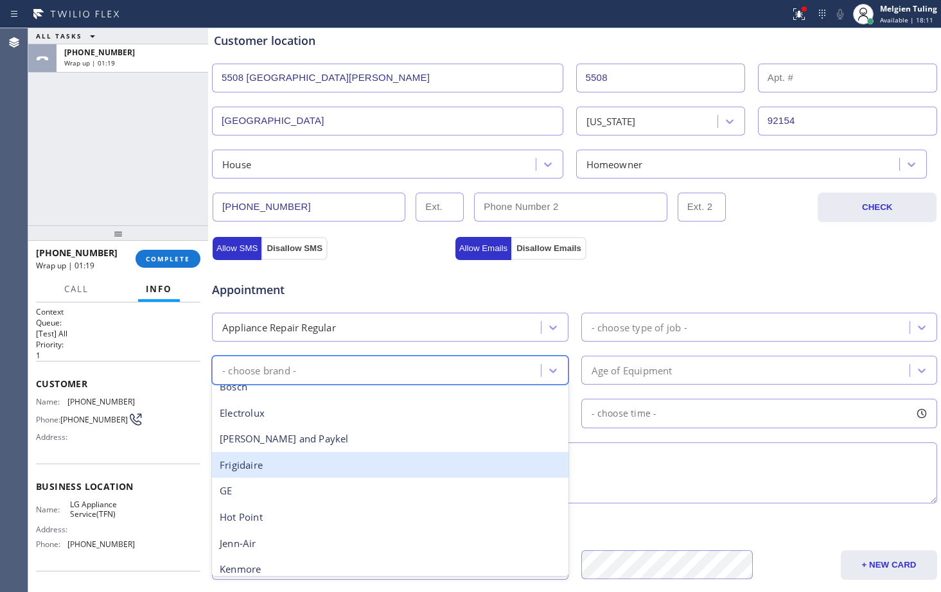
scroll to position [193, 0]
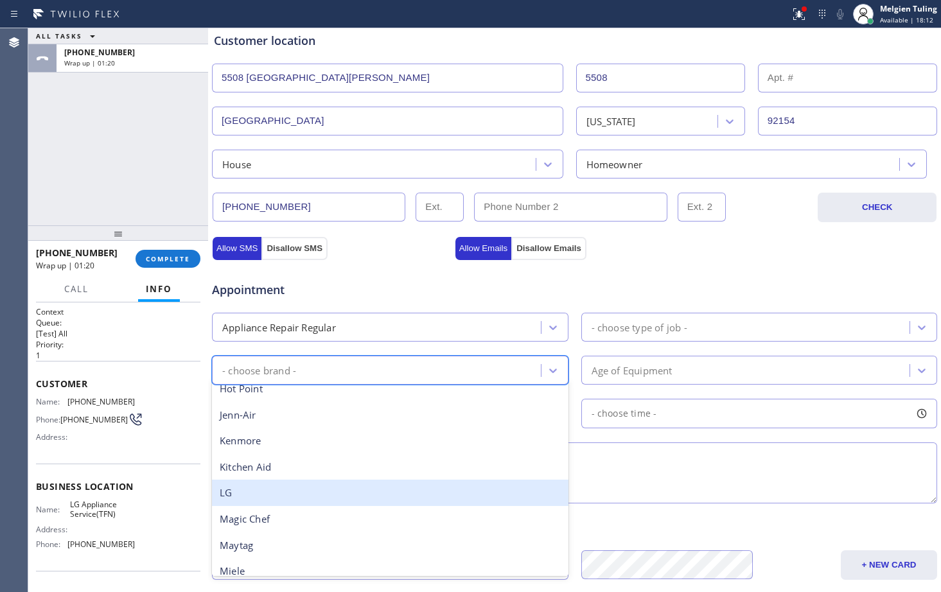
click at [282, 500] on div "LG" at bounding box center [390, 493] width 356 height 26
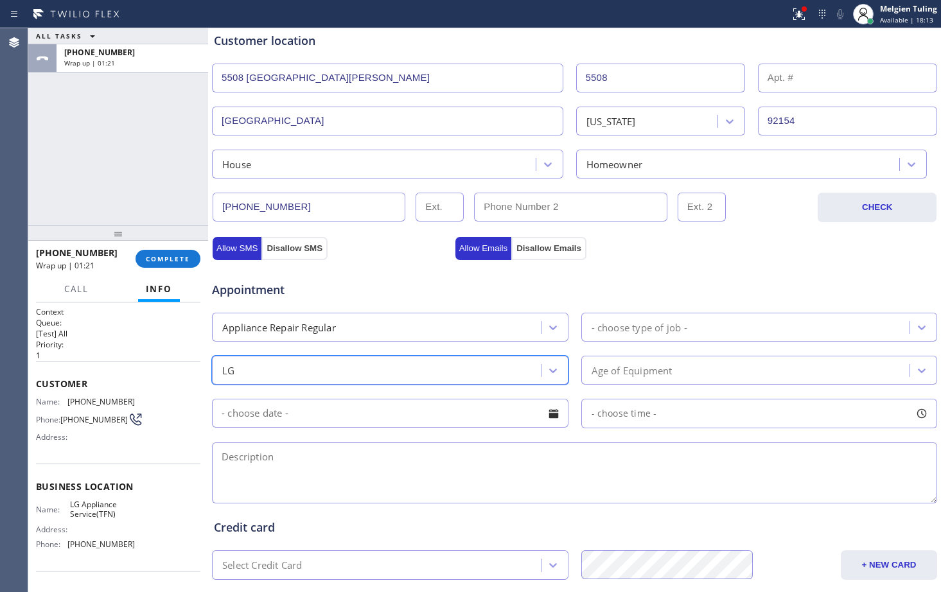
click at [781, 329] on div "- choose type of job -" at bounding box center [747, 327] width 325 height 22
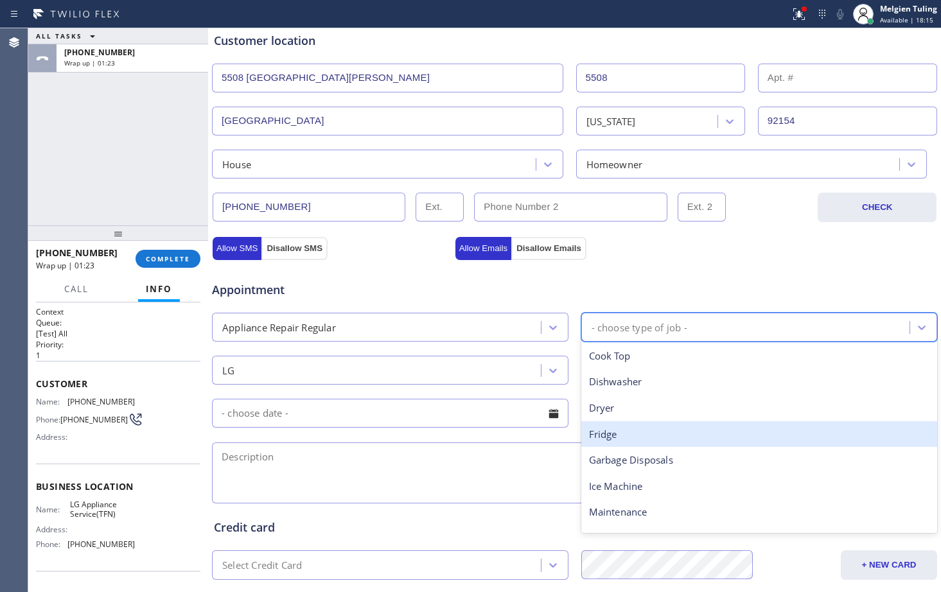
click at [628, 434] on div "Fridge" at bounding box center [759, 434] width 356 height 26
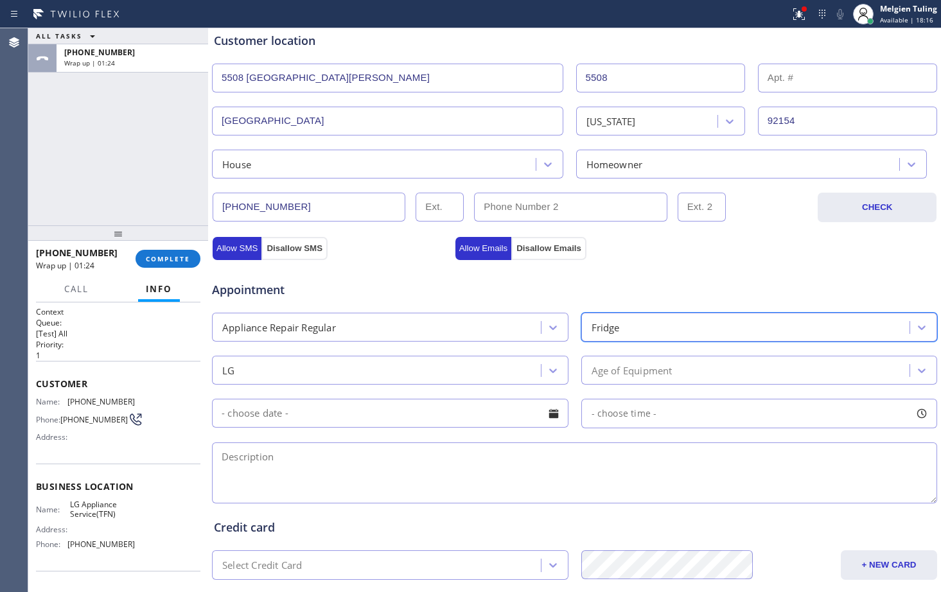
click at [677, 376] on div "Age of Equipment" at bounding box center [747, 370] width 325 height 22
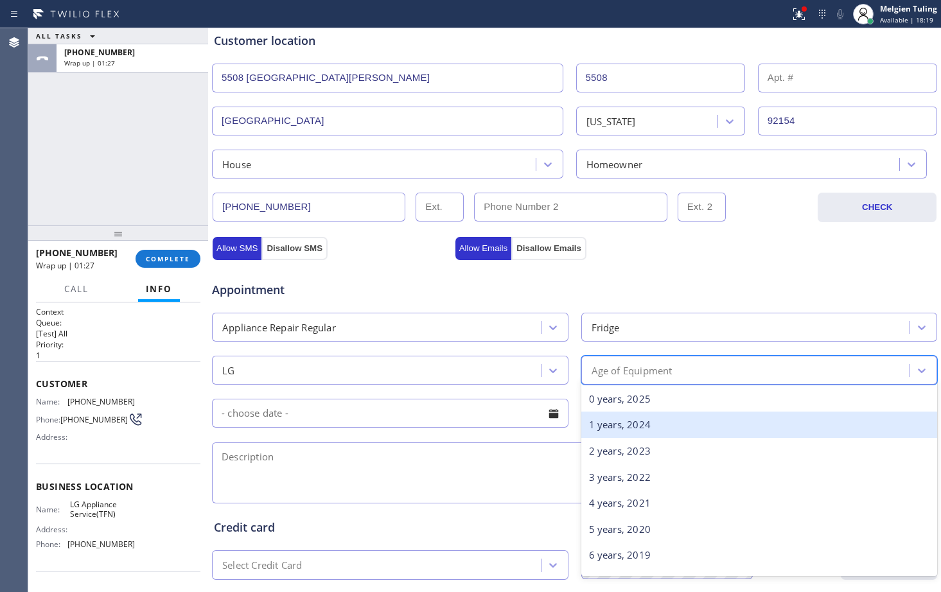
click at [658, 428] on div "1 years, 2024" at bounding box center [759, 425] width 356 height 26
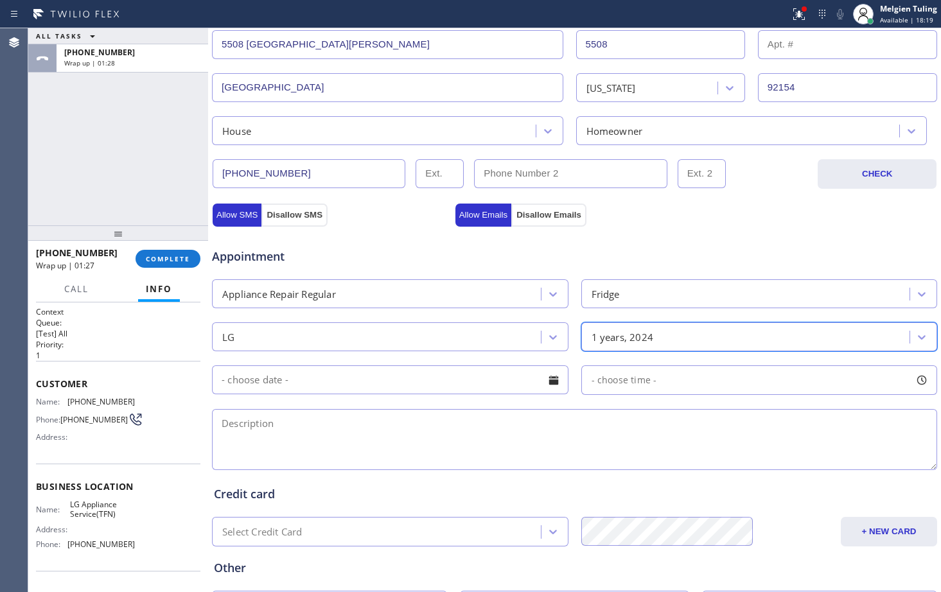
scroll to position [321, 0]
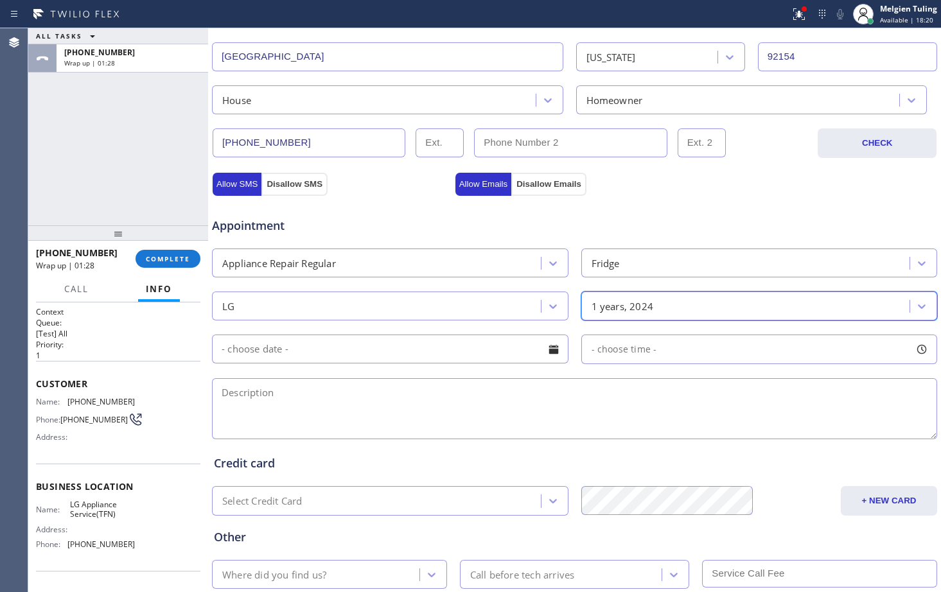
click at [356, 398] on textarea at bounding box center [574, 408] width 725 height 61
click at [281, 383] on textarea at bounding box center [574, 408] width 725 height 61
click at [357, 393] on textarea "LG Fridge |" at bounding box center [574, 408] width 725 height 61
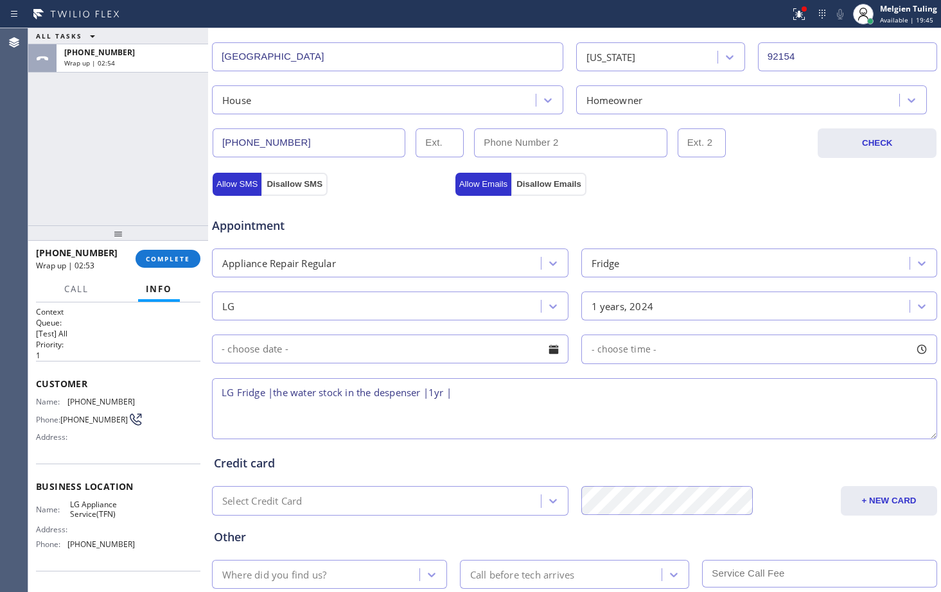
paste textarea "[STREET_ADDRESS][PERSON_NAME]"
click at [663, 399] on textarea "LG Fridge |the water stock in the despenser |1yr |[STREET_ADDRESS][PERSON_NAME]|" at bounding box center [574, 408] width 725 height 61
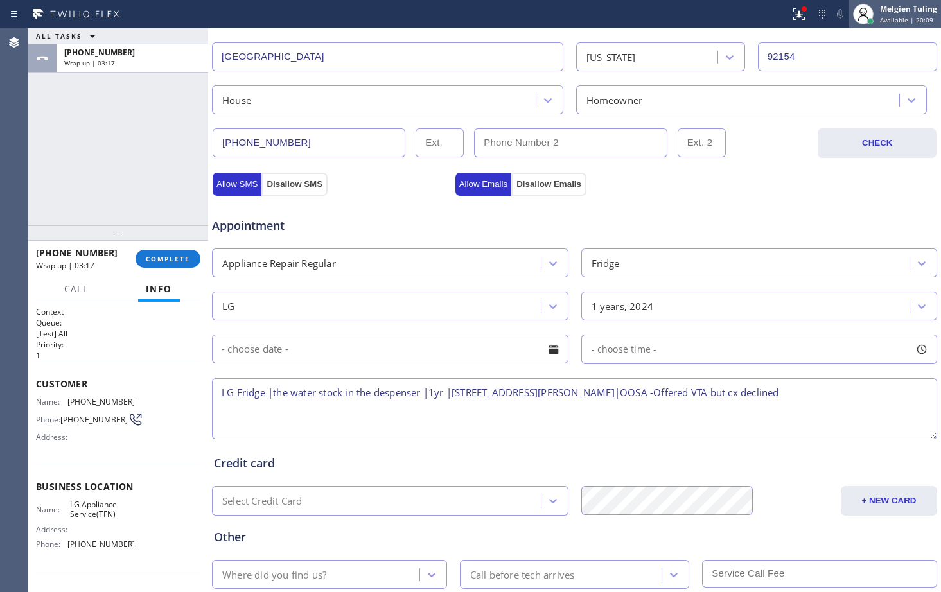
click at [907, 18] on span "Available | 20:09" at bounding box center [906, 19] width 53 height 9
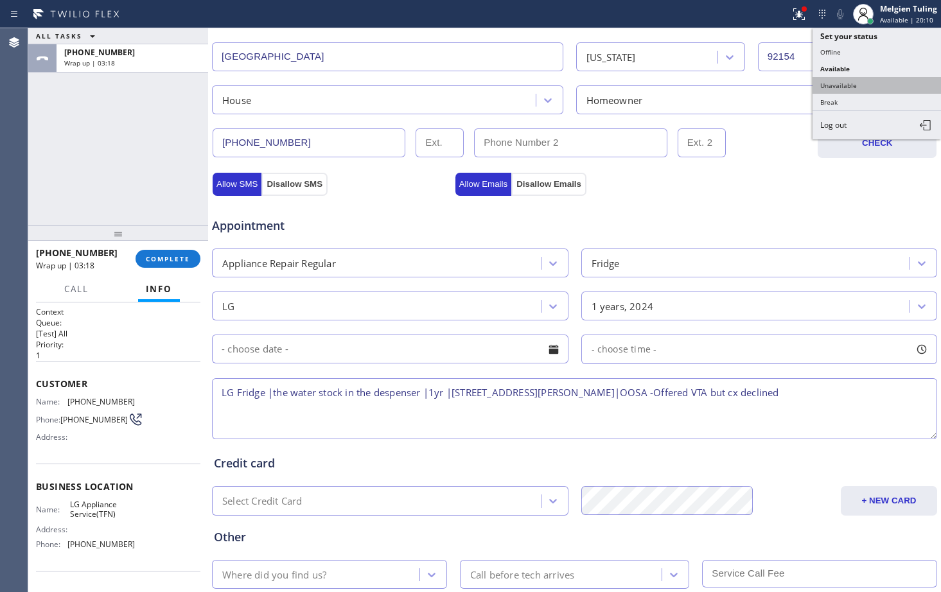
click at [848, 88] on button "Unavailable" at bounding box center [876, 85] width 128 height 17
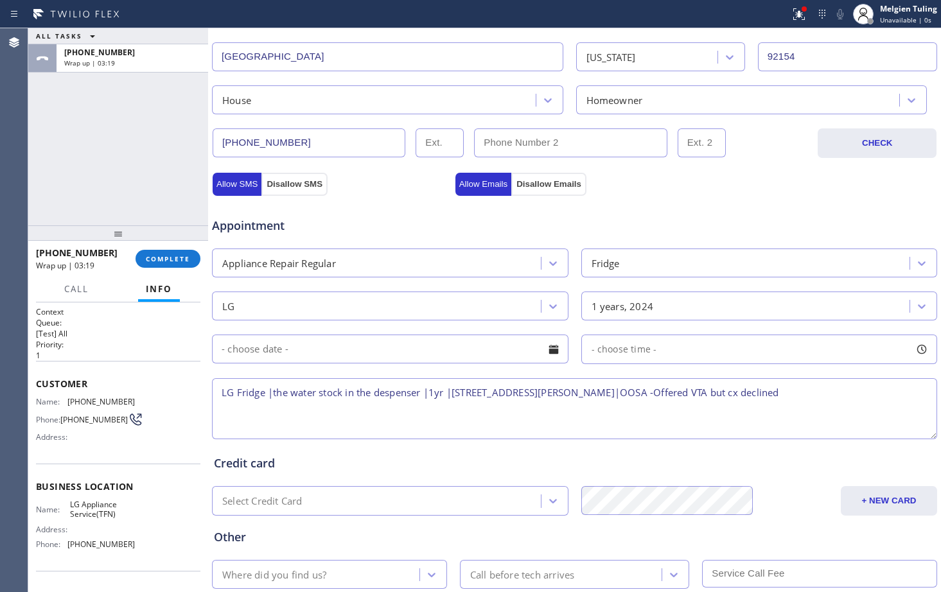
click at [809, 390] on textarea "LG Fridge |the water stock in the despenser |1yr |[STREET_ADDRESS][PERSON_NAME]…" at bounding box center [574, 408] width 725 height 61
click at [817, 392] on textarea "LG Fridge |the water stock in the despenser |1yr |[STREET_ADDRESS][PERSON_NAME]…" at bounding box center [574, 408] width 725 height 61
click at [388, 392] on textarea "LG Fridge |the water stock in the despenser |1yr |[STREET_ADDRESS][PERSON_NAME]…" at bounding box center [574, 408] width 725 height 61
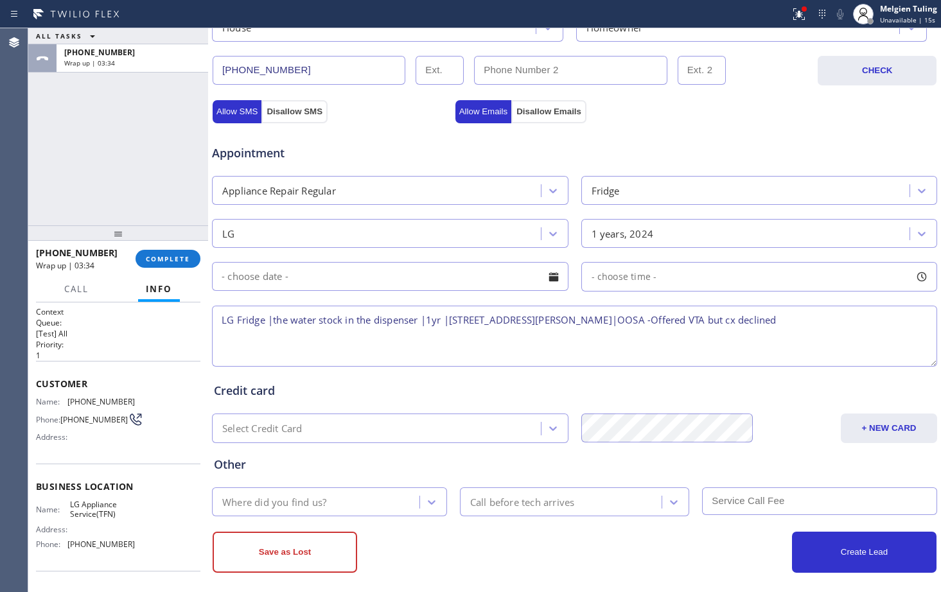
scroll to position [403, 0]
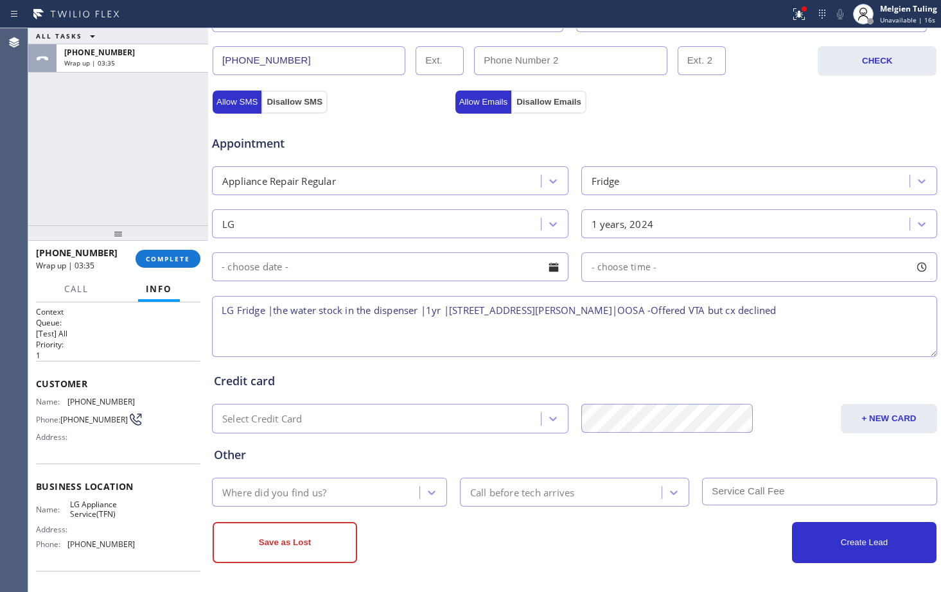
type textarea "LG Fridge |the water stock in the dispenser |1yr |[STREET_ADDRESS][PERSON_NAME]…"
click at [354, 491] on div "Where did you find us?" at bounding box center [318, 492] width 204 height 22
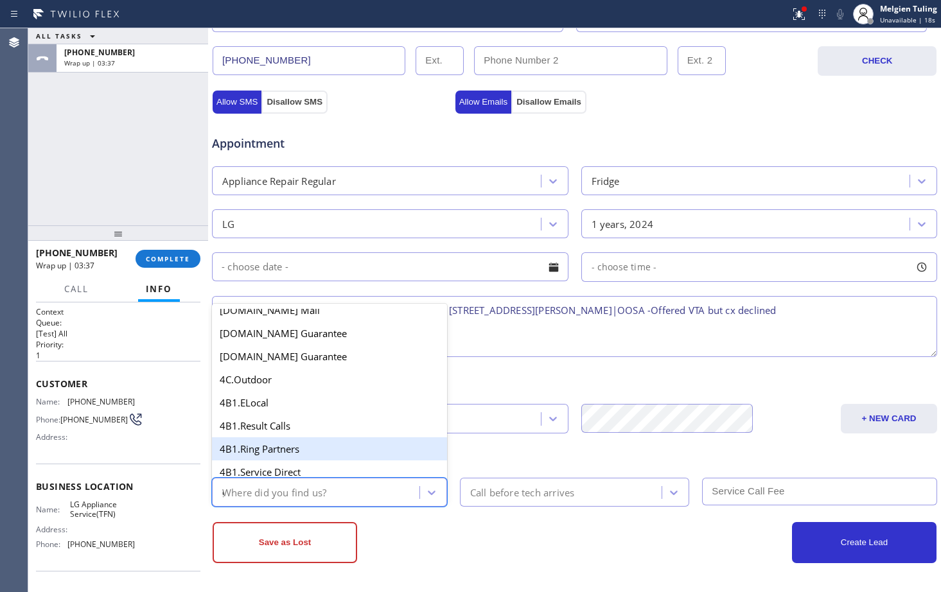
scroll to position [0, 0]
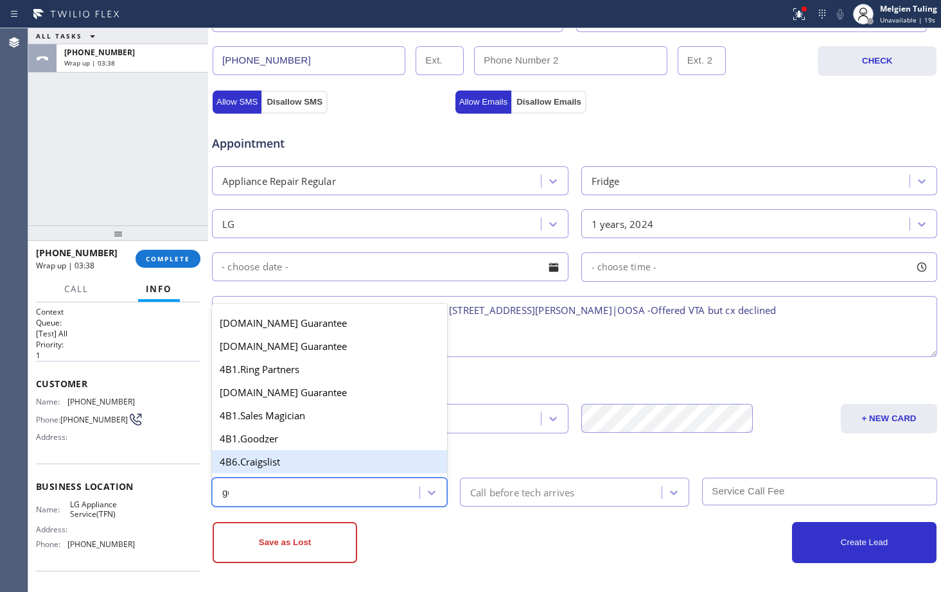
type input "goo"
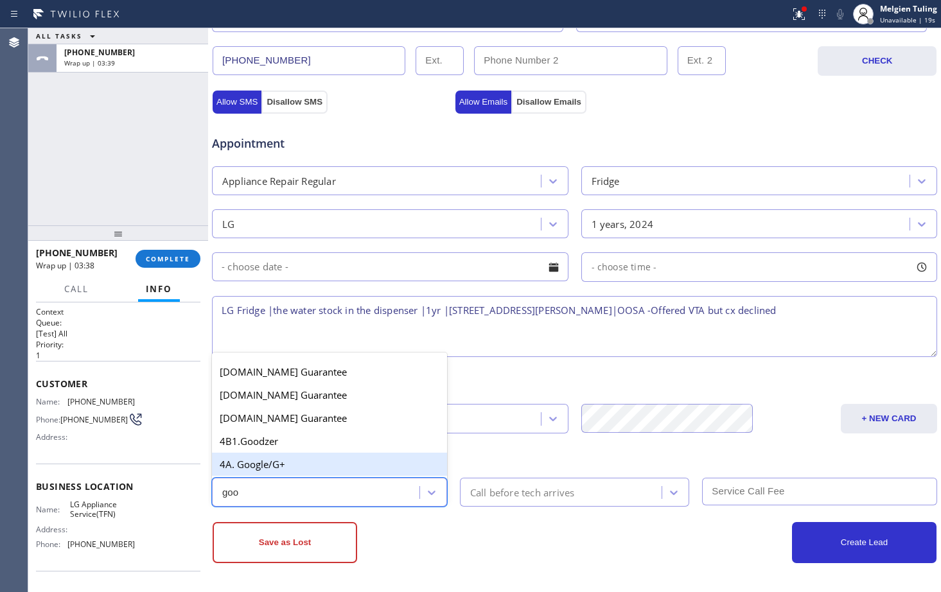
click at [290, 466] on div "4A. Google/G+" at bounding box center [329, 464] width 235 height 23
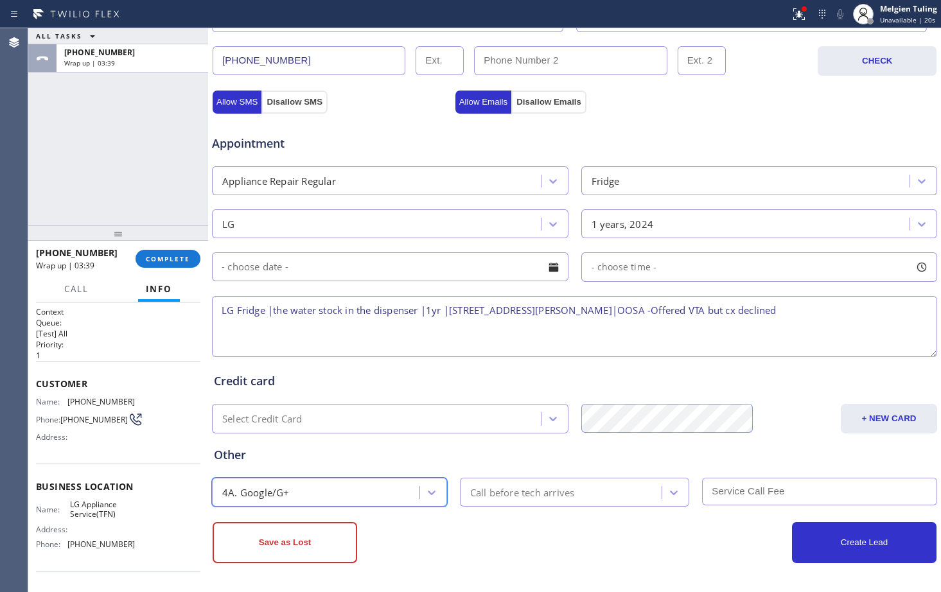
click at [503, 489] on div "Call before tech arrives" at bounding box center [522, 492] width 105 height 15
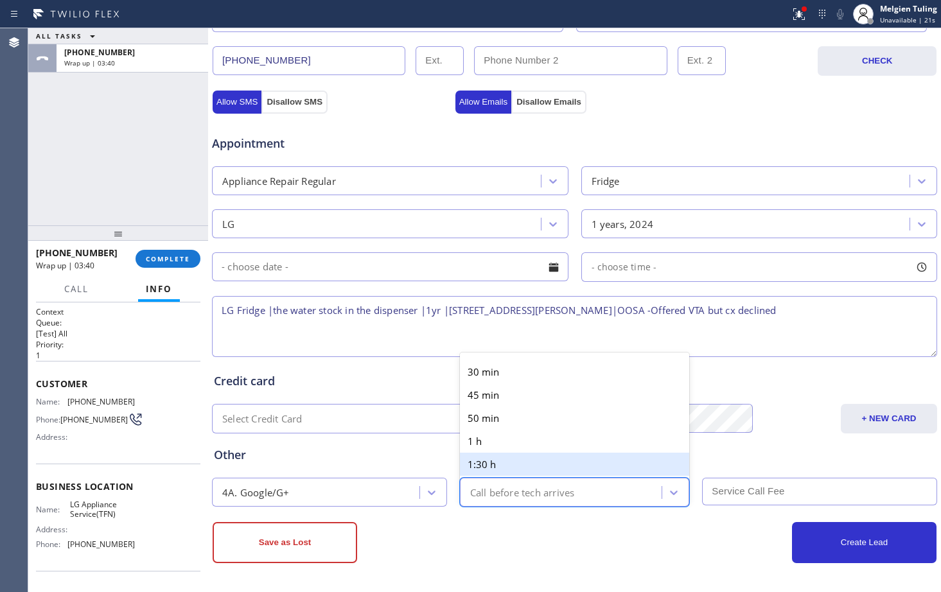
click at [421, 453] on div "Other" at bounding box center [574, 454] width 721 height 17
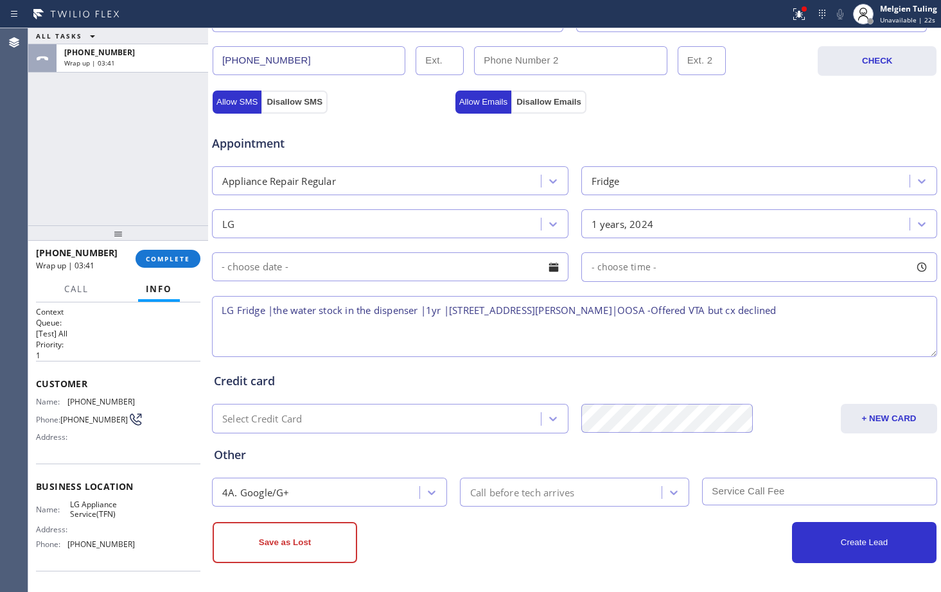
click at [758, 446] on div "Other" at bounding box center [574, 454] width 721 height 17
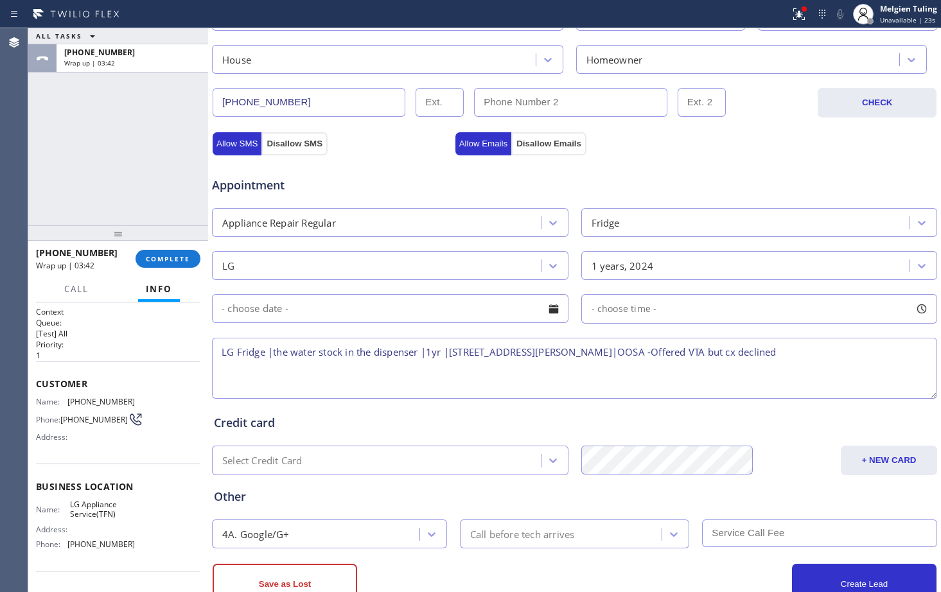
scroll to position [339, 0]
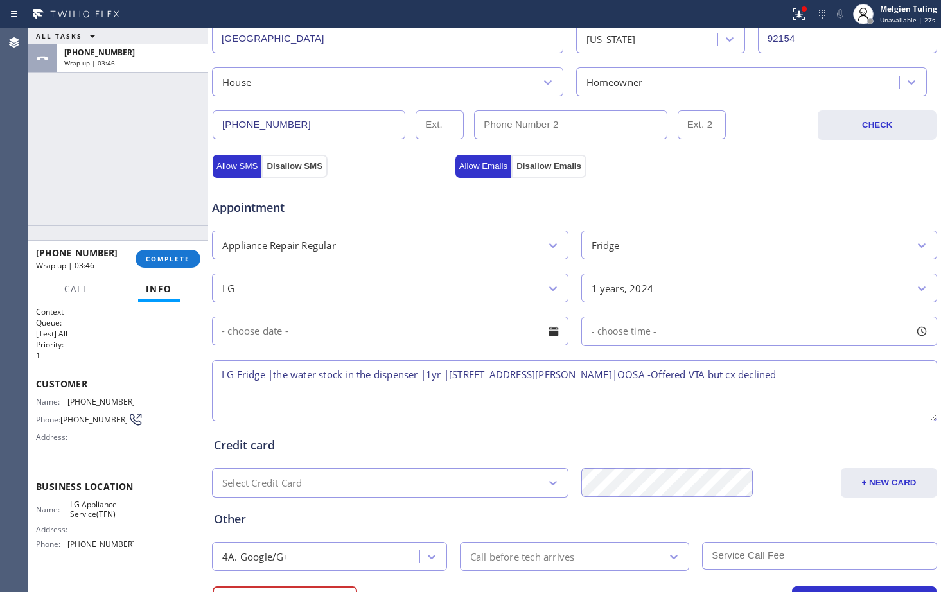
click at [805, 370] on textarea "LG Fridge |the water stock in the dispenser |1yr |[STREET_ADDRESS][PERSON_NAME]…" at bounding box center [574, 390] width 725 height 61
click at [873, 376] on textarea "LG Fridge |the water stock in the dispenser |1yr |[STREET_ADDRESS][PERSON_NAME]…" at bounding box center [574, 390] width 725 height 61
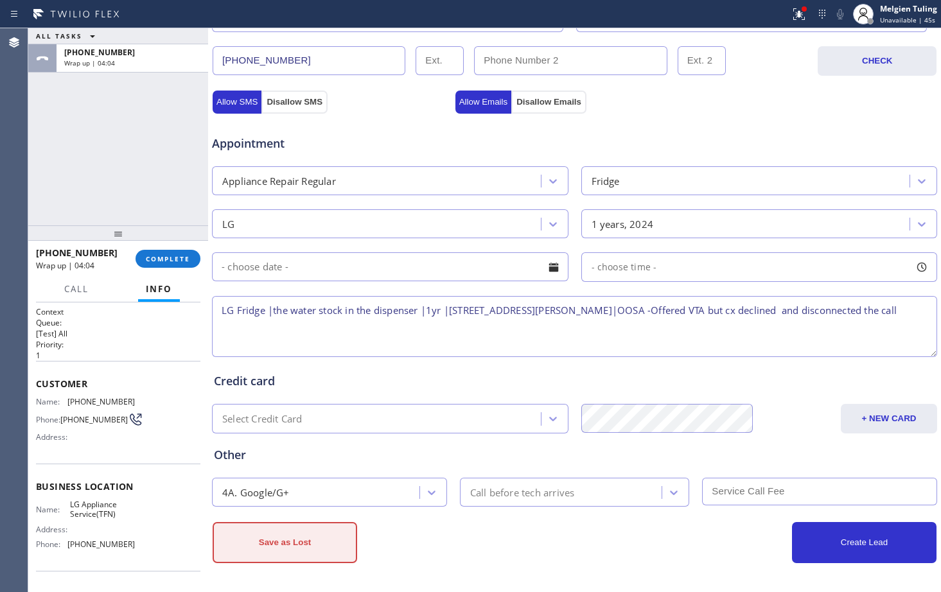
type textarea "LG Fridge |the water stock in the dispenser |1yr |[STREET_ADDRESS][PERSON_NAME]…"
click at [283, 537] on button "Save as Lost" at bounding box center [285, 542] width 144 height 41
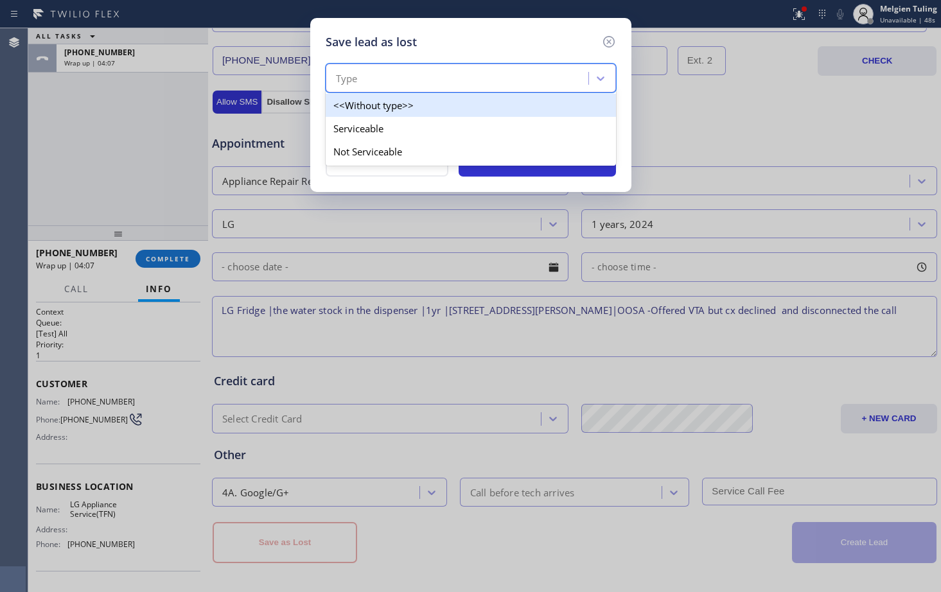
click at [579, 77] on div "Type" at bounding box center [458, 78] width 259 height 22
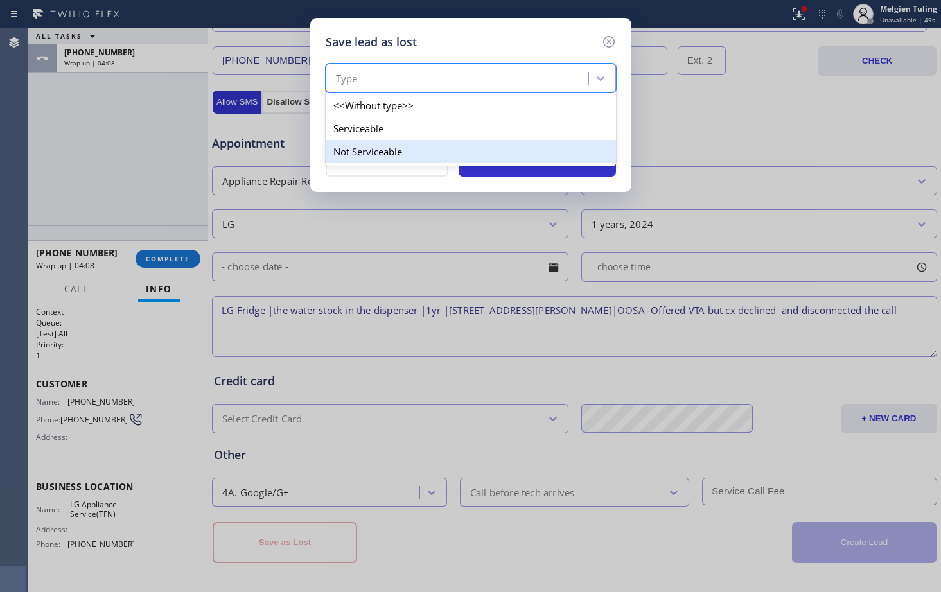
click at [349, 146] on div "Not Serviceable" at bounding box center [471, 151] width 290 height 23
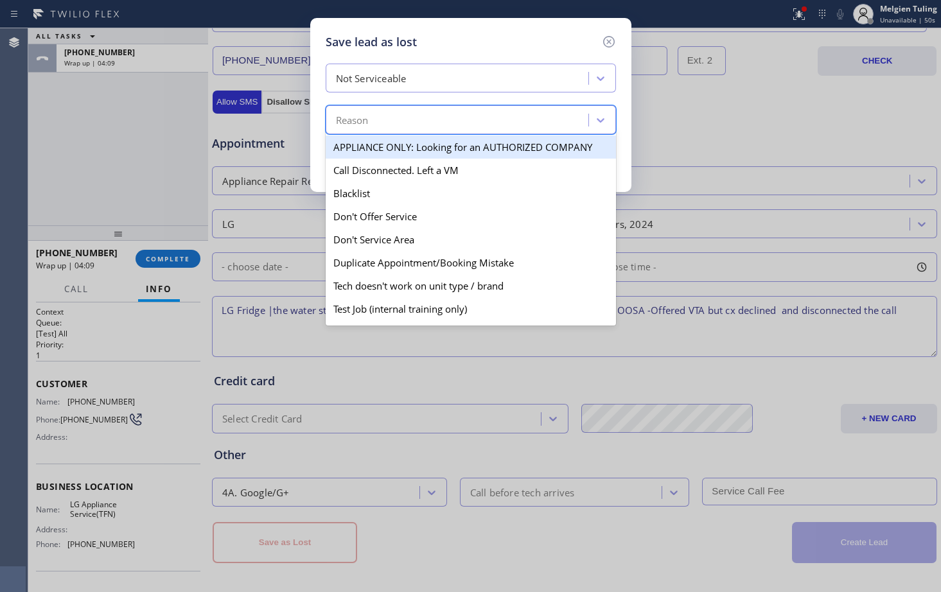
click at [374, 121] on div "Reason" at bounding box center [458, 120] width 259 height 22
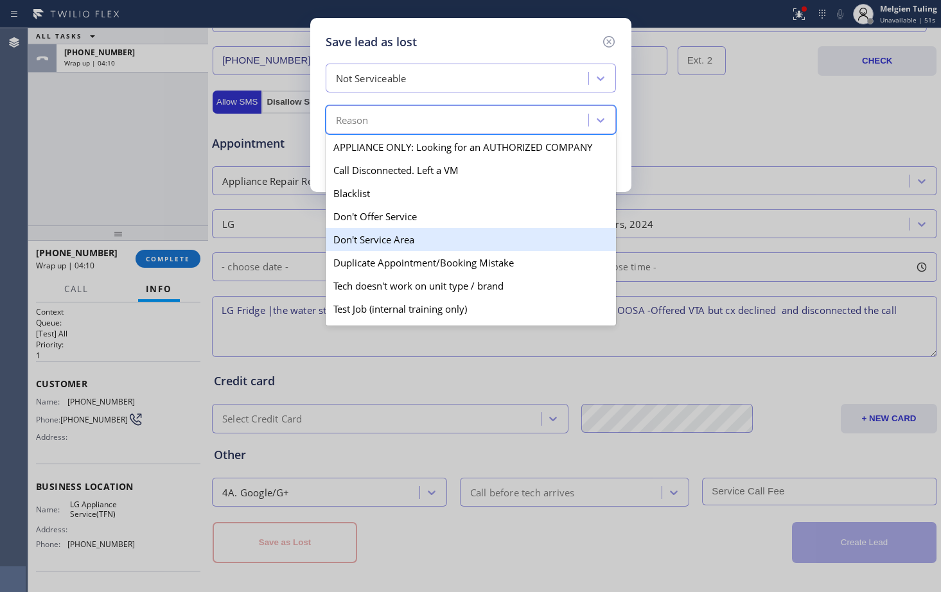
click at [365, 238] on div "Don't Service Area" at bounding box center [471, 239] width 290 height 23
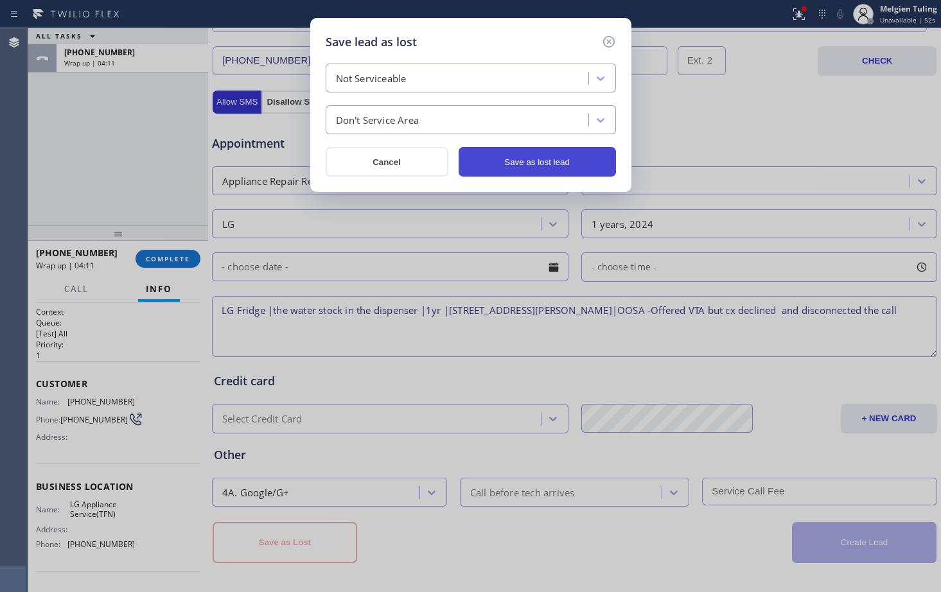
click at [504, 157] on button "Save as lost lead" at bounding box center [536, 162] width 157 height 30
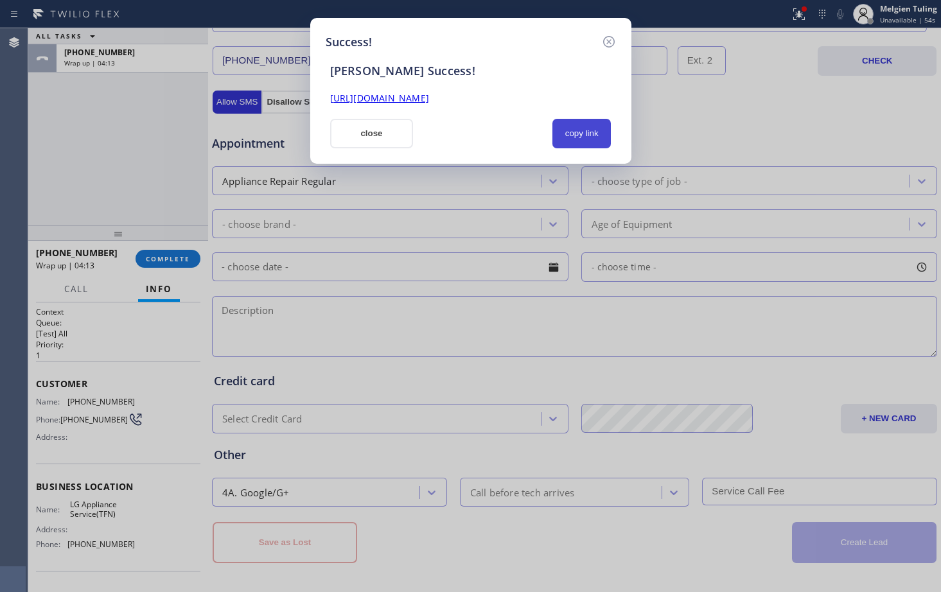
click at [571, 135] on button "copy link" at bounding box center [581, 134] width 59 height 30
click at [385, 133] on button "close" at bounding box center [371, 134] width 83 height 30
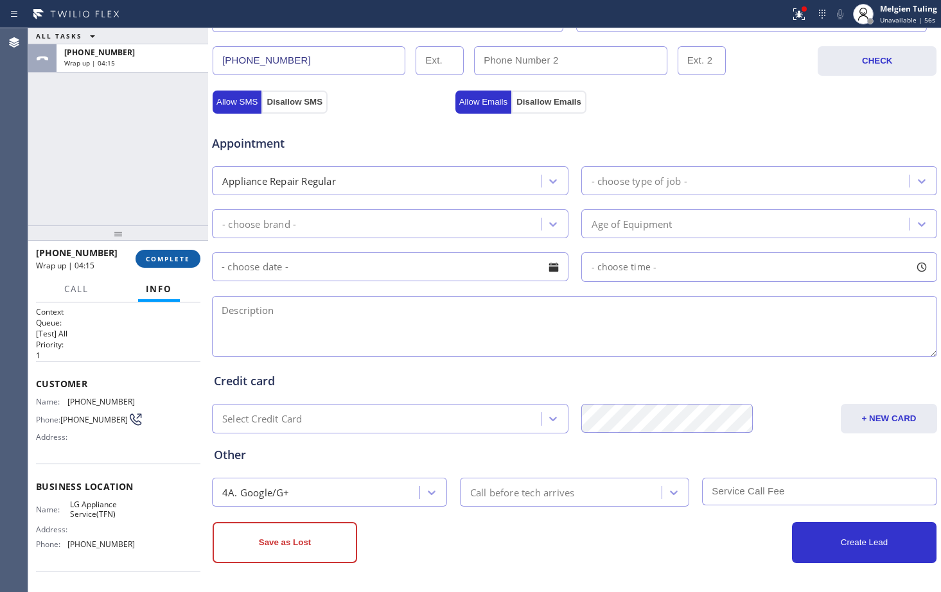
click at [164, 257] on span "COMPLETE" at bounding box center [168, 258] width 44 height 9
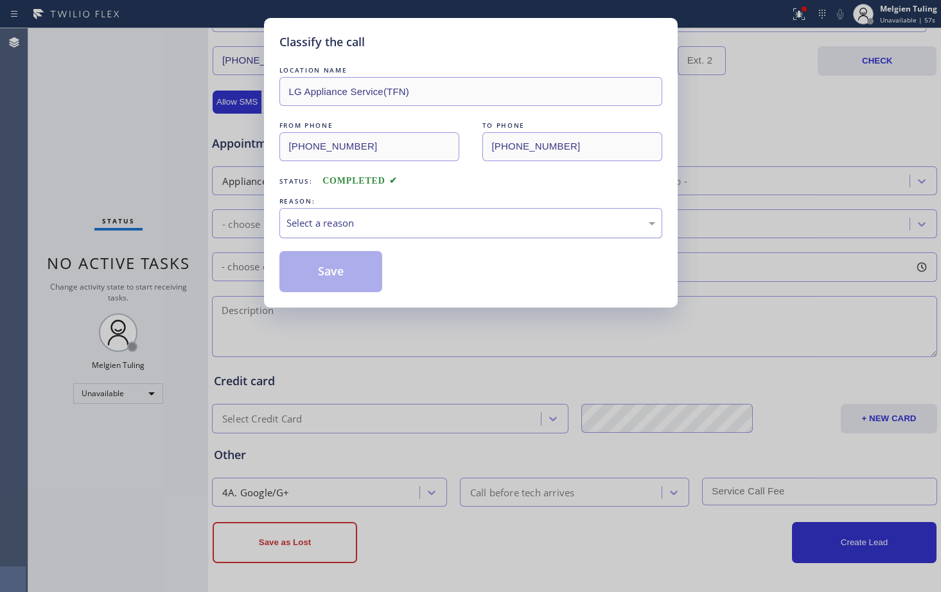
click at [335, 220] on div "Select a reason" at bounding box center [470, 223] width 369 height 15
click at [324, 269] on button "Save" at bounding box center [330, 271] width 103 height 41
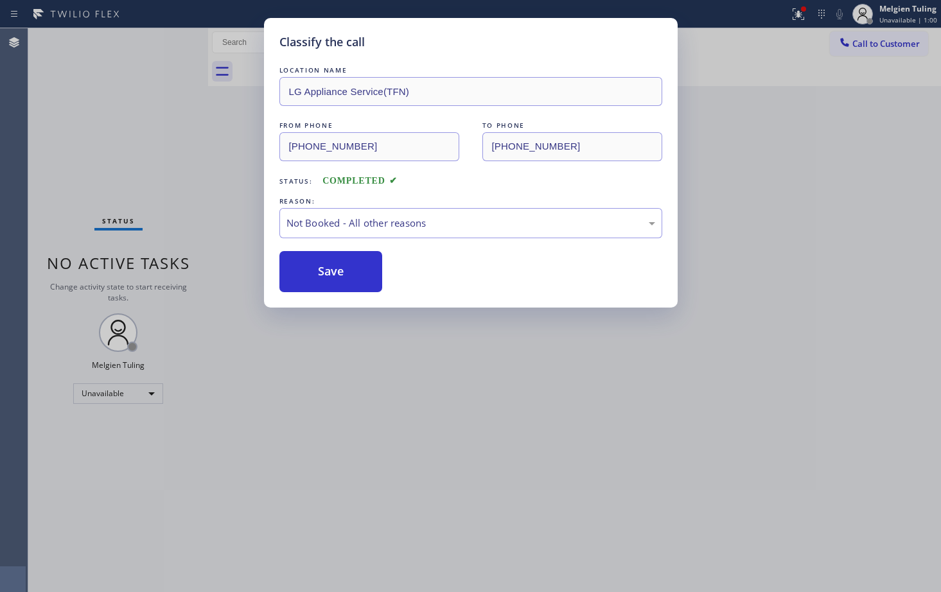
click at [799, 259] on div "Classify the call LOCATION NAME LG Appliance Service(TFN) FROM PHONE [PHONE_NUM…" at bounding box center [470, 296] width 941 height 592
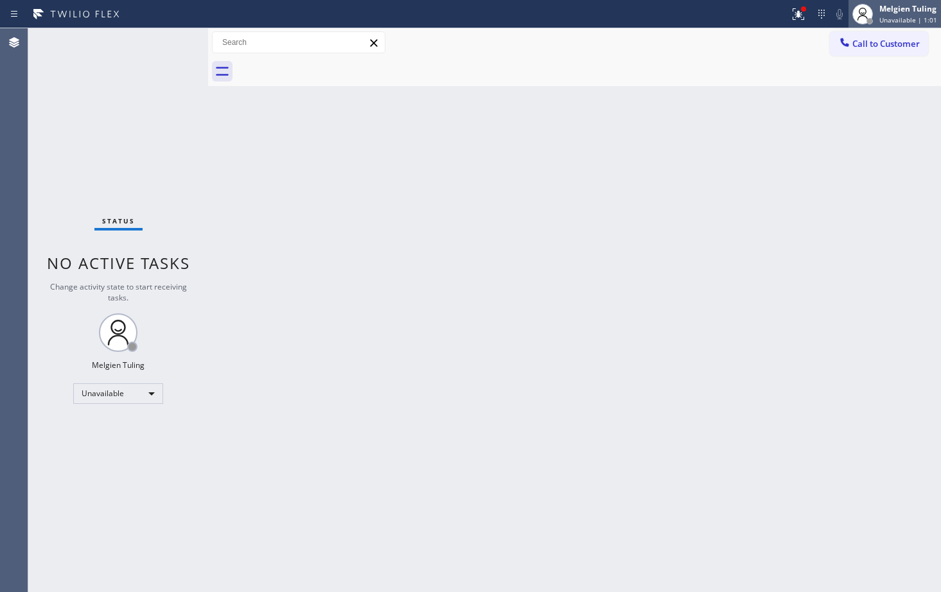
click at [901, 19] on span "Unavailable | 1:01" at bounding box center [908, 19] width 58 height 9
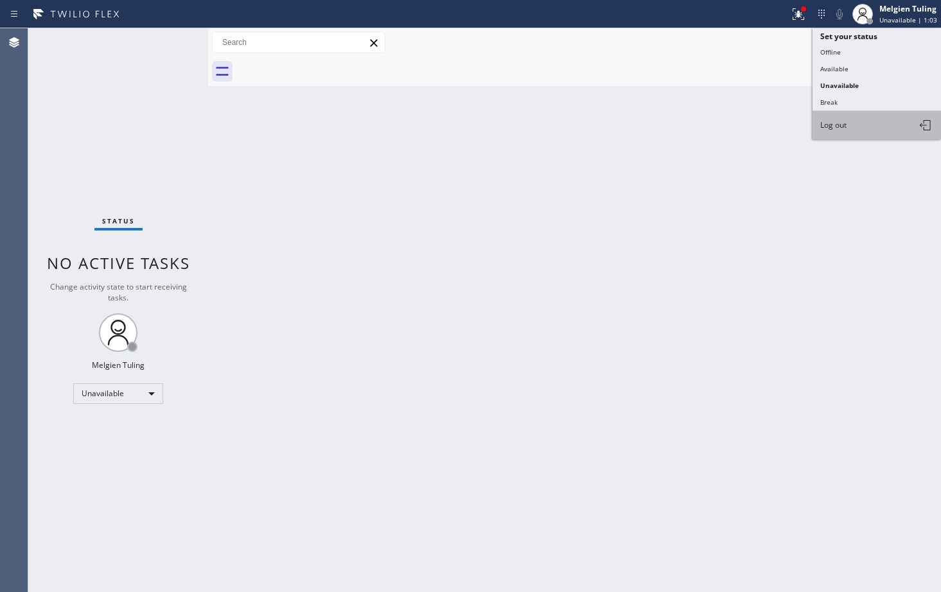
click at [832, 129] on span "Log out" at bounding box center [833, 124] width 26 height 11
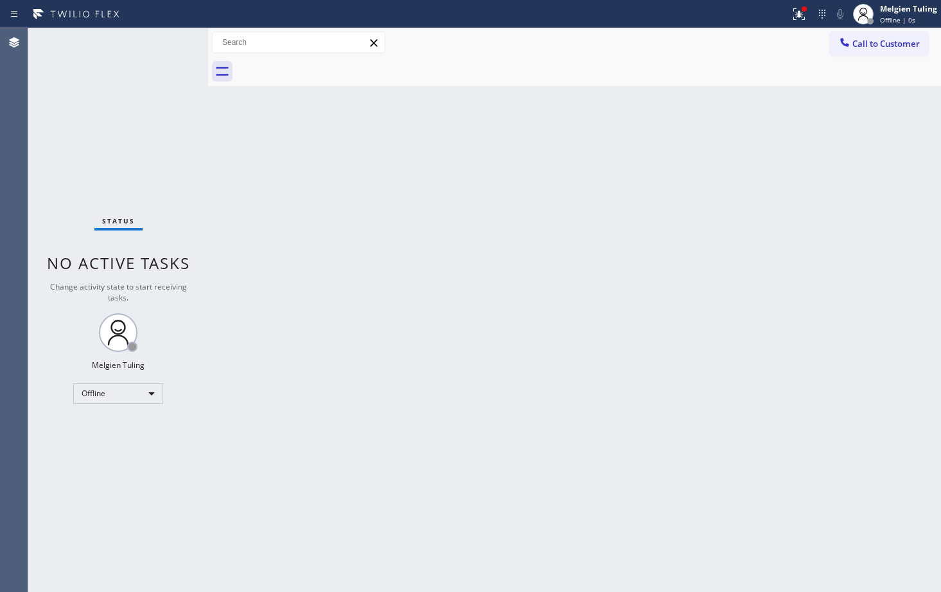
click at [609, 241] on div "Back to Dashboard Change Sender ID Customers Technicians Select a contact Outbo…" at bounding box center [574, 310] width 733 height 564
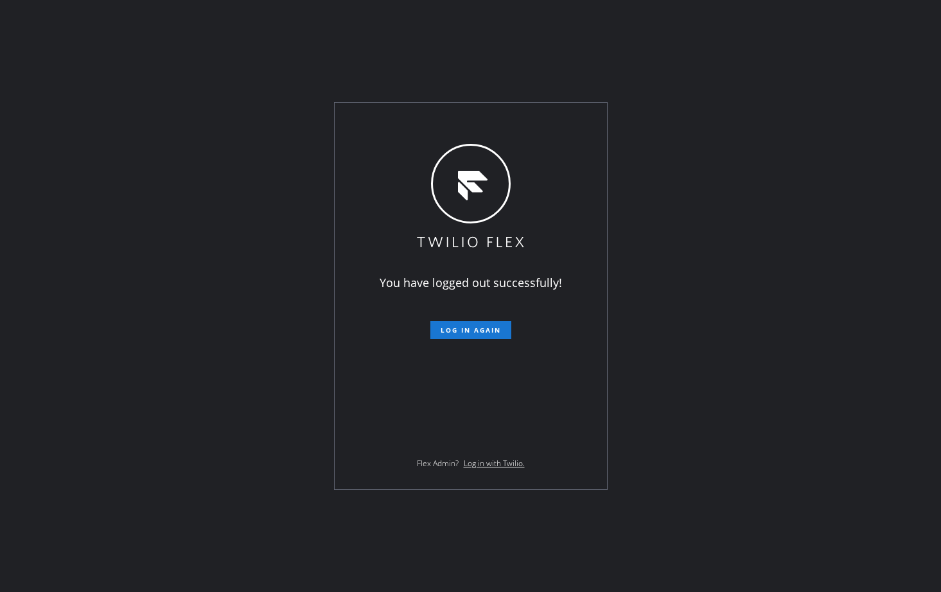
click at [641, 501] on div "You have logged out successfully! Log in again Flex Admin? Log in with Twilio." at bounding box center [470, 296] width 941 height 592
